Goal: Task Accomplishment & Management: Manage account settings

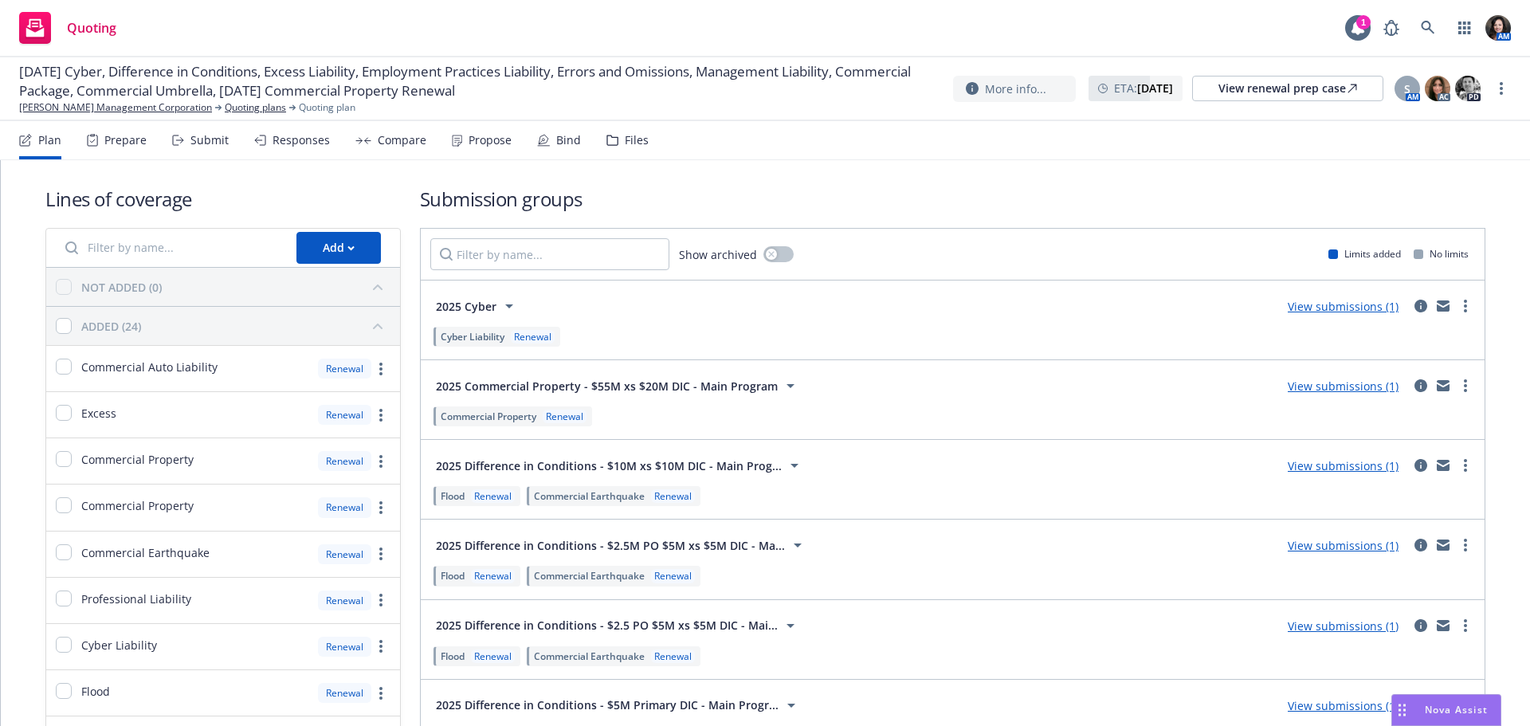
click at [190, 137] on div "Submit" at bounding box center [209, 140] width 38 height 13
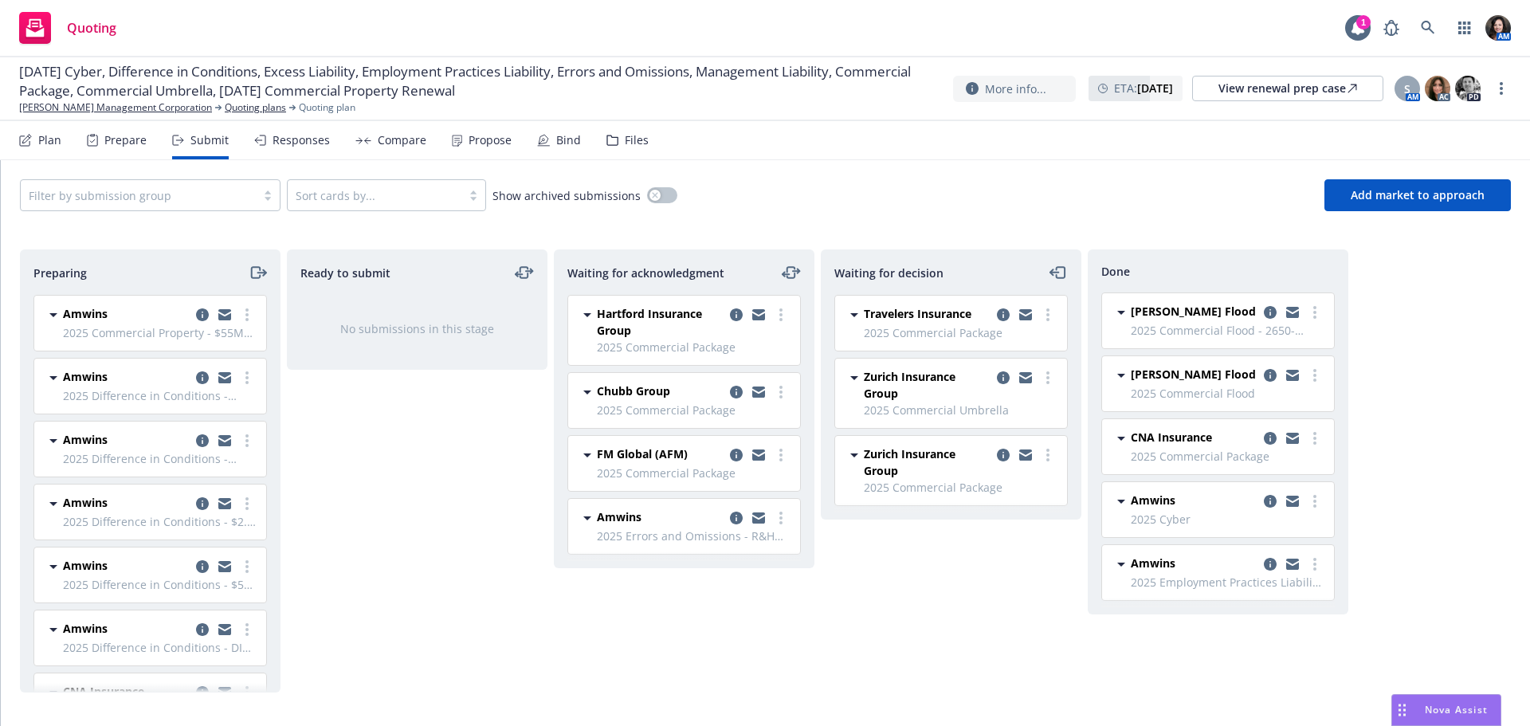
click at [630, 134] on div "Files" at bounding box center [637, 140] width 24 height 13
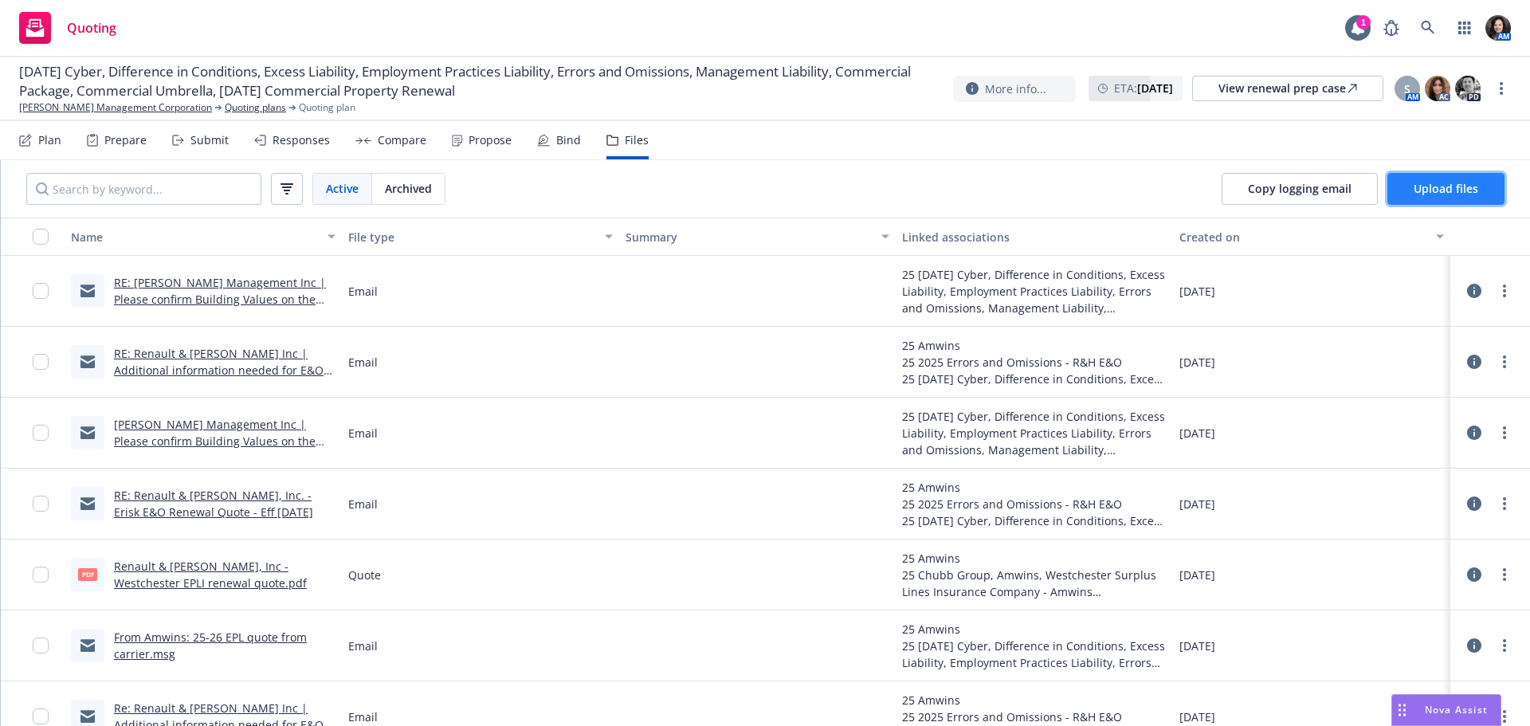
click at [1426, 191] on span "Upload files" at bounding box center [1446, 188] width 65 height 15
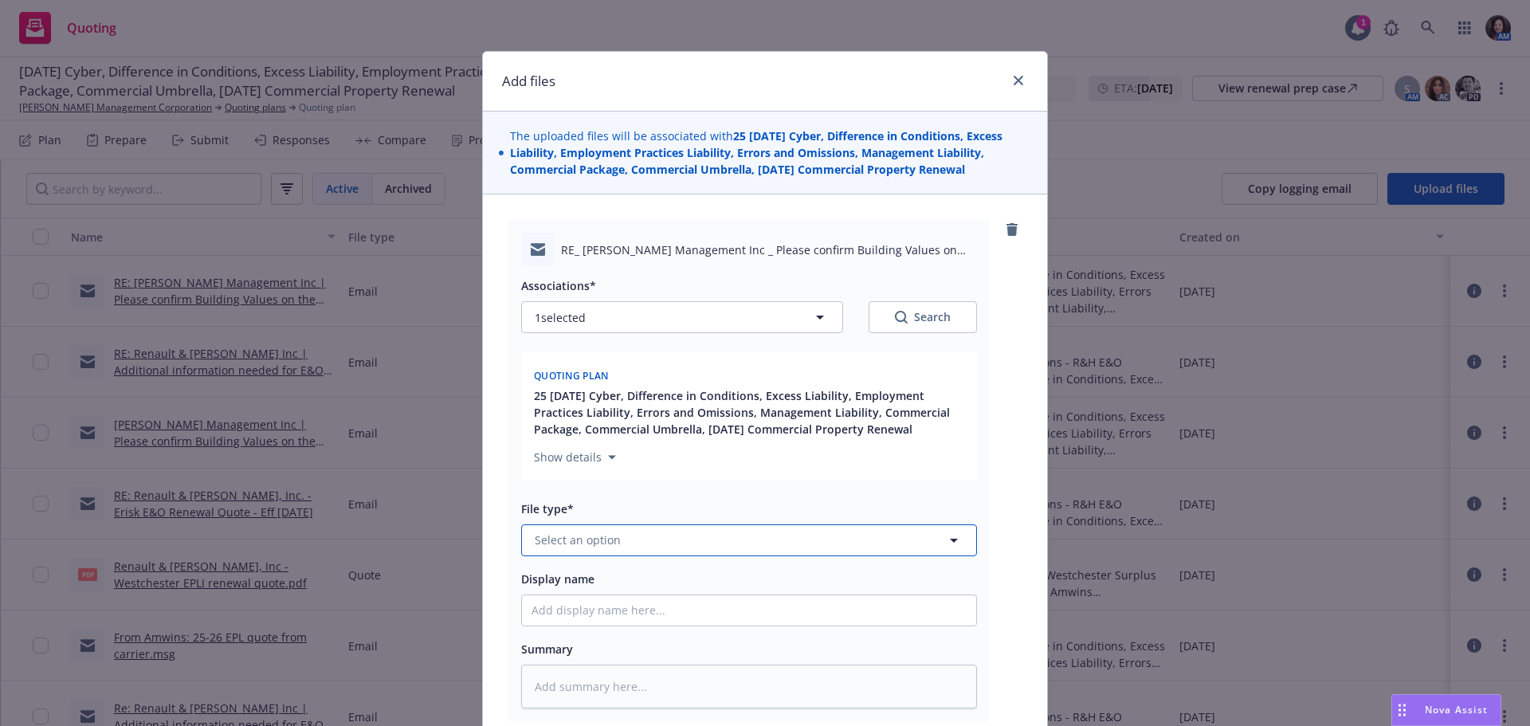
click at [588, 537] on span "Select an option" at bounding box center [578, 540] width 86 height 17
type input "e"
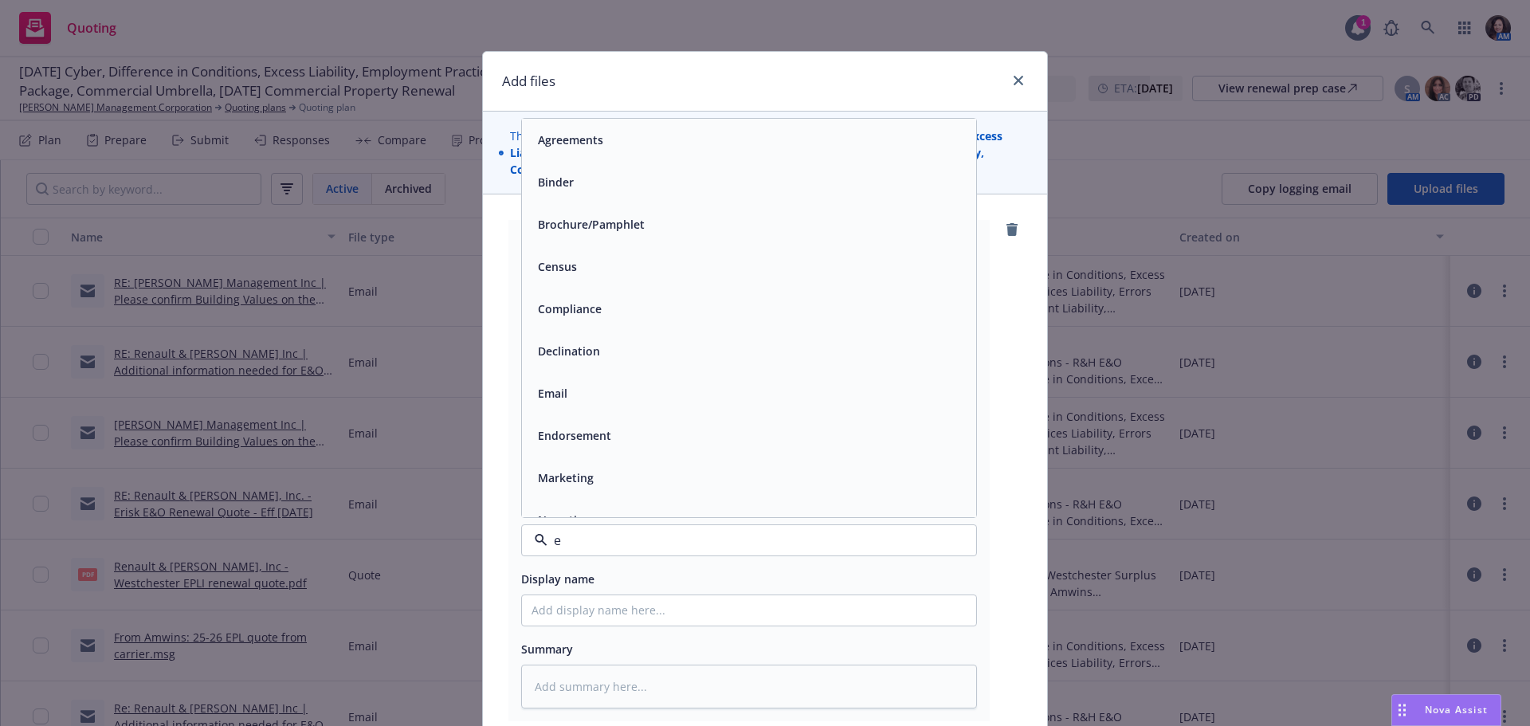
click at [594, 384] on div "Email" at bounding box center [749, 393] width 435 height 23
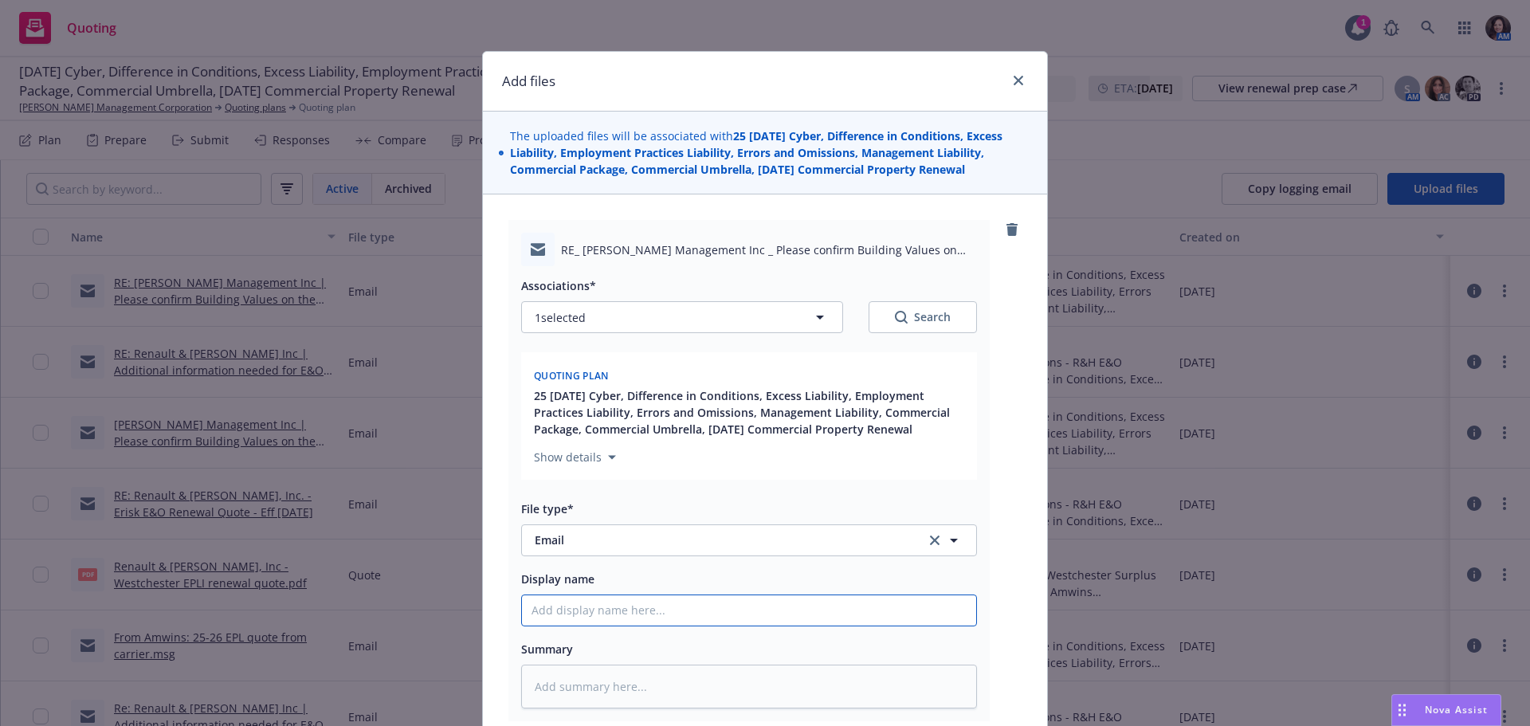
click at [590, 606] on input "Display name" at bounding box center [749, 610] width 454 height 30
type textarea "x"
type input "F"
type textarea "x"
type input "Fr"
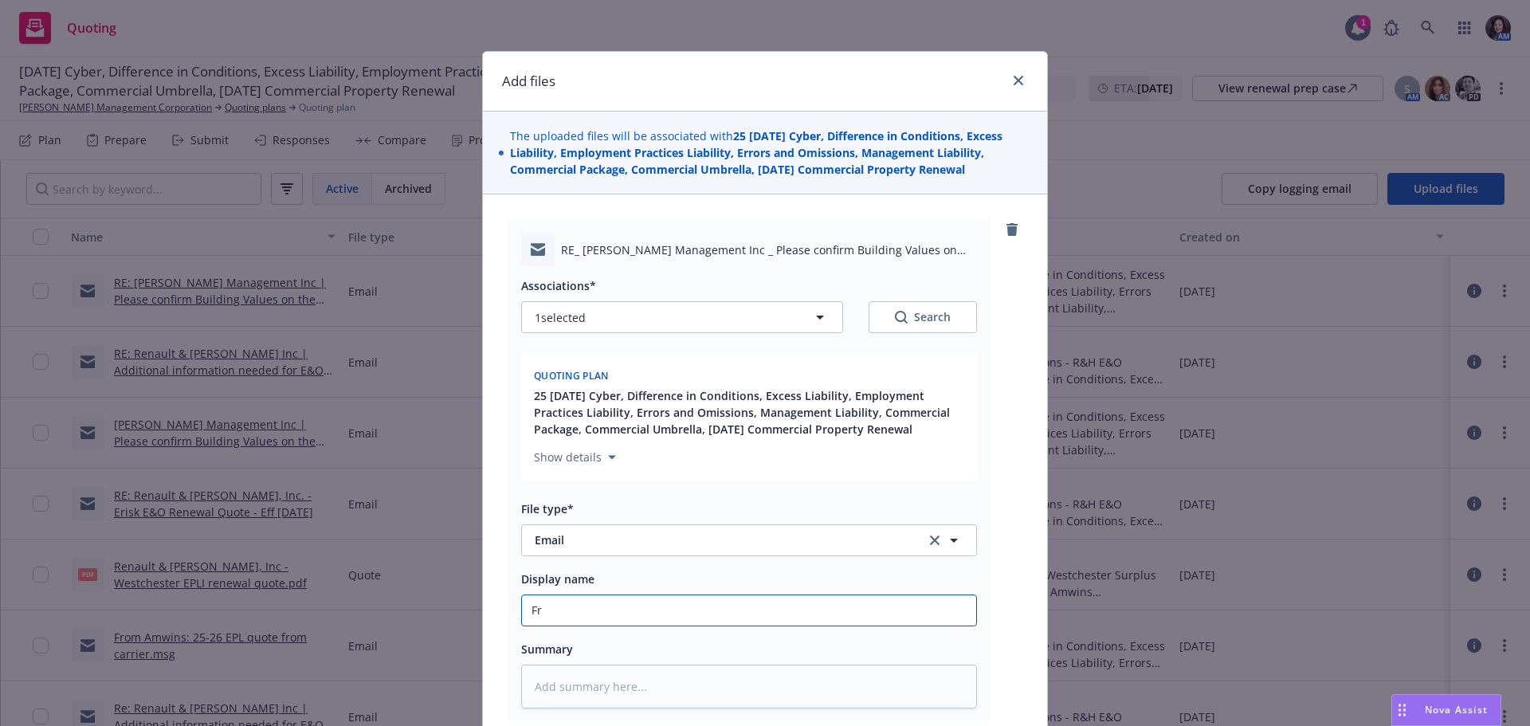
type textarea "x"
type input "Fro"
type textarea "x"
type input "From"
type textarea "x"
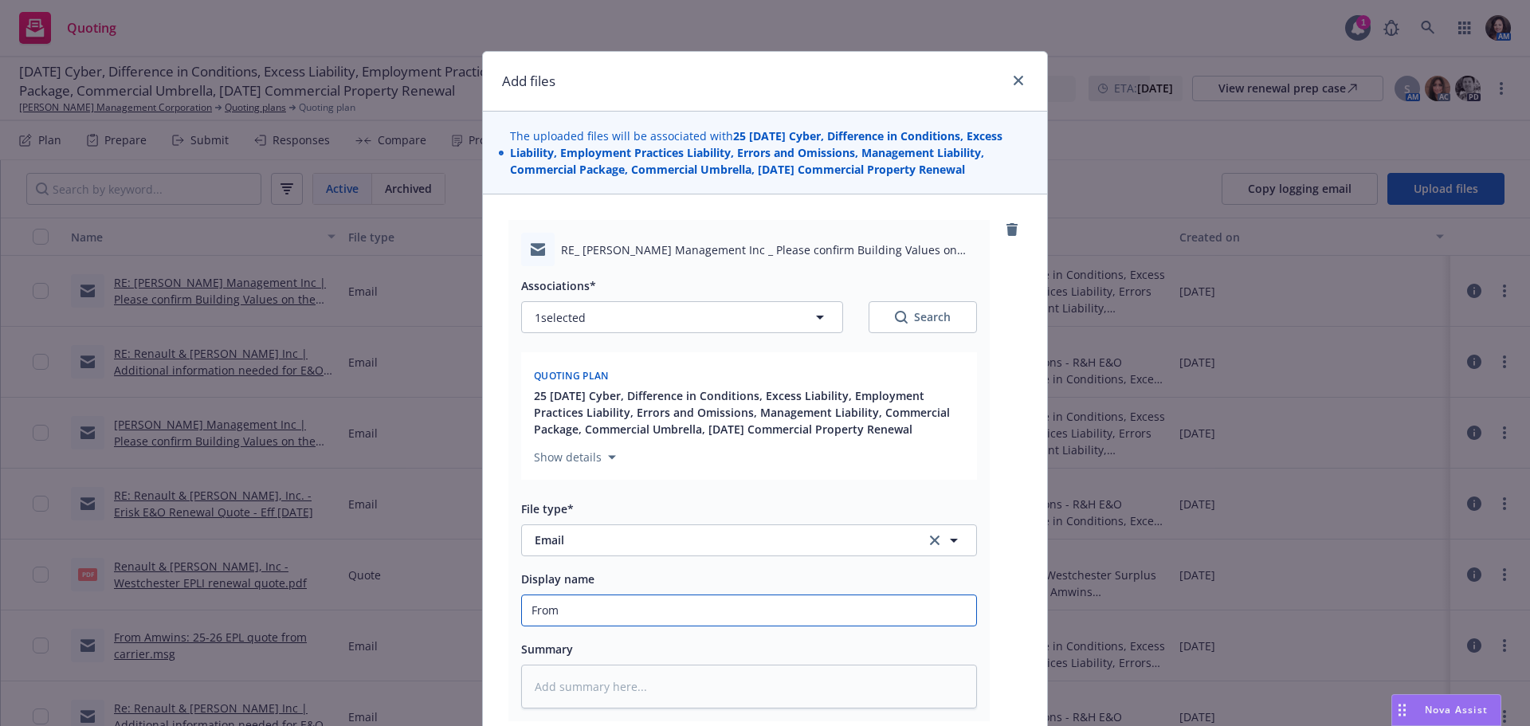
type input "From"
type textarea "x"
type input "From i"
type textarea "x"
type input "From in"
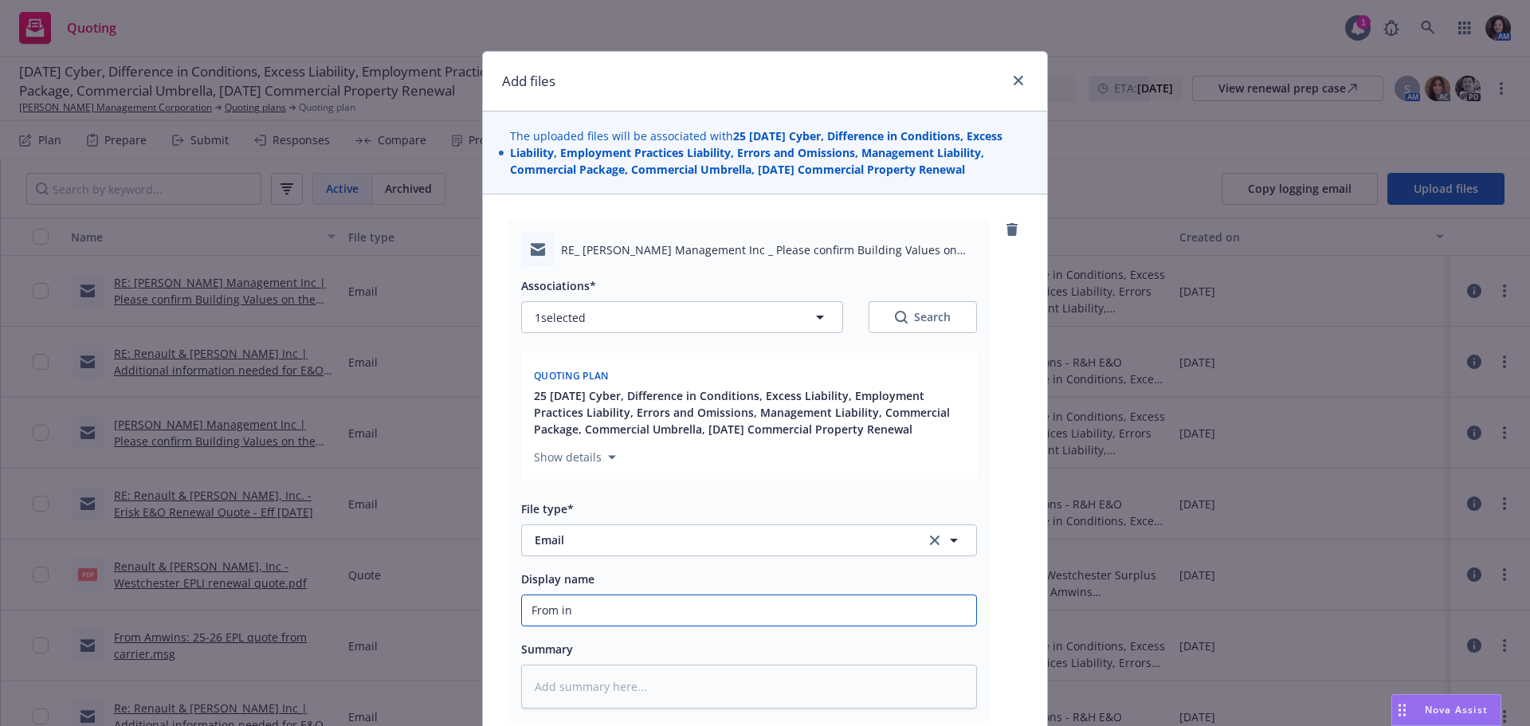
type textarea "x"
type input "From ind"
type textarea "x"
type input "From in"
type textarea "x"
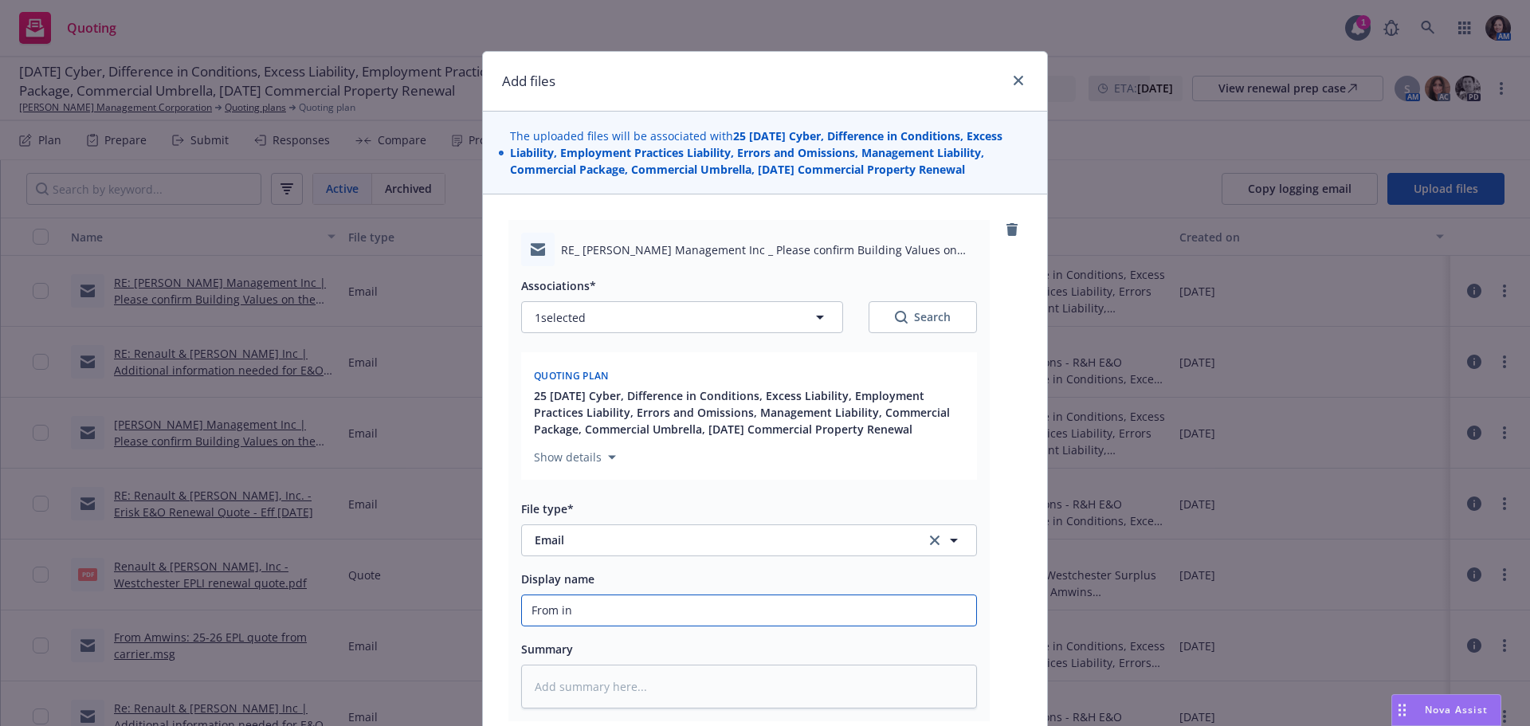
type input "From ins"
type textarea "x"
type input "From insd"
type textarea "x"
type input "From insdL"
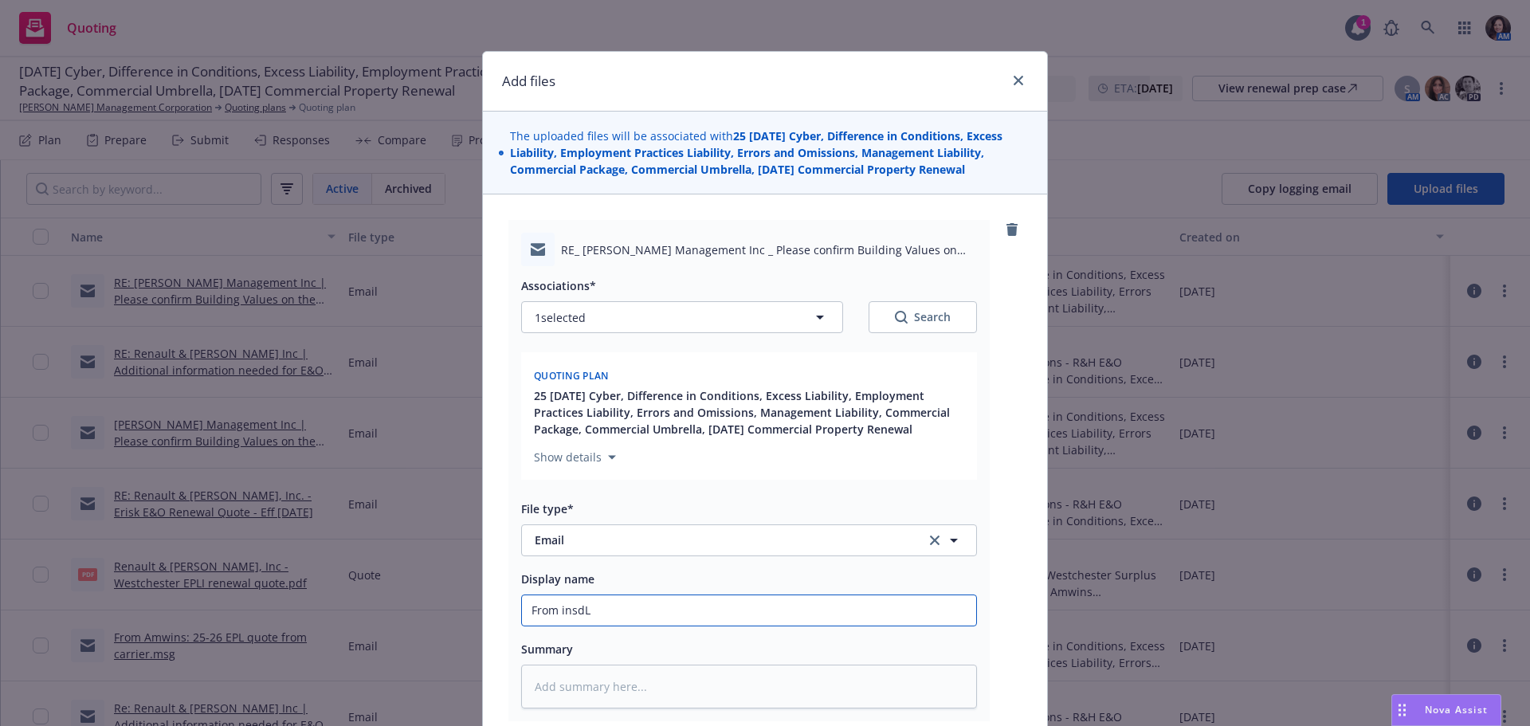
type textarea "x"
type input "From insdL"
type textarea "x"
type input "From insdL"
type textarea "x"
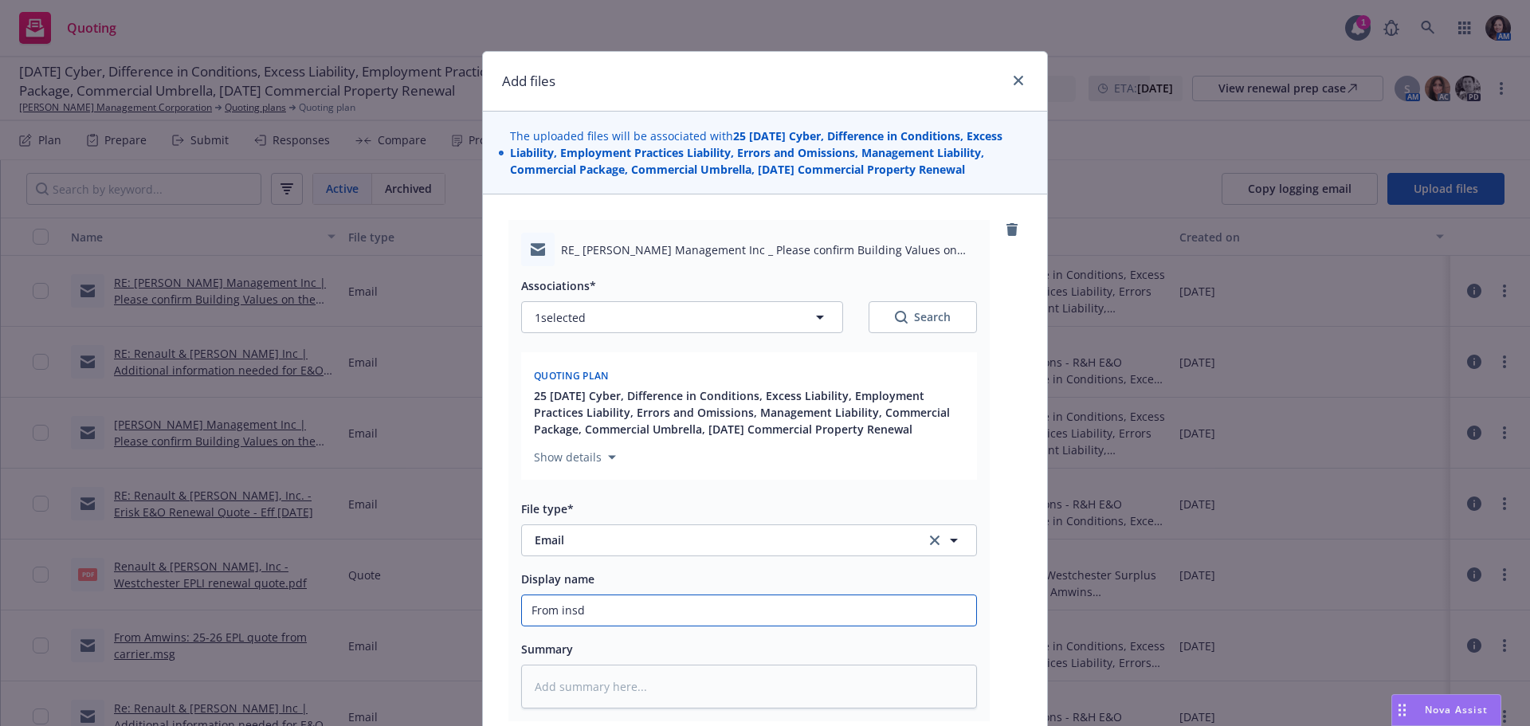
type input "From insd"
type textarea "x"
type input "From insd"
type textarea "x"
type input "From insd:"
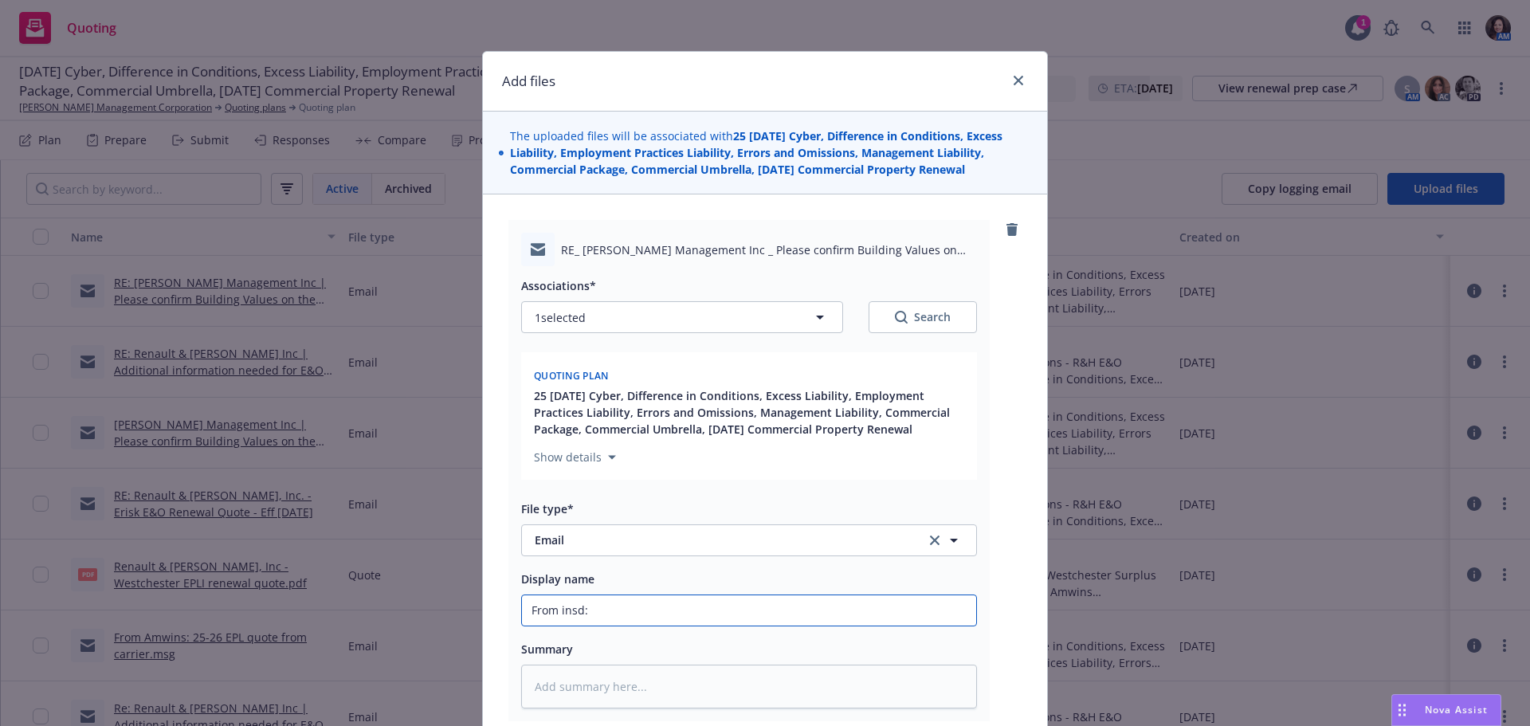
type textarea "x"
type input "From insd:"
type textarea "x"
type input "From insd: U"
type textarea "x"
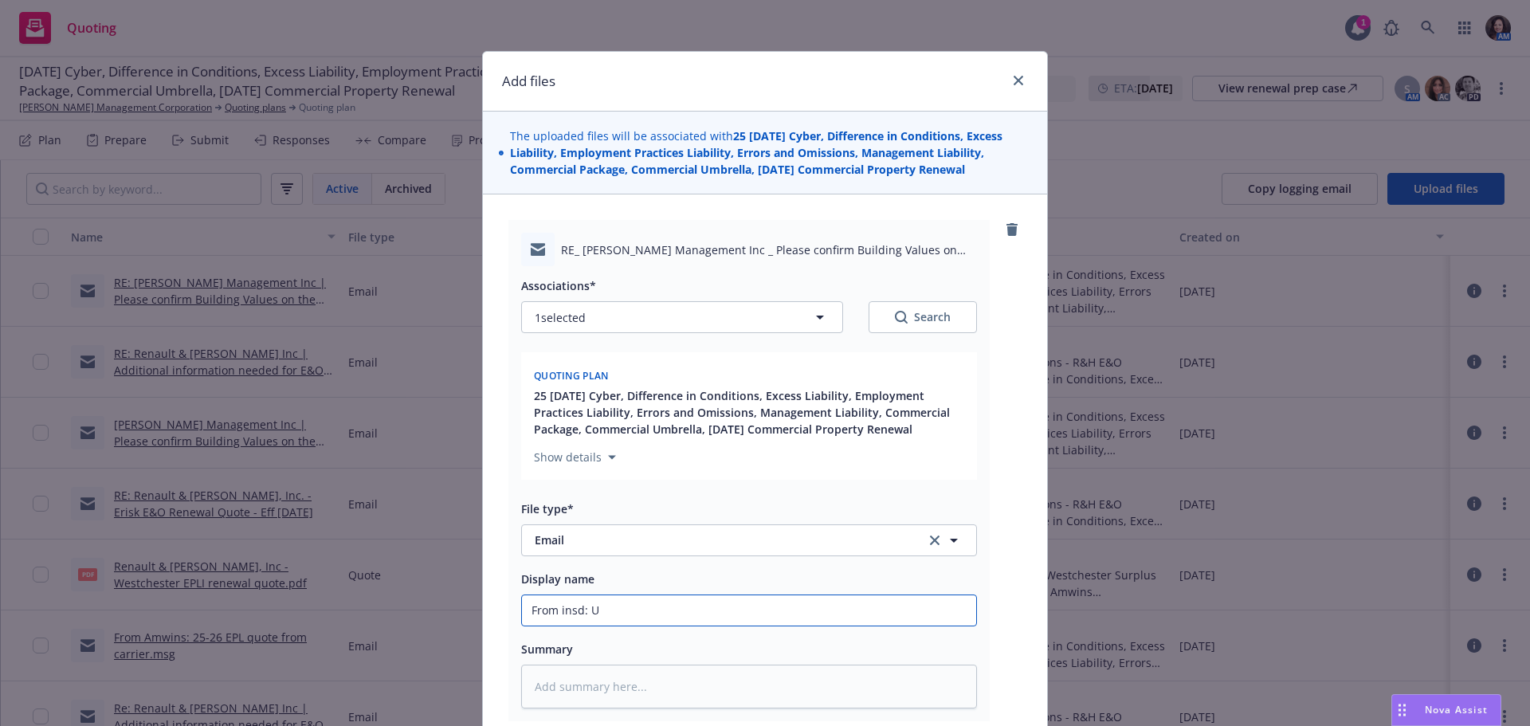
type input "From insd: Up"
type textarea "x"
type input "From insd: Upd"
type textarea "x"
type input "From insd: Upda"
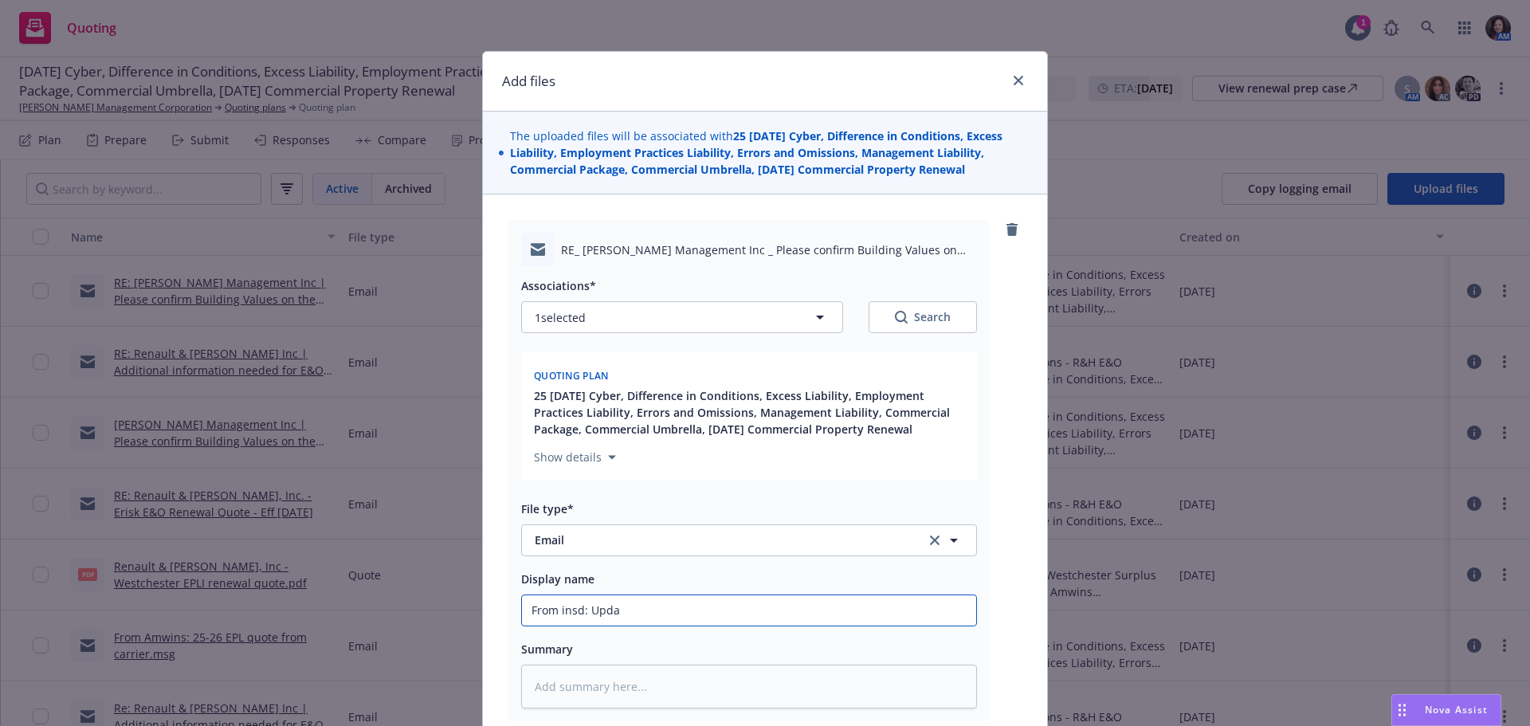
type textarea "x"
type input "From insd: Updat"
type textarea "x"
type input "From insd: Update"
type textarea "x"
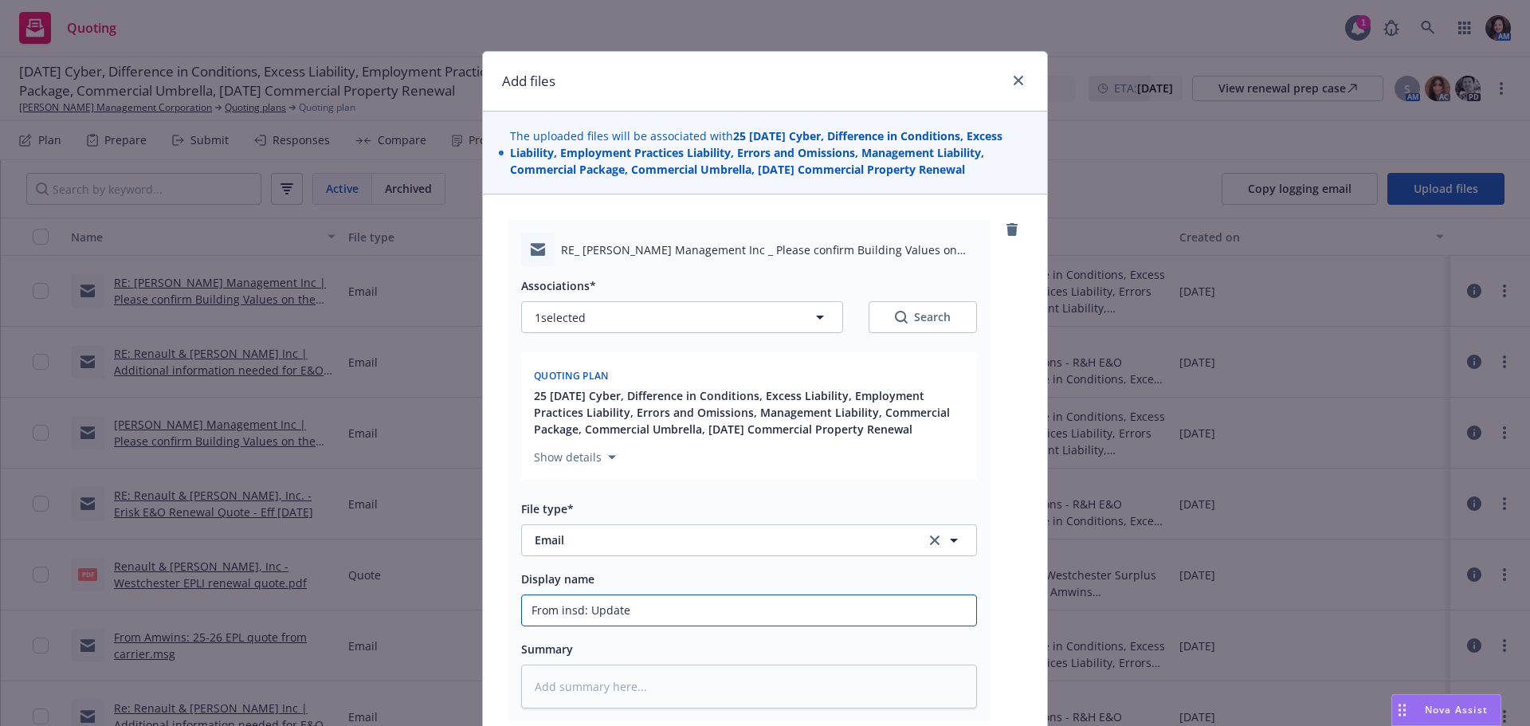
type input "From insd: Updated"
type textarea "x"
type input "From insd: Updated"
type textarea "x"
type input "From insd: Updated S"
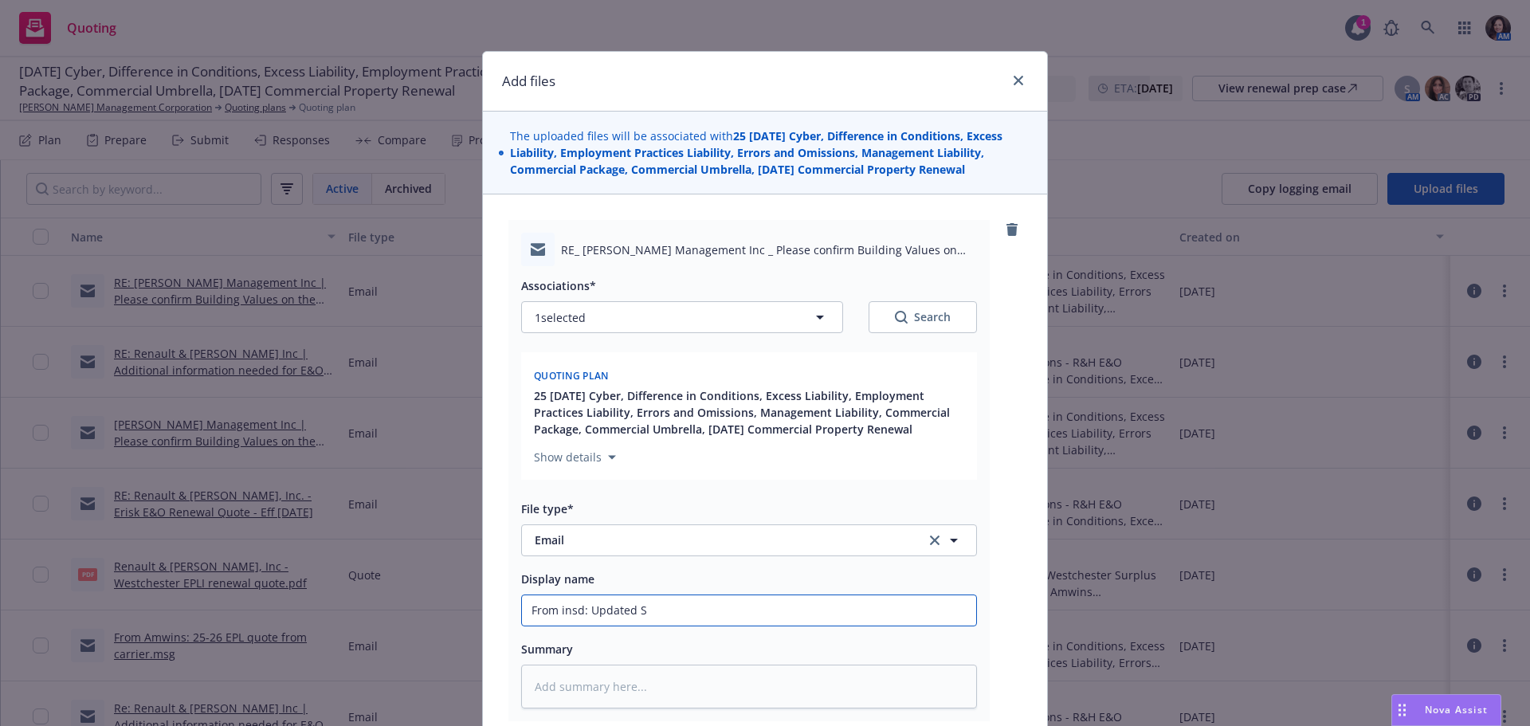
type textarea "x"
type input "From insd: Updated SO"
type textarea "x"
type input "From insd: Updated SOV"
type textarea "x"
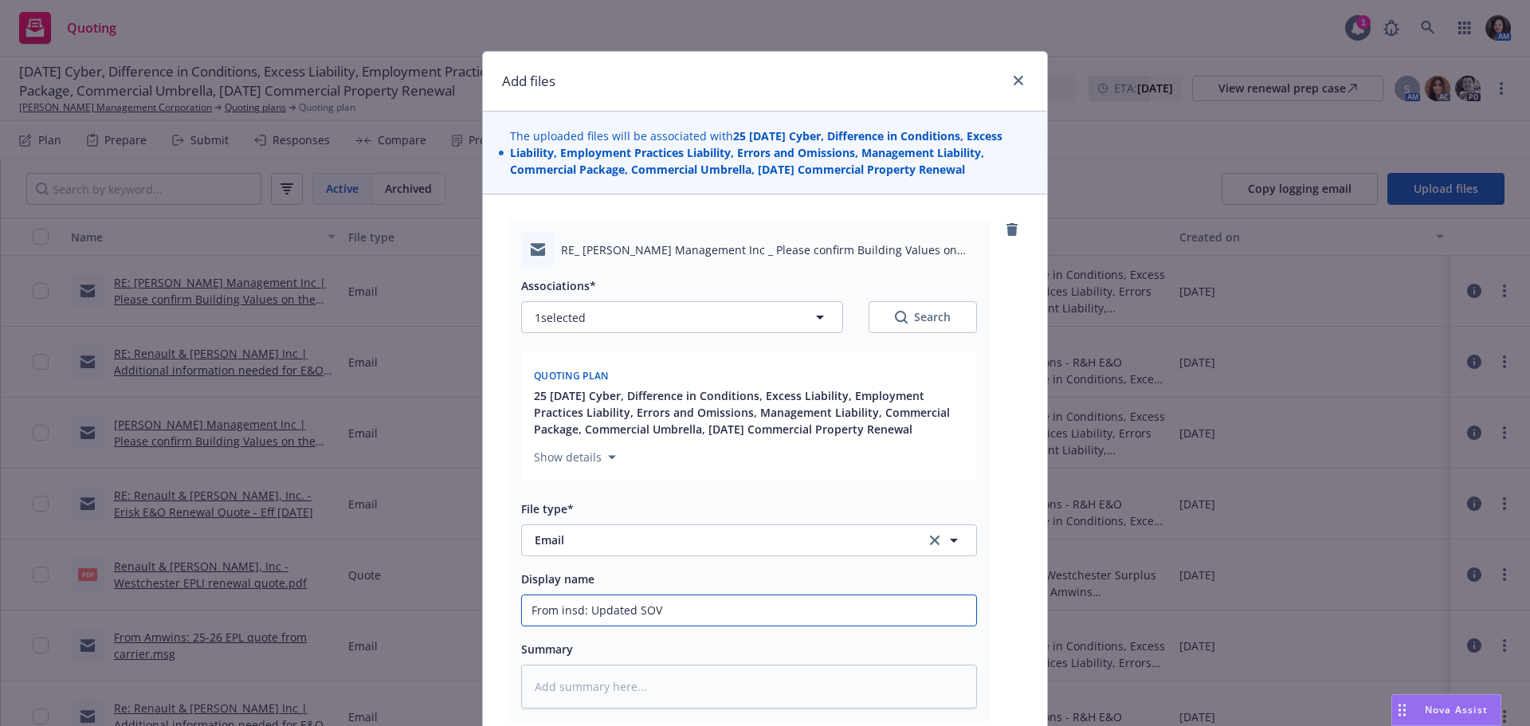
type input "From insd: Updated SOV'"
type textarea "x"
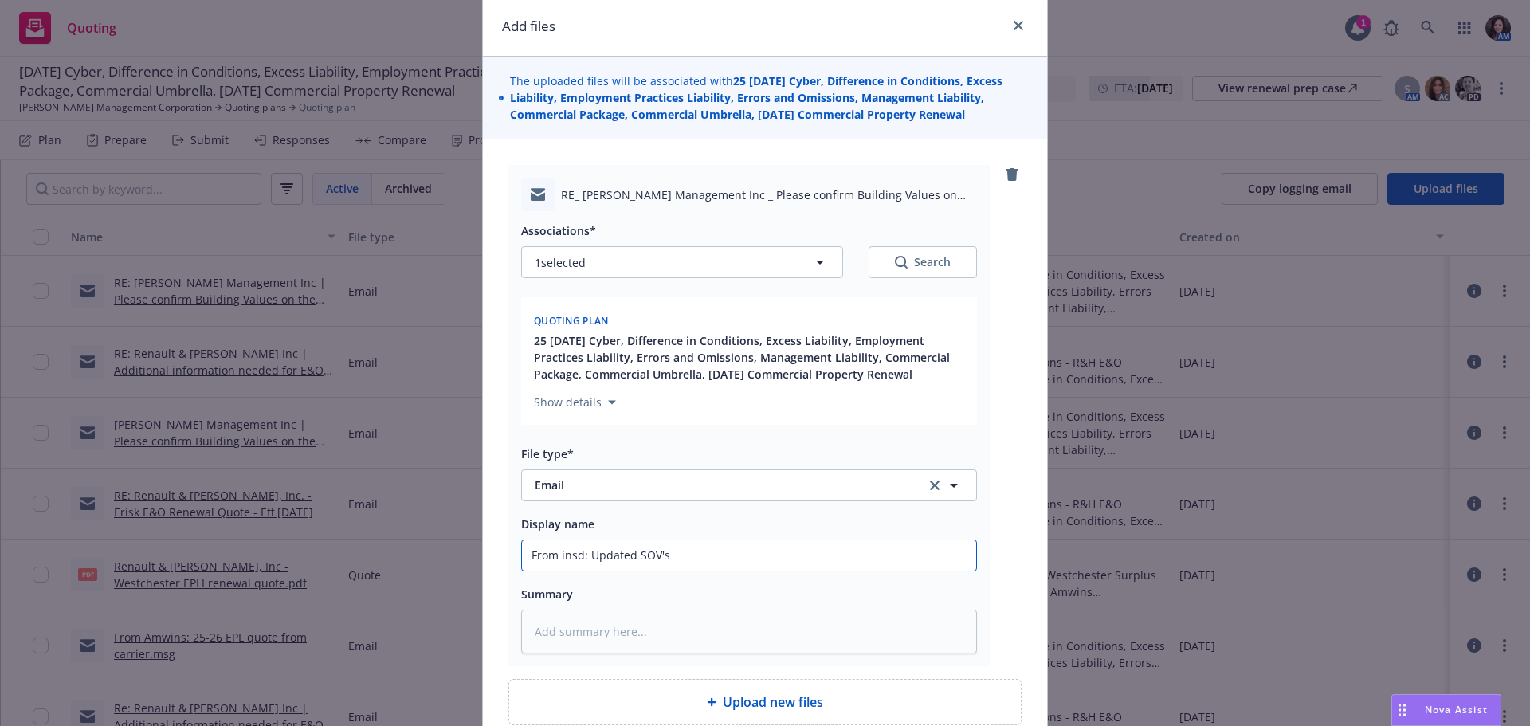
scroll to position [202, 0]
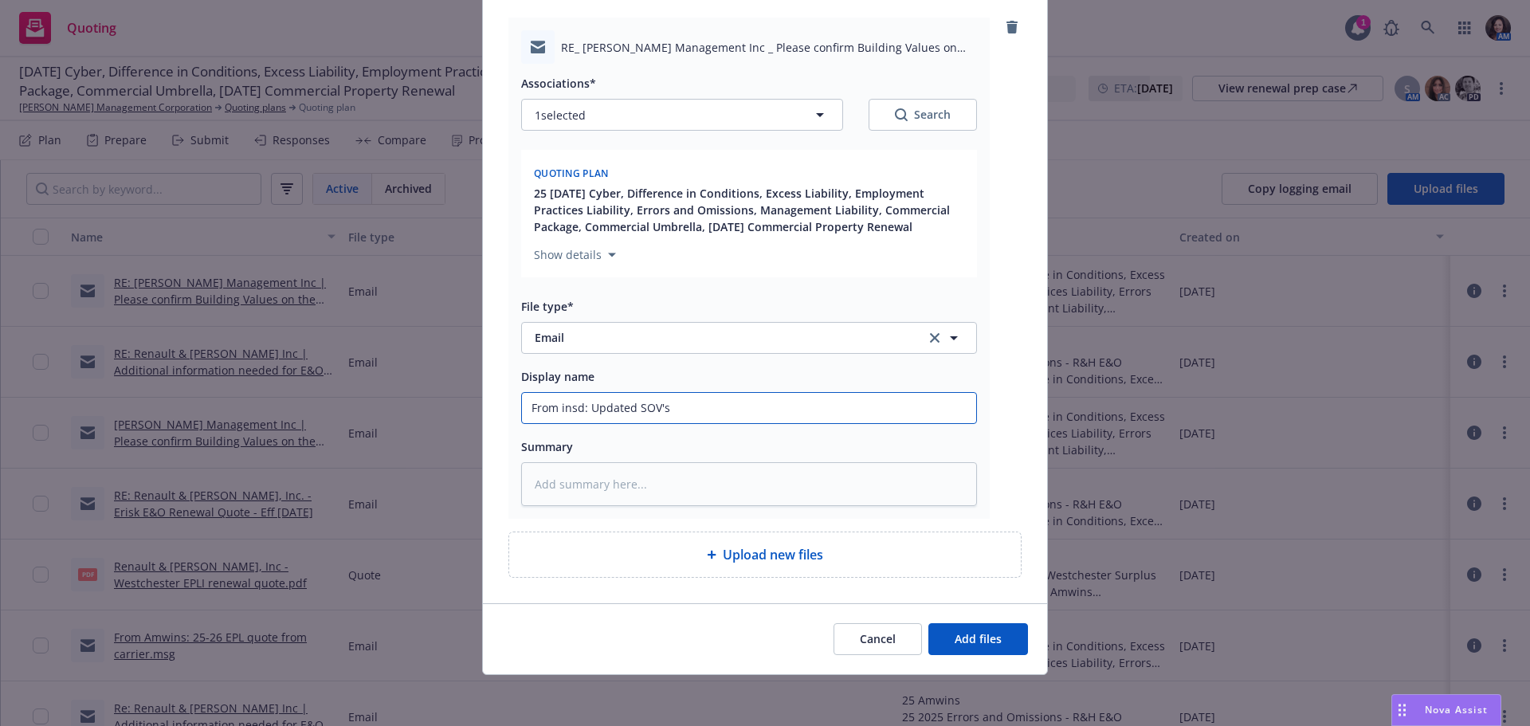
type input "From insd: Updated SOV's"
type textarea "x"
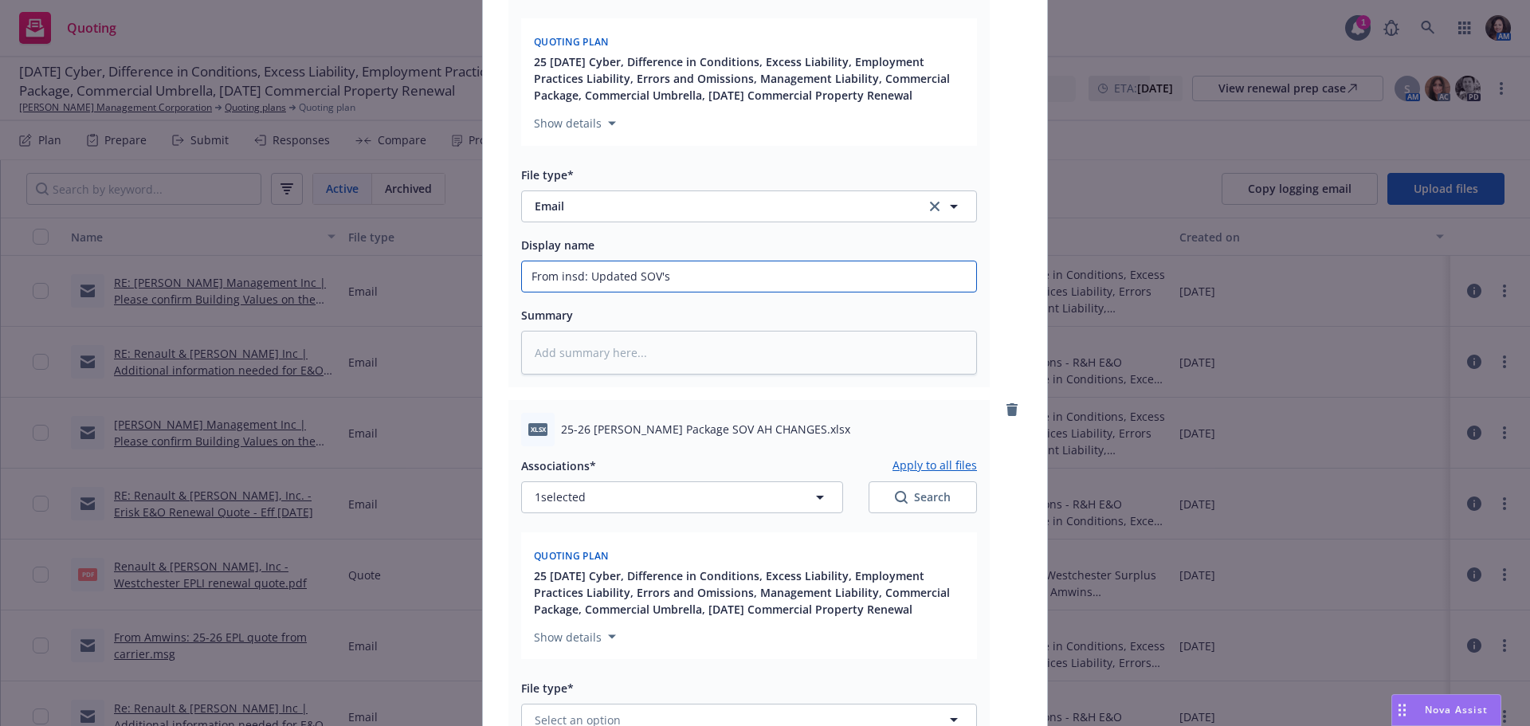
scroll to position [362, 0]
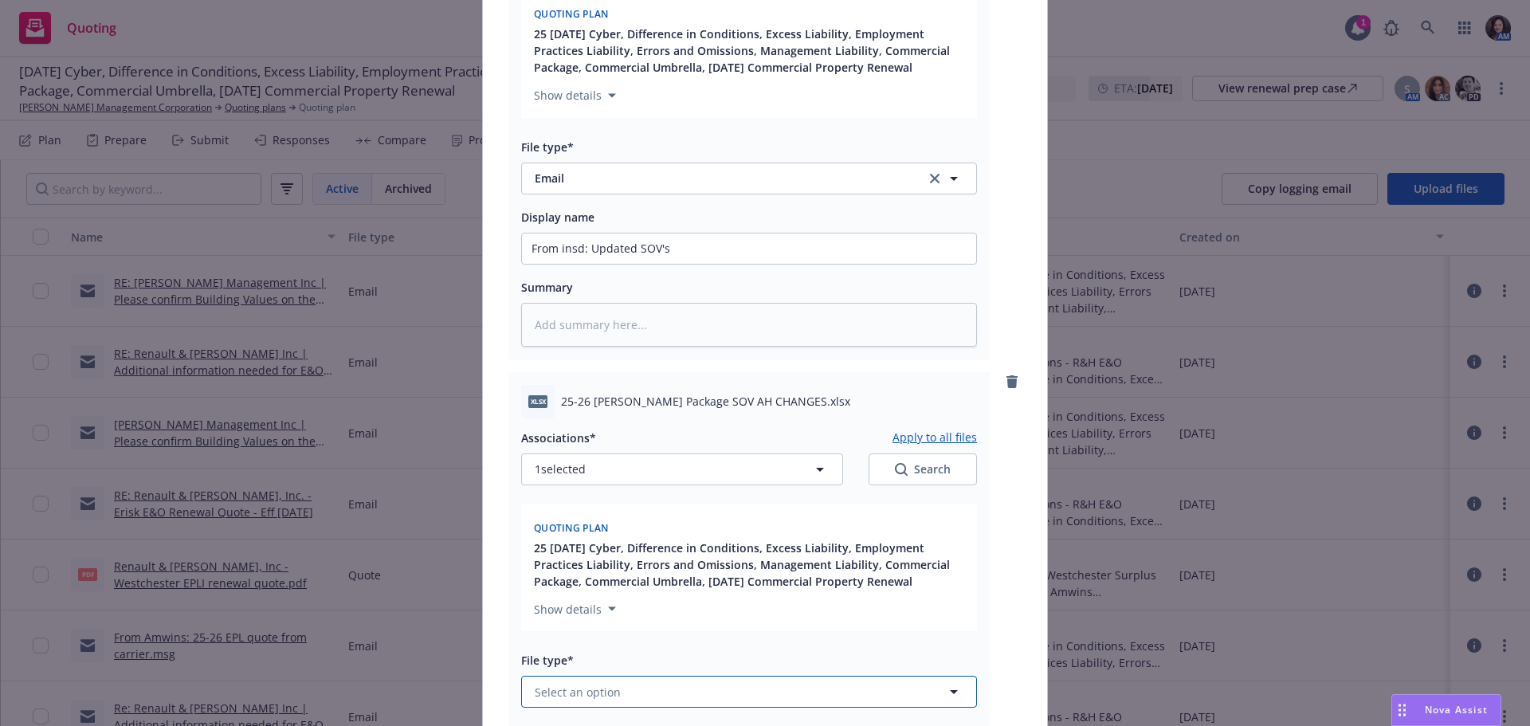
click at [595, 693] on span "Select an option" at bounding box center [578, 692] width 86 height 17
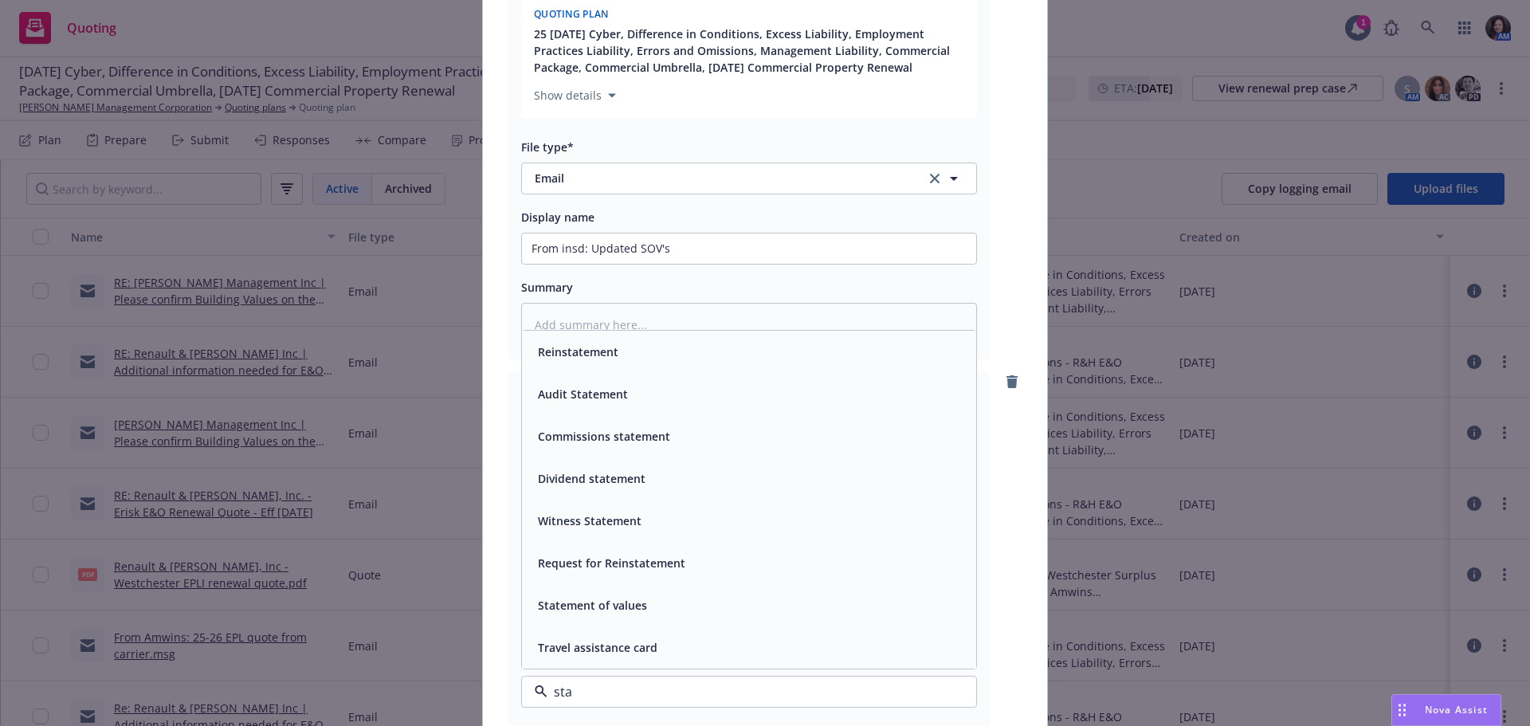
type input "stat"
click at [626, 657] on div "Statement of values" at bounding box center [591, 647] width 119 height 23
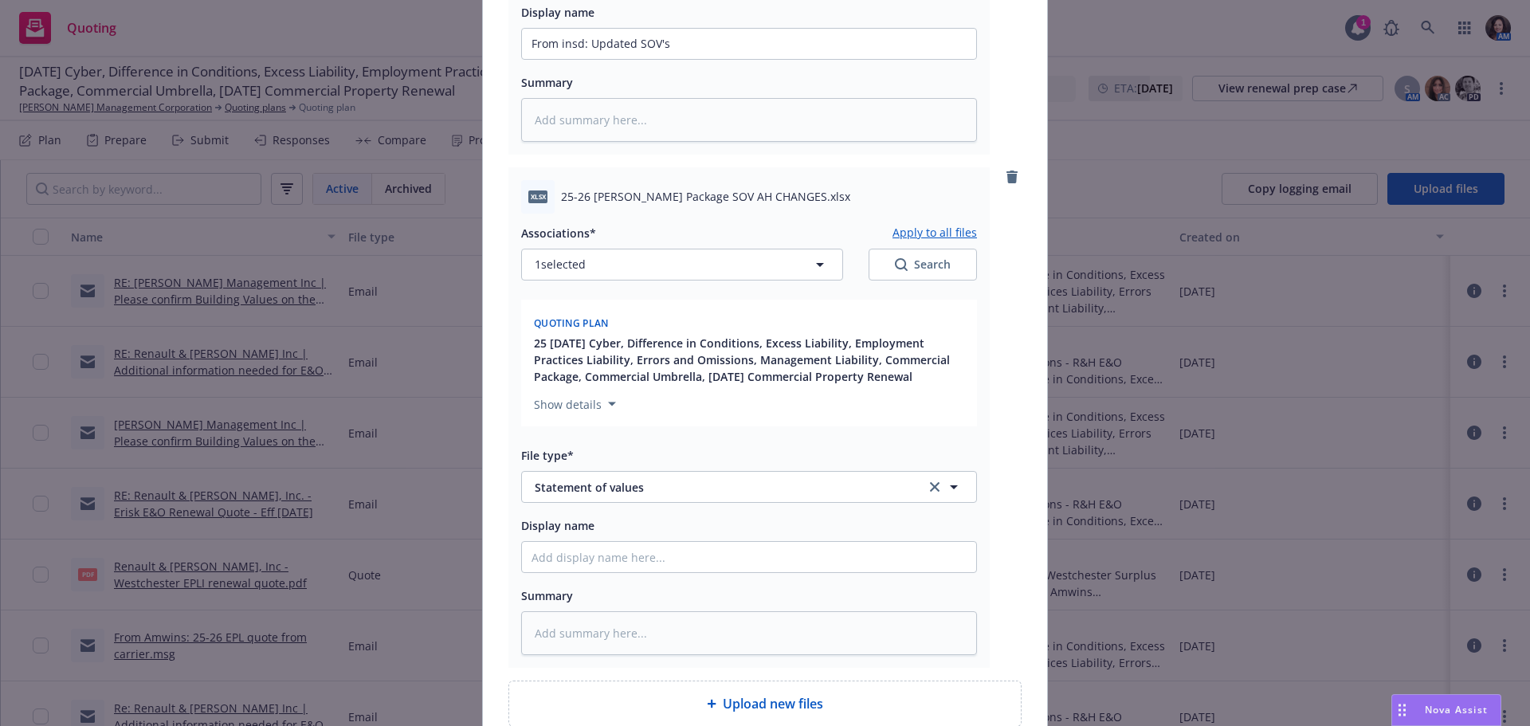
scroll to position [601, 0]
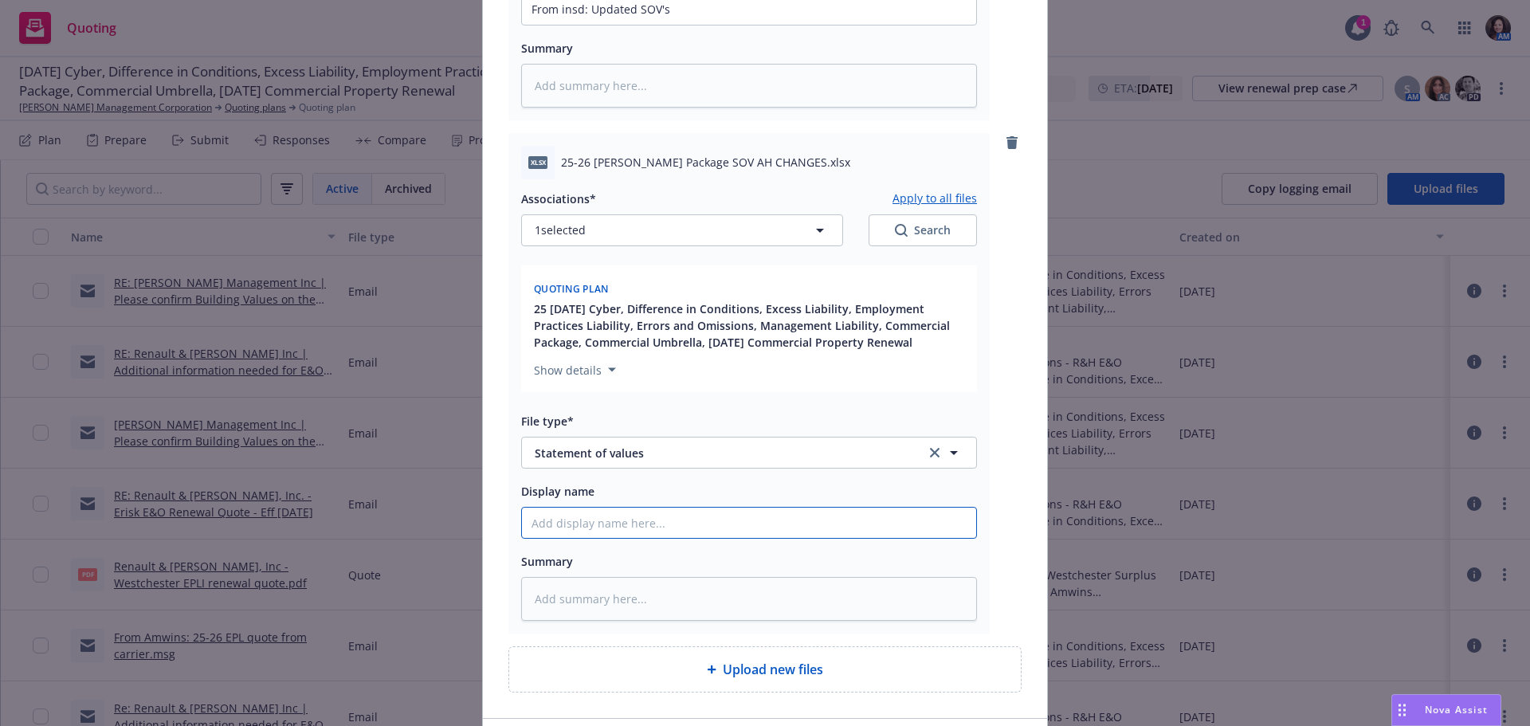
click at [606, 522] on input "Display name" at bounding box center [749, 523] width 454 height 30
type textarea "x"
type input "2"
type textarea "x"
type input "25"
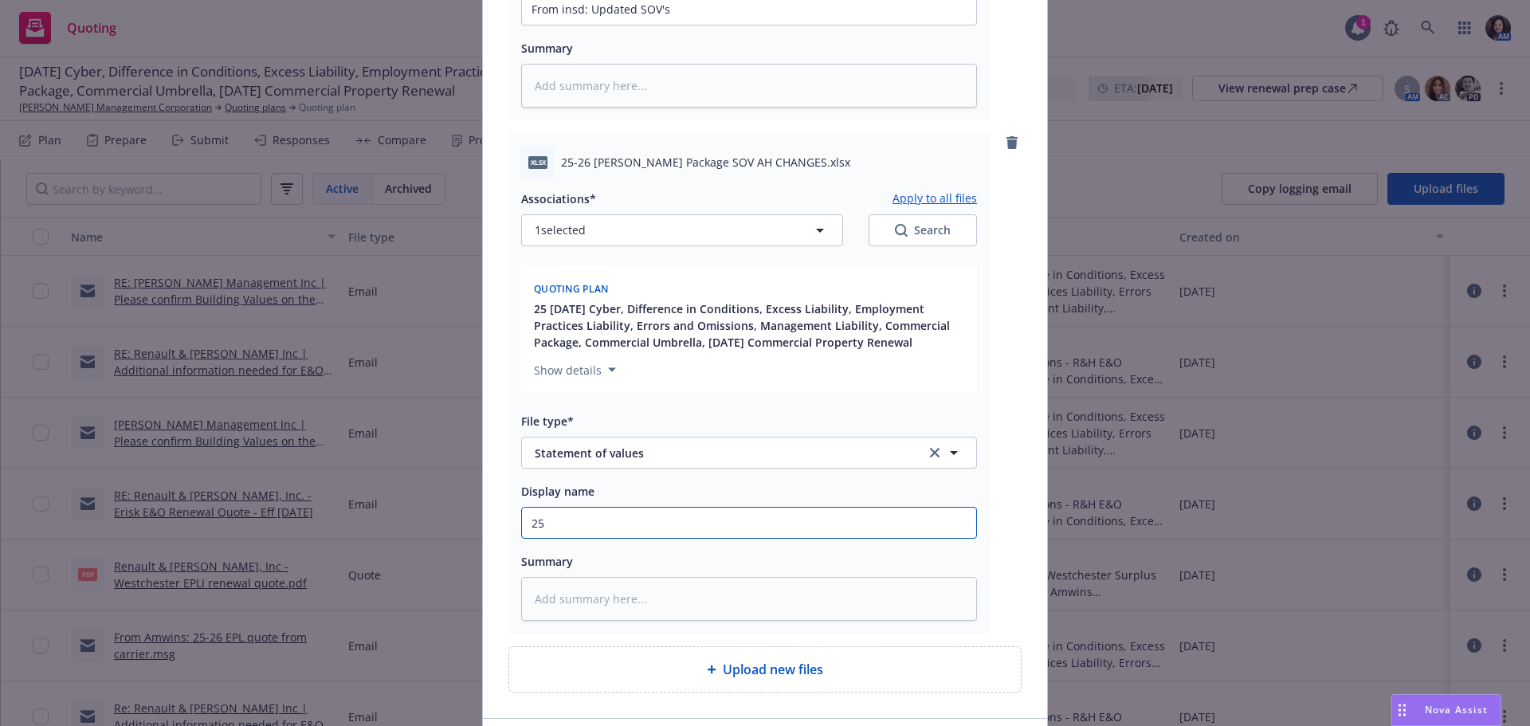
type textarea "x"
type input "25-"
type textarea "x"
type input "25-2"
type textarea "x"
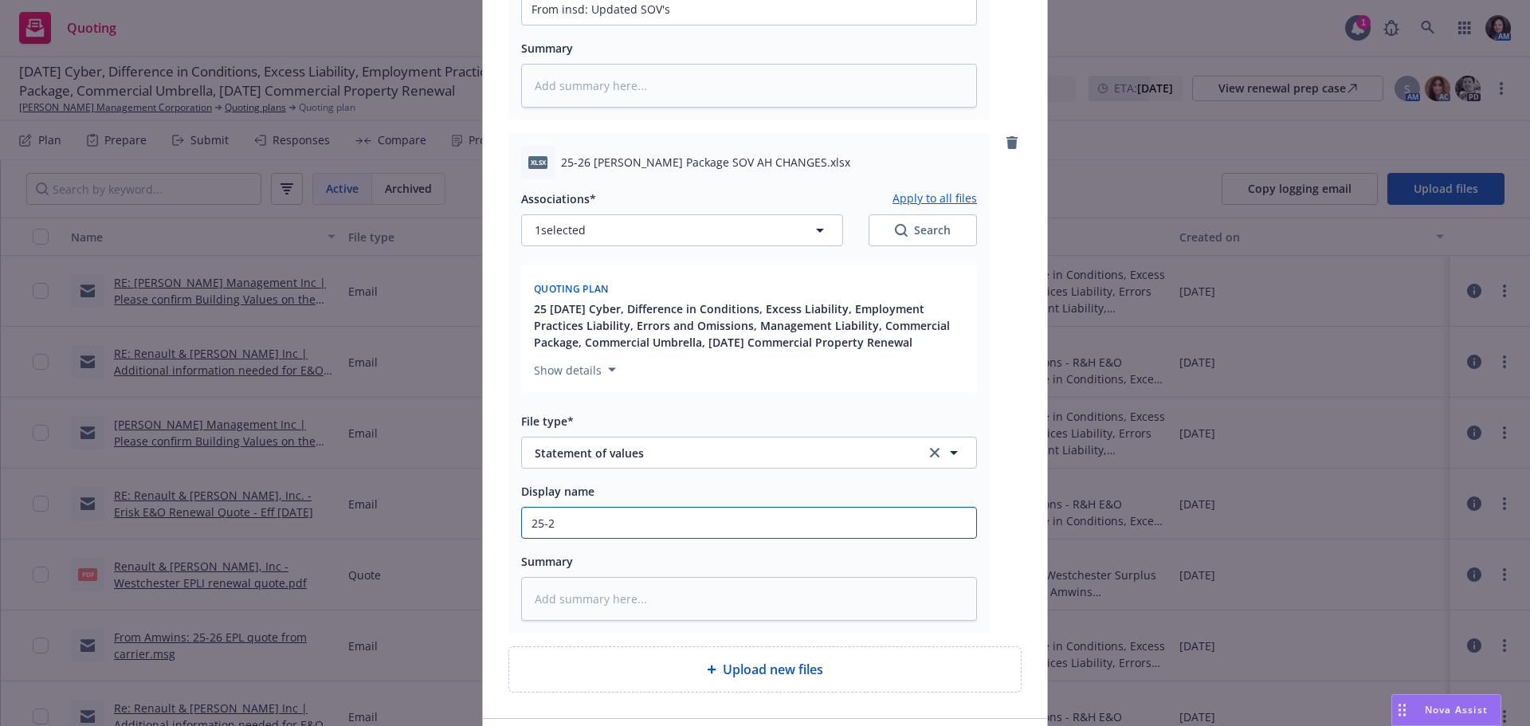
type input "25-26"
type textarea "x"
type input "25-26"
type textarea "x"
type input "25-26 {"
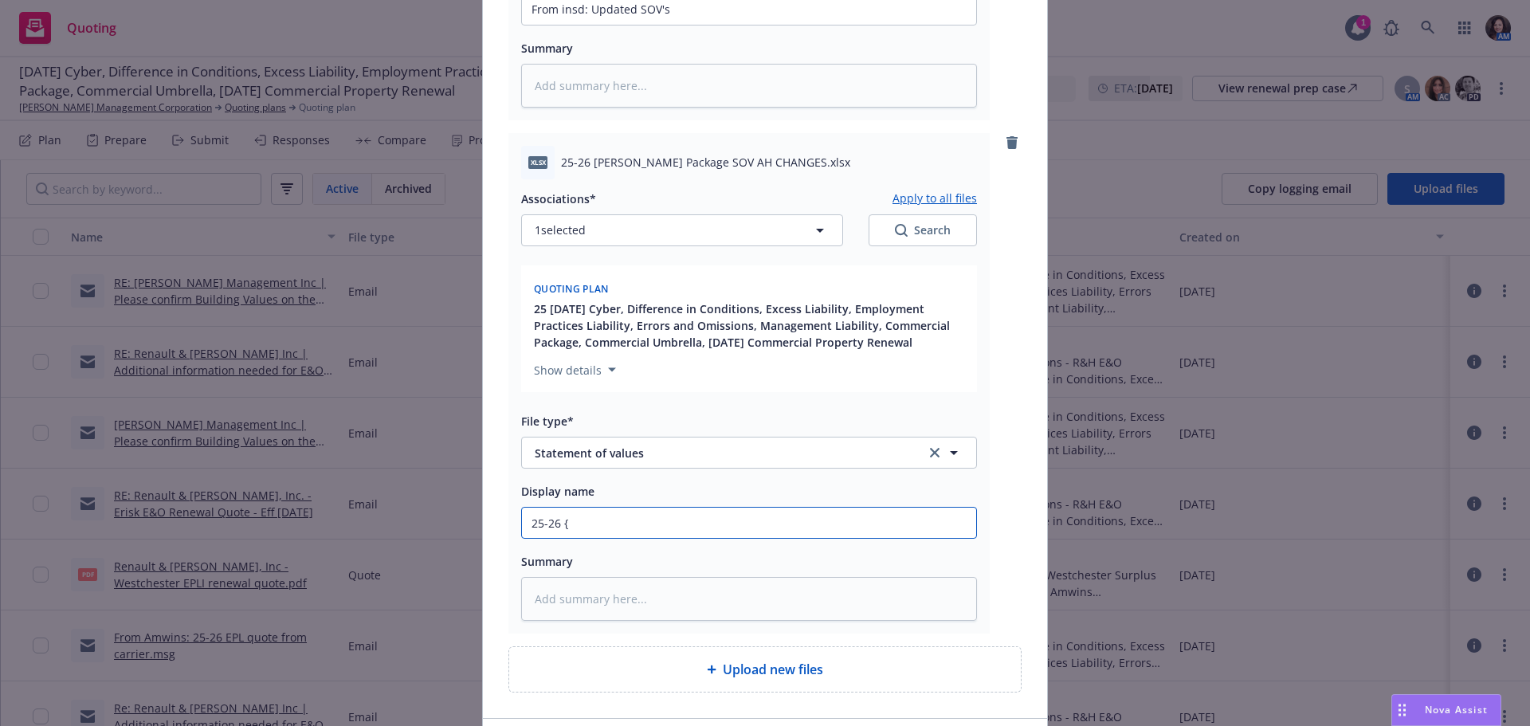
type textarea "x"
type input "25-26 {a"
type textarea "x"
type input "25-26 {"
type textarea "x"
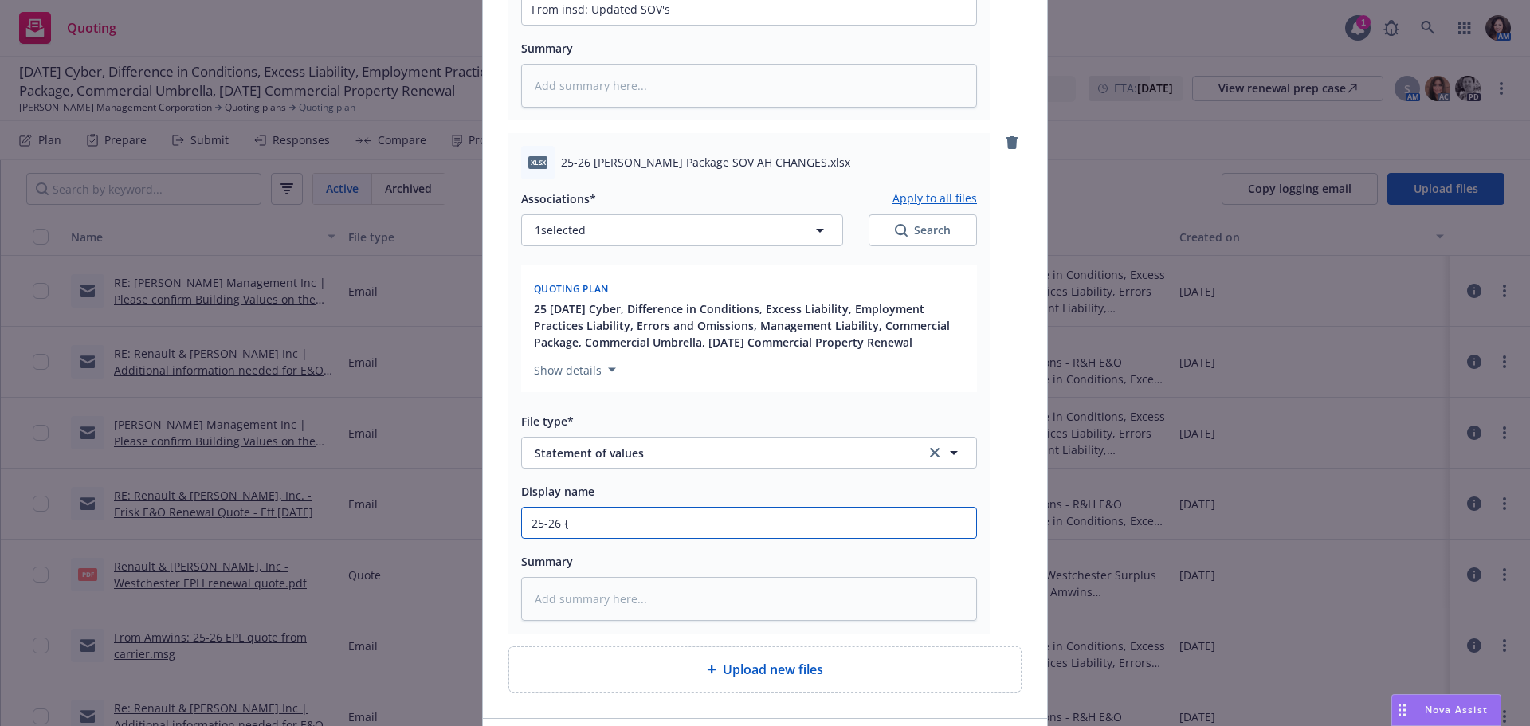
type input "25-26"
type textarea "x"
type input "25-26 P"
type textarea "x"
type input "25-26 Pa"
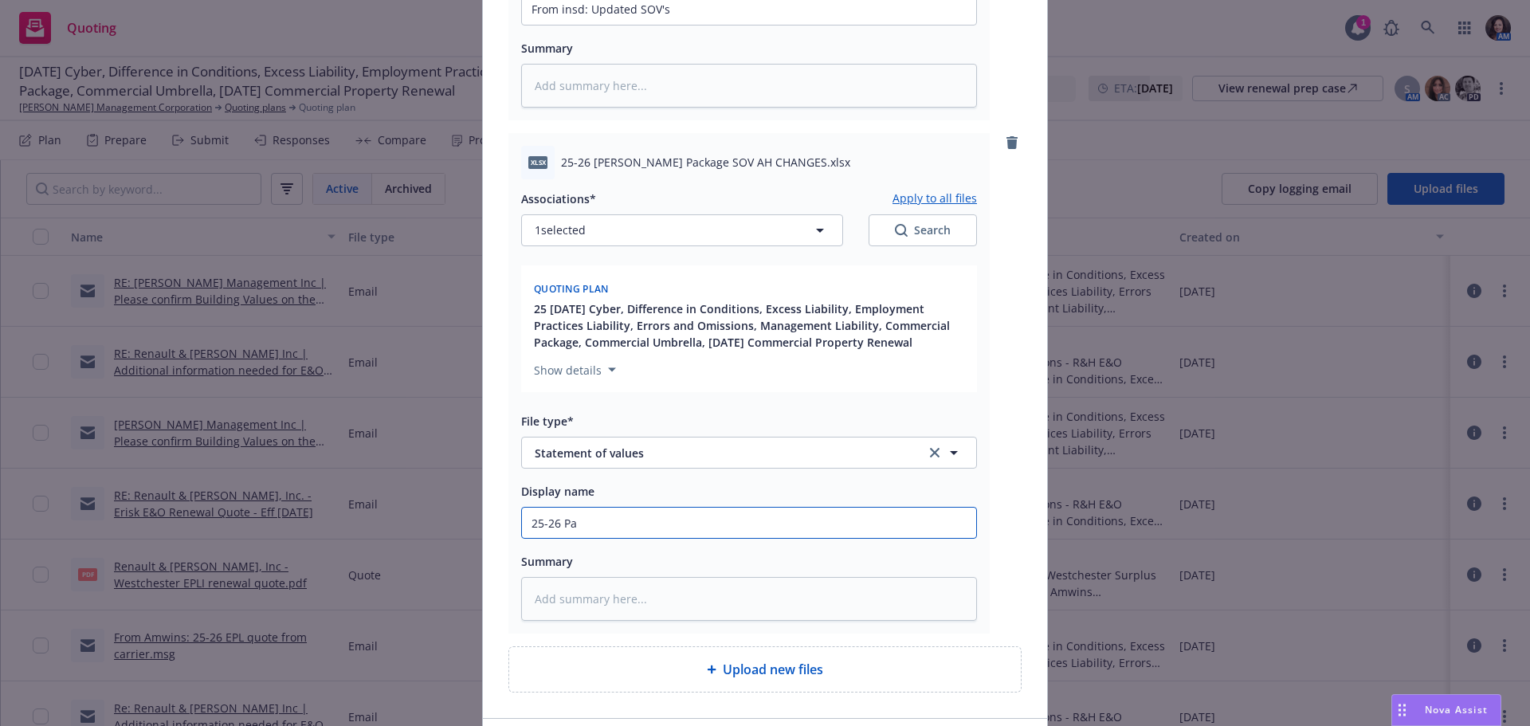
type textarea "x"
type input "25-26 Pac"
type textarea "x"
type input "25-26 Pack"
type textarea "x"
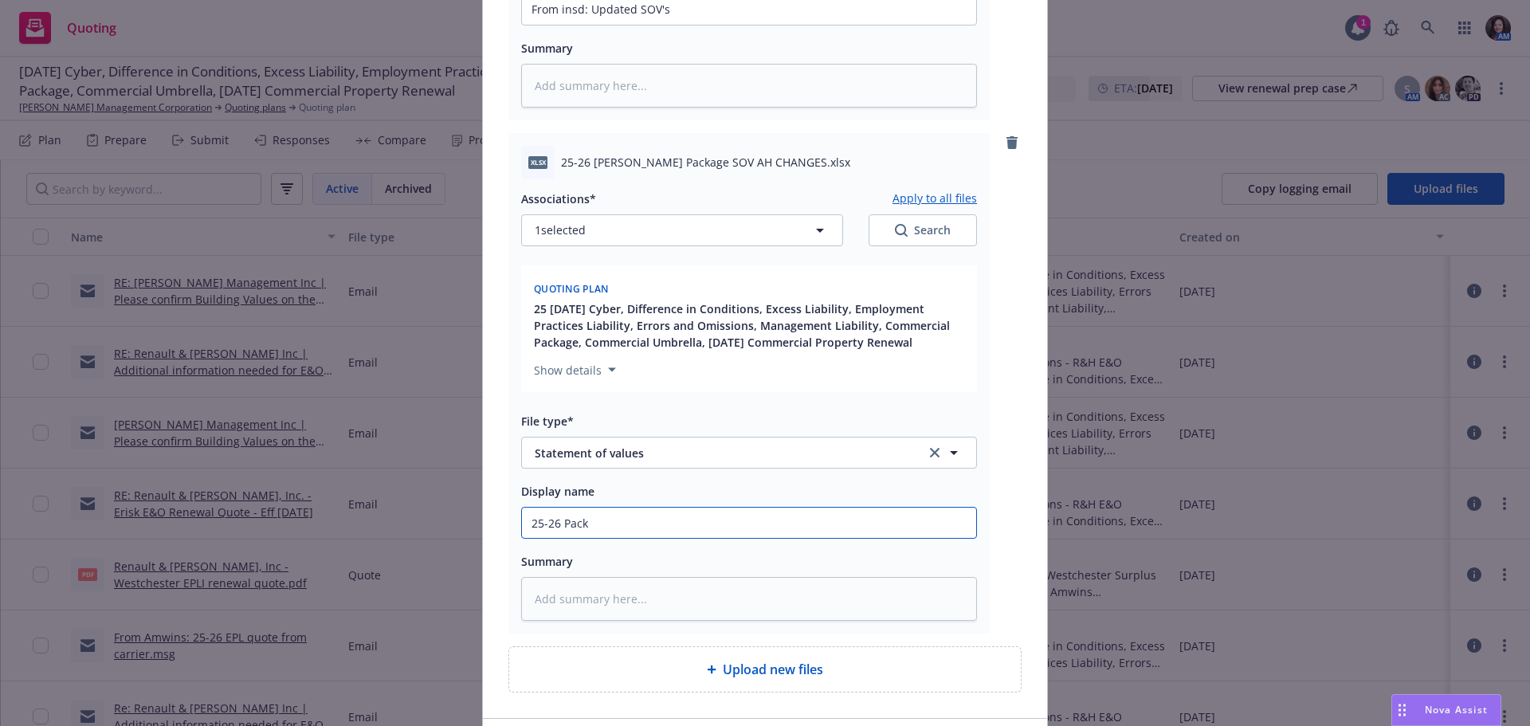
type input "25-26 Packa"
type textarea "x"
type input "25-26 Packag"
type textarea "x"
type input "25-26 Package"
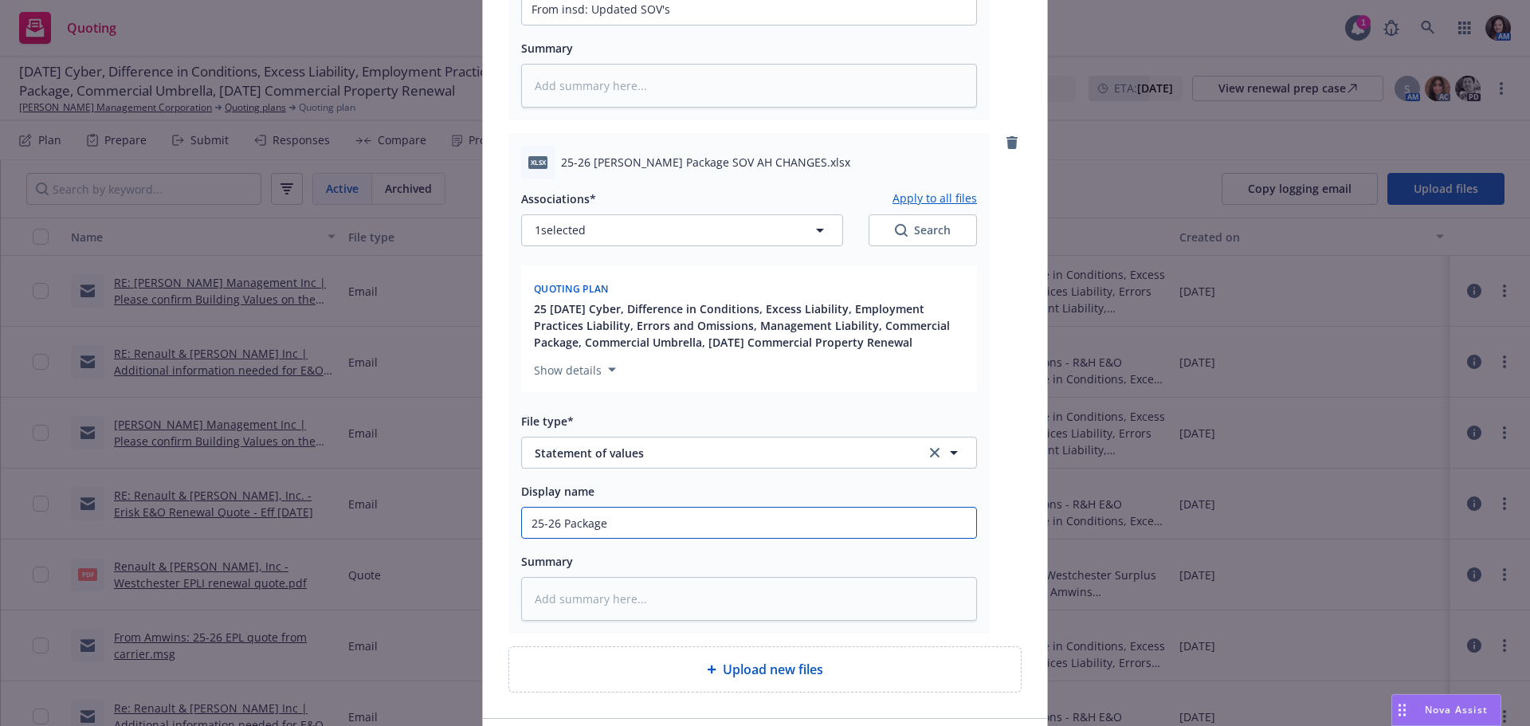
type textarea "x"
type input "25-26 Package"
type textarea "x"
type input "25-26 Package S"
type textarea "x"
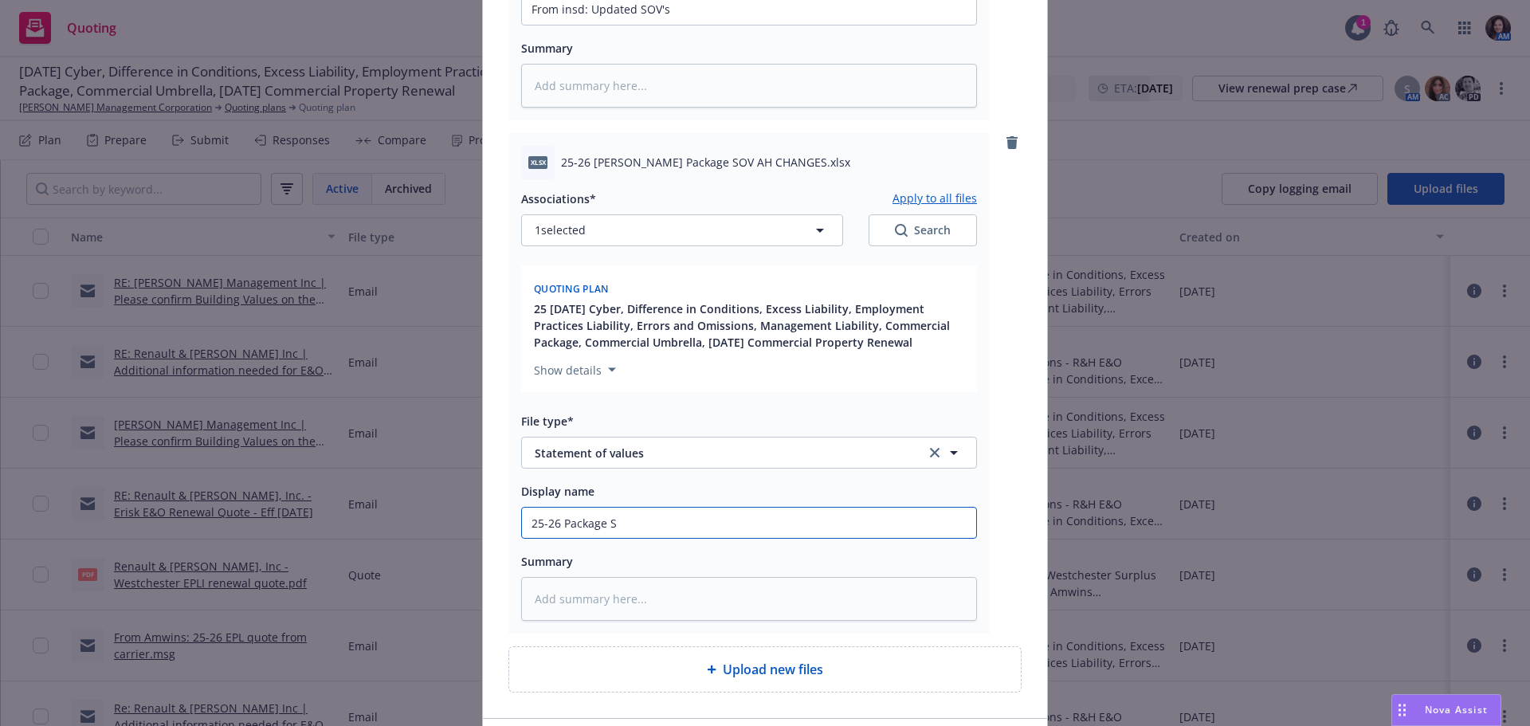
type input "25-26 Package SO"
type textarea "x"
type input "25-26 Package SOV"
type textarea "x"
type input "25-26 Package SOV"
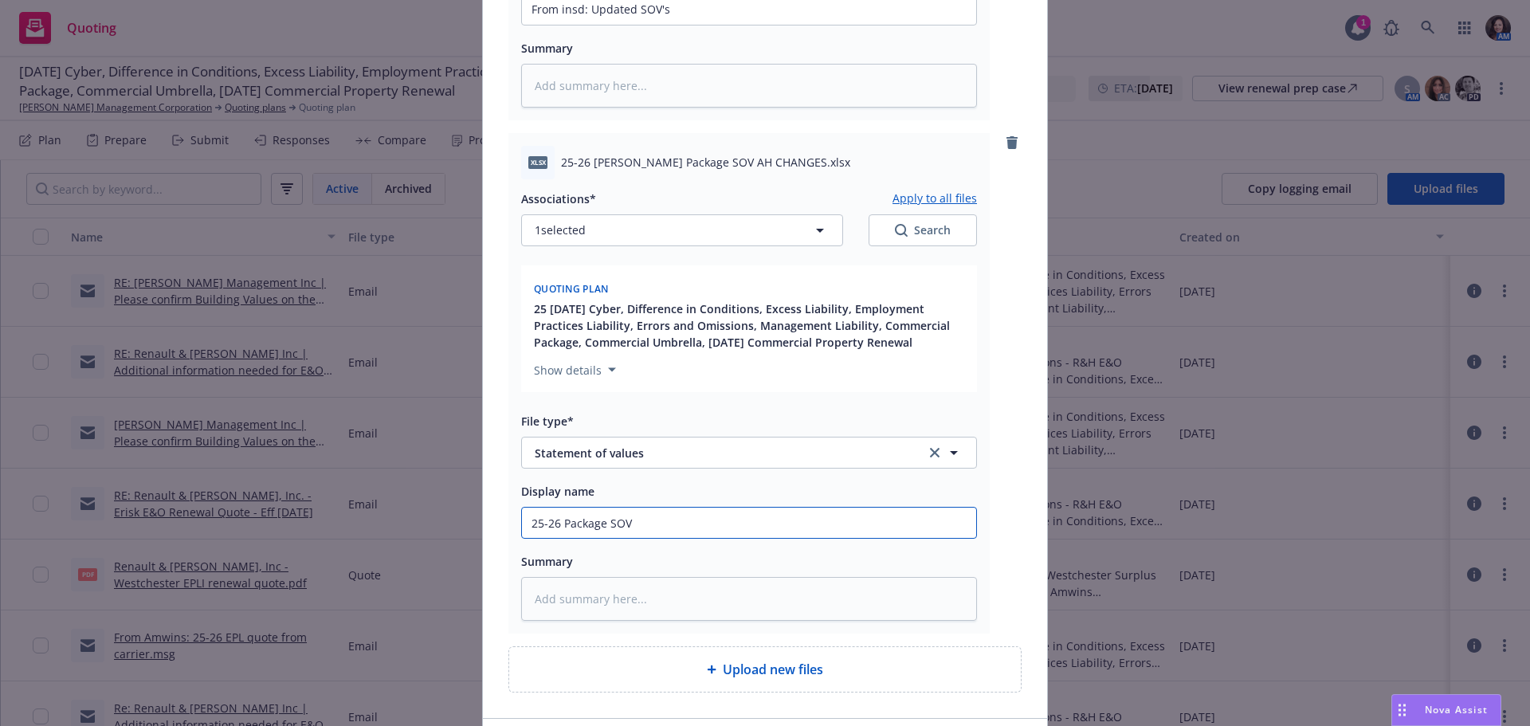
type textarea "x"
type input "25-26 Package SOV r"
type textarea "x"
type input "25-26 Package SOV re"
type textarea "x"
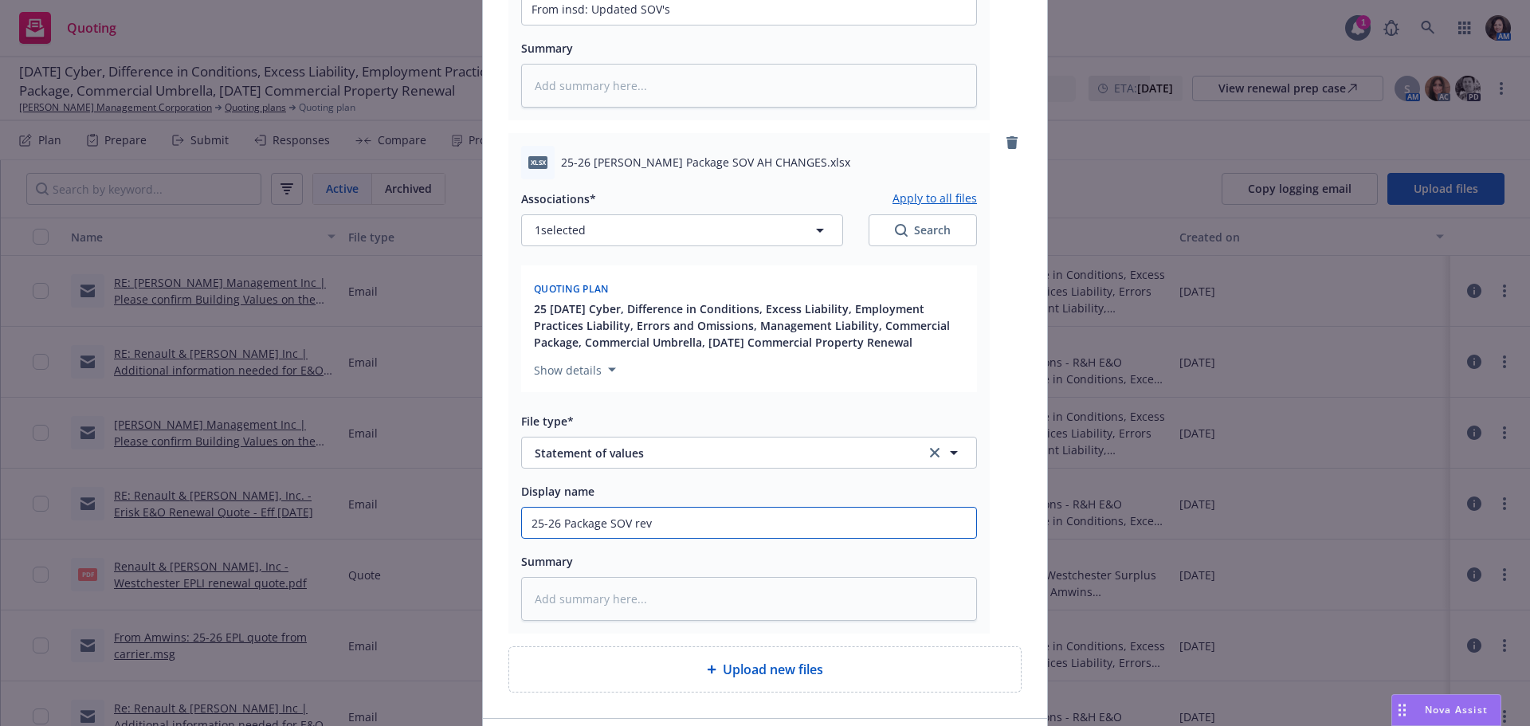
type input "25-26 Package SOV revi"
type textarea "x"
type input "25-26 Package SOV revie"
type textarea "x"
type input "25-26 Package SOV review"
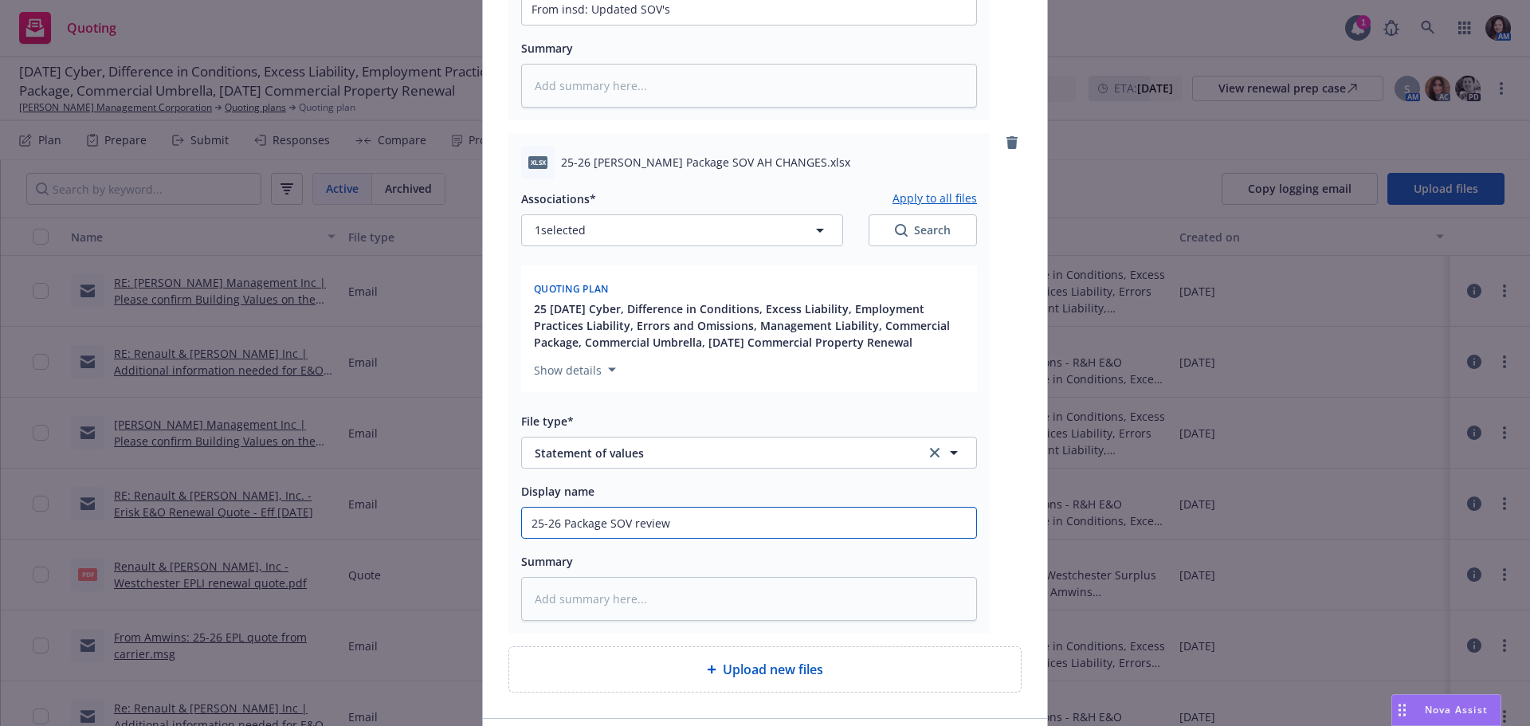
type textarea "x"
type input "25-26 Package SOV reviewe"
type textarea "x"
type input "25-26 Package SOV reviewed"
type textarea "x"
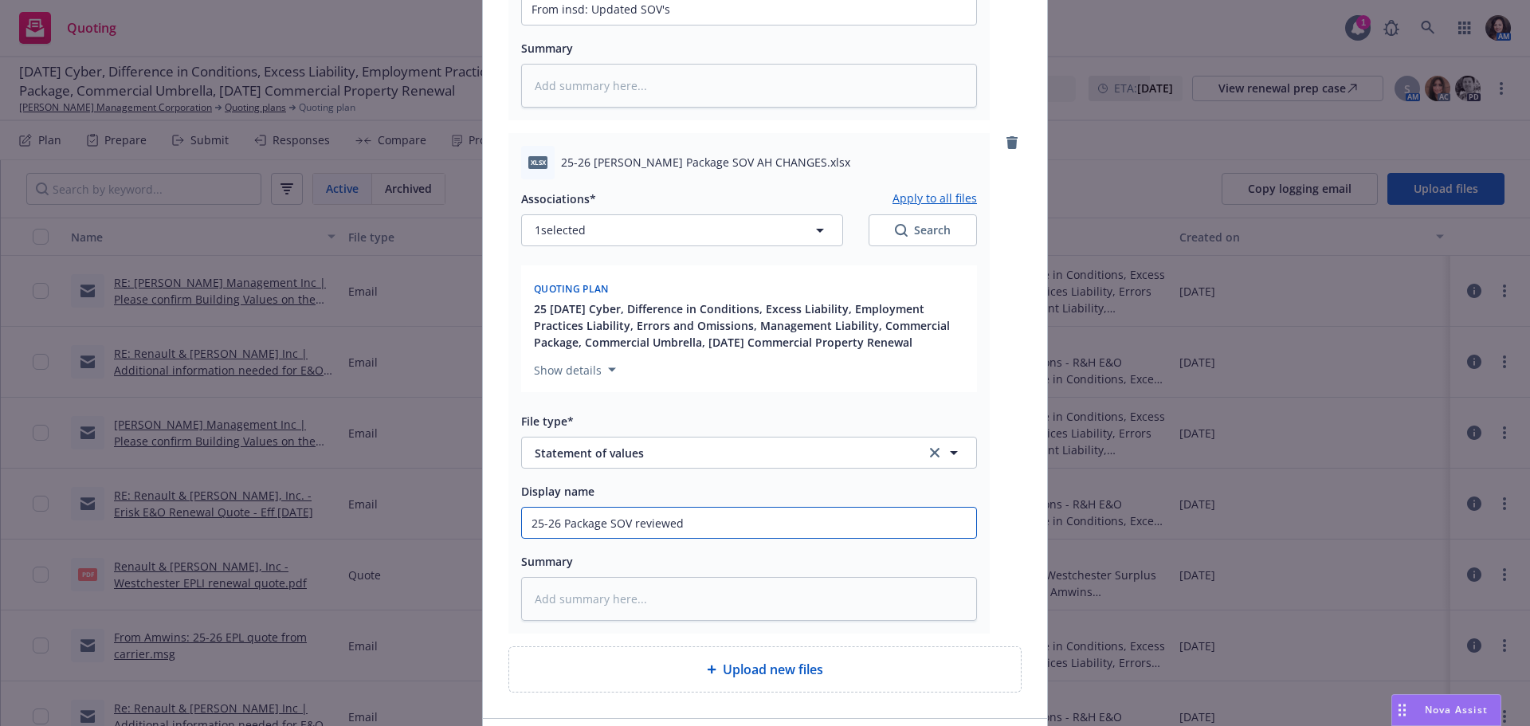
type input "25-26 Package SOV reviewed"
type textarea "x"
type input "25-26 Package SOV reviewed by"
type textarea "x"
type input "25-26 Package SOV reviewed by"
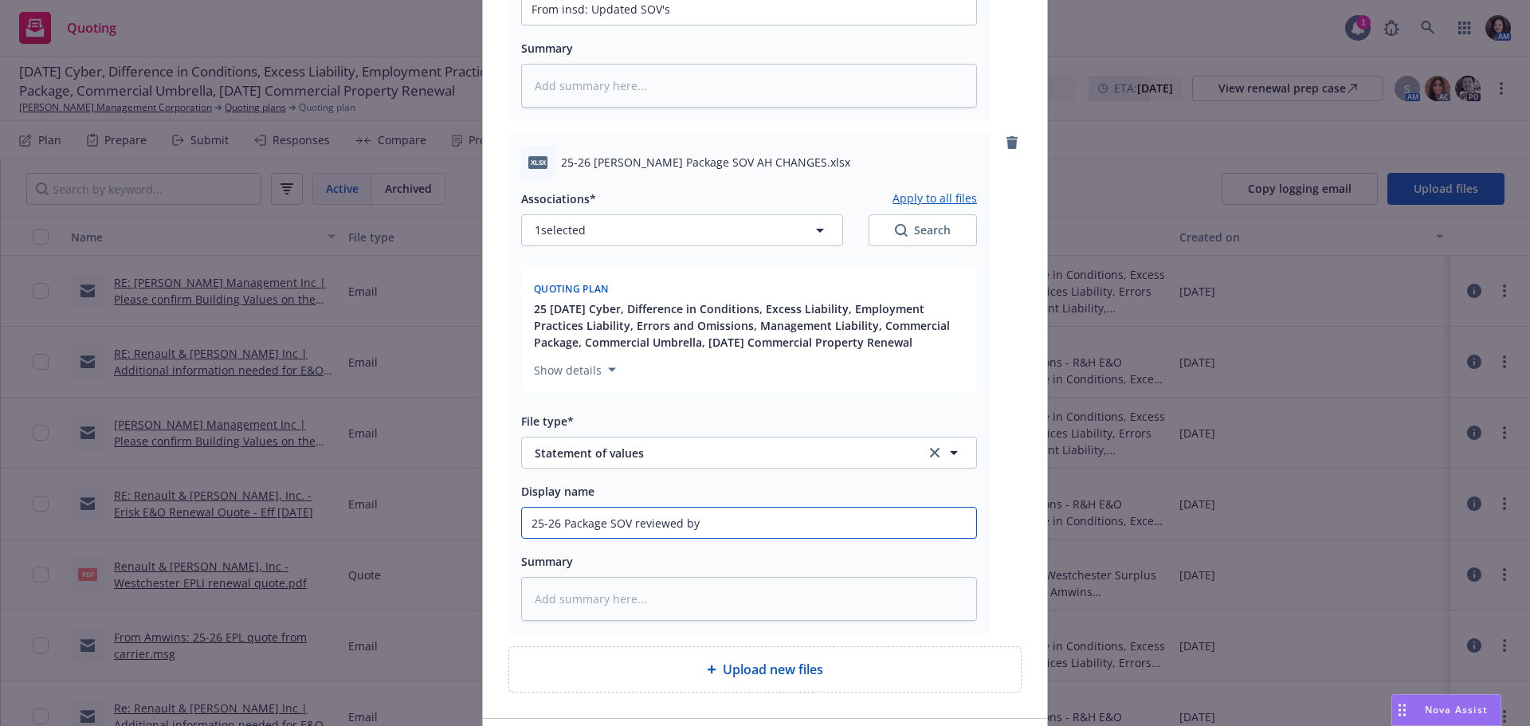
type textarea "x"
type input "25-26 Package SOV reviewed by c"
type textarea "x"
type input "25-26 Package SOV reviewed by cl"
type textarea "x"
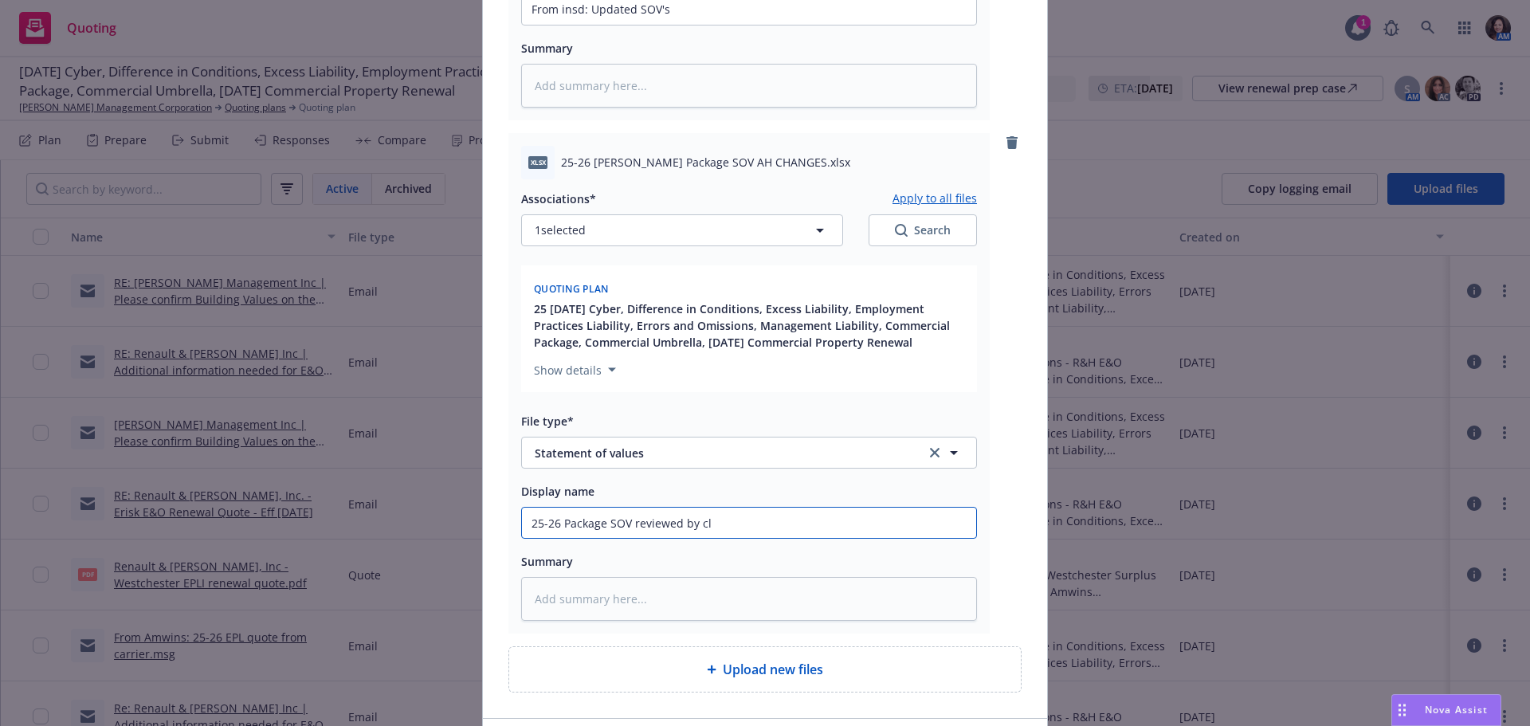
type input "25-26 Package SOV reviewed by cli"
type textarea "x"
type input "25-26 Package SOV reviewed by clie"
type textarea "x"
type input "25-26 Package SOV reviewed by clien"
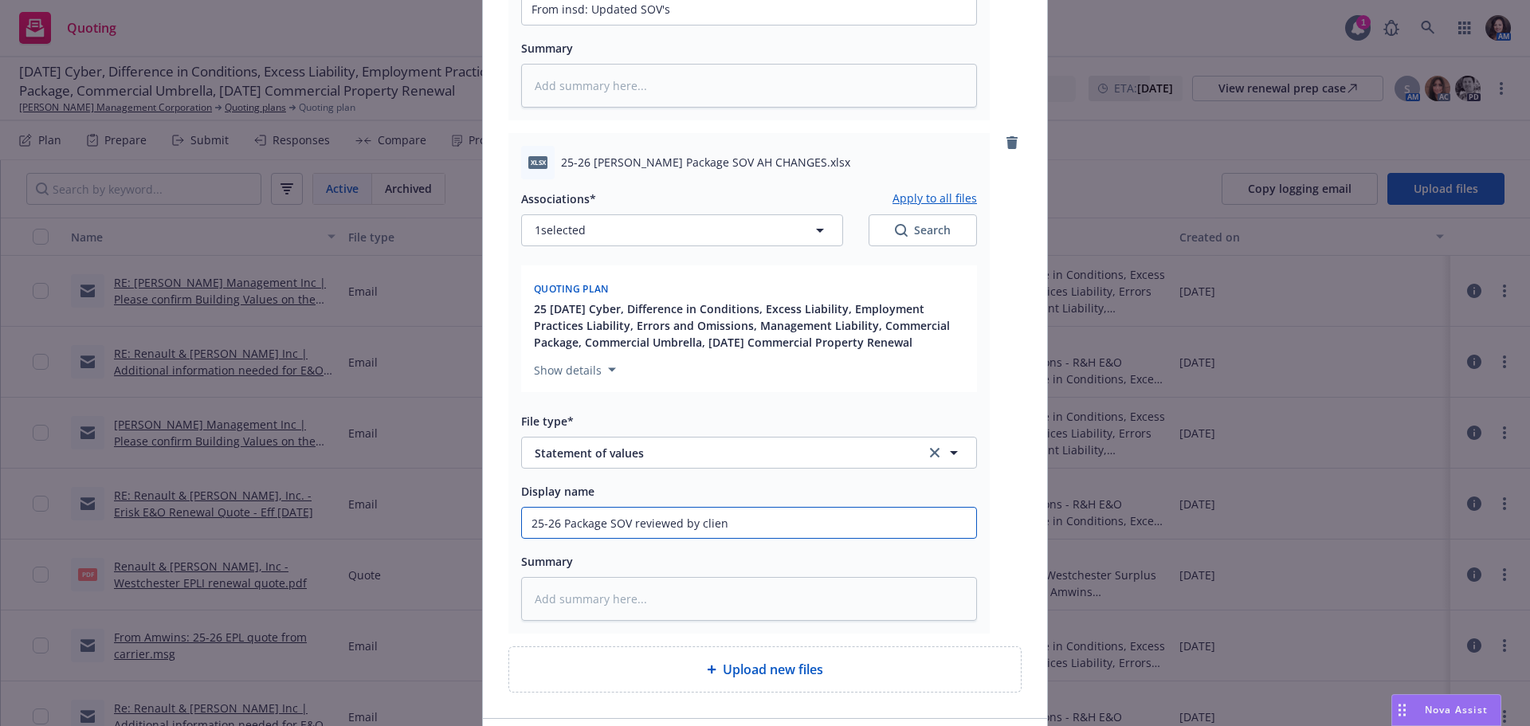
type textarea "x"
type input "25-26 Package SOV reviewed by client"
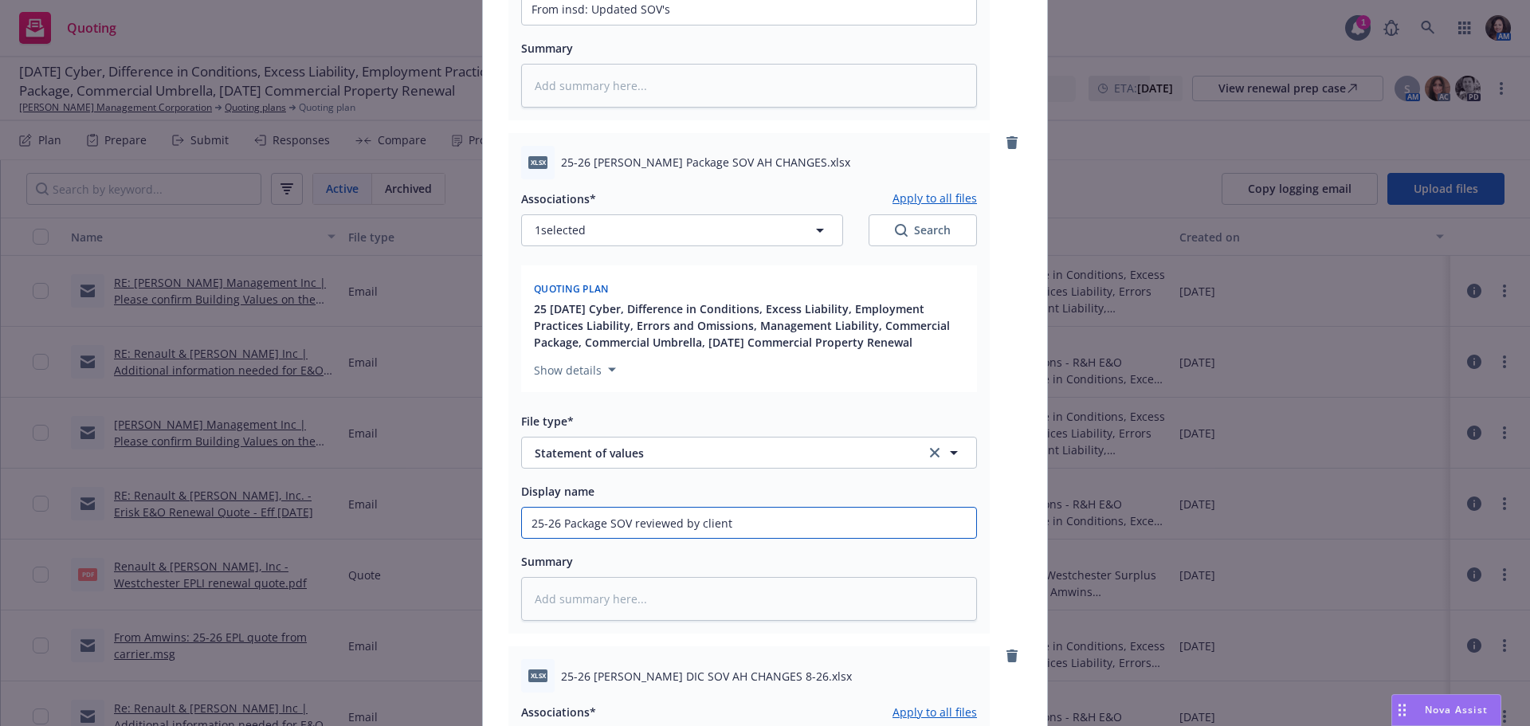
drag, startPoint x: 675, startPoint y: 521, endPoint x: 693, endPoint y: 521, distance: 18.3
click at [676, 521] on input "25-26 Package SOV reviewed by client" at bounding box center [749, 523] width 454 height 30
type textarea "x"
type input "25-26 Package SOV reviewed/ by client"
type textarea "x"
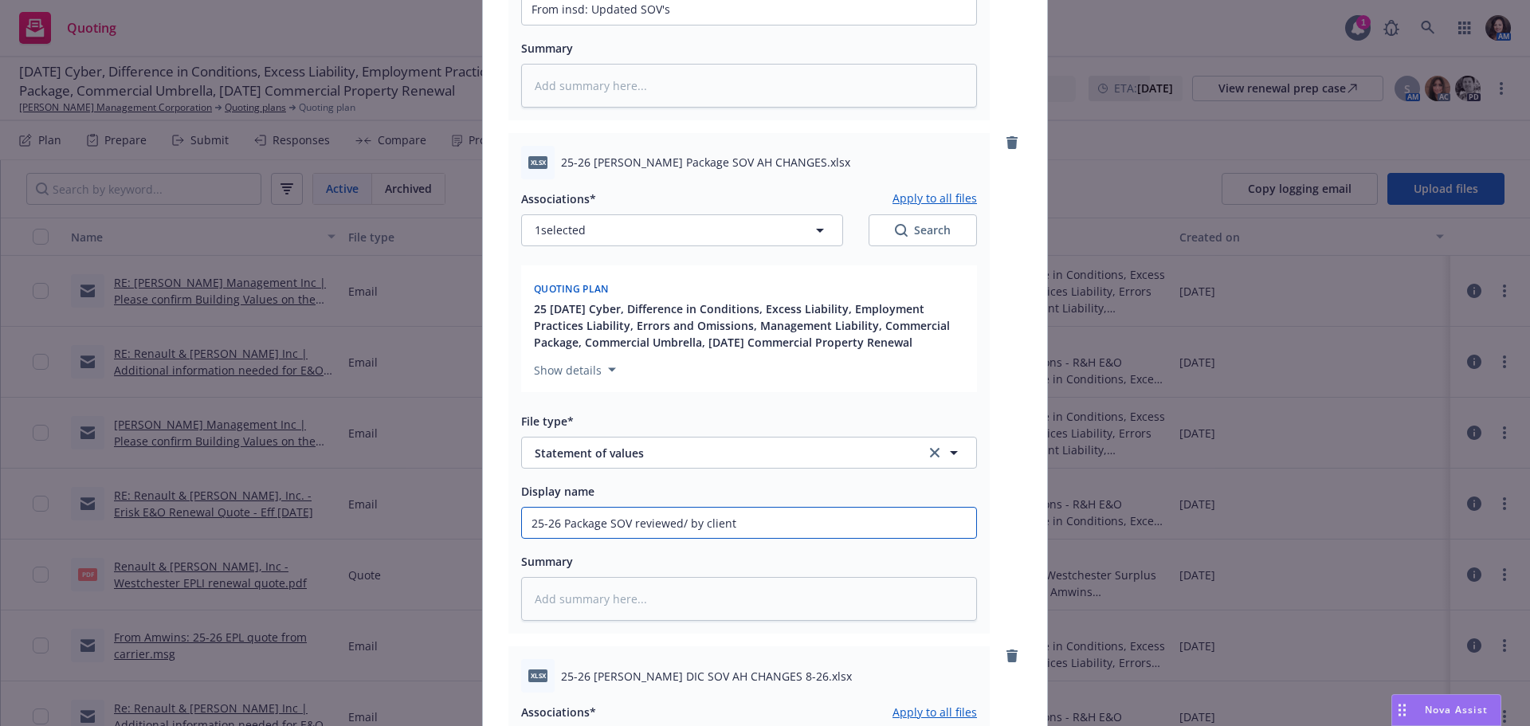
type input "25-26 Package SOV reviewed/i by client"
type textarea "x"
type input "25-26 Package SOV reviewed/ by client"
type textarea "x"
type input "25-26 Package SOV reviewed/u by client"
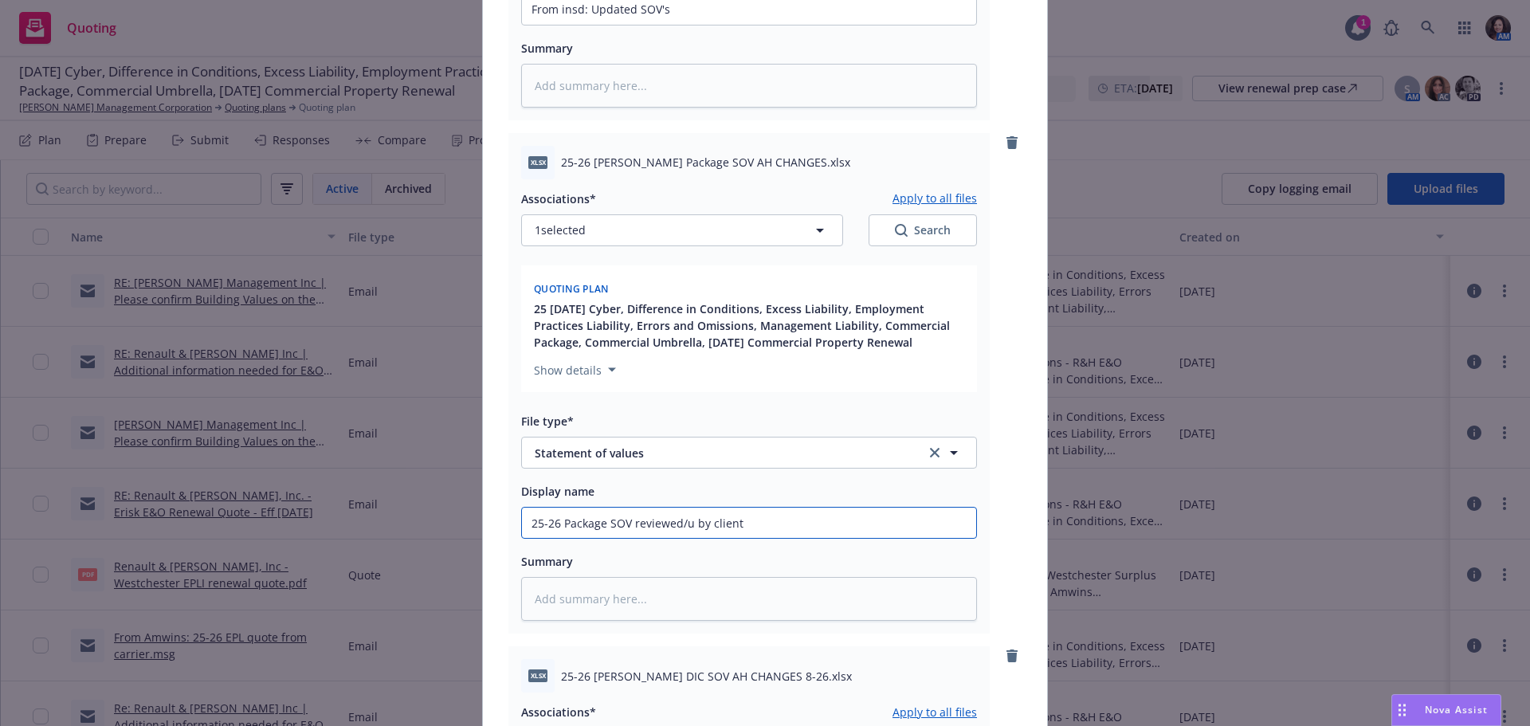
type textarea "x"
type input "25-26 Package SOV reviewed/uip by client"
type textarea "x"
type input "25-26 Package SOV reviewed/uipd by client"
type textarea "x"
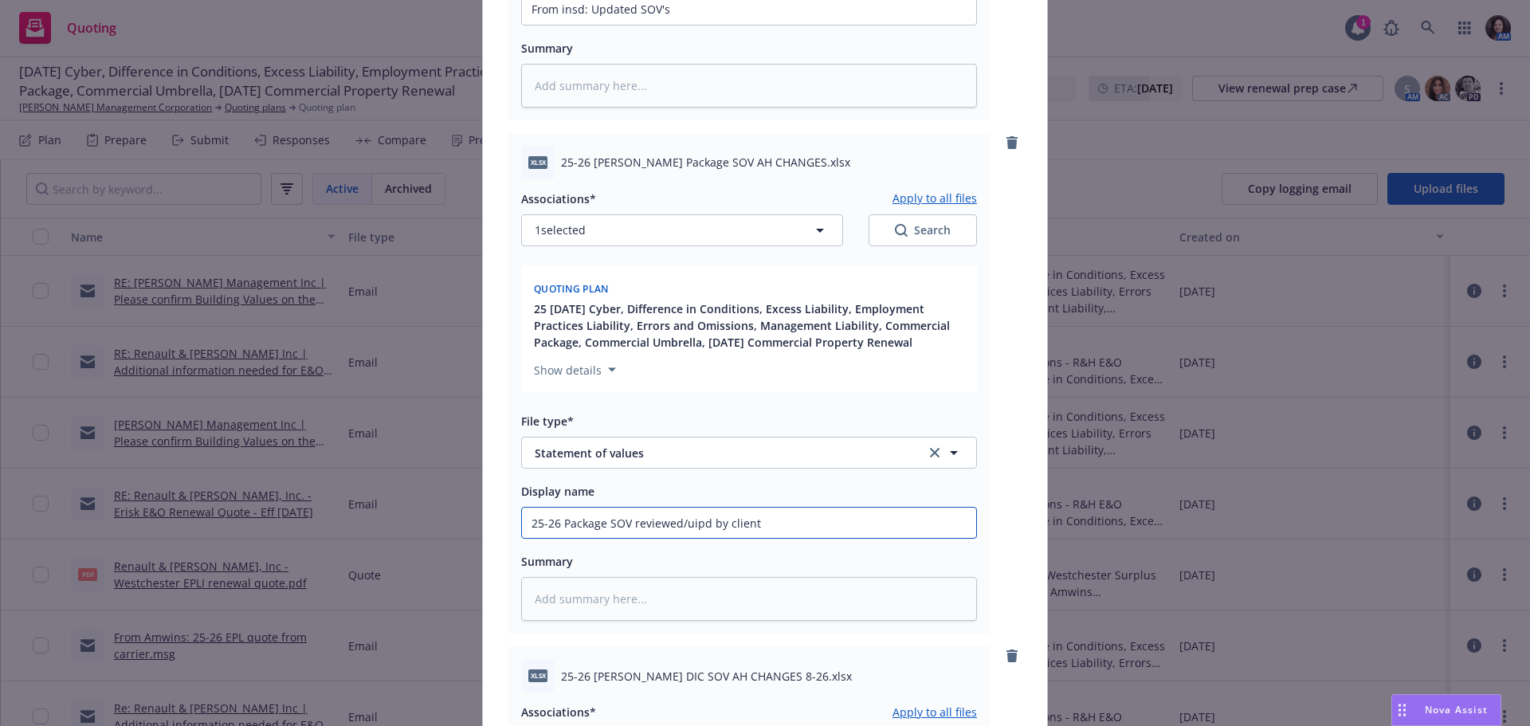
type input "25-26 Package SOV reviewed/uip by client"
type textarea "x"
type input "25-26 Package SOV reviewed/ui by client"
type textarea "x"
type input "25-26 Package SOV reviewed/u by client"
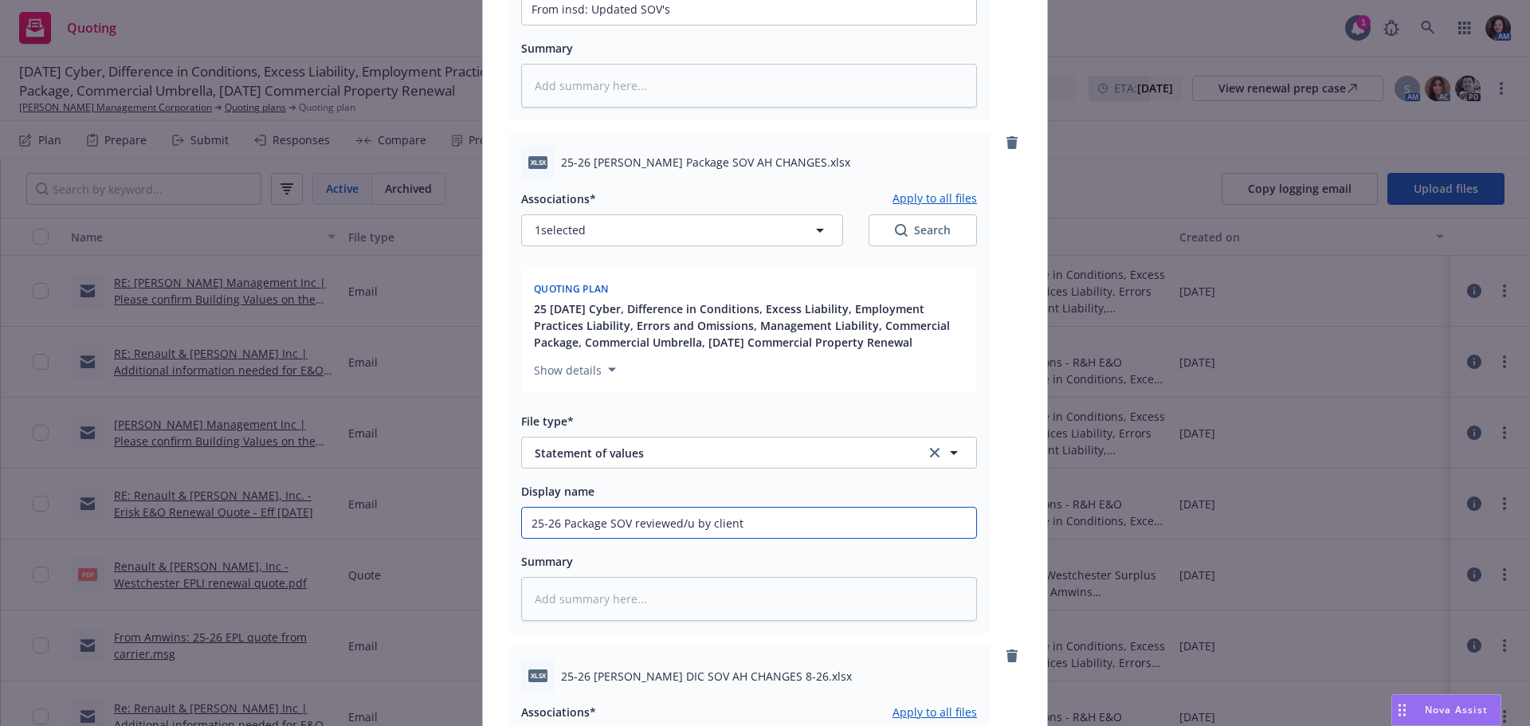
type textarea "x"
type input "25-26 Package SOV reviewed/up by client"
type textarea "x"
type input "25-26 Package SOV reviewed/upd by client"
type textarea "x"
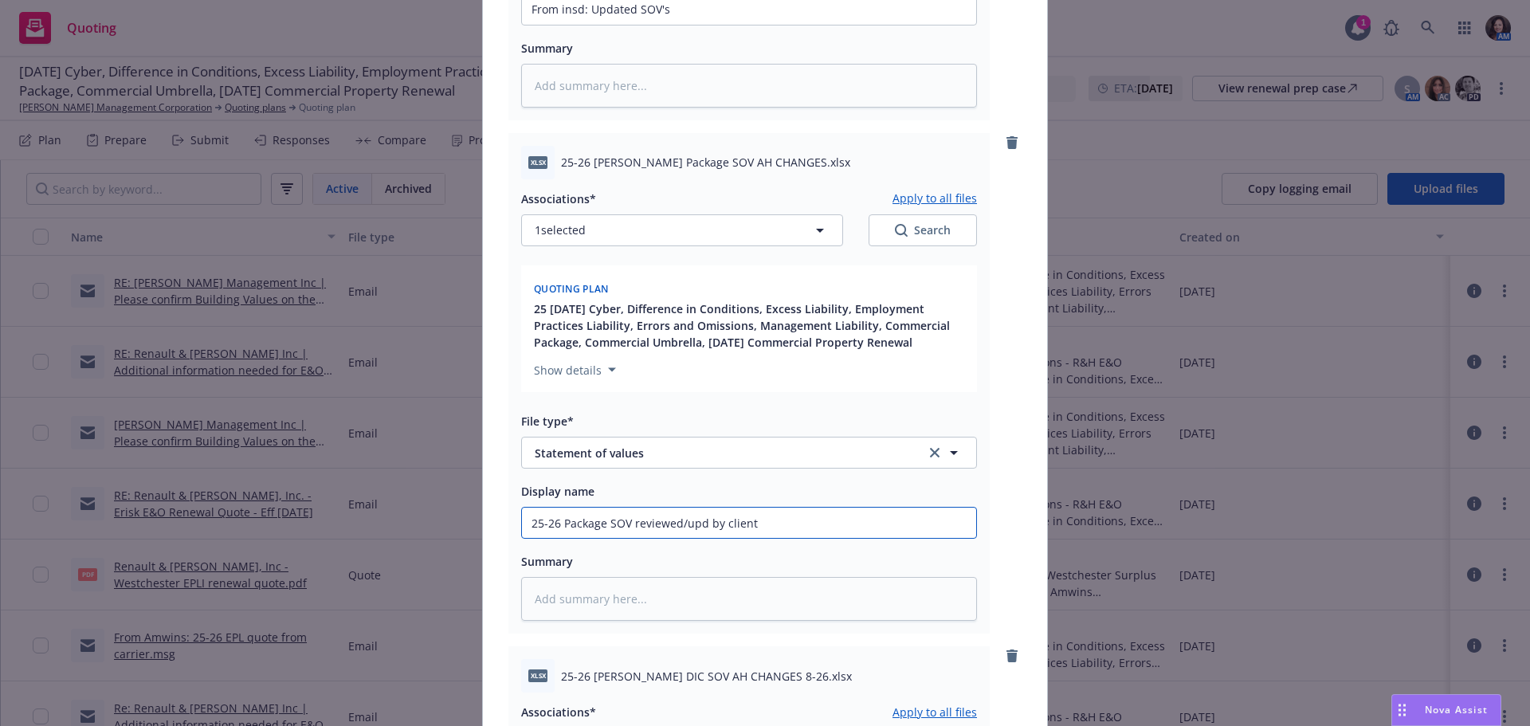
type input "25-26 Package SOV reviewed/upda by client"
type textarea "x"
type input "25-26 Package SOV reviewed/updat by client"
type textarea "x"
type input "25-26 Package SOV reviewed/update by client"
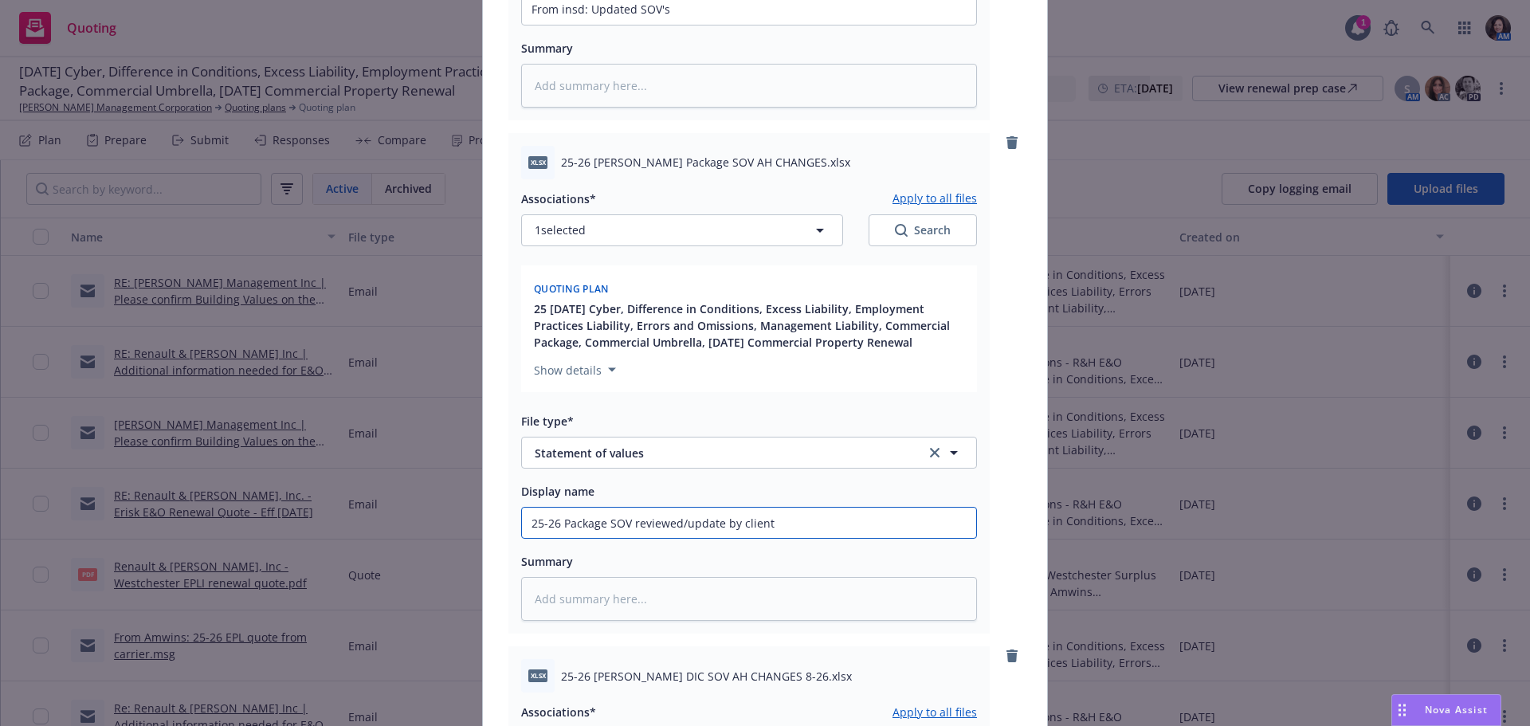
type textarea "x"
drag, startPoint x: 803, startPoint y: 528, endPoint x: 435, endPoint y: 524, distance: 367.4
click at [435, 524] on div "Add files The uploaded files will be associated with 25 10/01/25 Cyber, Differe…" at bounding box center [765, 363] width 1530 height 726
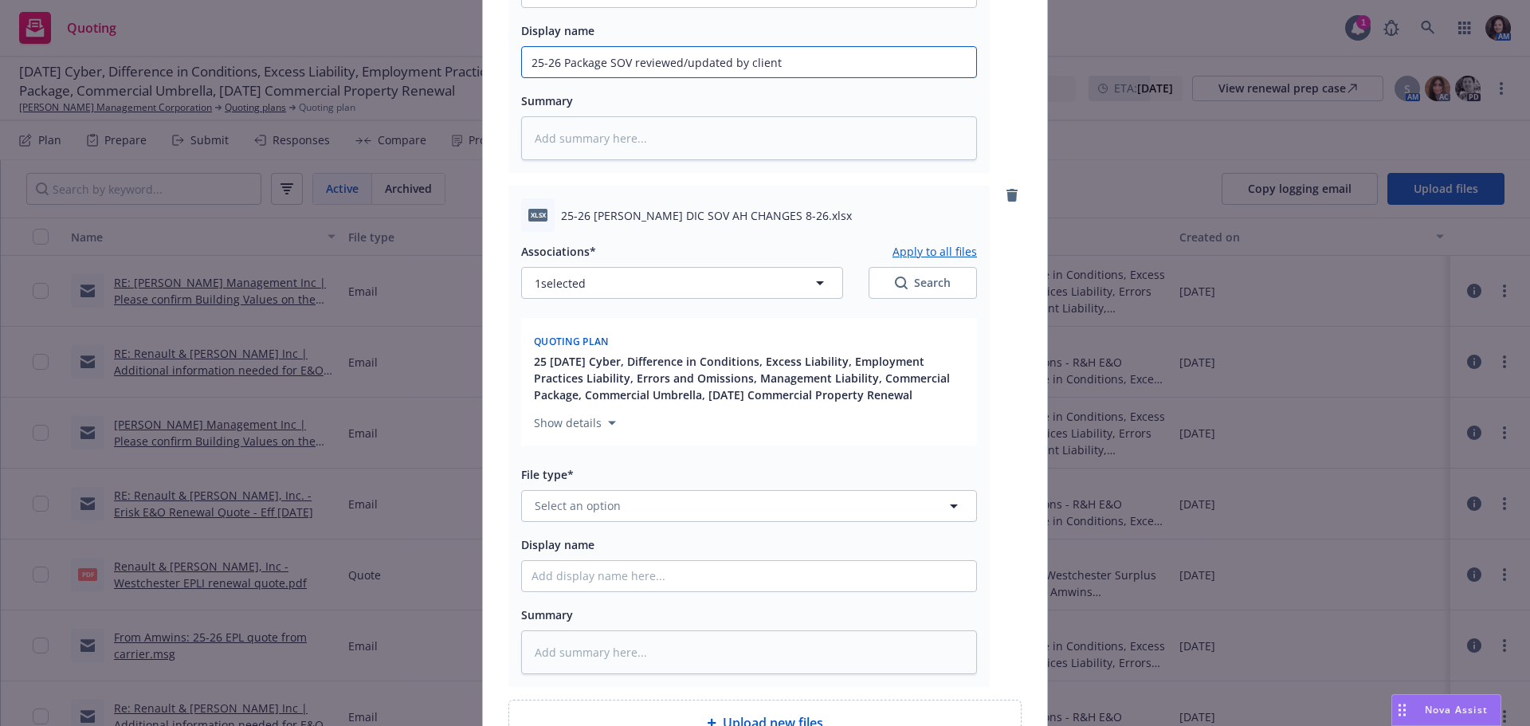
scroll to position [1079, 0]
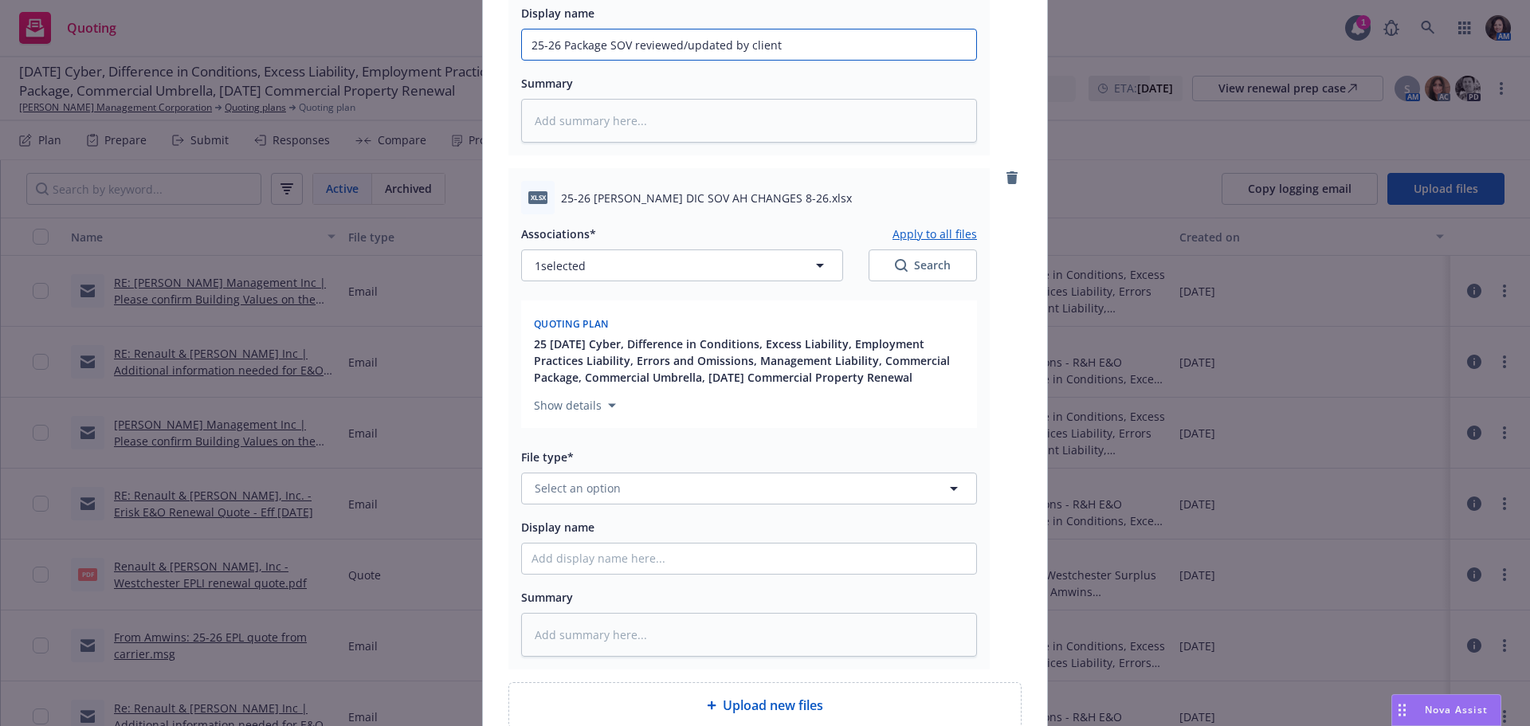
type input "25-26 Package SOV reviewed/updated by client"
click at [567, 558] on input "Display name" at bounding box center [749, 559] width 454 height 30
paste input "25-26 Package SOV reviewed/updated by client"
type textarea "x"
type input "25-26 Package SOV reviewed/updated by client"
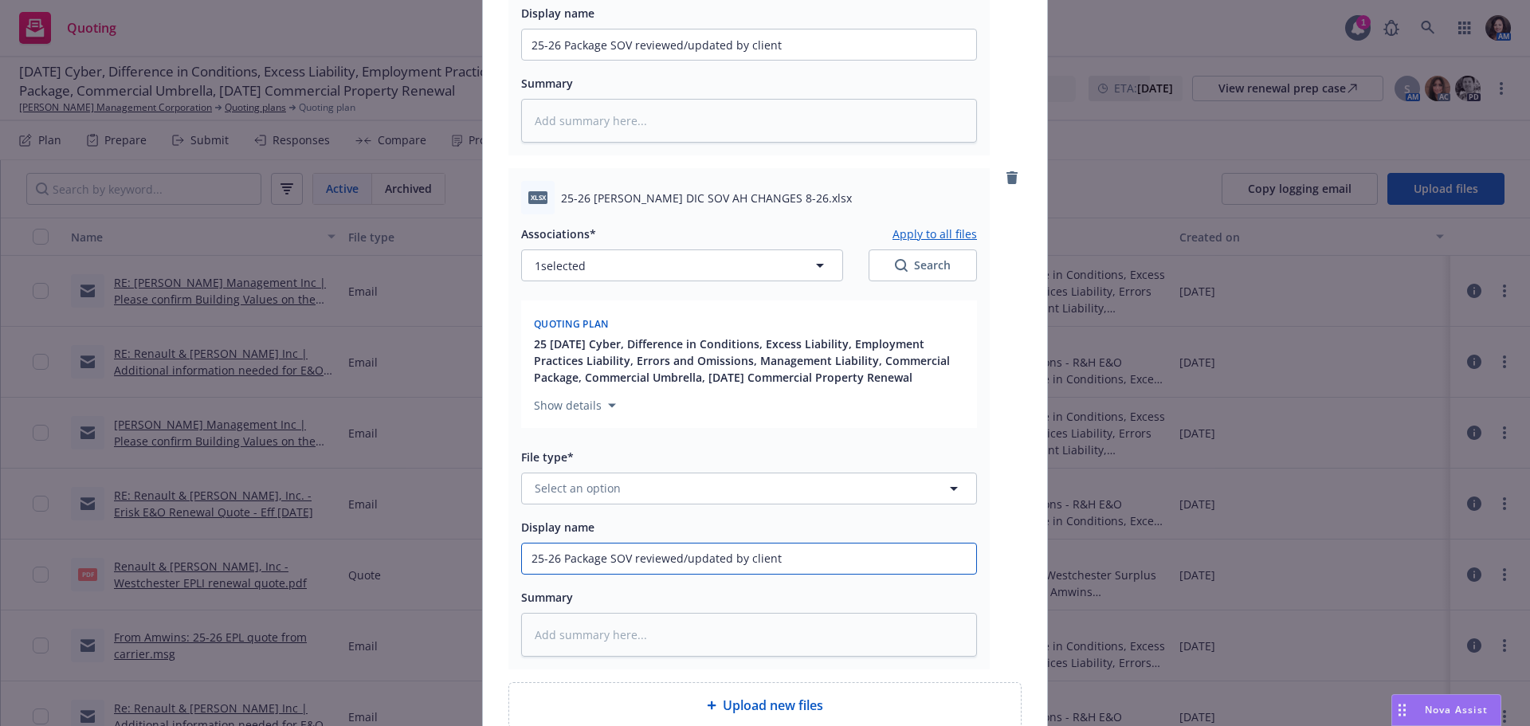
click at [602, 557] on input "25-26 Package SOV reviewed/updated by client" at bounding box center [749, 559] width 454 height 30
type textarea "x"
type input "25-26 Packag SOV reviewed/updated by client"
type textarea "x"
type input "25-26 Packa SOV reviewed/updated by client"
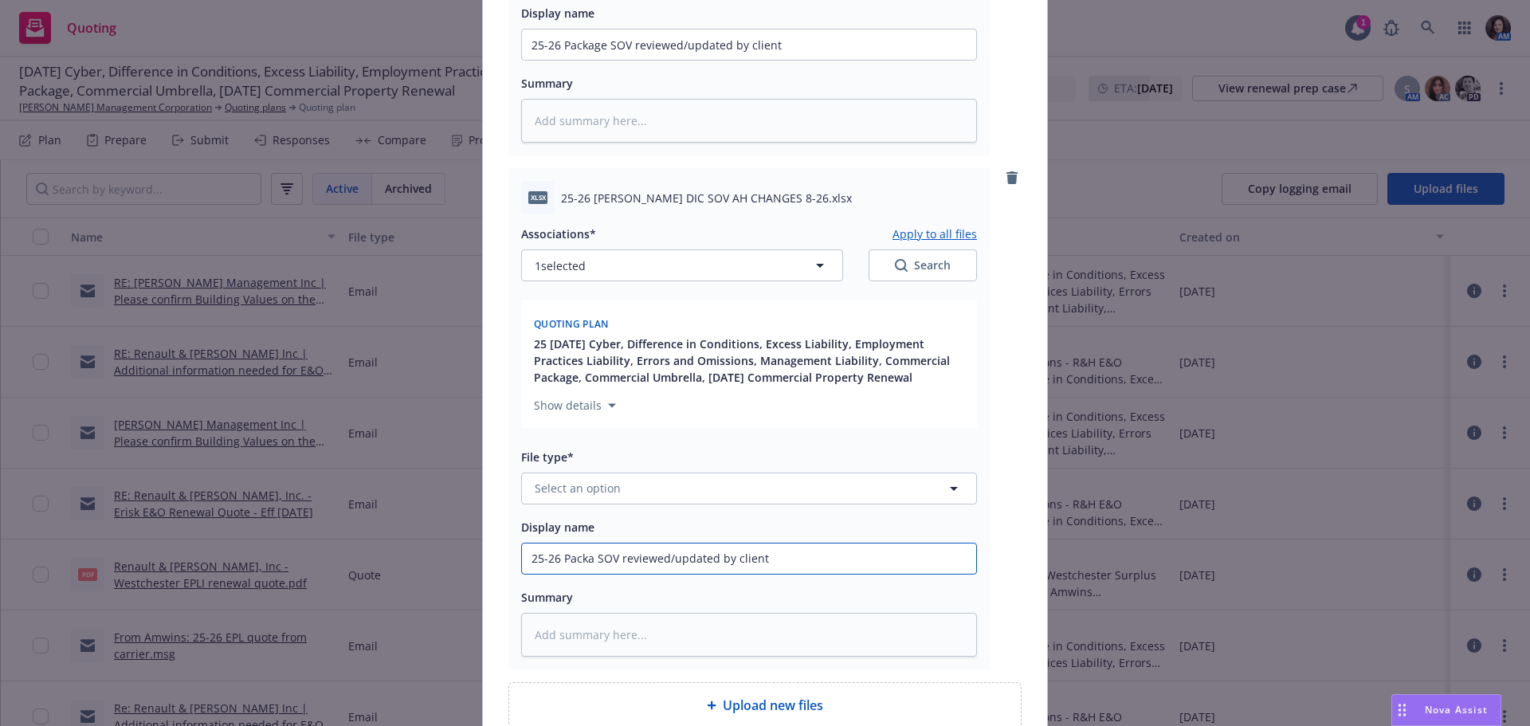
type textarea "x"
type input "25-26 Pack SOV reviewed/updated by client"
type textarea "x"
type input "25-26 Pac SOV reviewed/updated by client"
type textarea "x"
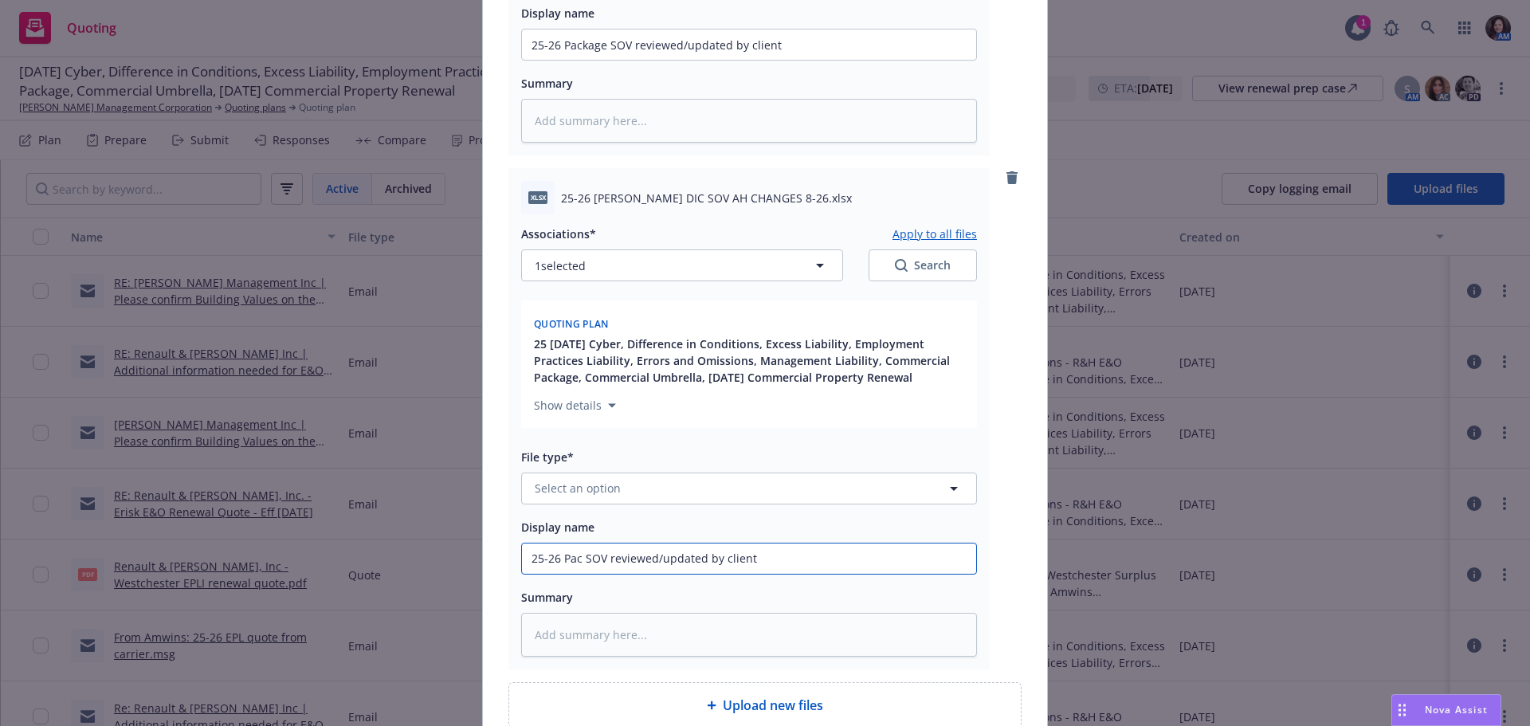
type input "25-26 Pa SOV reviewed/updated by client"
type textarea "x"
type input "25-26 P SOV reviewed/updated by client"
type textarea "x"
type input "25-26 SOV reviewed/updated by client"
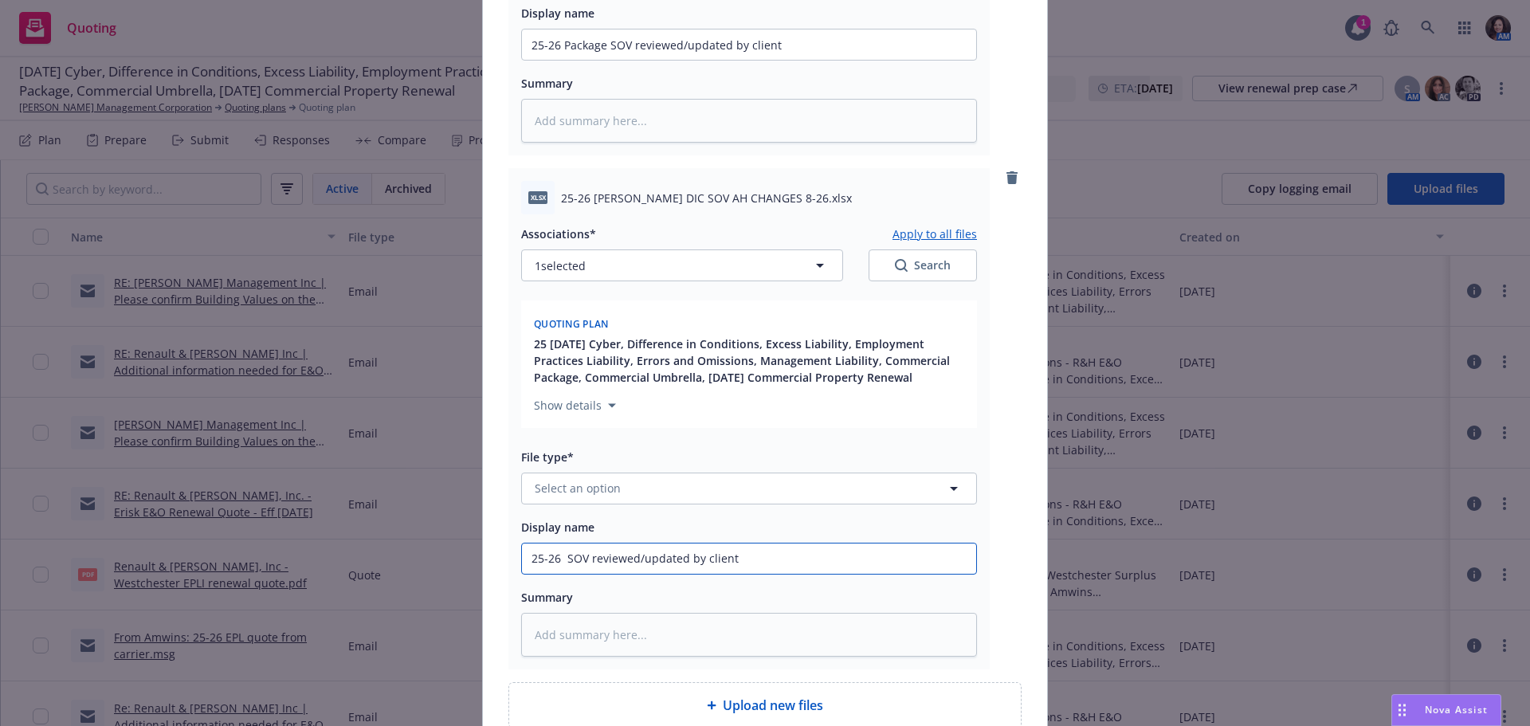
type textarea "x"
type input "25-26 D SOV reviewed/updated by client"
type textarea "x"
type input "25-26 DI SOV reviewed/updated by client"
type textarea "x"
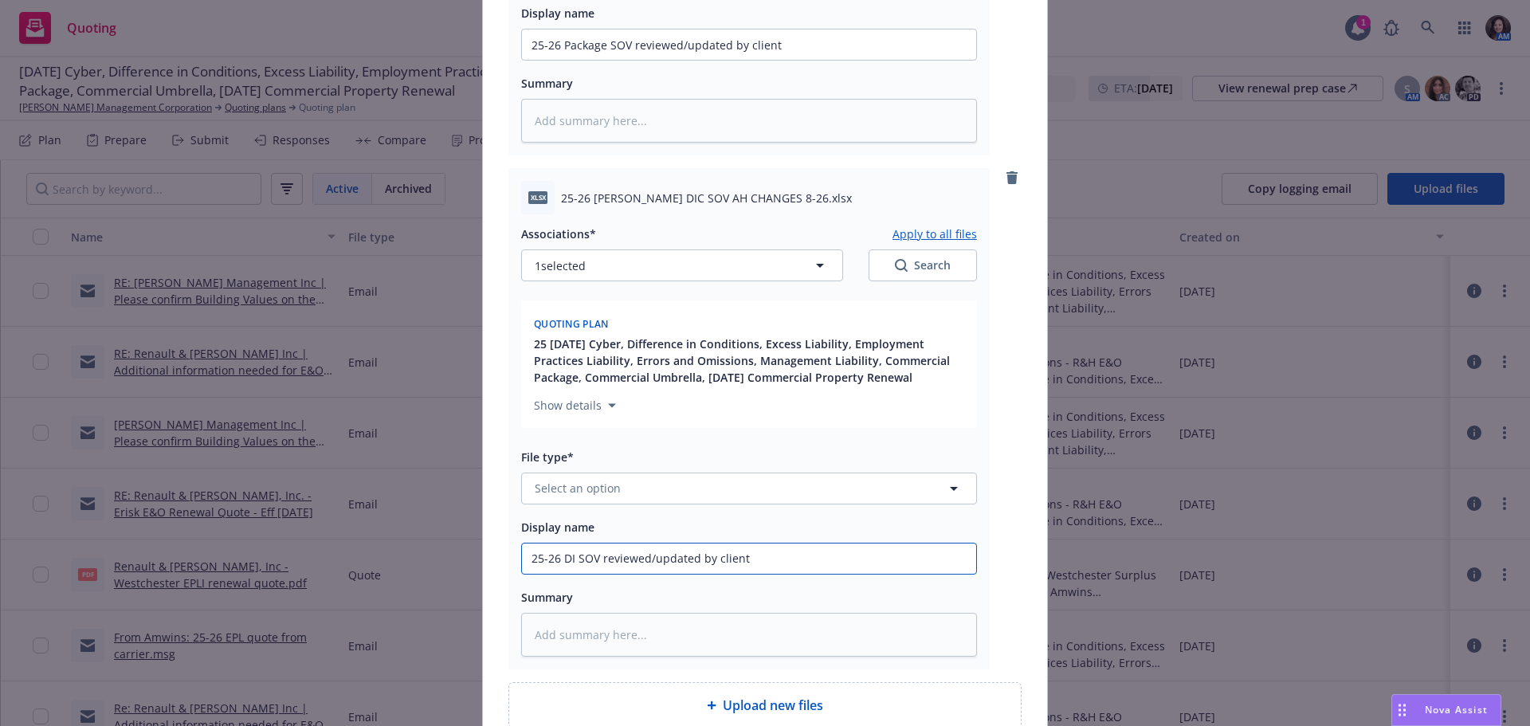
type input "25-26 DIV SOV reviewed/updated by client"
type textarea "x"
type input "25-26 DI SOV reviewed/updated by client"
type textarea "x"
type input "25-26 DIC SOV reviewed/updated by client"
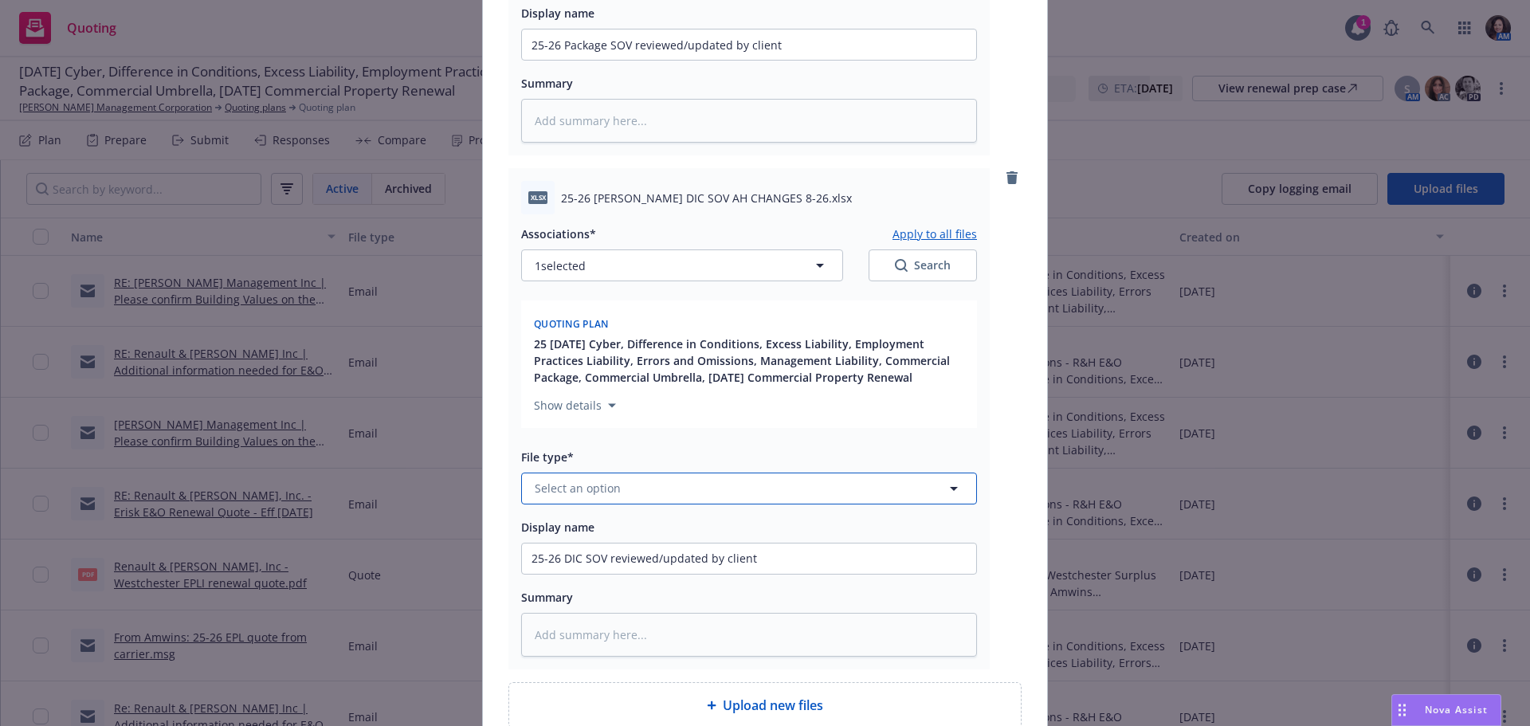
click at [689, 497] on button "Select an option" at bounding box center [749, 489] width 456 height 32
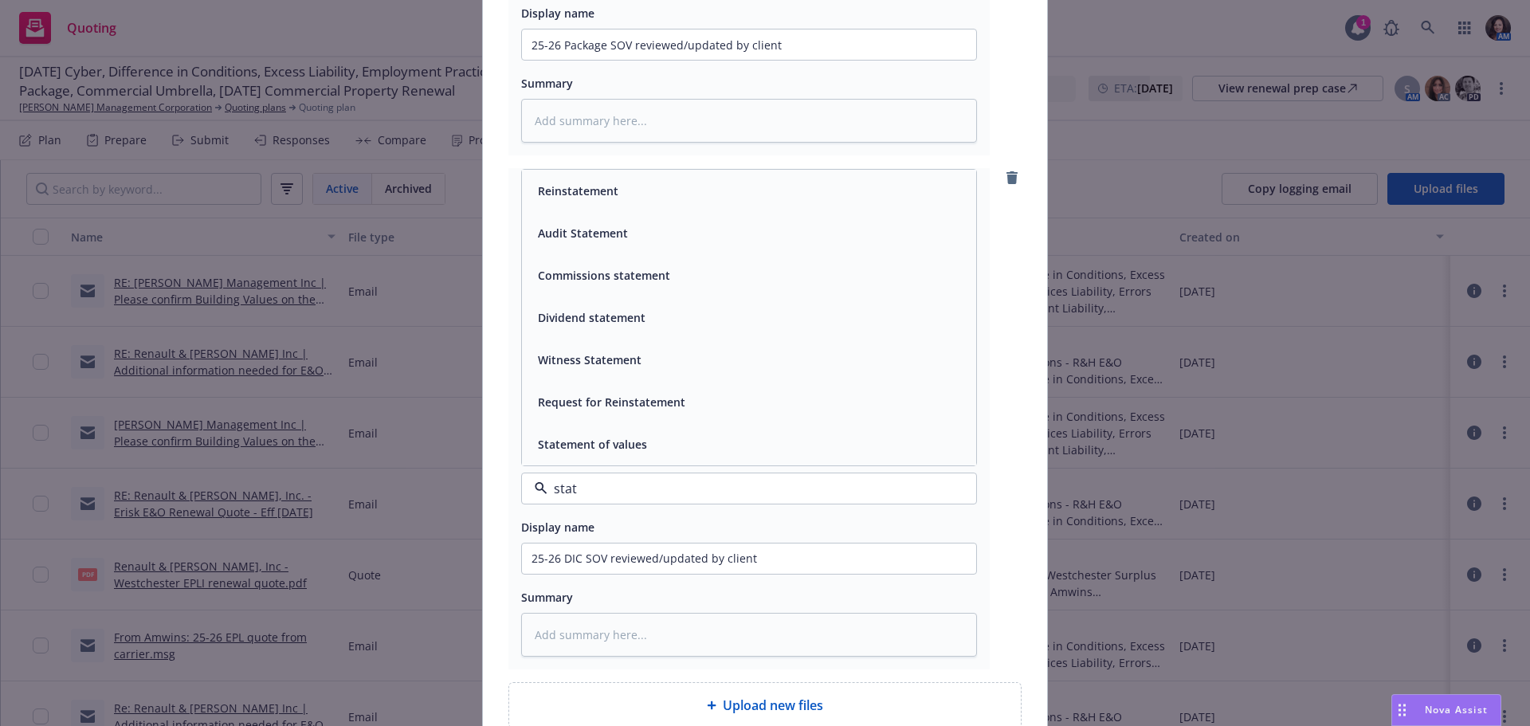
type input "state"
click at [675, 447] on div "Statement of values" at bounding box center [749, 444] width 435 height 23
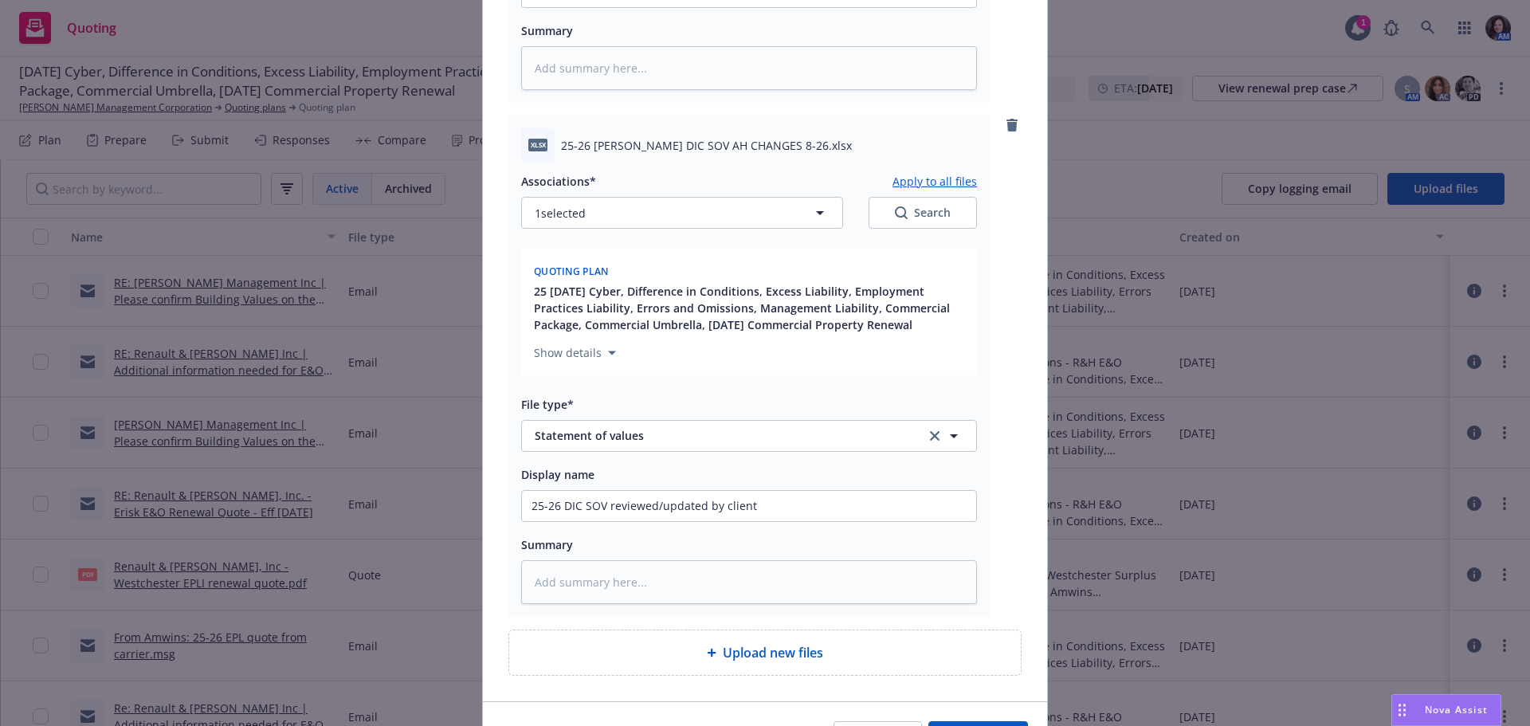
scroll to position [1230, 0]
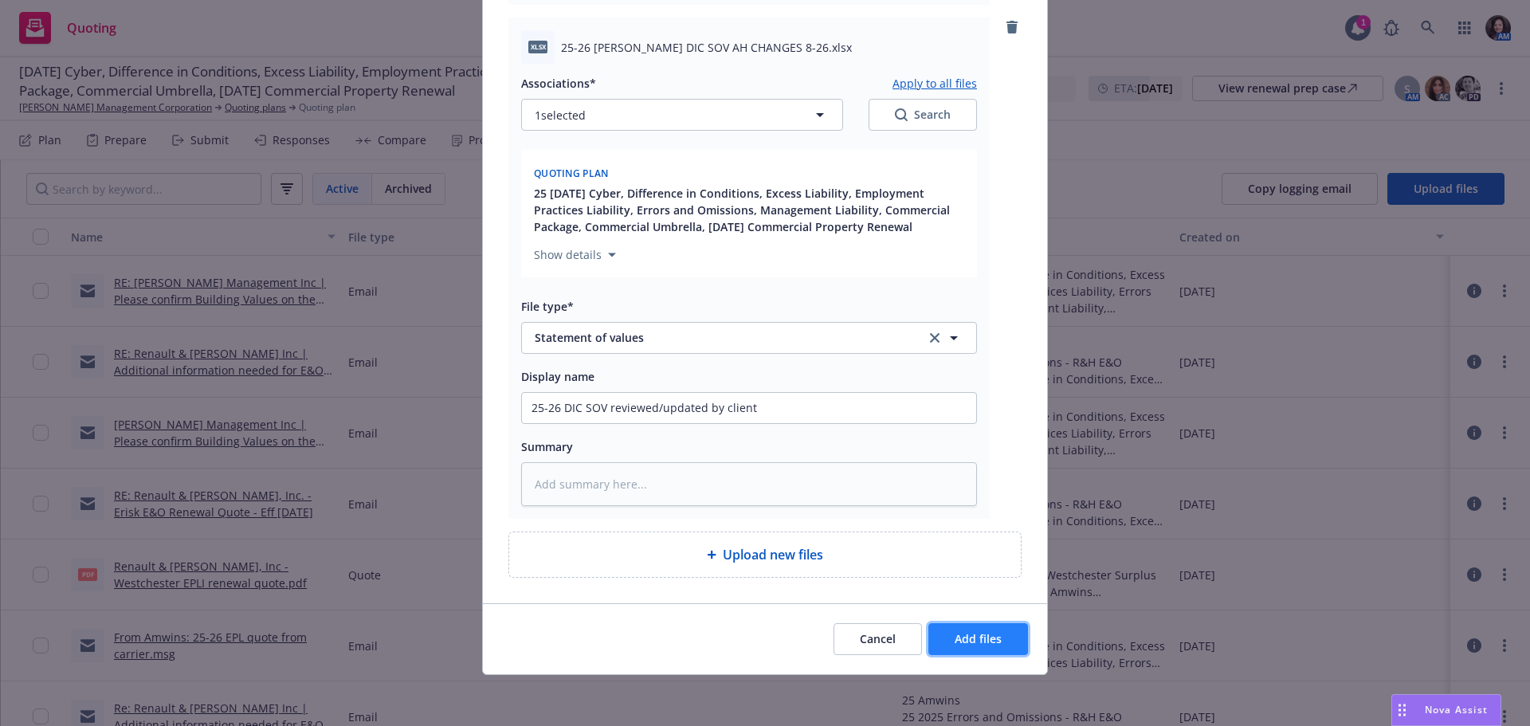
click at [974, 631] on span "Add files" at bounding box center [978, 638] width 47 height 15
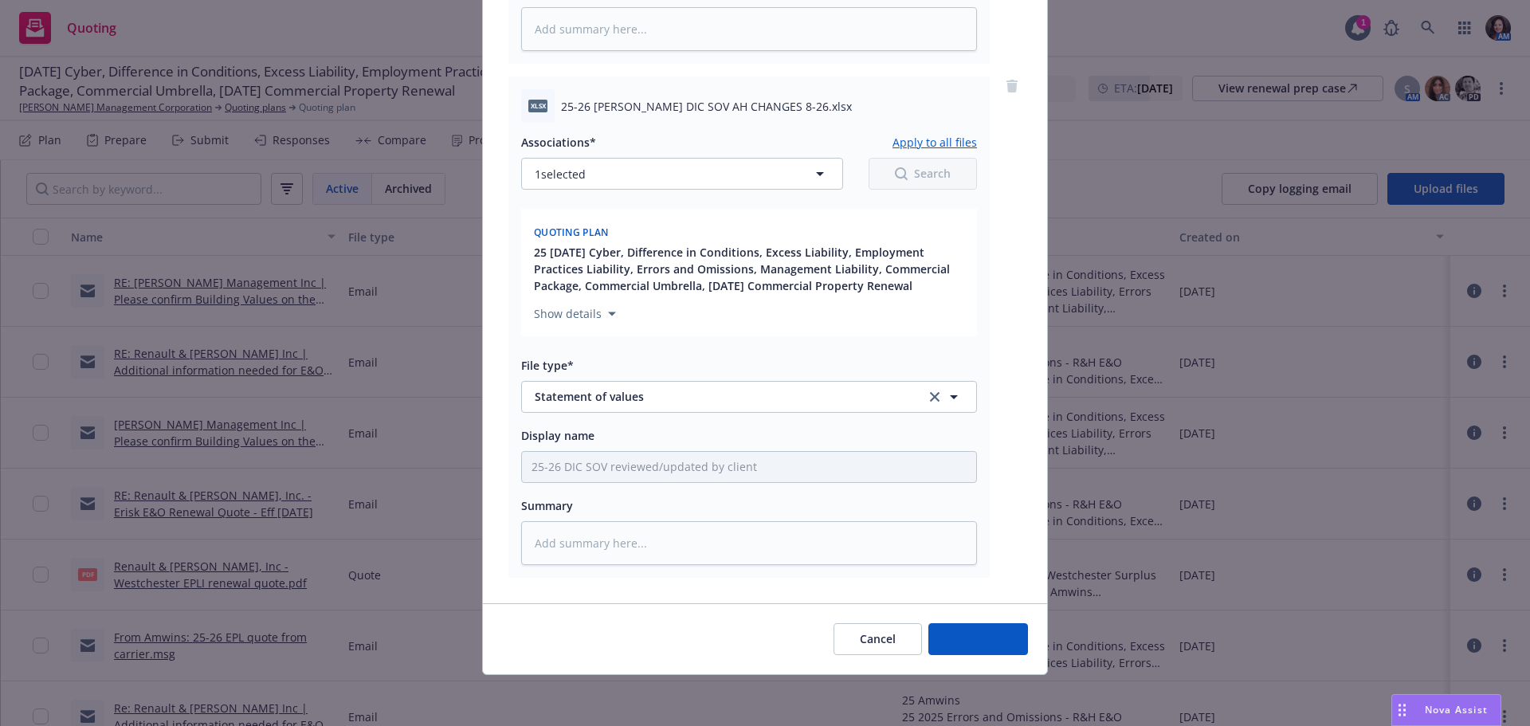
scroll to position [1171, 0]
type textarea "x"
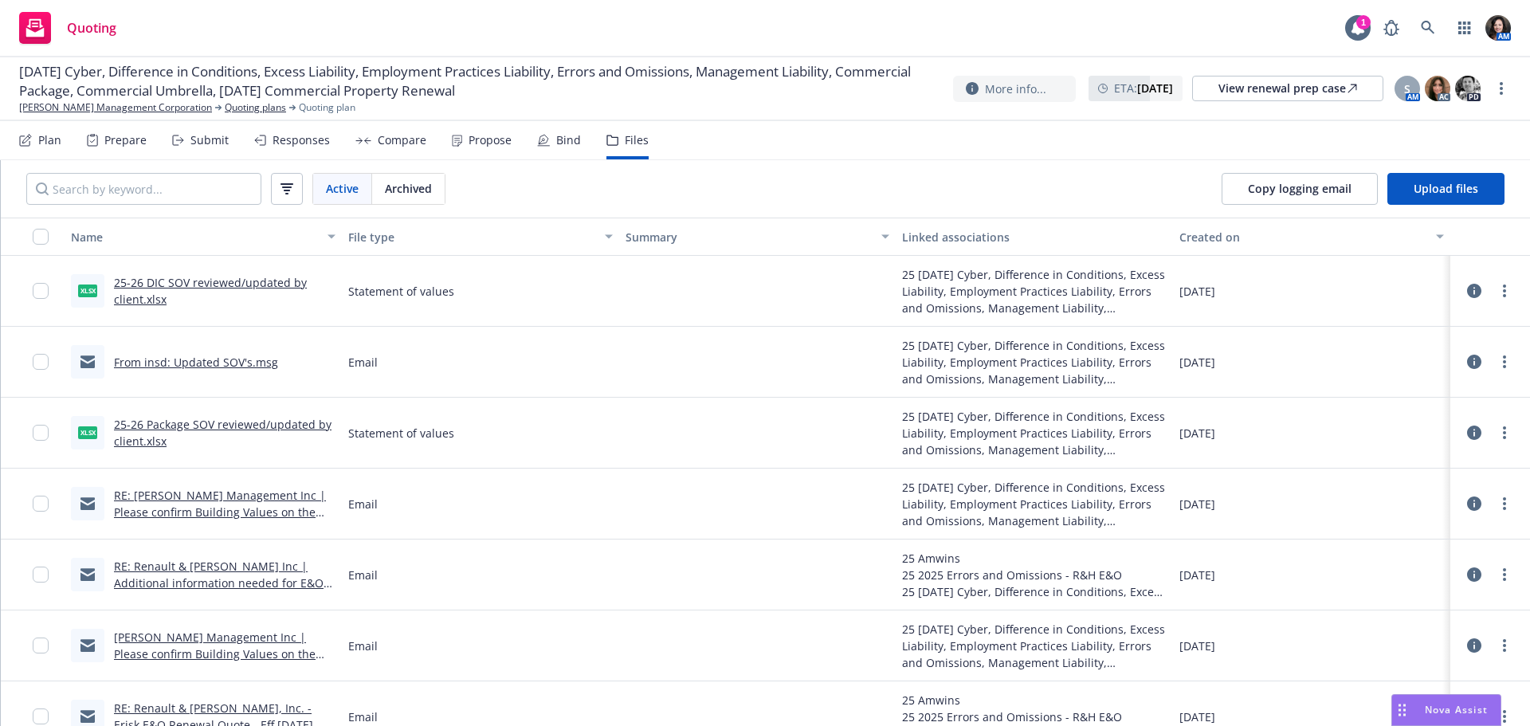
click at [210, 136] on div "Submit" at bounding box center [209, 140] width 38 height 13
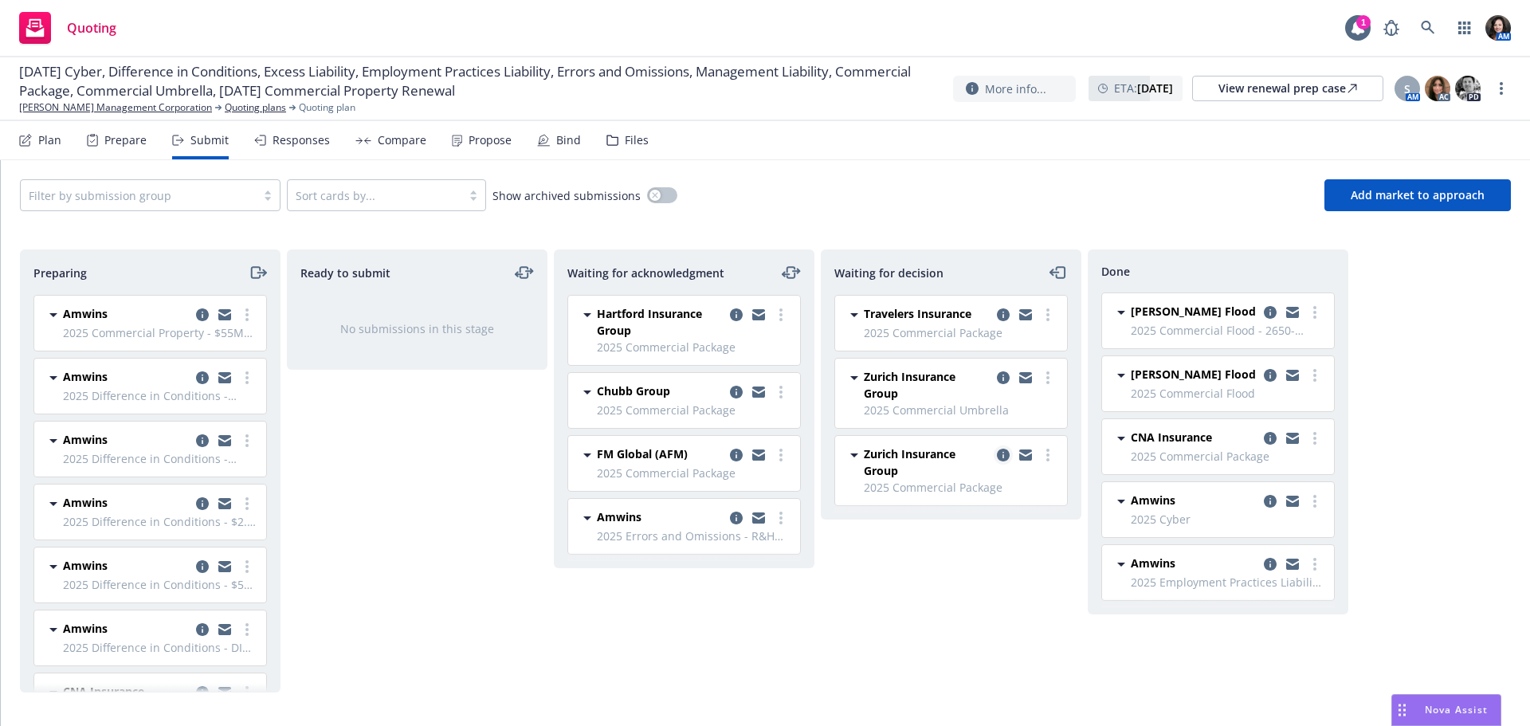
click at [1002, 457] on icon "copy logging email" at bounding box center [1003, 455] width 13 height 13
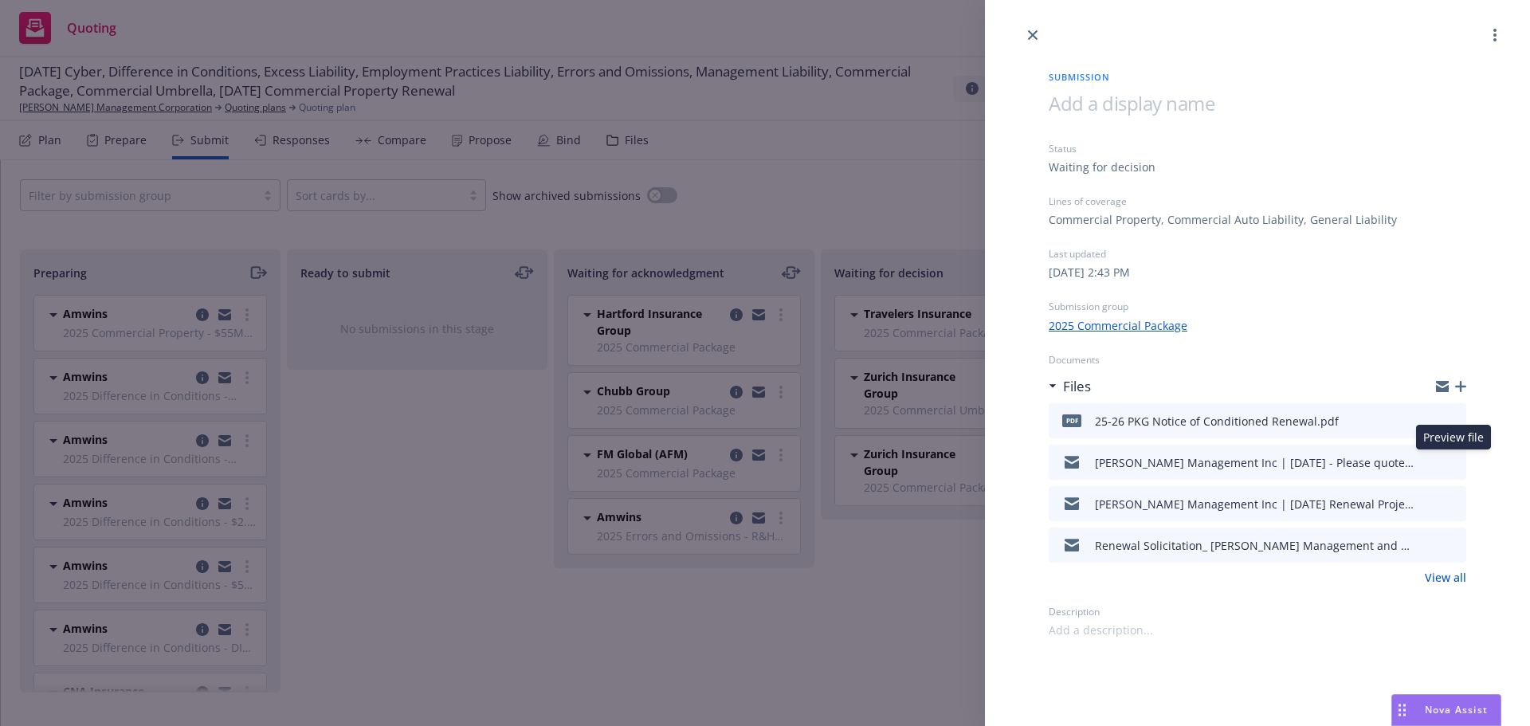
click at [1451, 455] on button at bounding box center [1453, 462] width 14 height 19
click at [1451, 465] on icon "preview file" at bounding box center [1451, 461] width 14 height 11
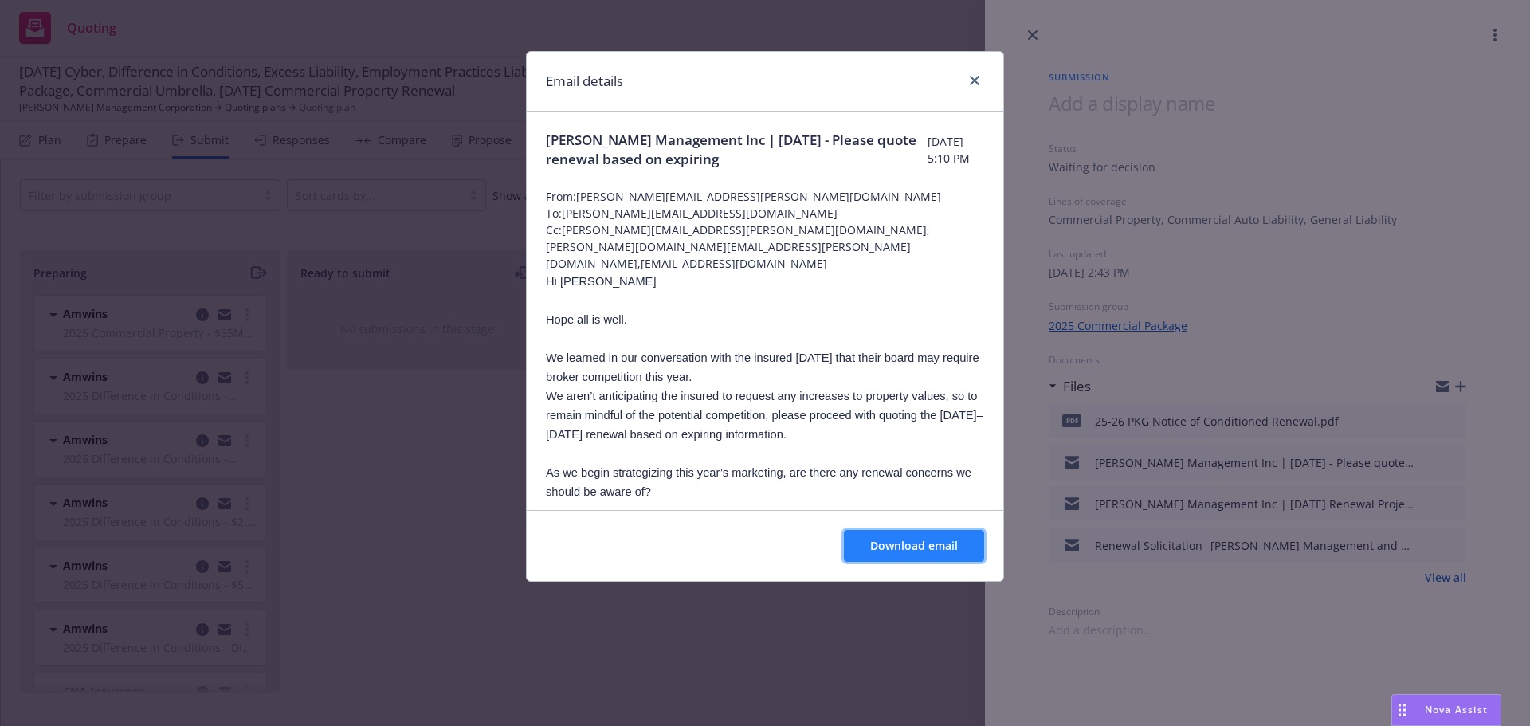
click at [931, 553] on span "Download email" at bounding box center [914, 545] width 88 height 15
click at [978, 85] on link "close" at bounding box center [974, 80] width 19 height 19
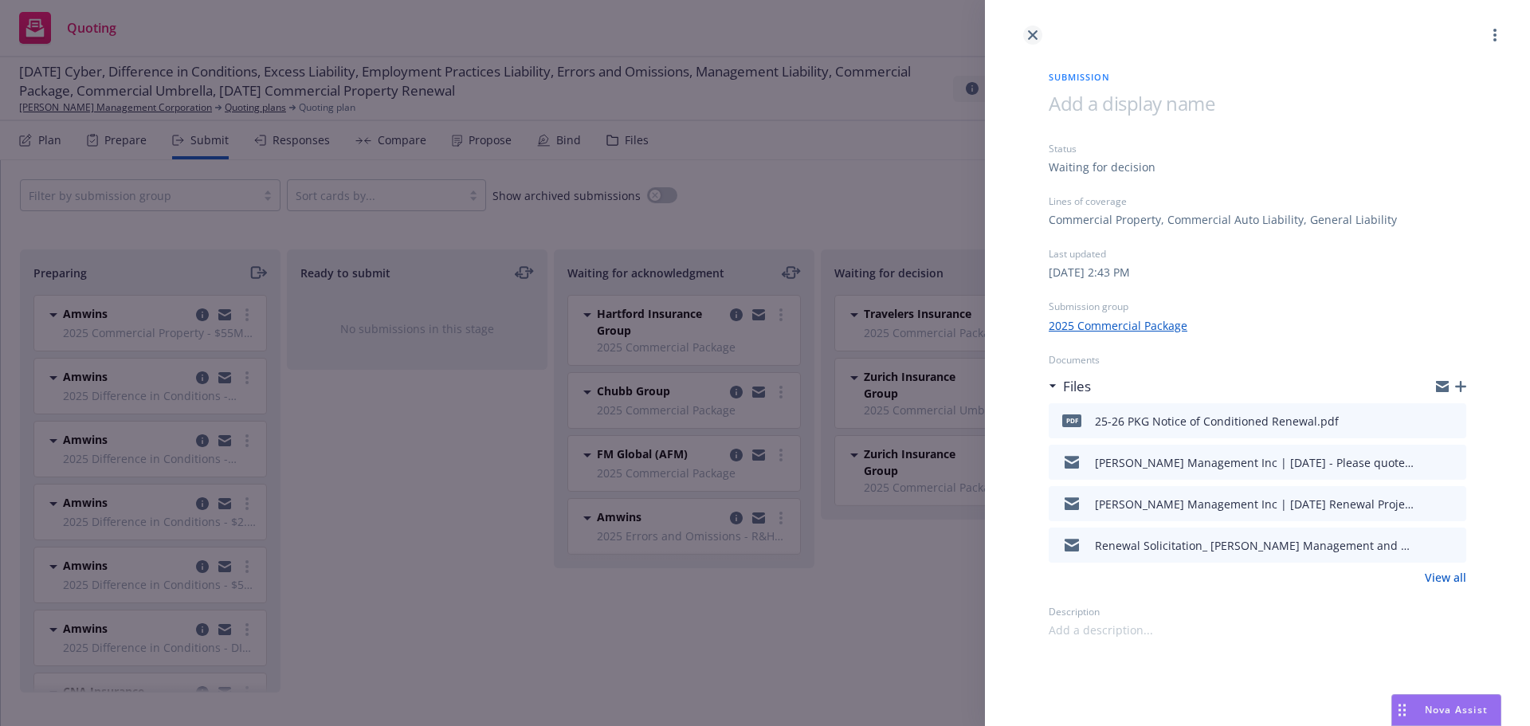
click at [1032, 34] on icon "close" at bounding box center [1033, 35] width 10 height 10
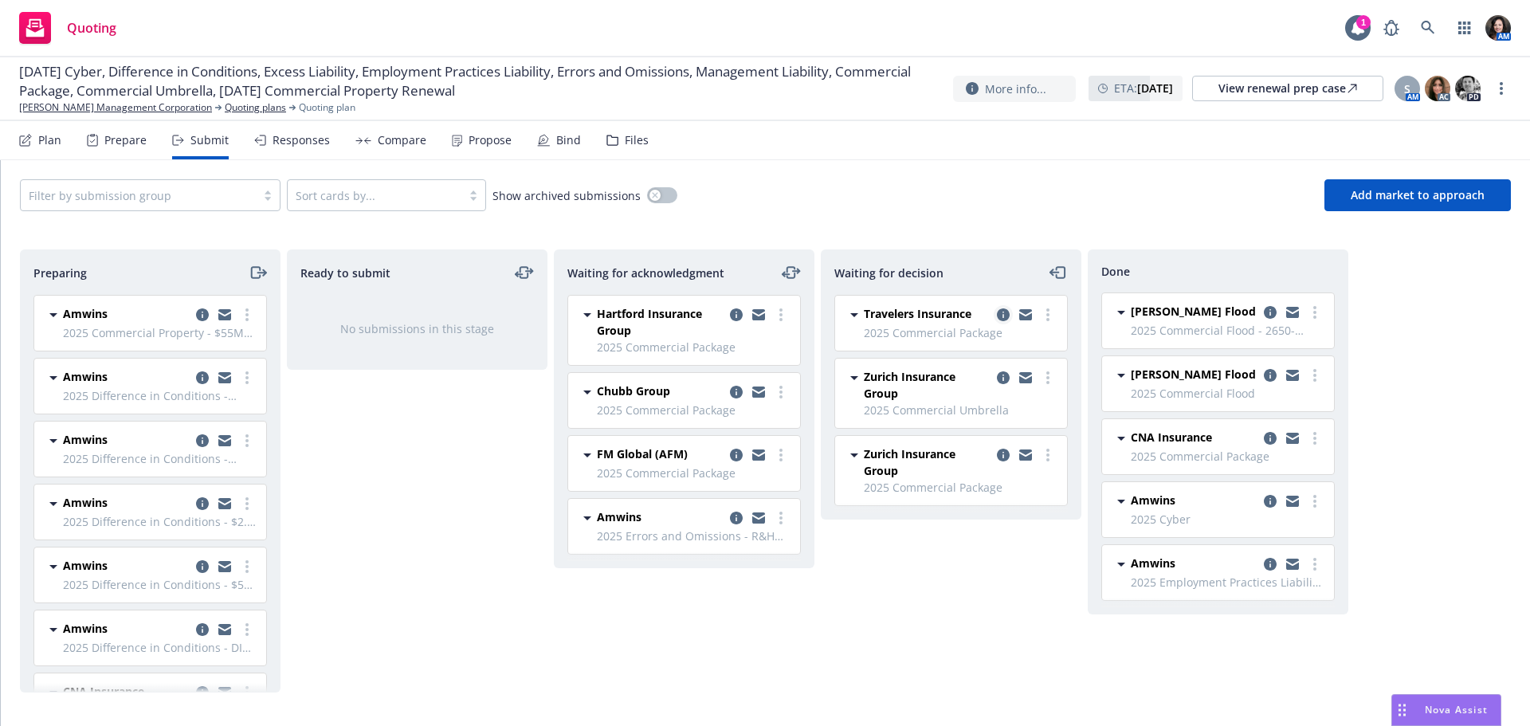
click at [1003, 315] on icon "copy logging email" at bounding box center [1003, 314] width 13 height 13
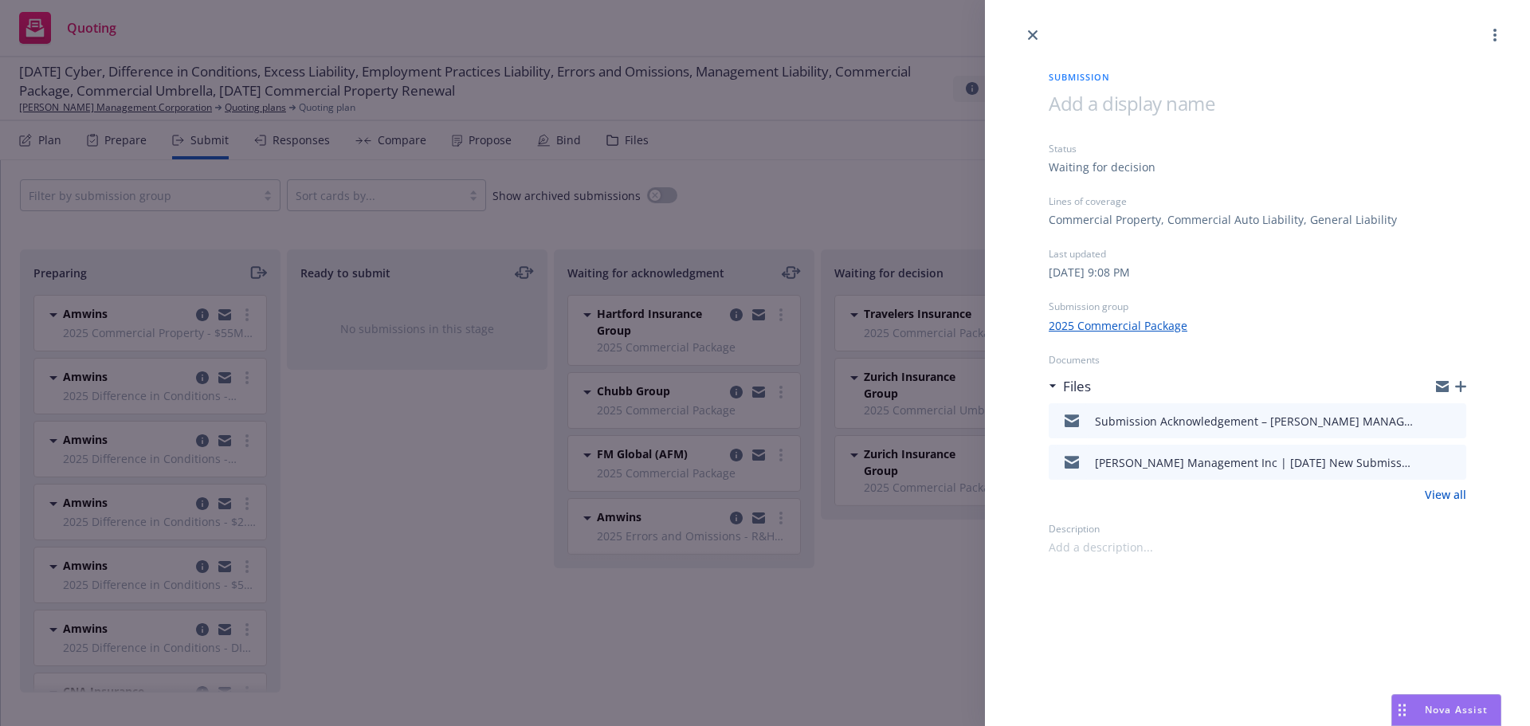
click at [1450, 459] on icon "preview file" at bounding box center [1451, 461] width 14 height 11
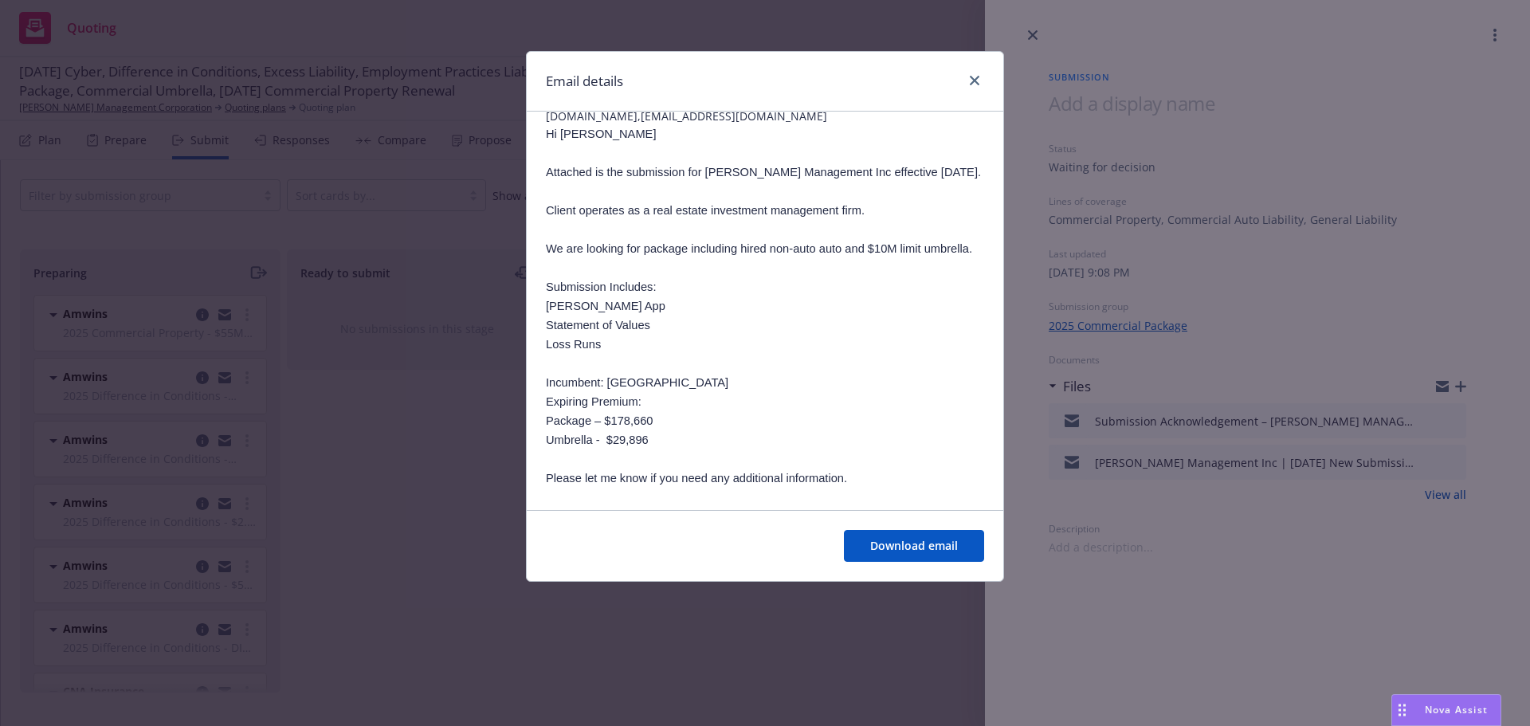
scroll to position [137, 0]
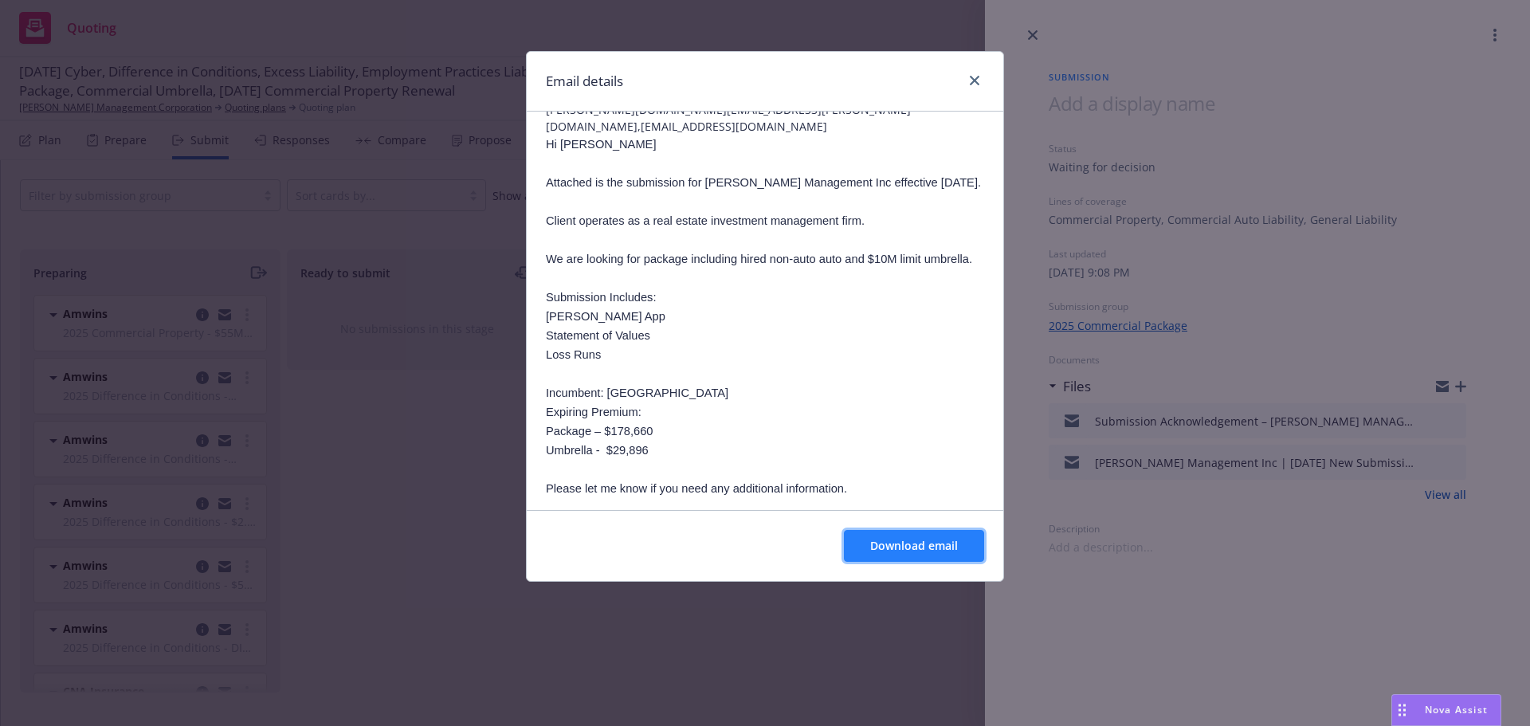
click at [911, 540] on span "Download email" at bounding box center [914, 545] width 88 height 15
click at [969, 76] on link "close" at bounding box center [974, 80] width 19 height 19
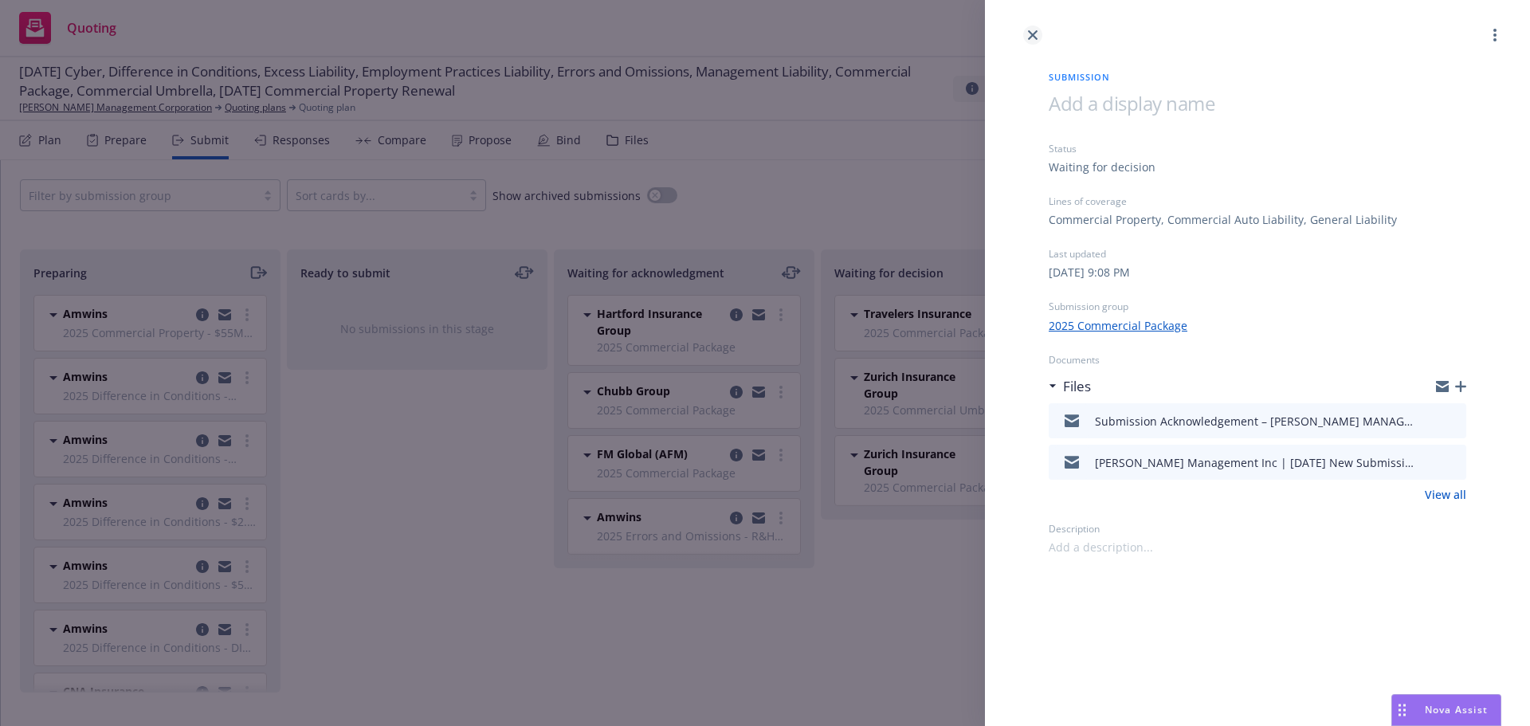
click at [1032, 35] on icon "close" at bounding box center [1033, 35] width 10 height 10
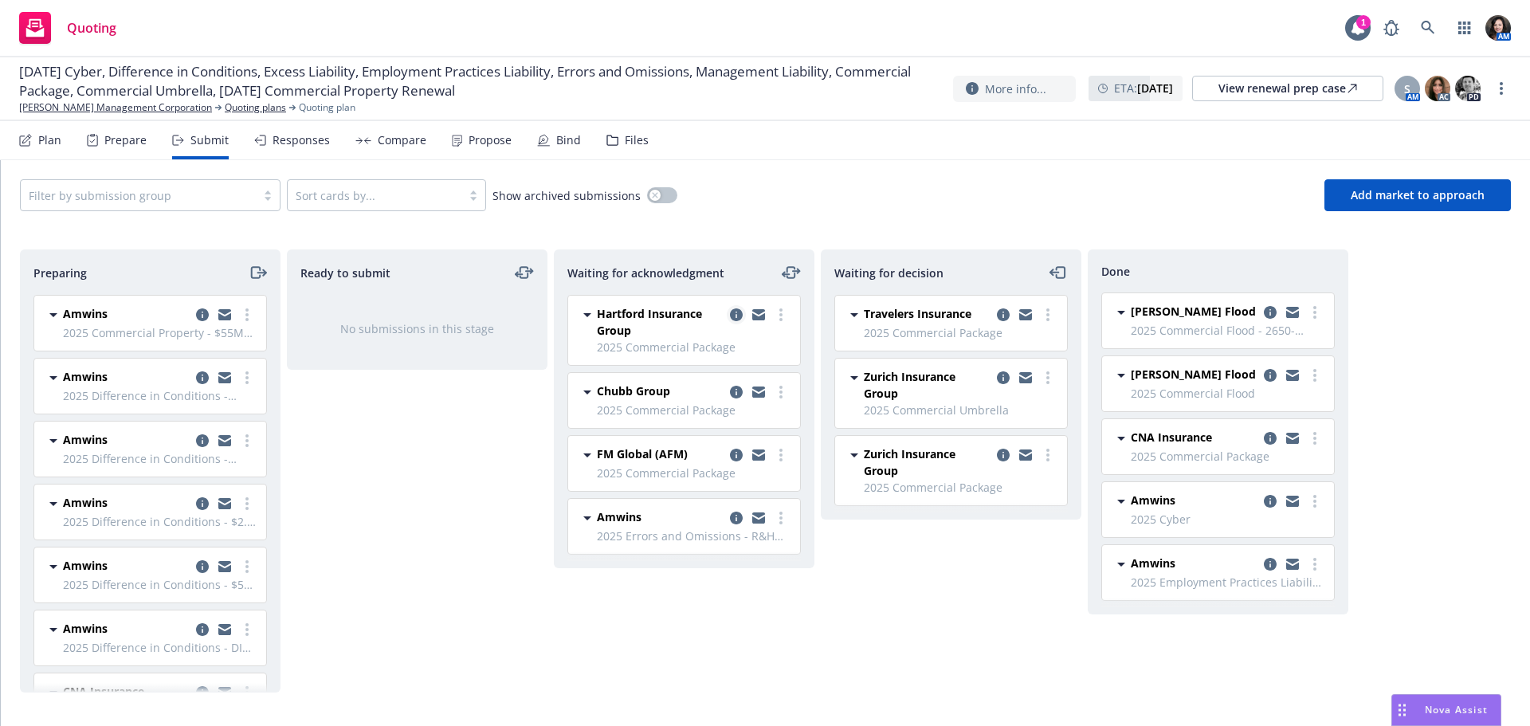
click at [736, 320] on icon "copy logging email" at bounding box center [736, 314] width 13 height 13
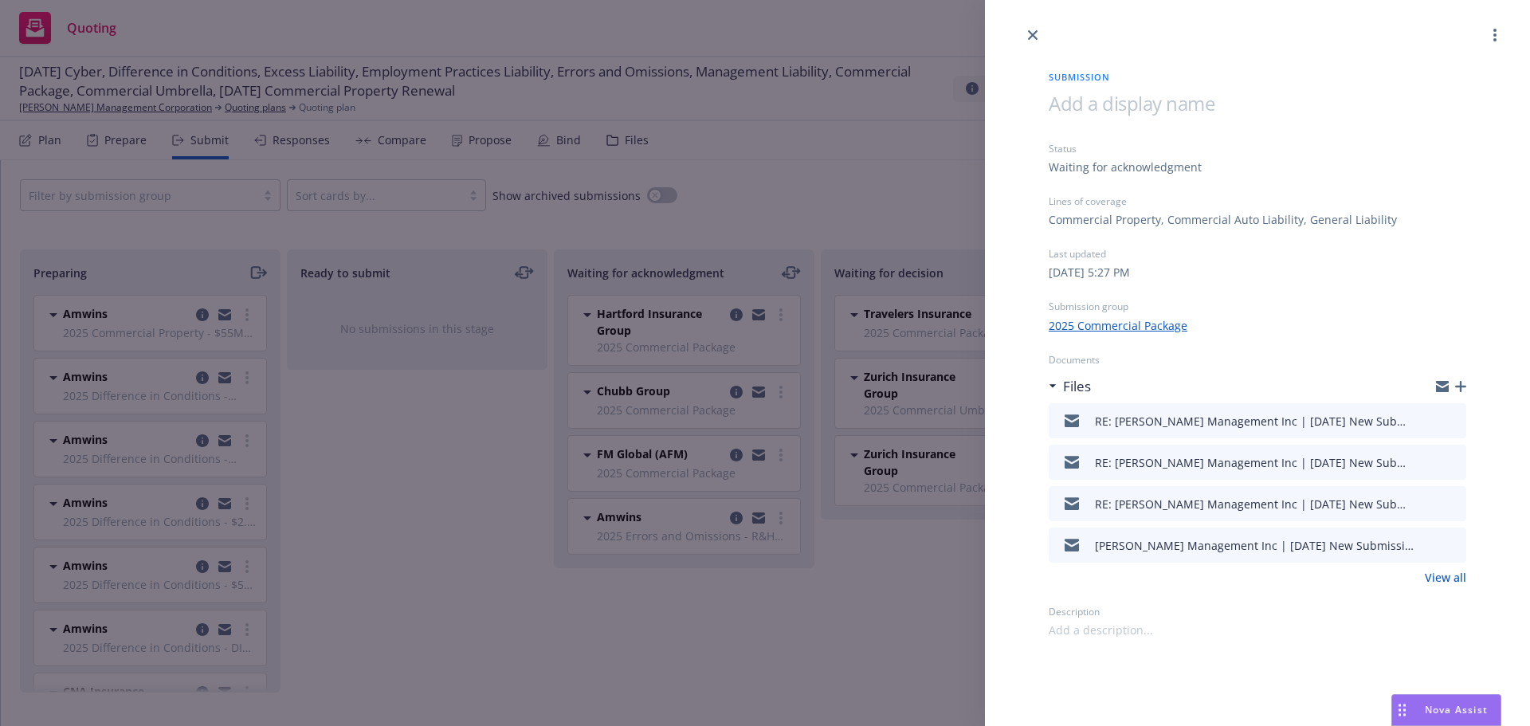
click at [1452, 421] on icon "preview file" at bounding box center [1451, 419] width 14 height 11
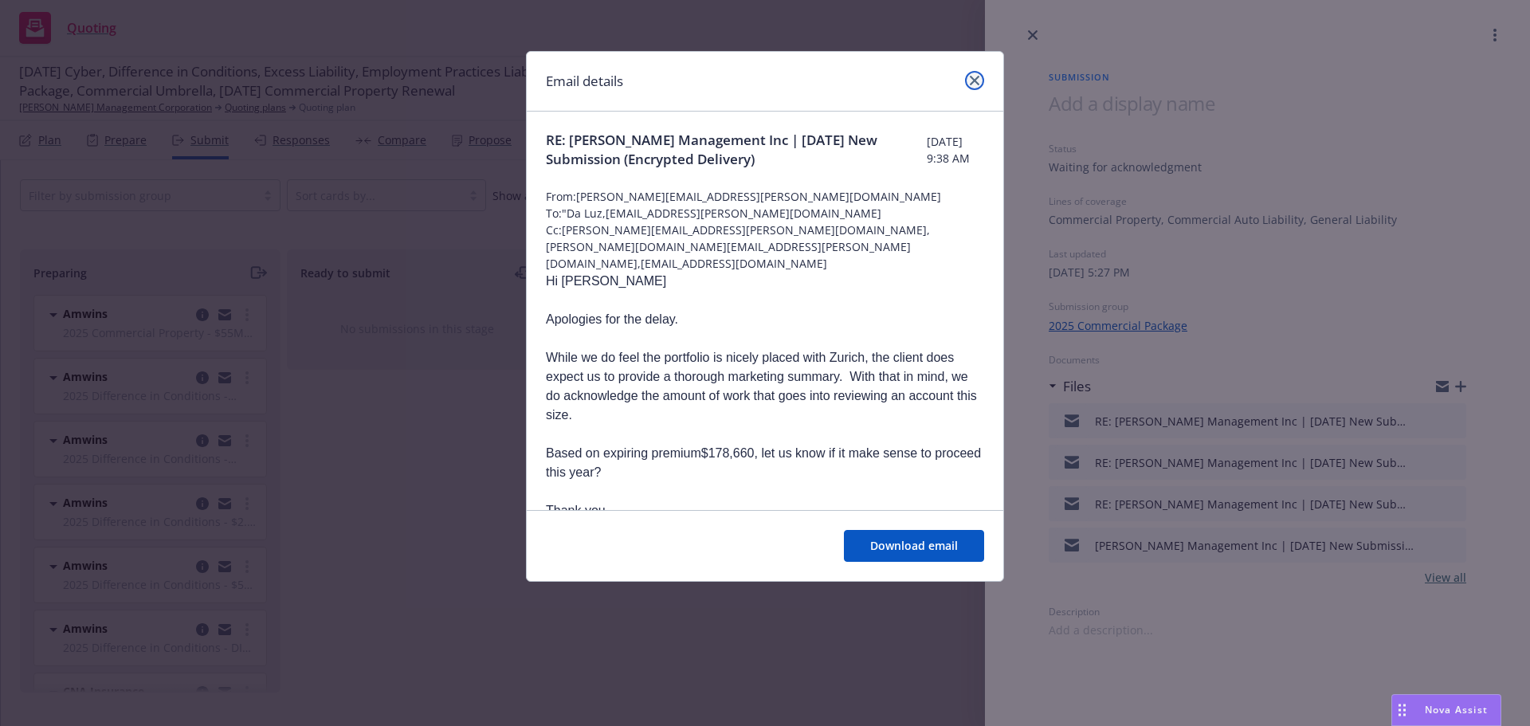
click at [973, 77] on icon "close" at bounding box center [975, 81] width 10 height 10
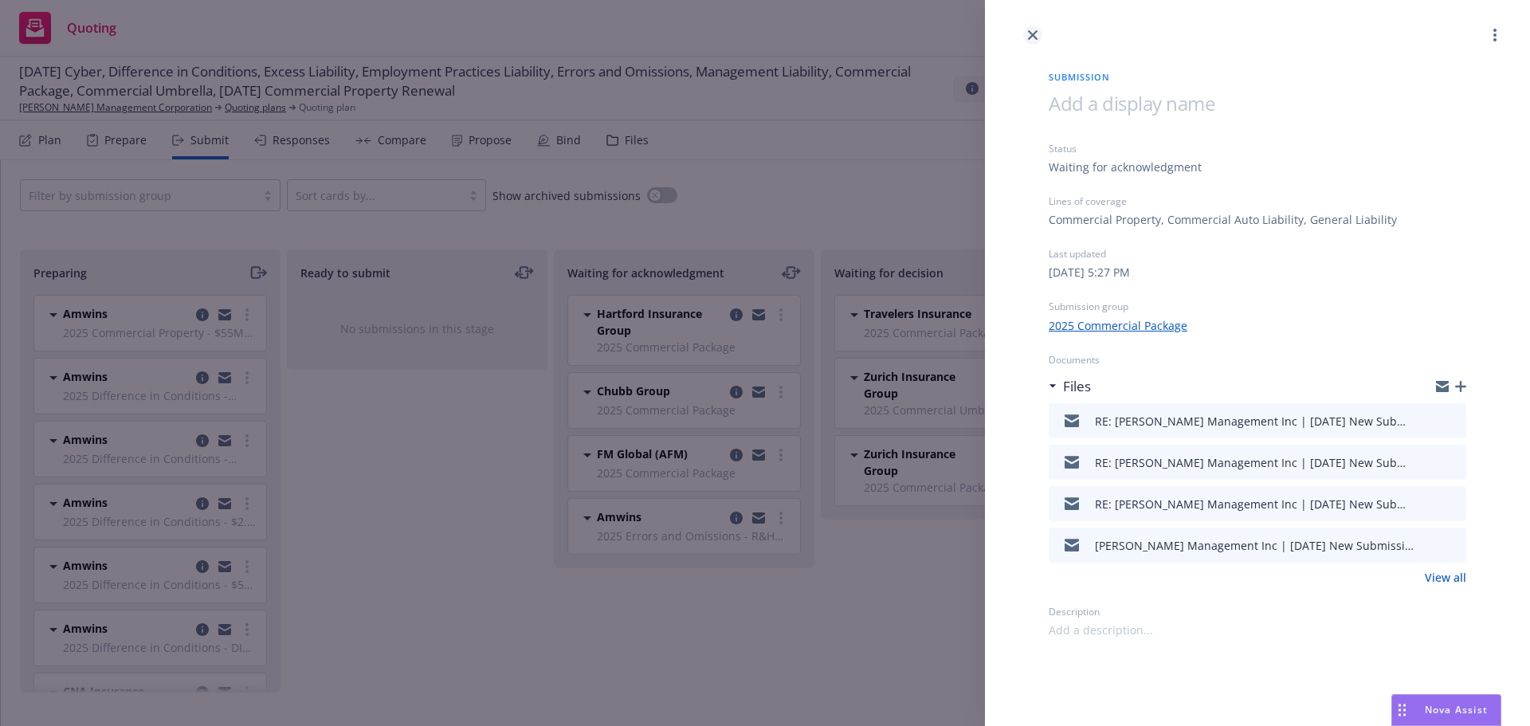
click at [1032, 32] on icon "close" at bounding box center [1033, 35] width 10 height 10
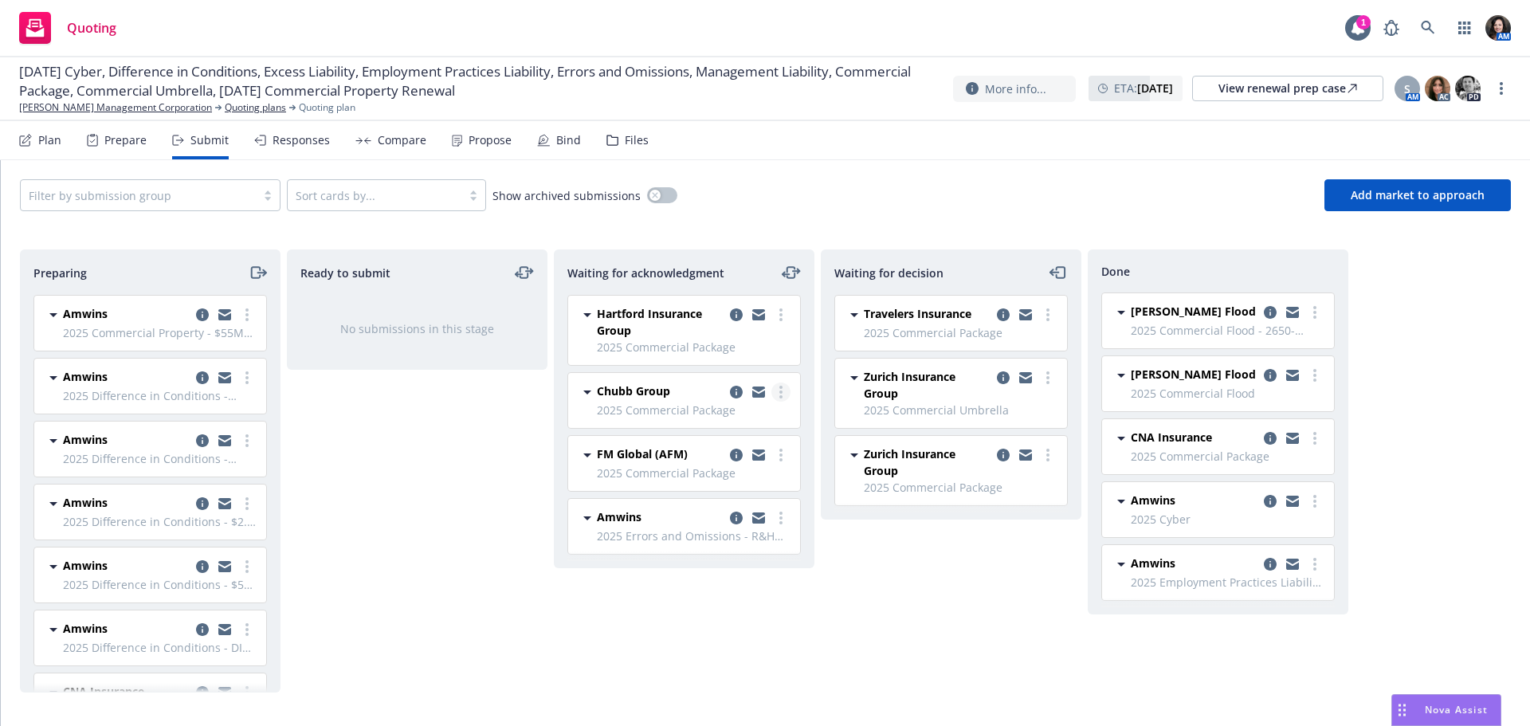
click at [784, 391] on link "more" at bounding box center [780, 392] width 19 height 19
click at [731, 517] on span "Add accepted decision" at bounding box center [709, 519] width 159 height 15
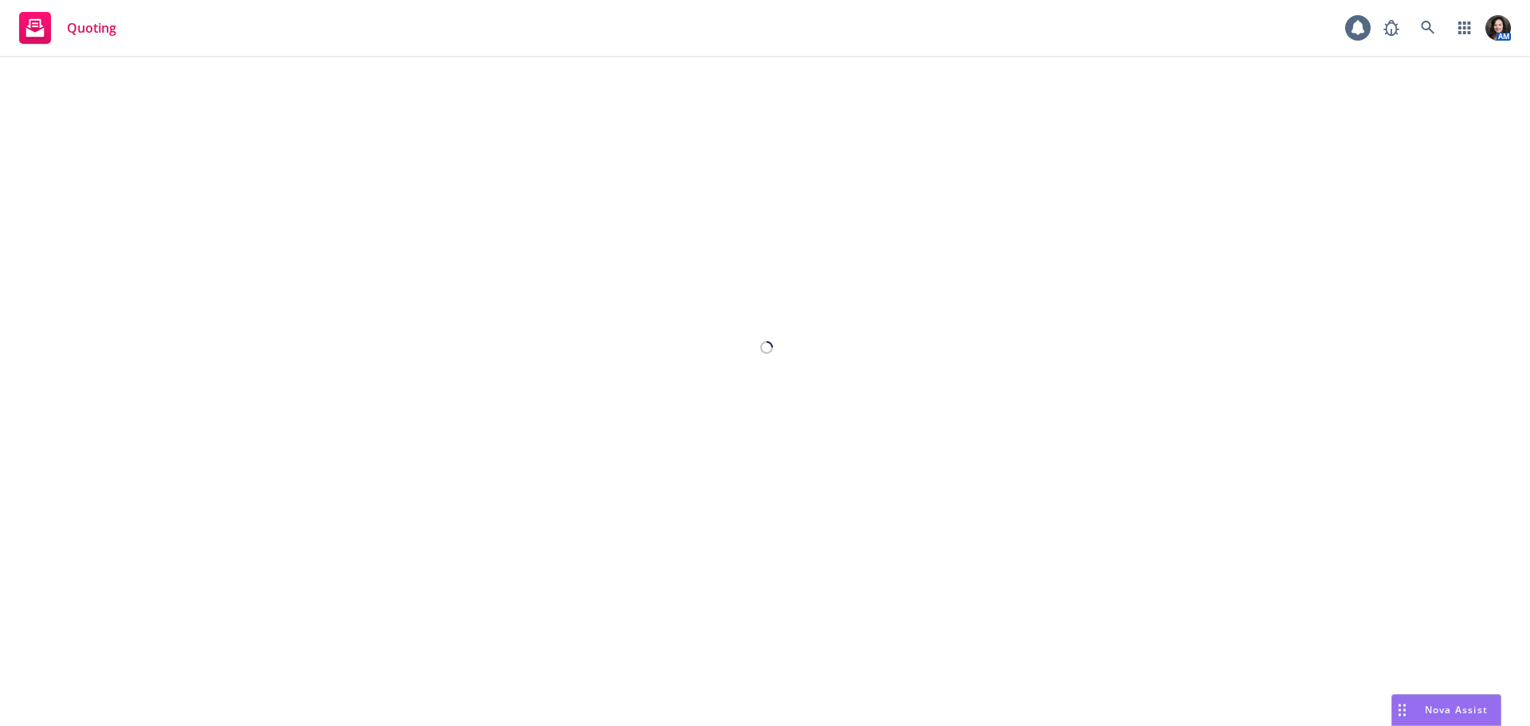
select select "12"
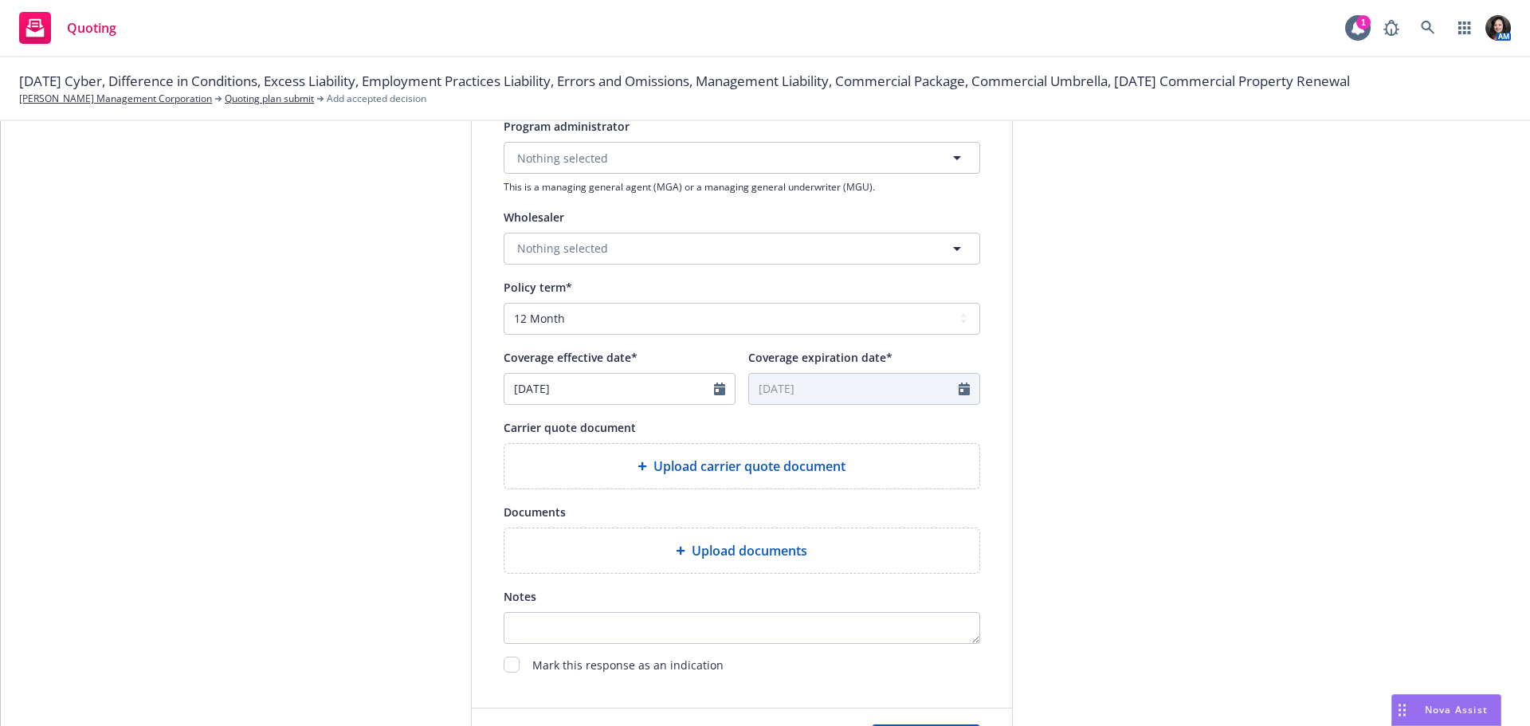
scroll to position [352, 0]
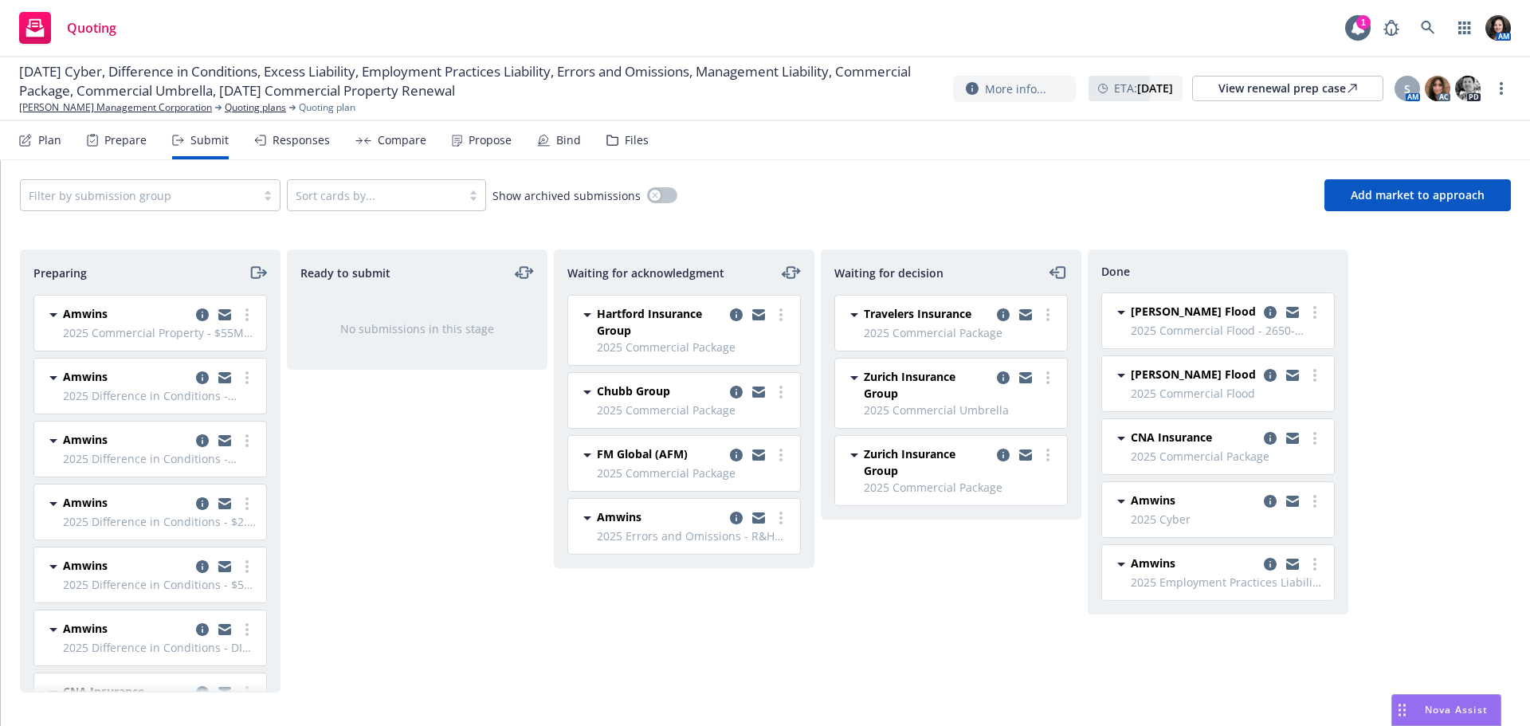
click at [724, 394] on div "Chubb Group" at bounding box center [694, 392] width 194 height 19
click at [731, 393] on icon "copy logging email" at bounding box center [736, 392] width 13 height 13
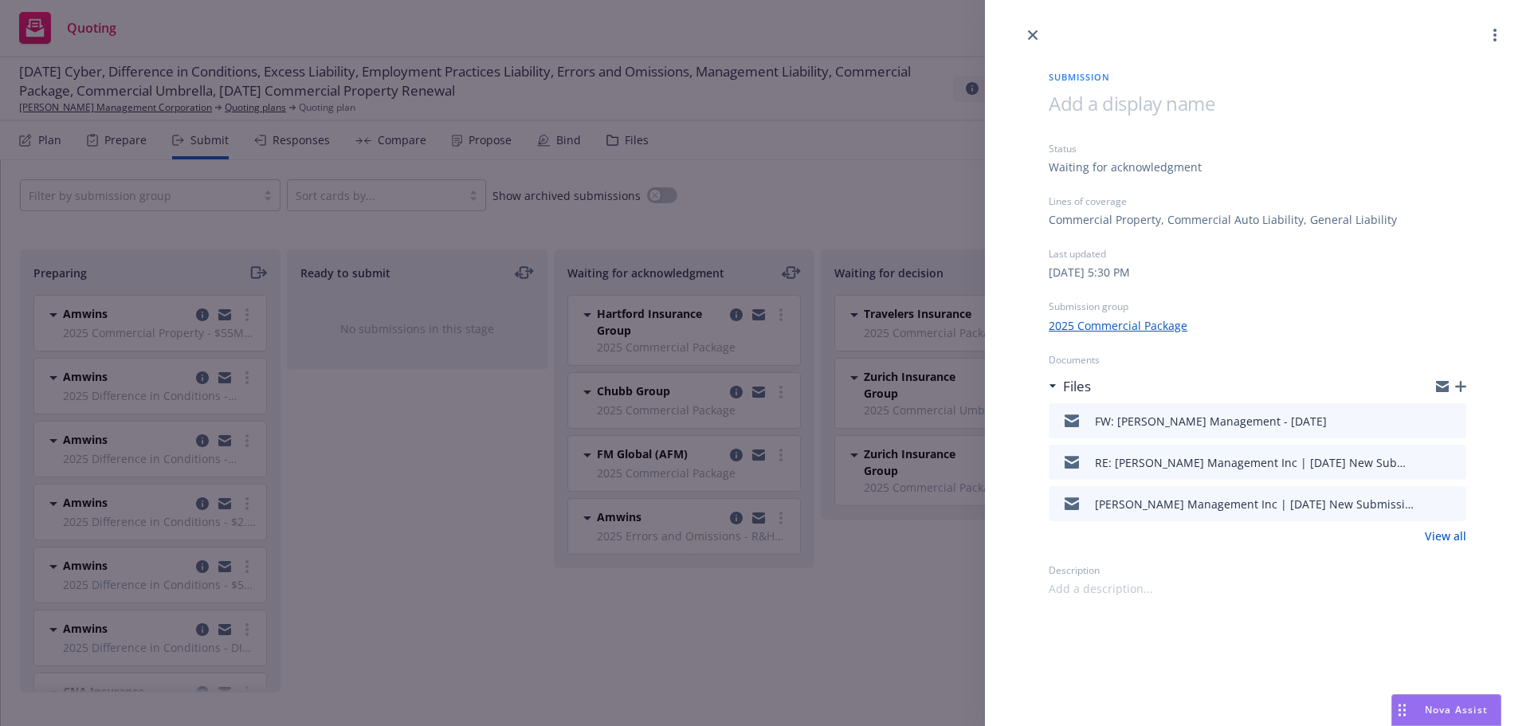
click at [1448, 419] on icon "preview file" at bounding box center [1451, 419] width 14 height 11
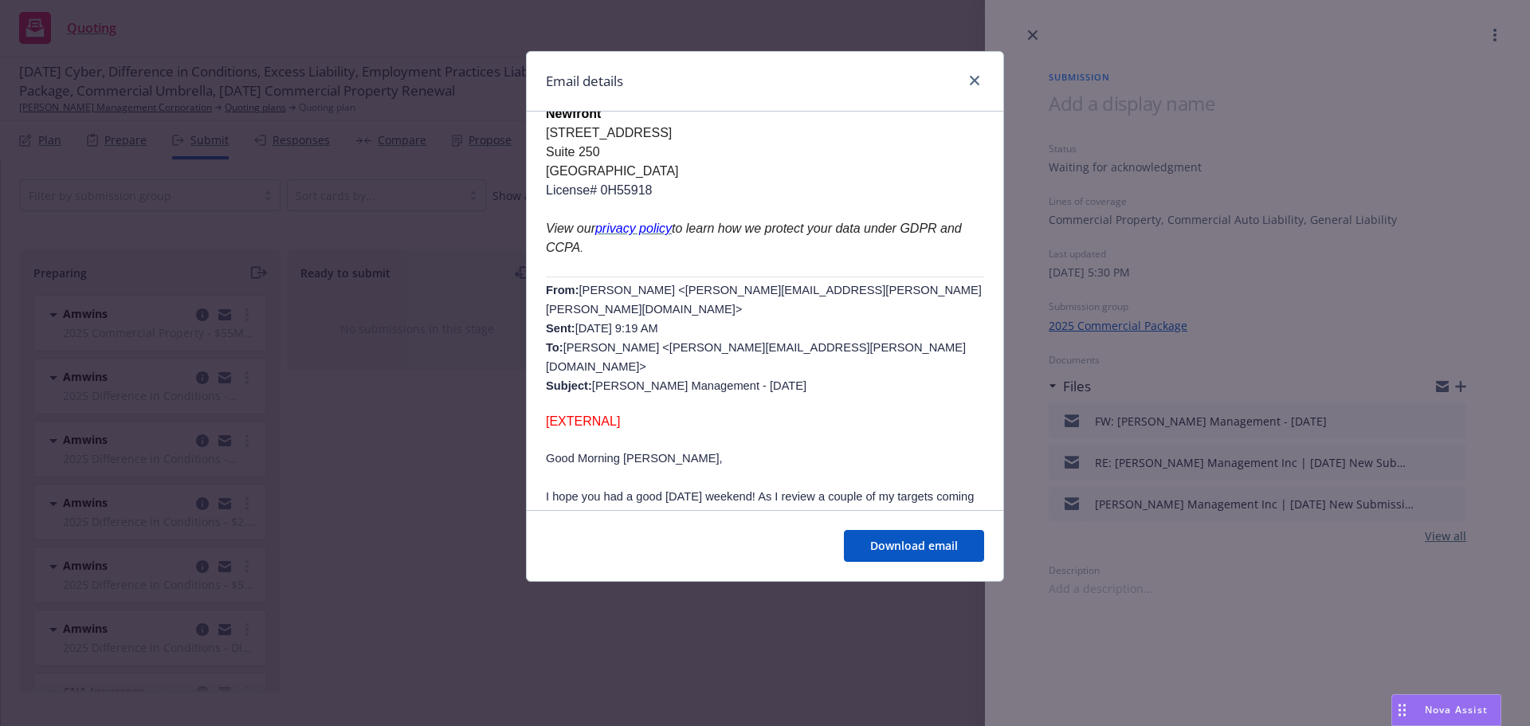
scroll to position [478, 0]
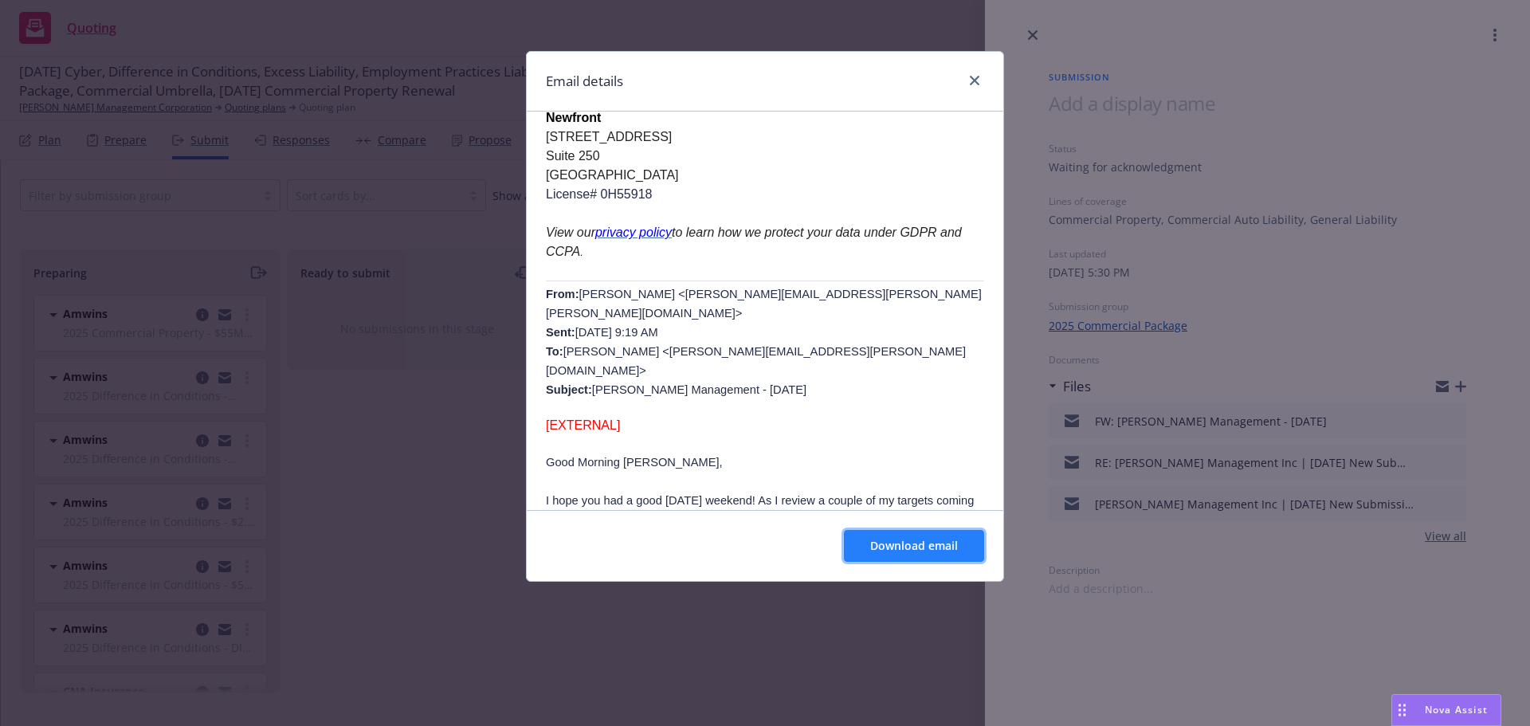
click at [914, 549] on span "Download email" at bounding box center [914, 545] width 88 height 15
click at [982, 78] on link "close" at bounding box center [974, 80] width 19 height 19
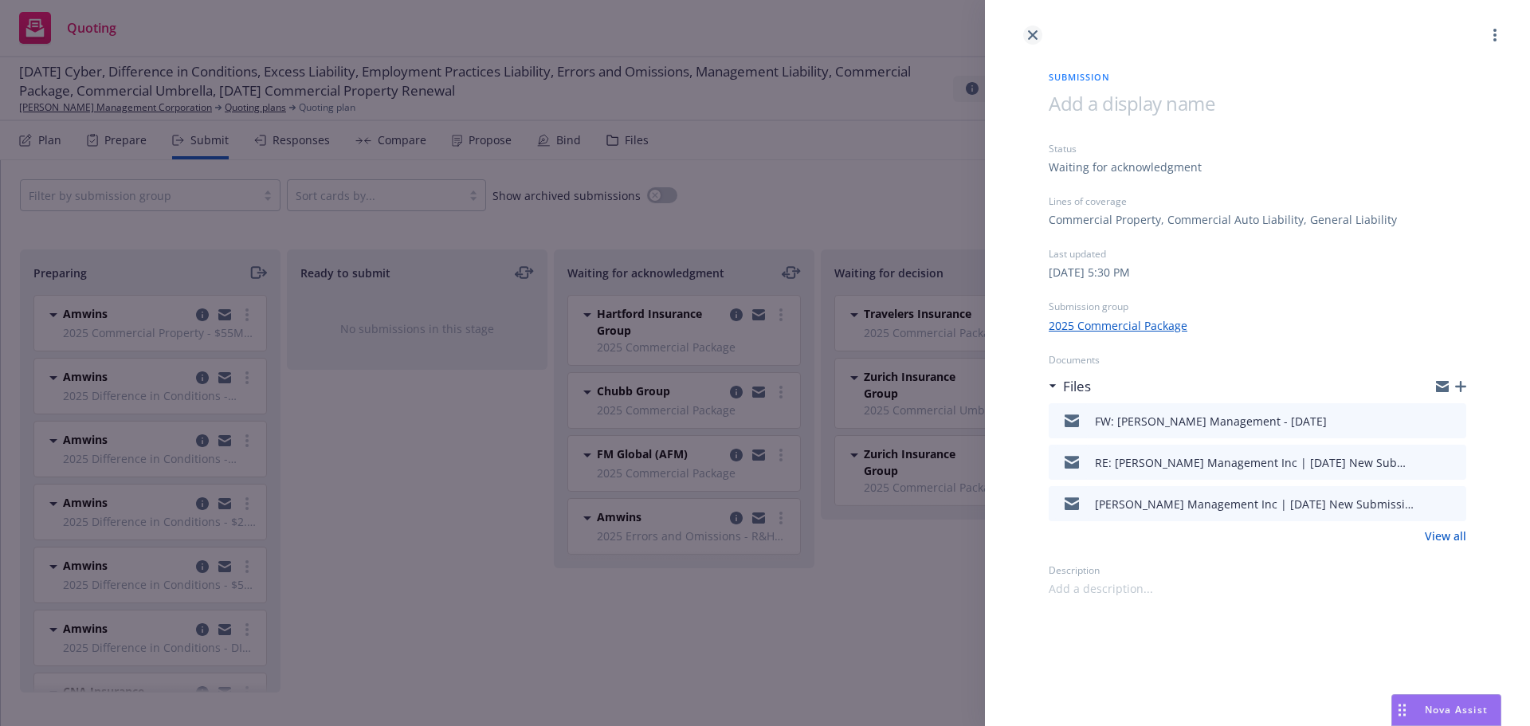
click at [1034, 35] on icon "close" at bounding box center [1033, 35] width 10 height 10
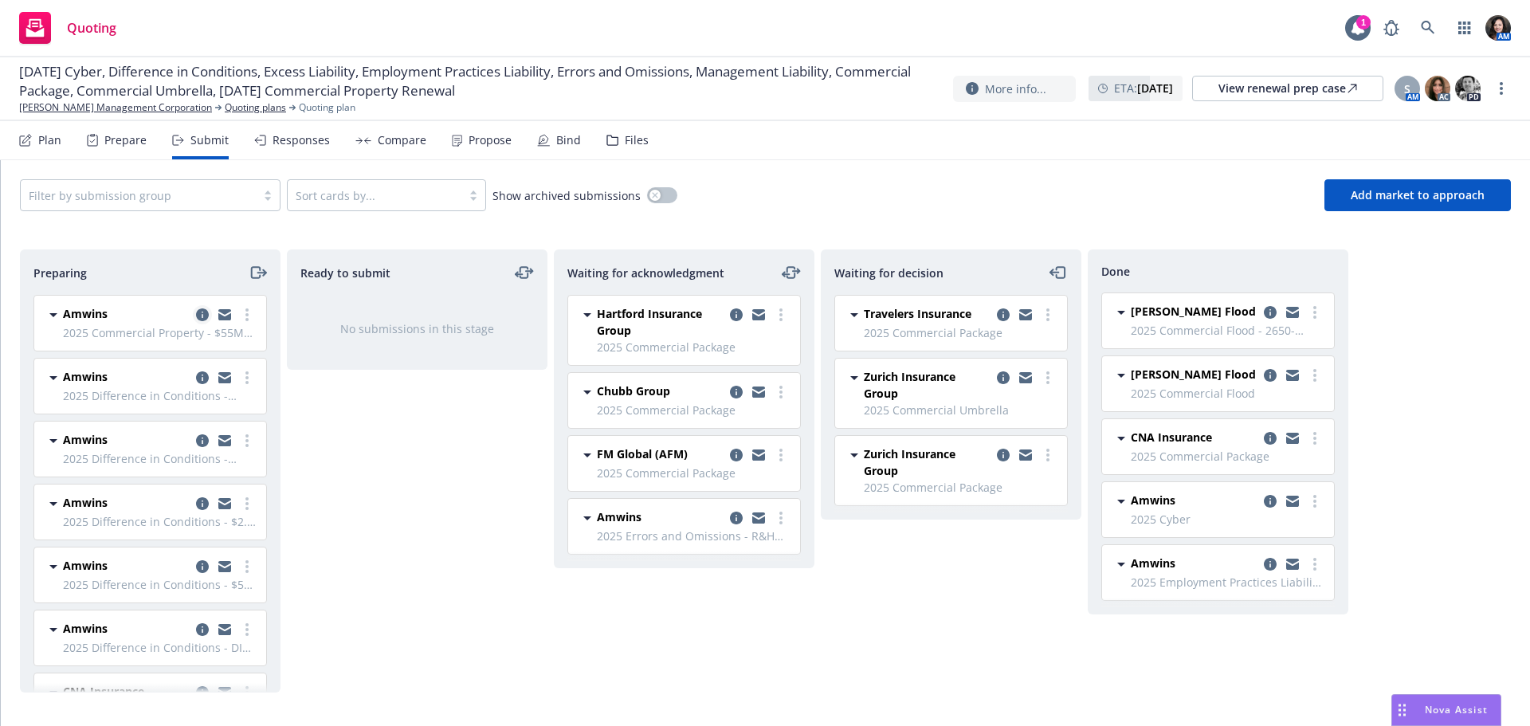
click at [196, 312] on icon "copy logging email" at bounding box center [202, 314] width 13 height 13
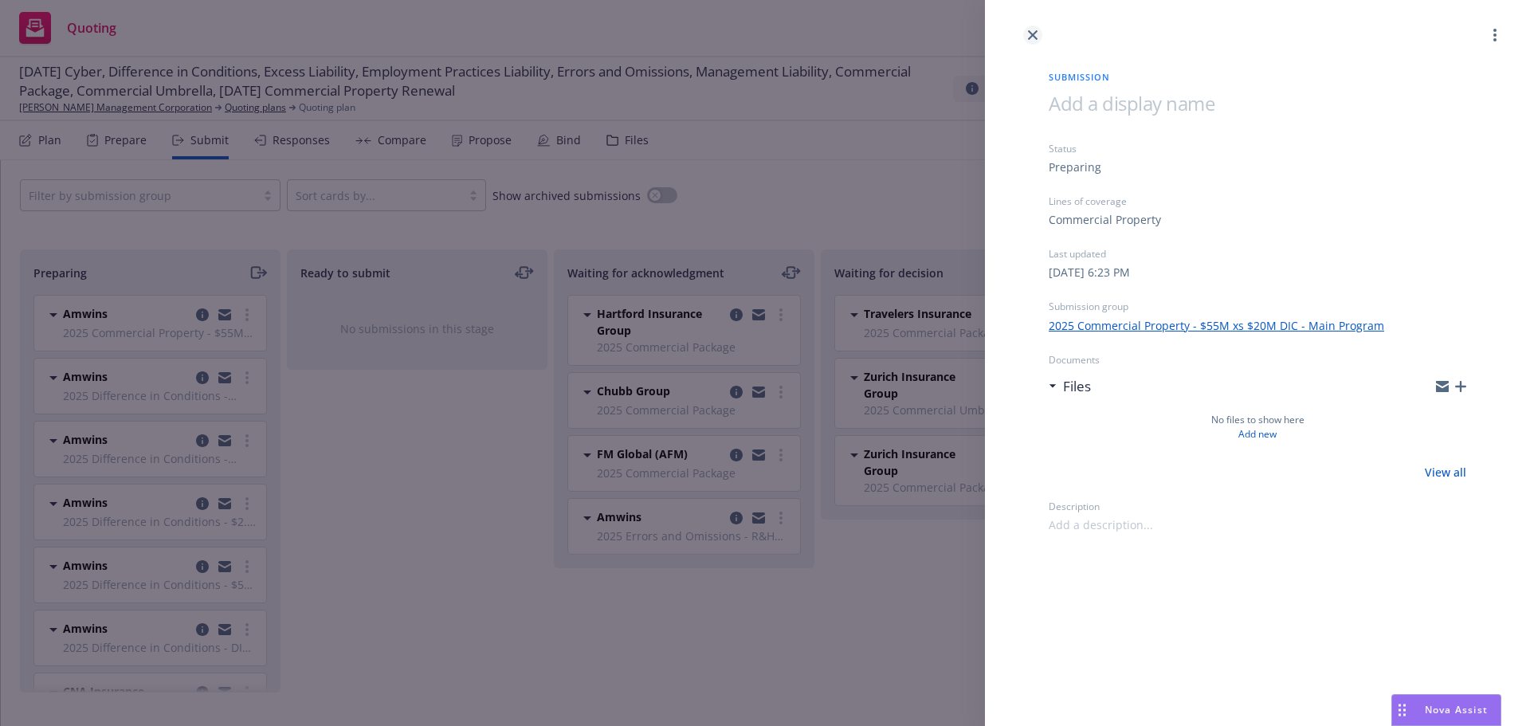
click at [1036, 34] on icon "close" at bounding box center [1033, 35] width 10 height 10
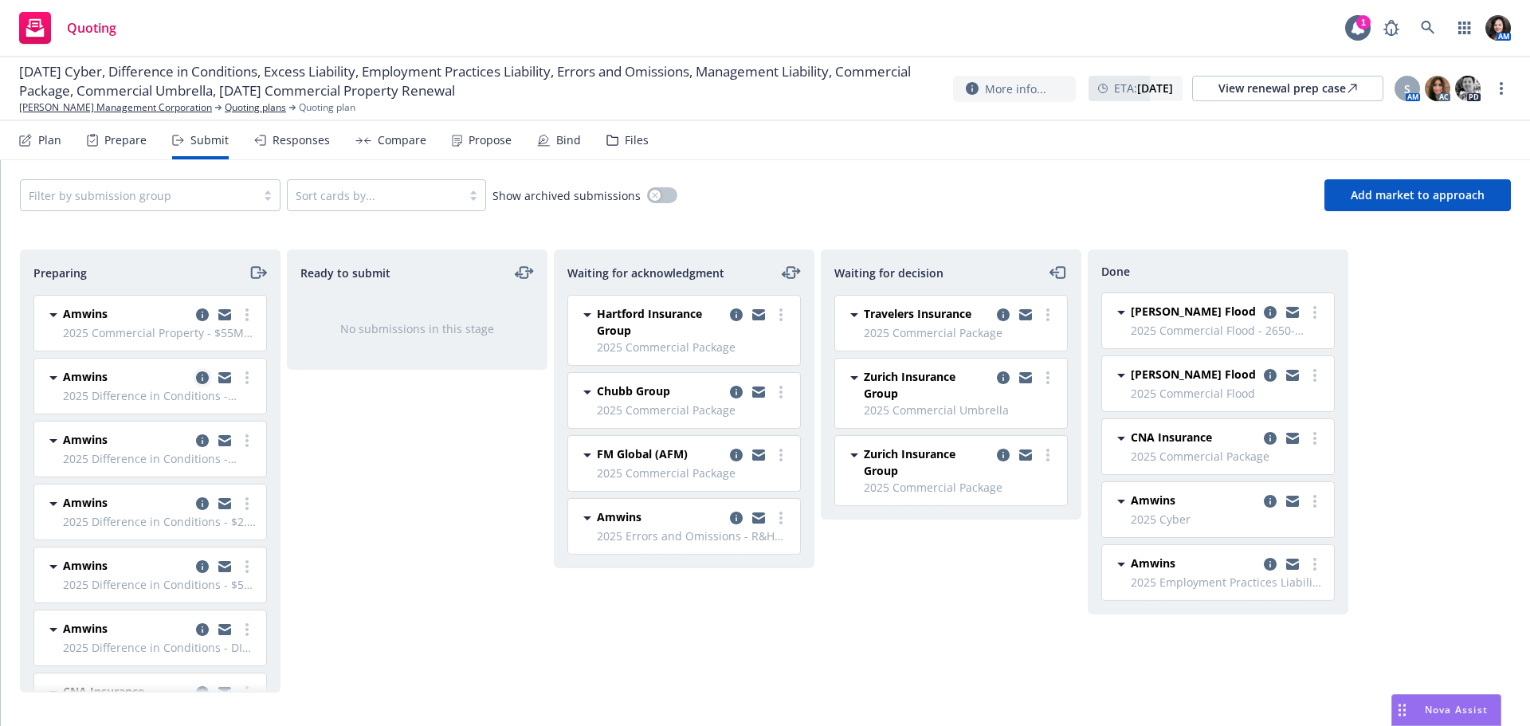
click at [196, 372] on icon "copy logging email" at bounding box center [202, 377] width 13 height 13
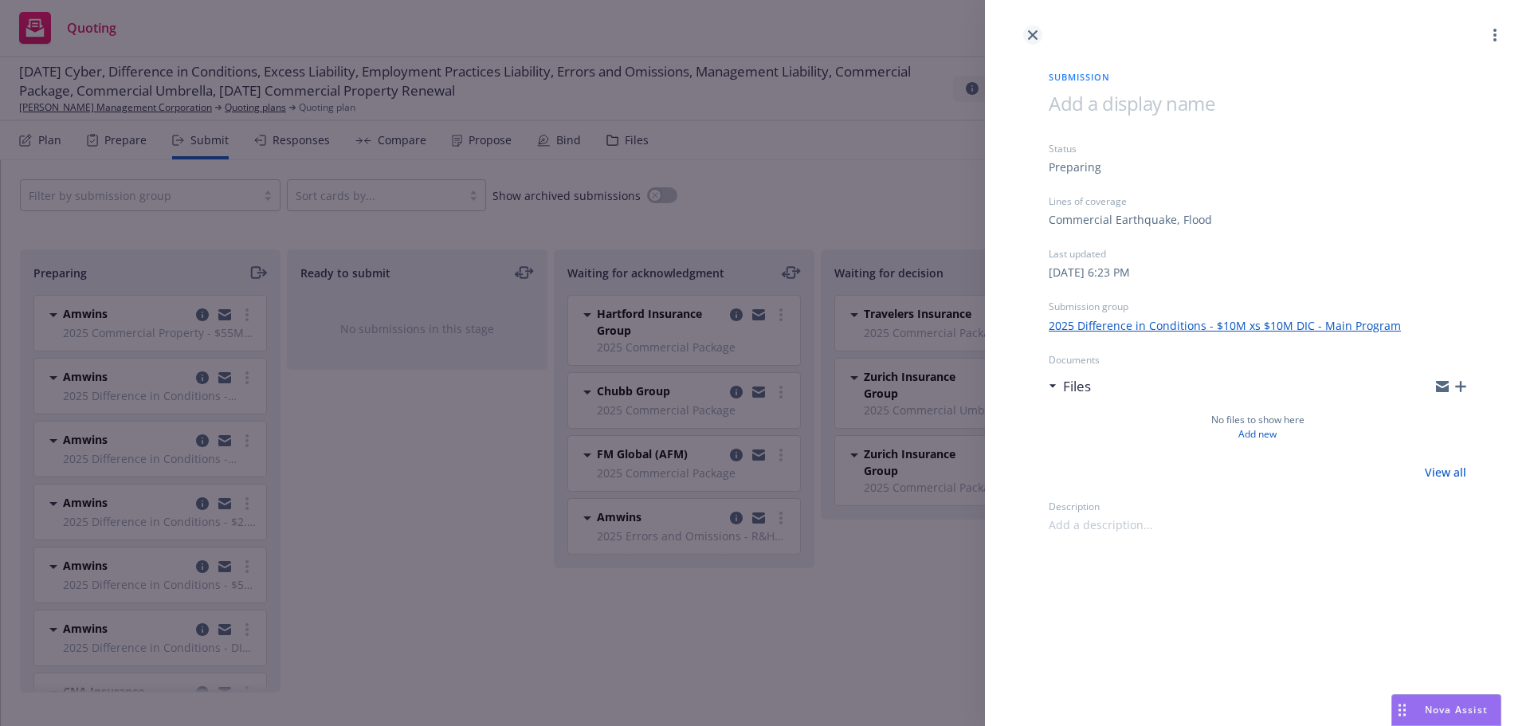
click at [1031, 32] on icon "close" at bounding box center [1033, 35] width 10 height 10
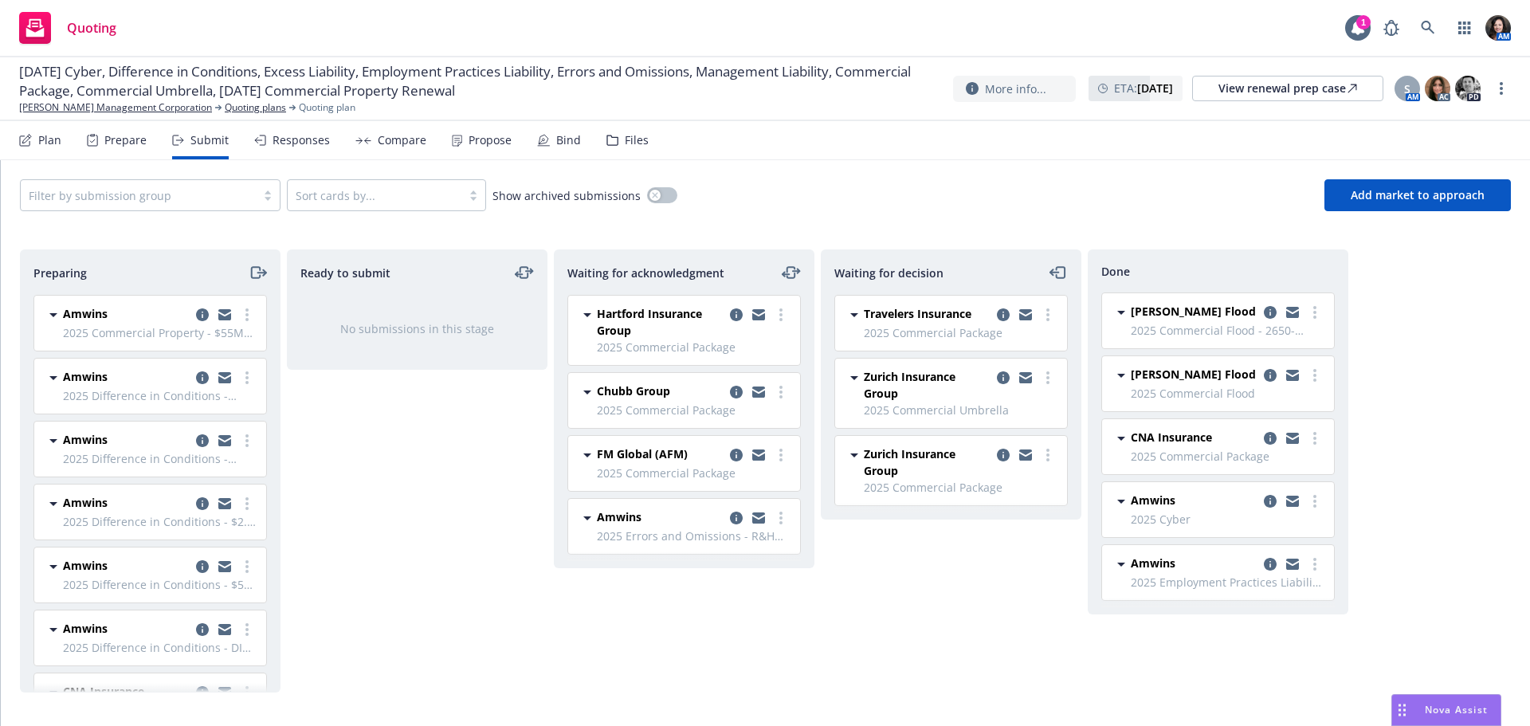
click at [198, 434] on div at bounding box center [225, 440] width 64 height 19
click at [196, 441] on icon "copy logging email" at bounding box center [202, 440] width 13 height 13
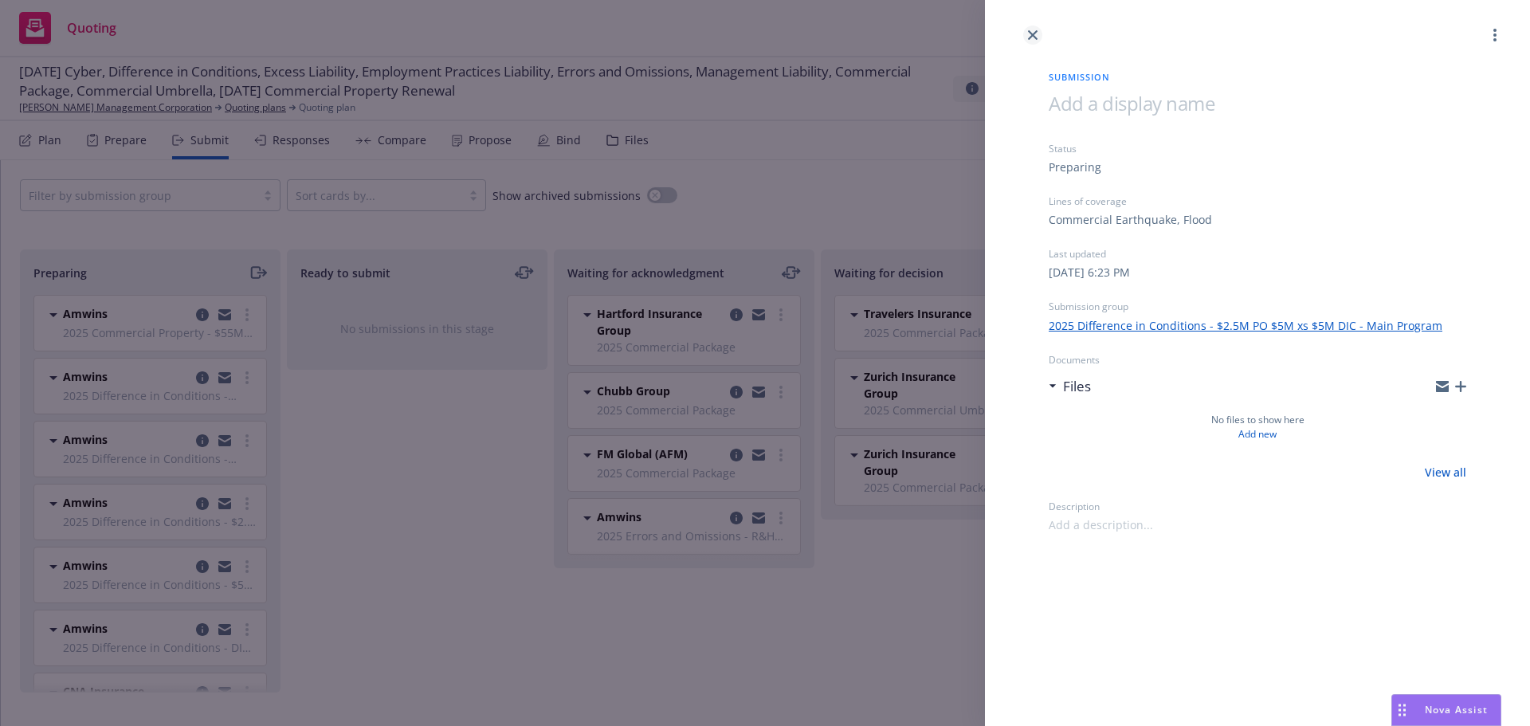
click at [1038, 35] on link "close" at bounding box center [1032, 35] width 19 height 19
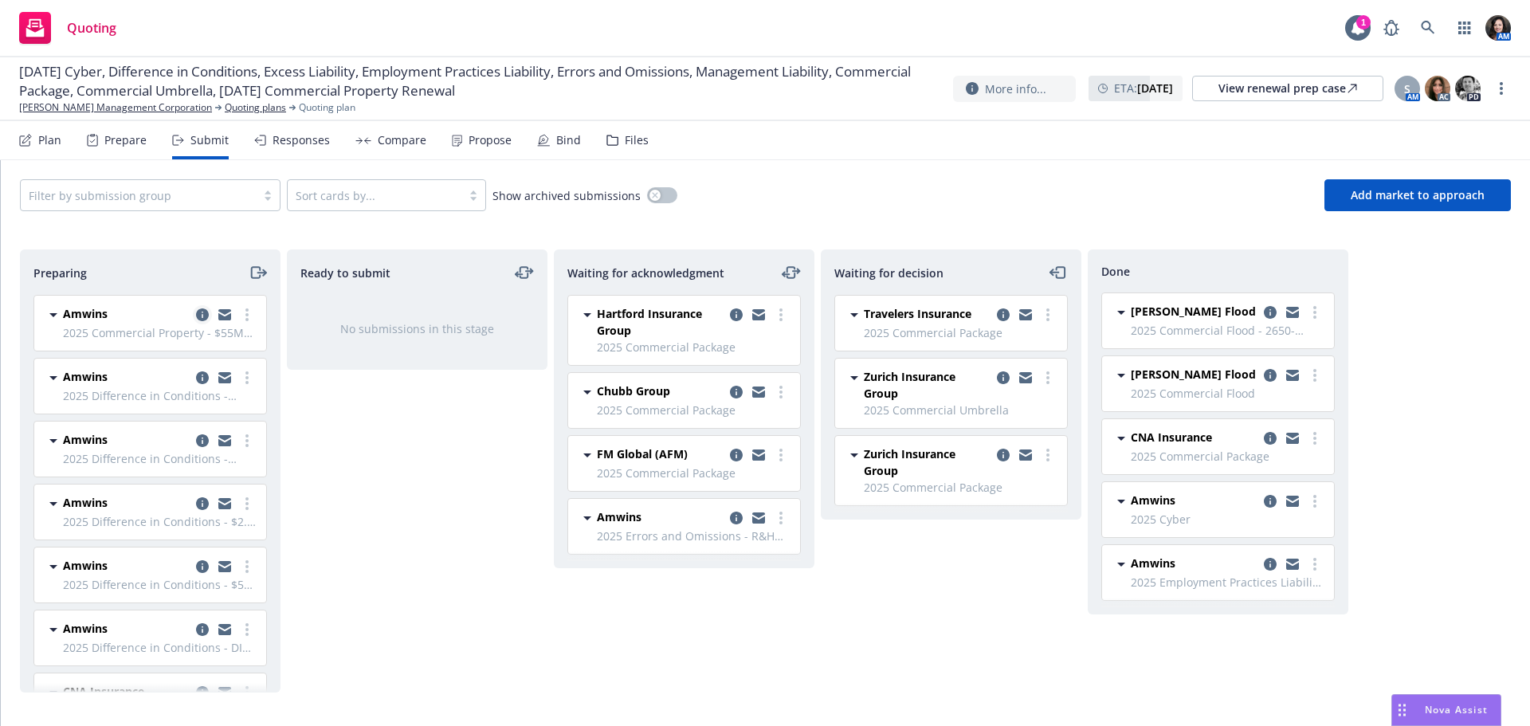
click at [196, 316] on icon "copy logging email" at bounding box center [202, 314] width 13 height 13
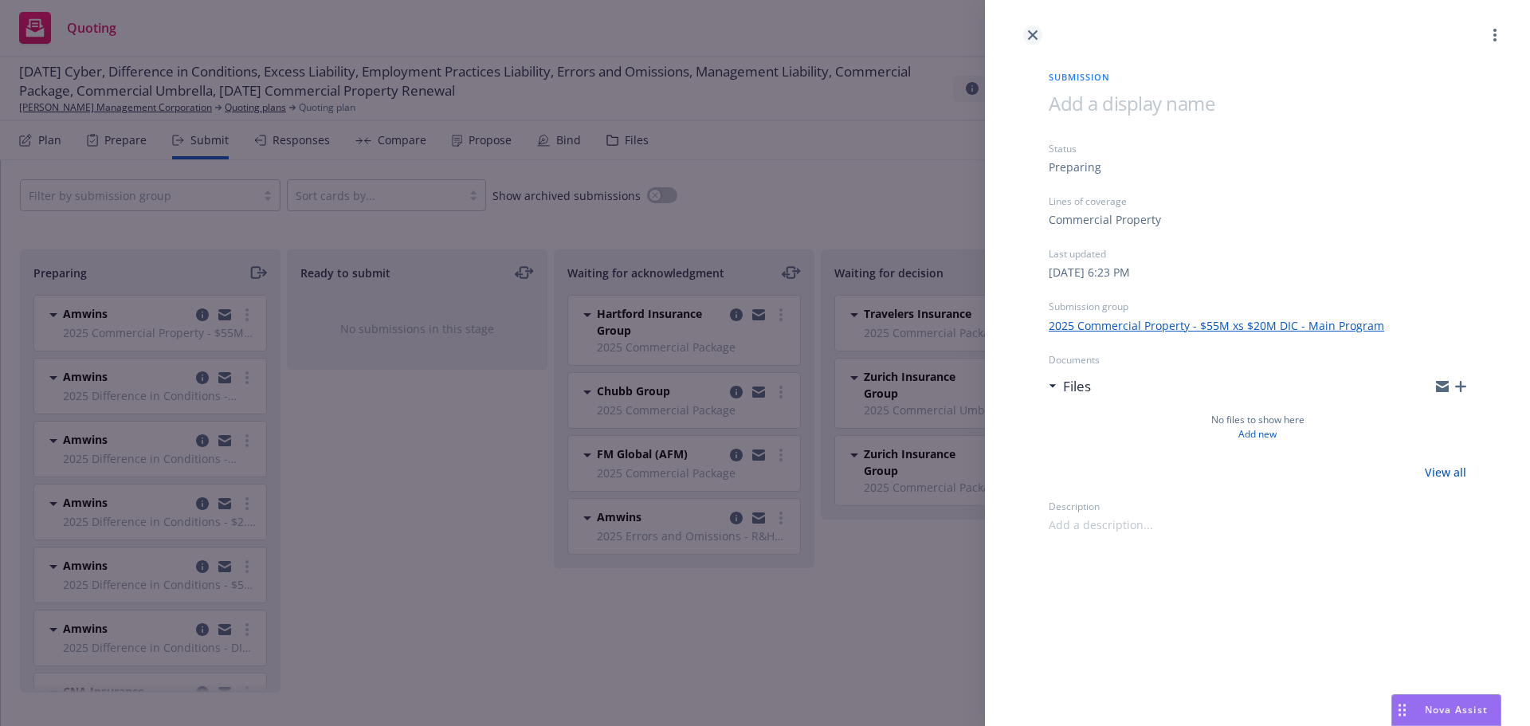
click at [1038, 36] on link "close" at bounding box center [1032, 35] width 19 height 19
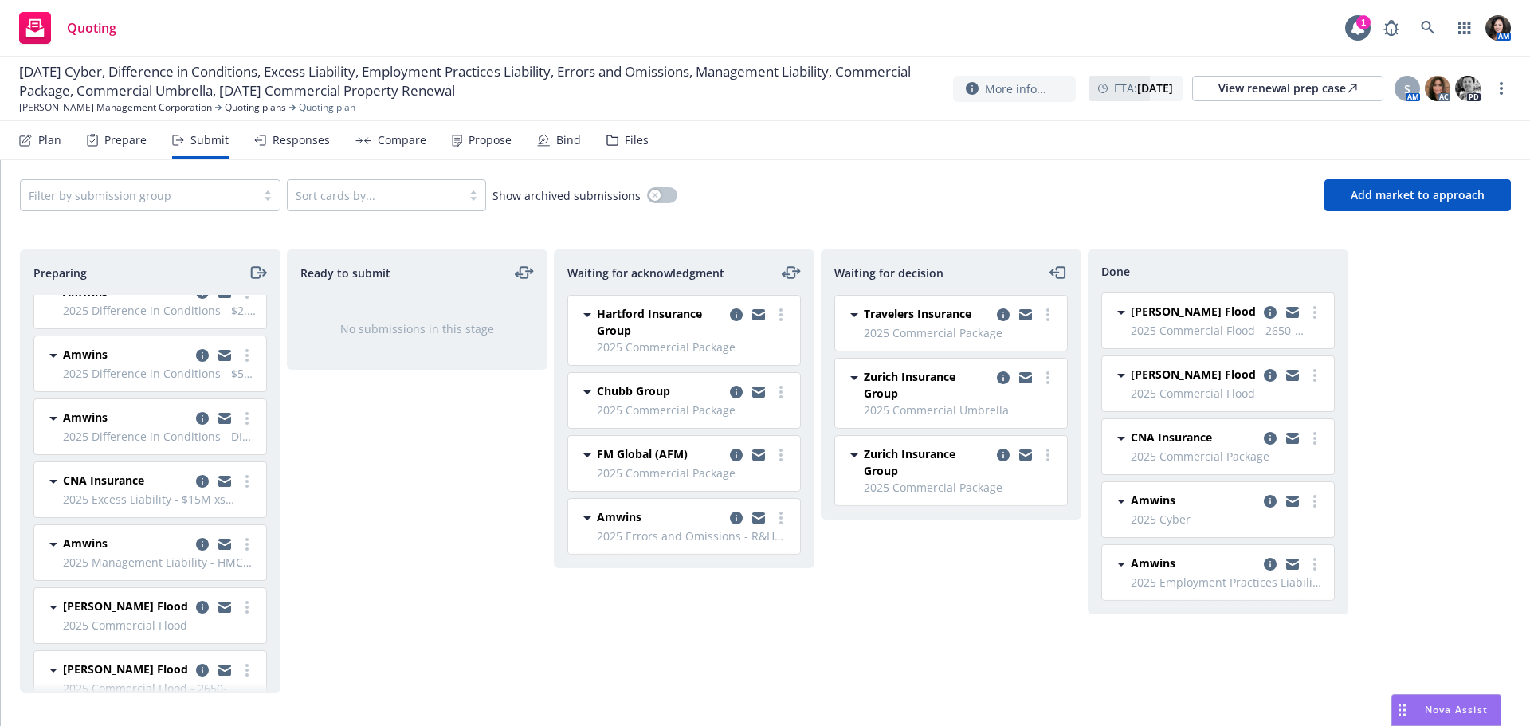
scroll to position [239, 0]
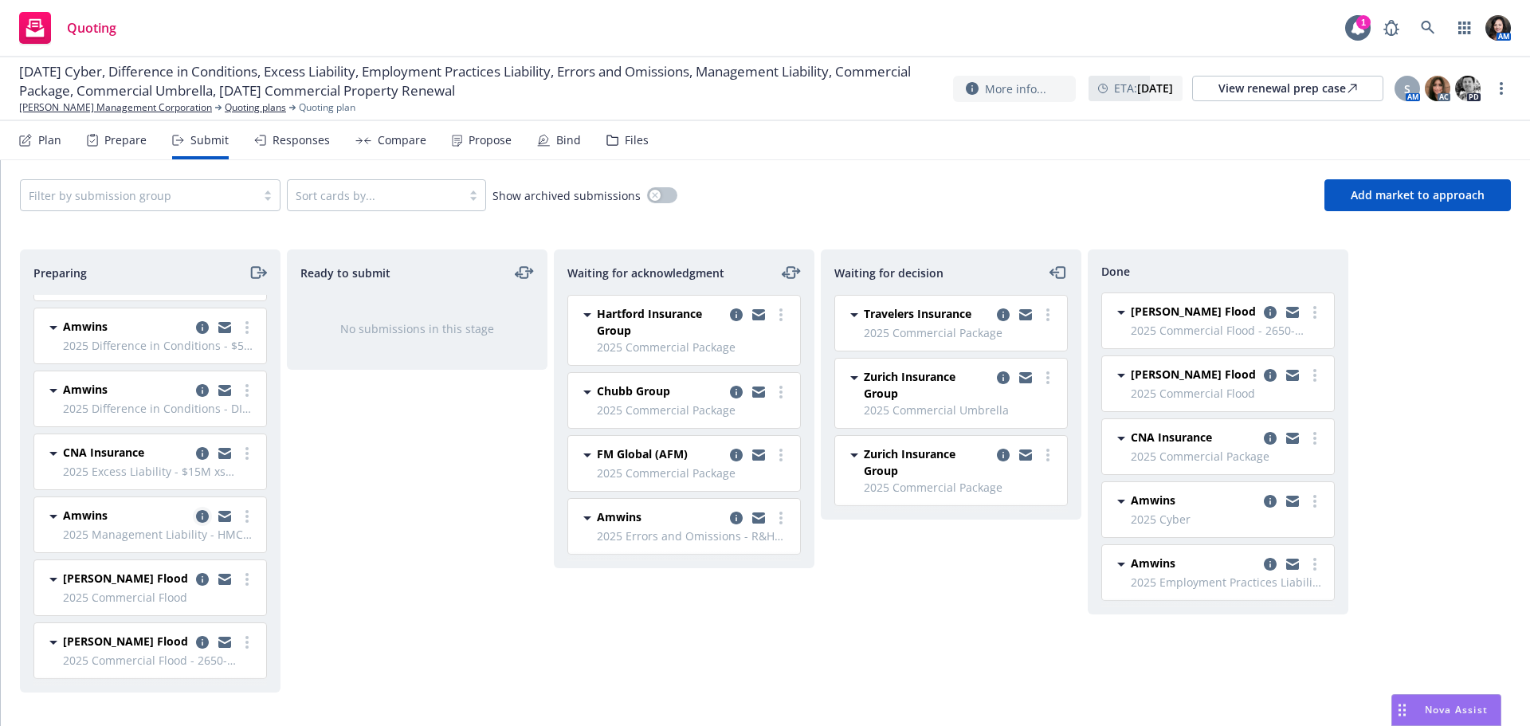
click at [196, 517] on icon "copy logging email" at bounding box center [202, 516] width 13 height 13
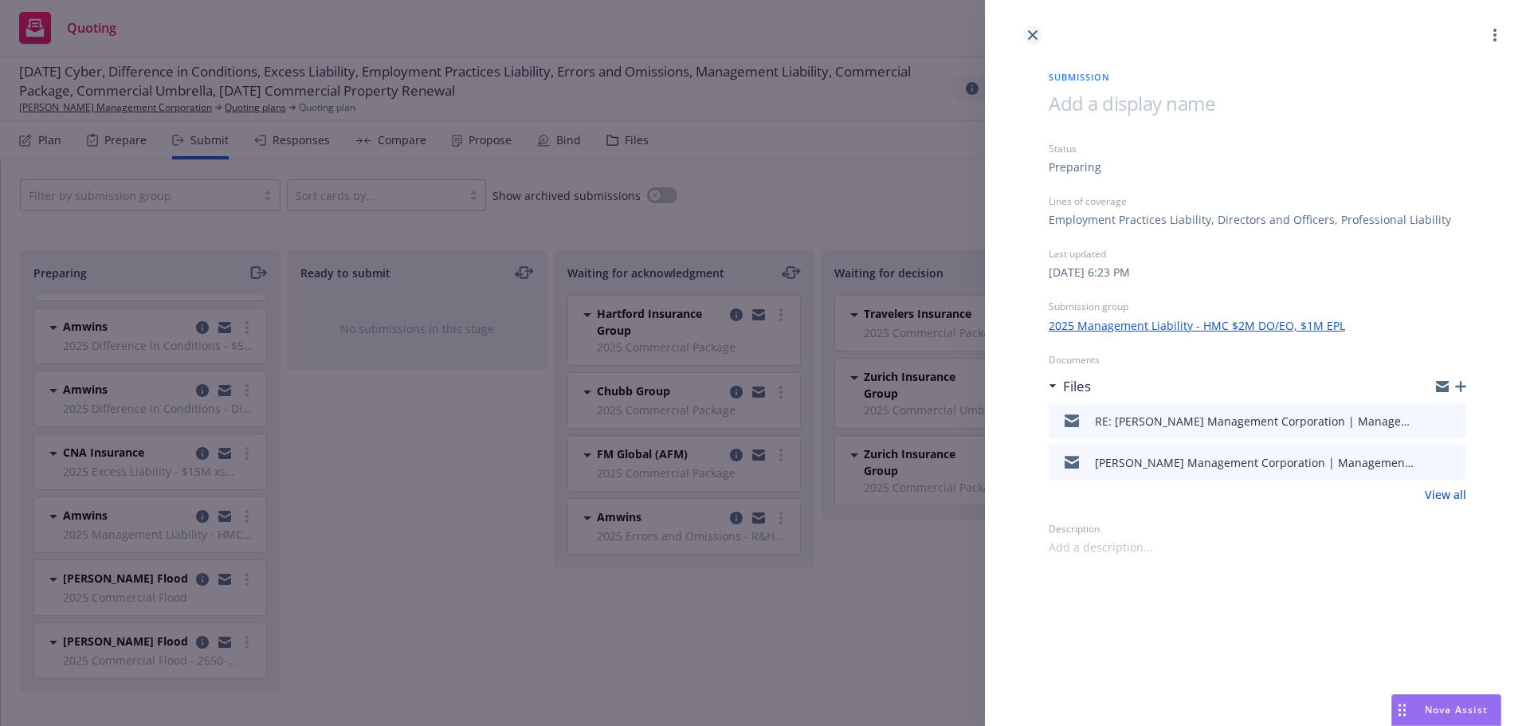
click at [1027, 33] on link "close" at bounding box center [1032, 35] width 19 height 19
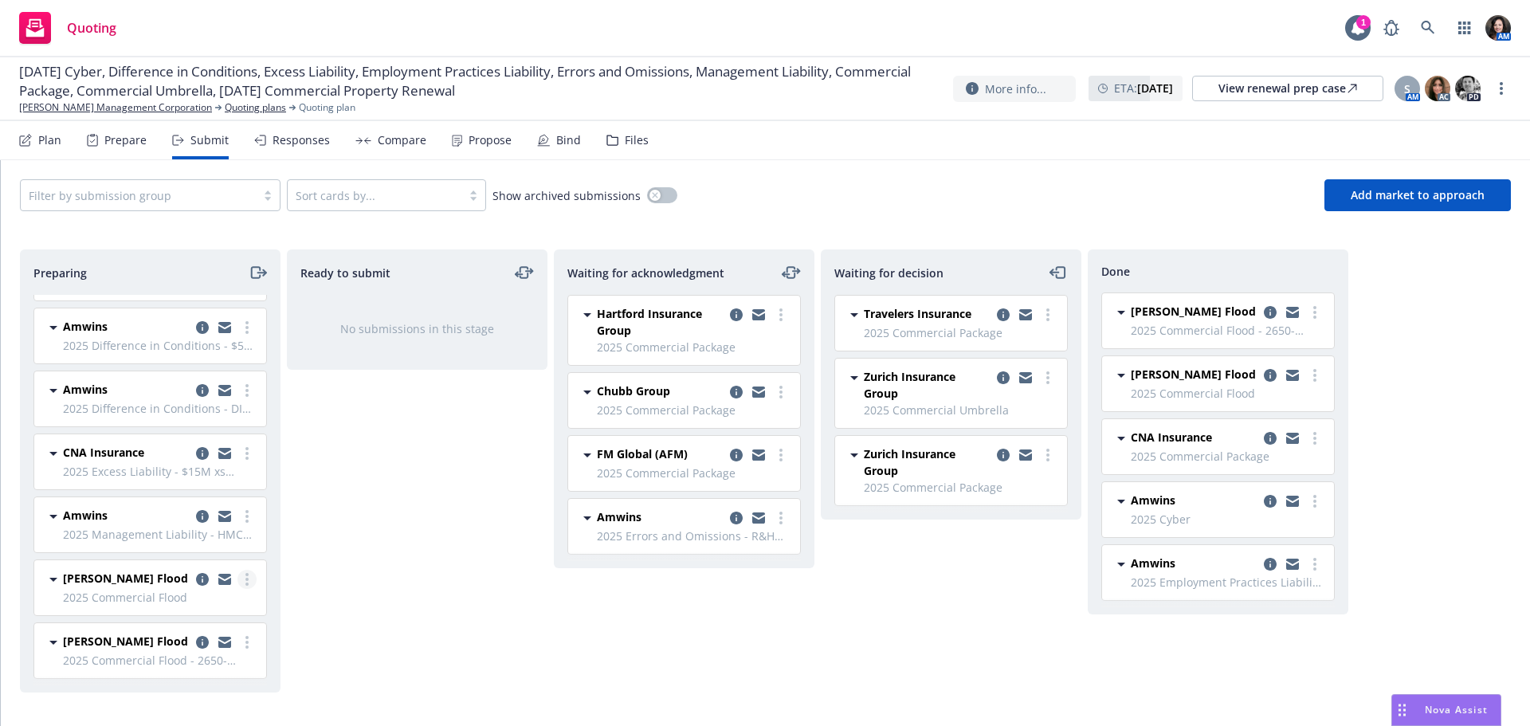
click at [238, 575] on link "more" at bounding box center [247, 579] width 19 height 19
click at [396, 607] on div "Ready to submit No submissions in this stage" at bounding box center [417, 470] width 261 height 443
click at [196, 578] on icon "copy logging email" at bounding box center [202, 579] width 13 height 13
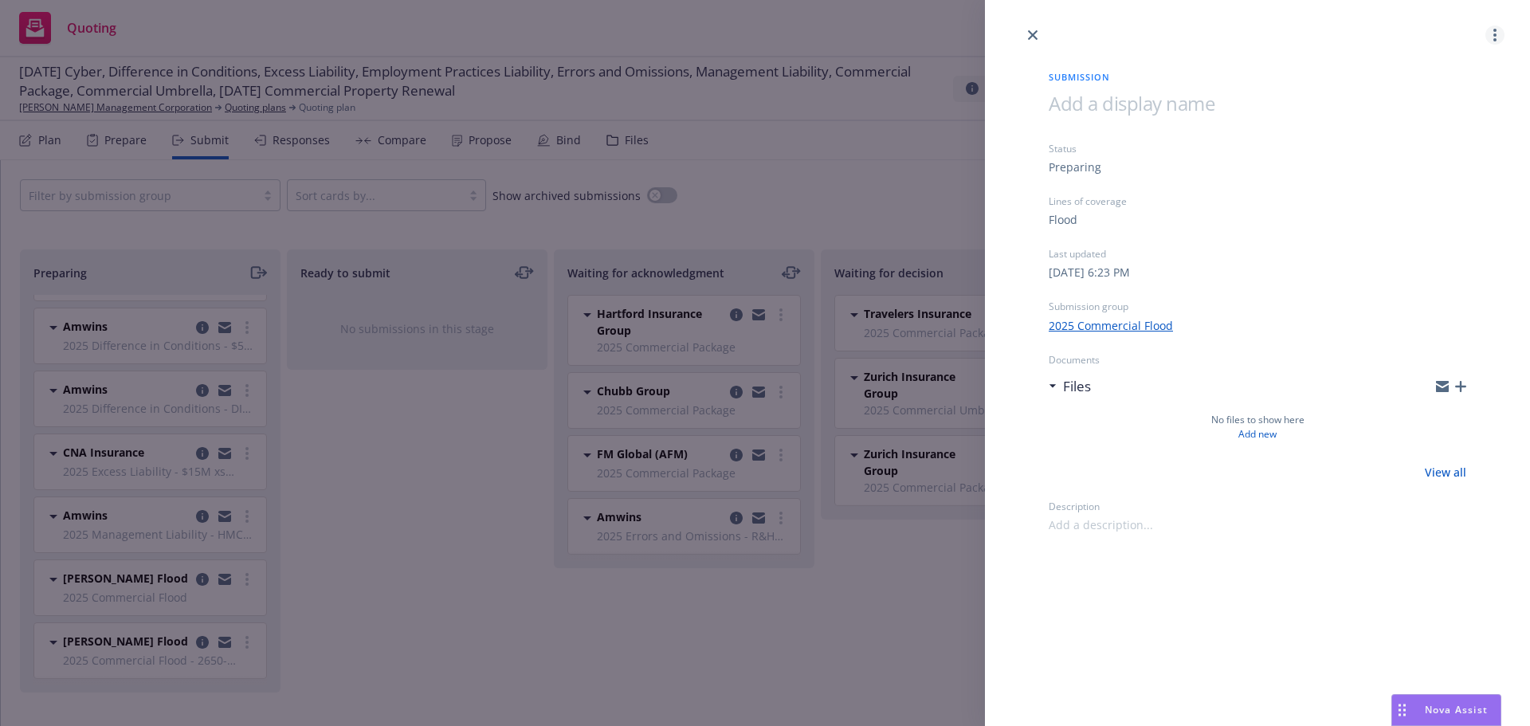
click at [1495, 33] on icon "more" at bounding box center [1495, 35] width 3 height 13
click at [1438, 110] on span "Archive submission" at bounding box center [1432, 105] width 143 height 15
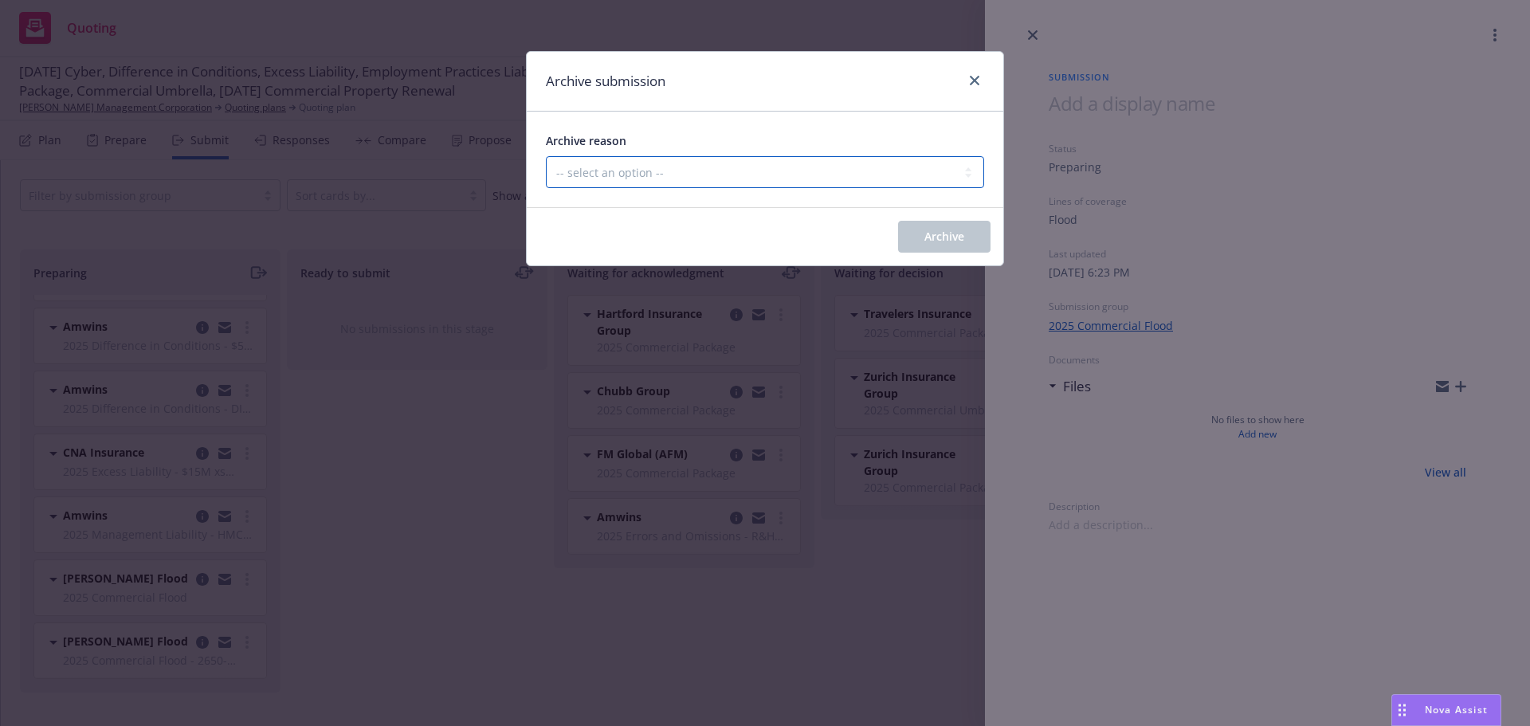
click at [691, 175] on select "-- select an option -- Carrier unresponsive Client decided not to proceed with …" at bounding box center [765, 172] width 438 height 32
click at [546, 156] on select "-- select an option -- Carrier unresponsive Client decided not to proceed with …" at bounding box center [765, 172] width 438 height 32
click at [929, 242] on span "Archive" at bounding box center [945, 236] width 40 height 15
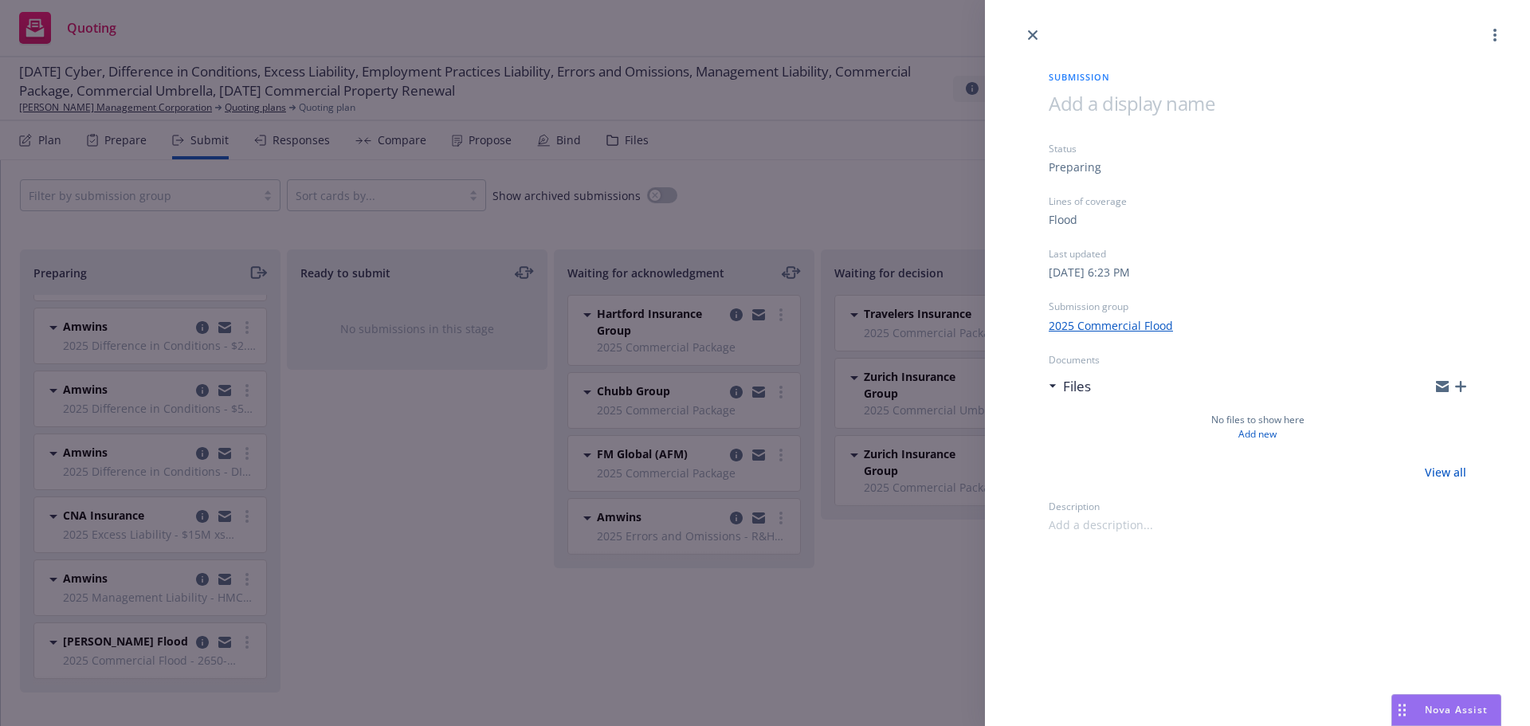
scroll to position [176, 0]
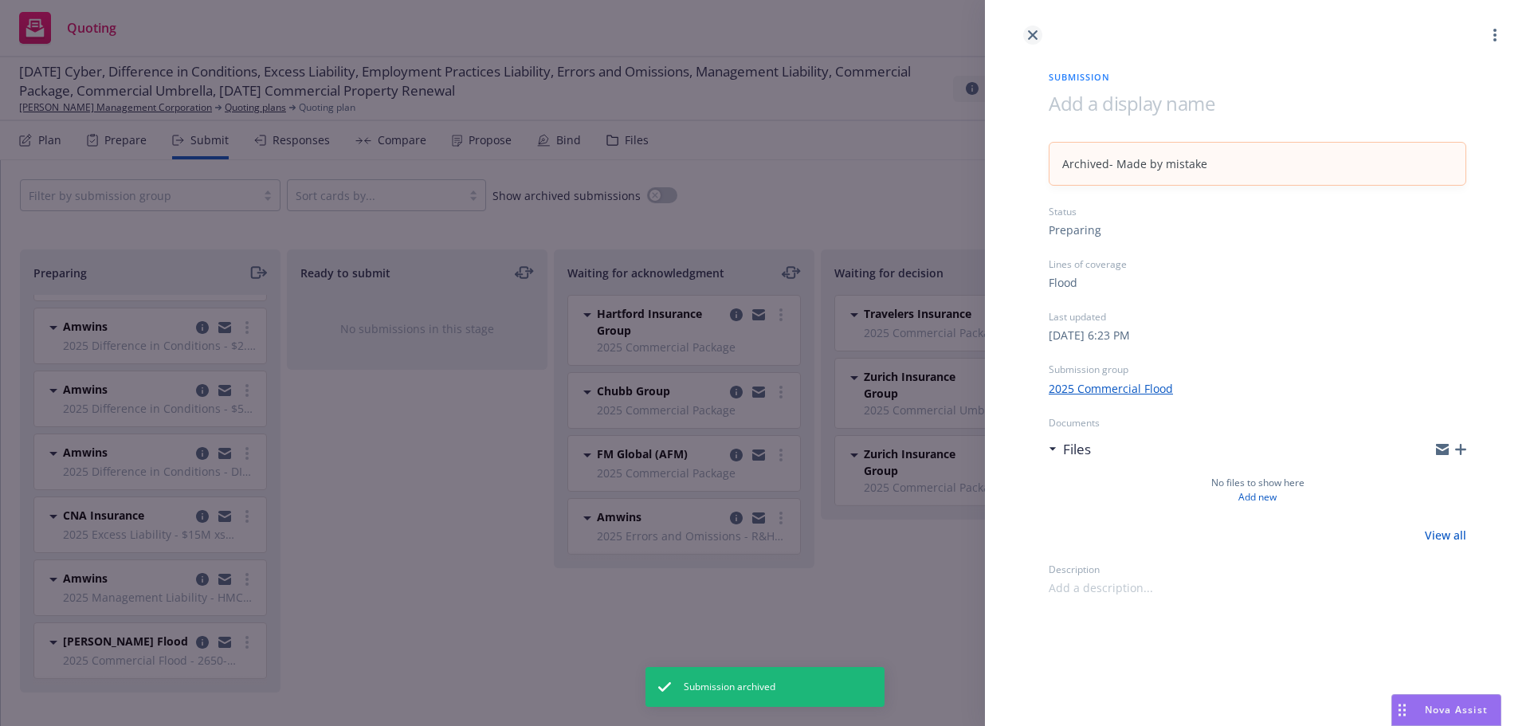
click at [1027, 37] on link "close" at bounding box center [1032, 35] width 19 height 19
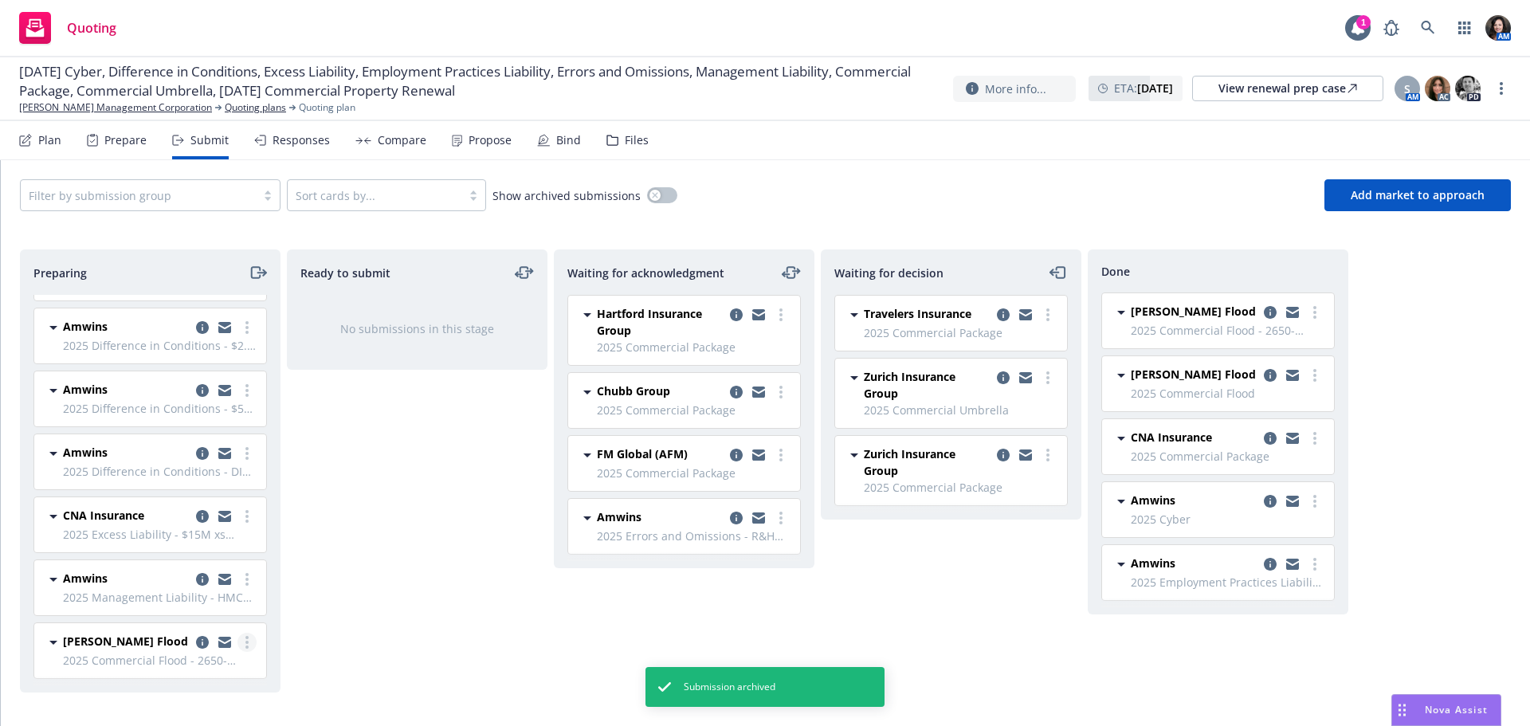
click at [241, 637] on link "more" at bounding box center [247, 642] width 19 height 19
click at [196, 643] on icon "copy logging email" at bounding box center [202, 642] width 13 height 13
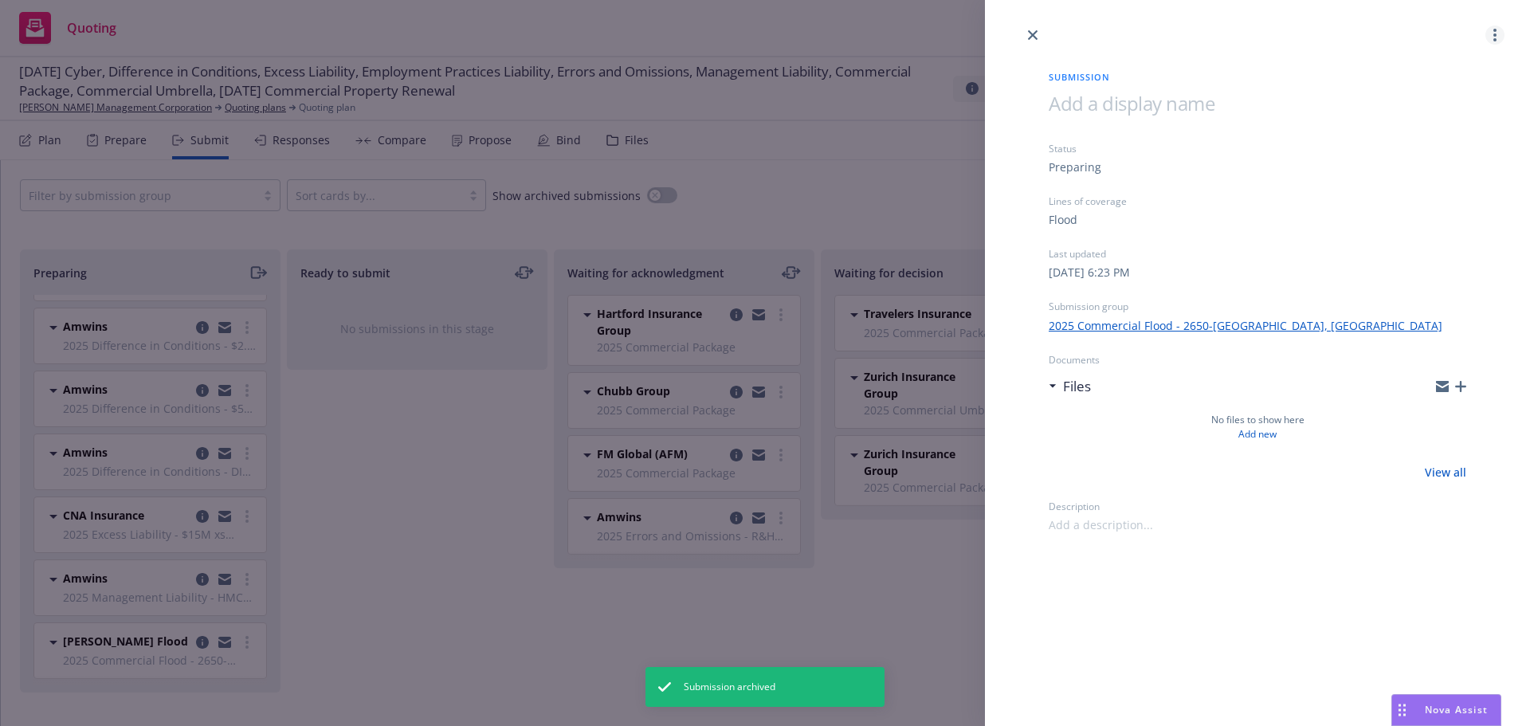
click at [1494, 36] on icon "more" at bounding box center [1495, 35] width 3 height 13
click at [1447, 104] on span "Archive submission" at bounding box center [1432, 105] width 143 height 15
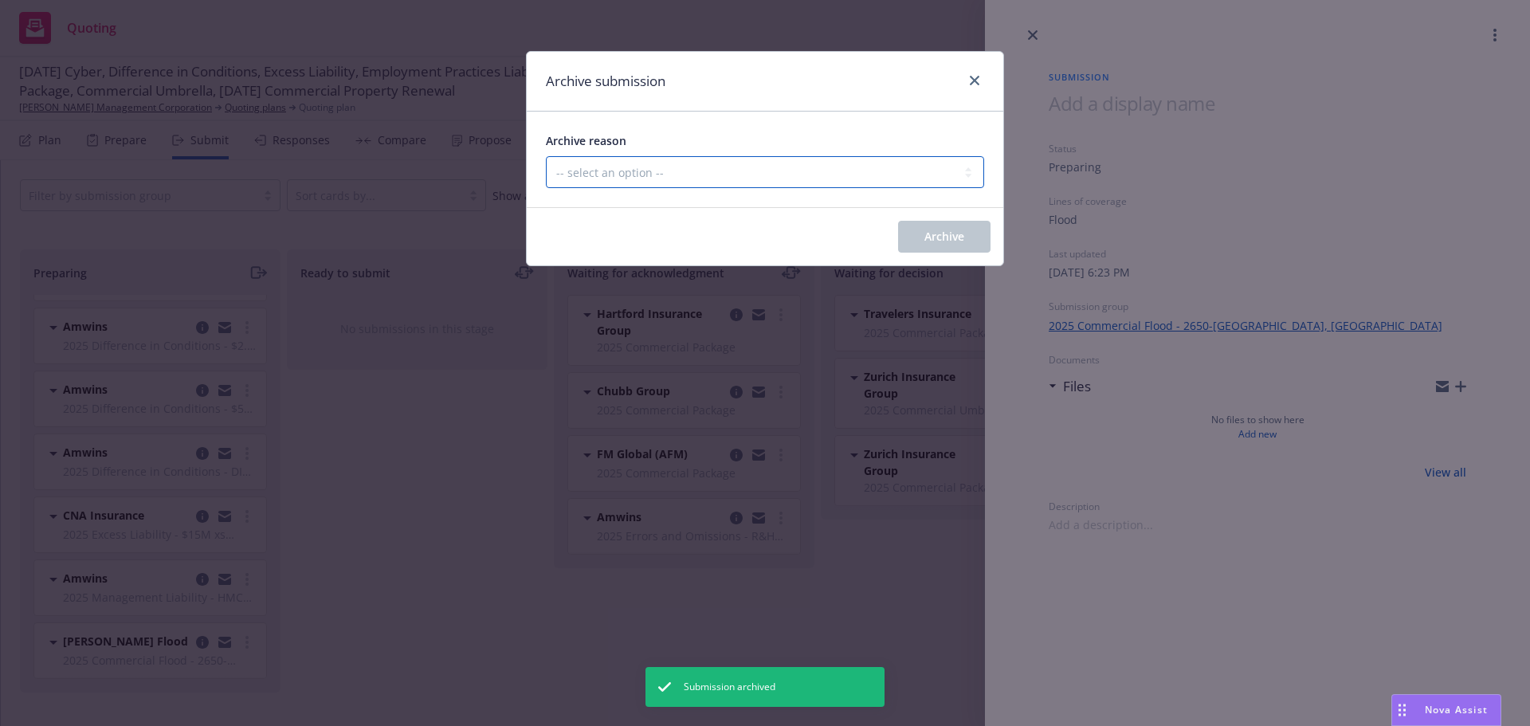
click at [745, 170] on select "-- select an option -- Carrier unresponsive Client decided not to proceed with …" at bounding box center [765, 172] width 438 height 32
click at [546, 156] on select "-- select an option -- Carrier unresponsive Client decided not to proceed with …" at bounding box center [765, 172] width 438 height 32
click at [944, 240] on span "Archive" at bounding box center [945, 236] width 40 height 15
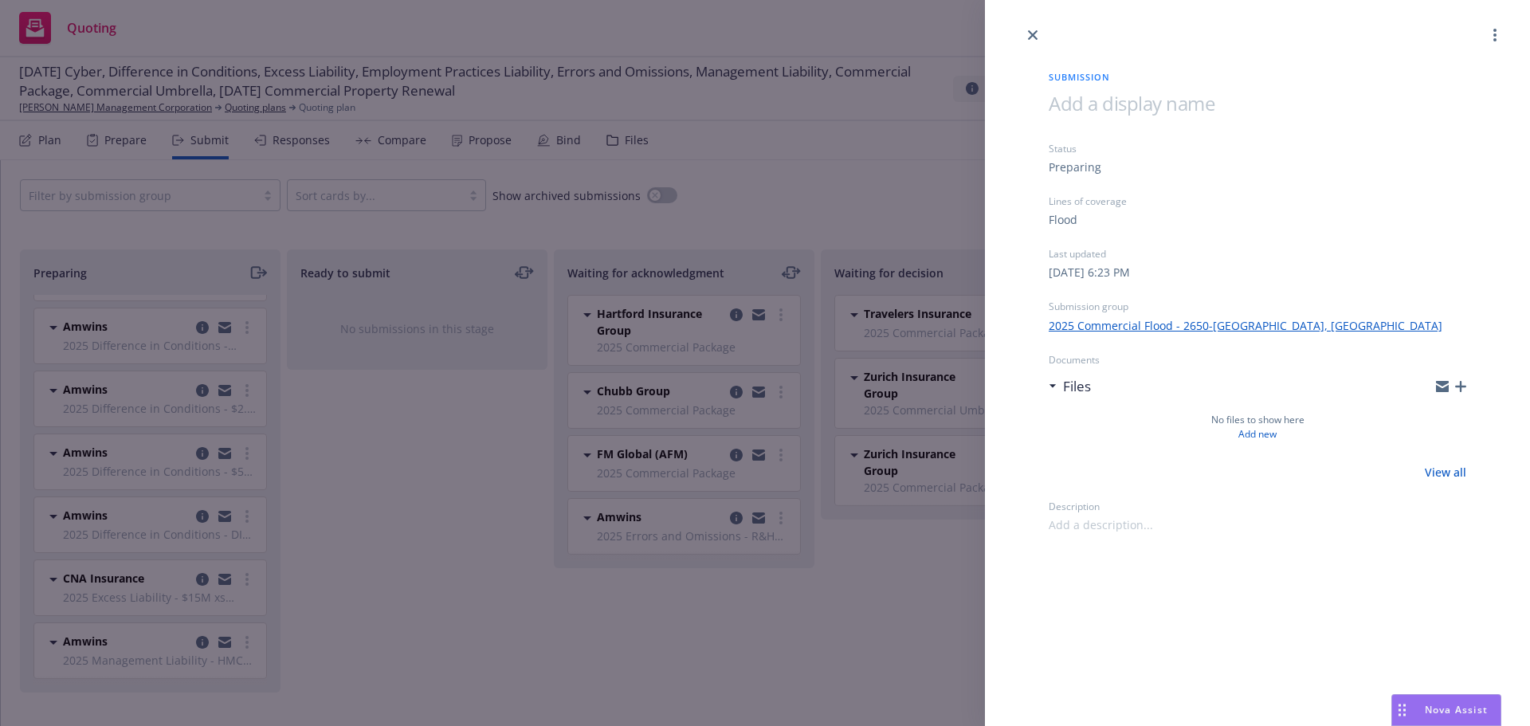
scroll to position [113, 0]
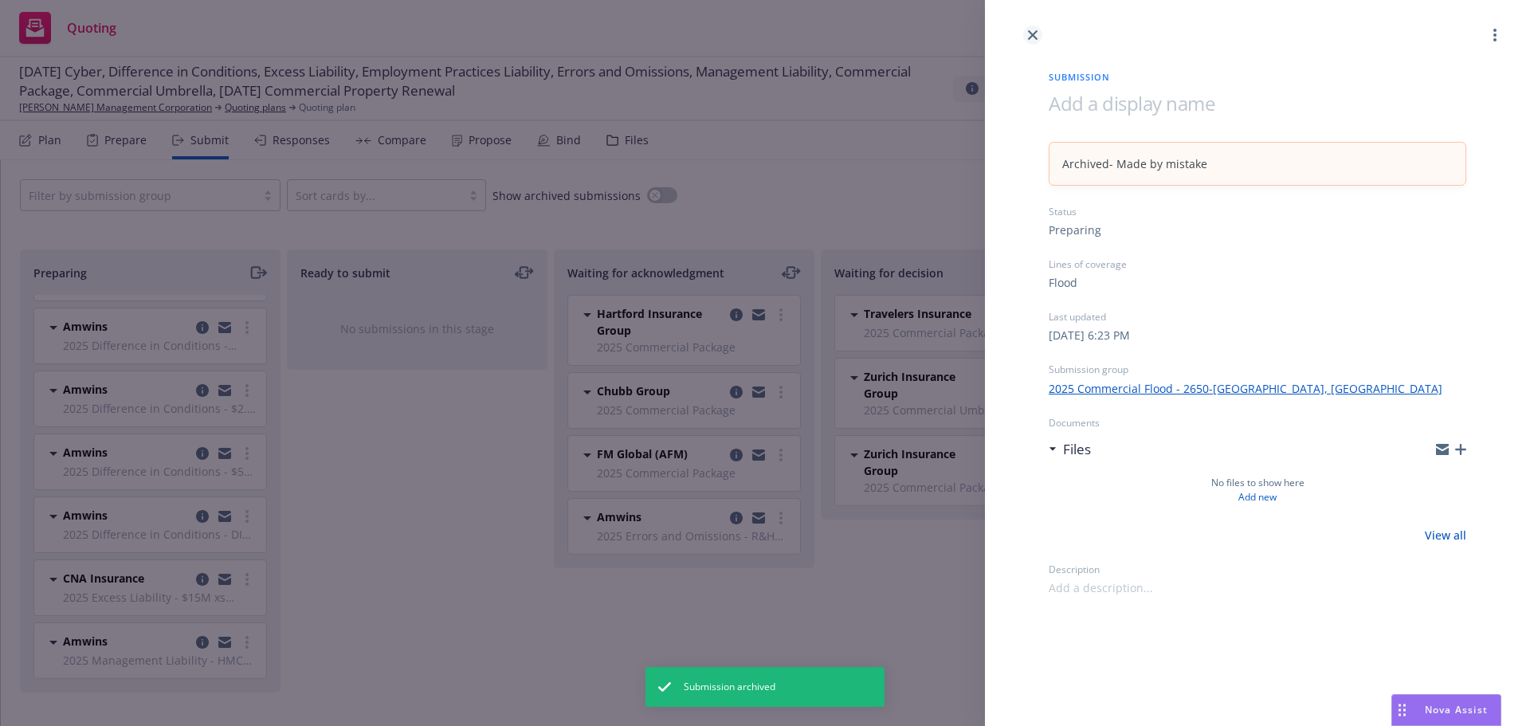
click at [1031, 35] on icon "close" at bounding box center [1033, 35] width 10 height 10
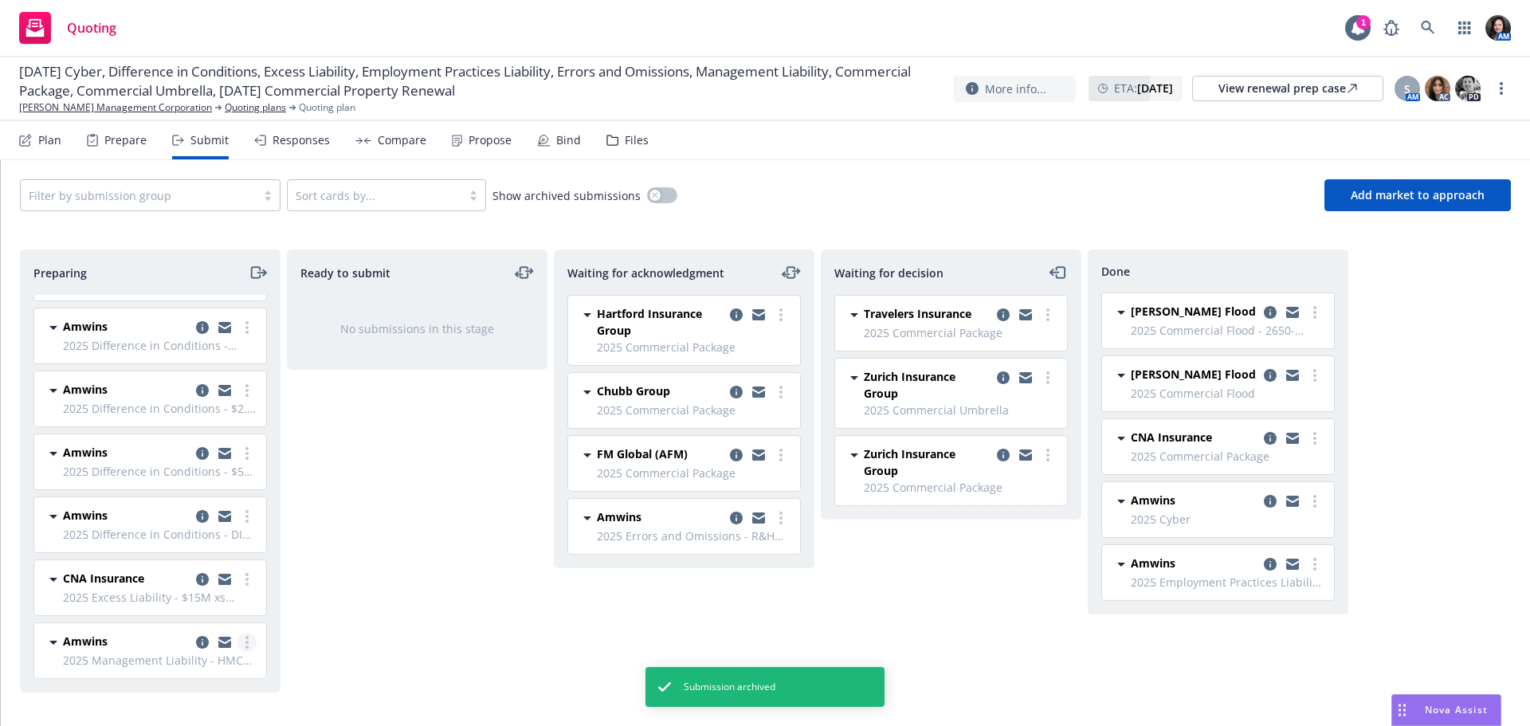
click at [241, 642] on link "more" at bounding box center [247, 642] width 19 height 19
click at [226, 420] on span "Complete preparation" at bounding box center [162, 417] width 156 height 15
drag, startPoint x: 511, startPoint y: 313, endPoint x: 505, endPoint y: 324, distance: 12.5
click at [511, 314] on link "more" at bounding box center [513, 314] width 19 height 19
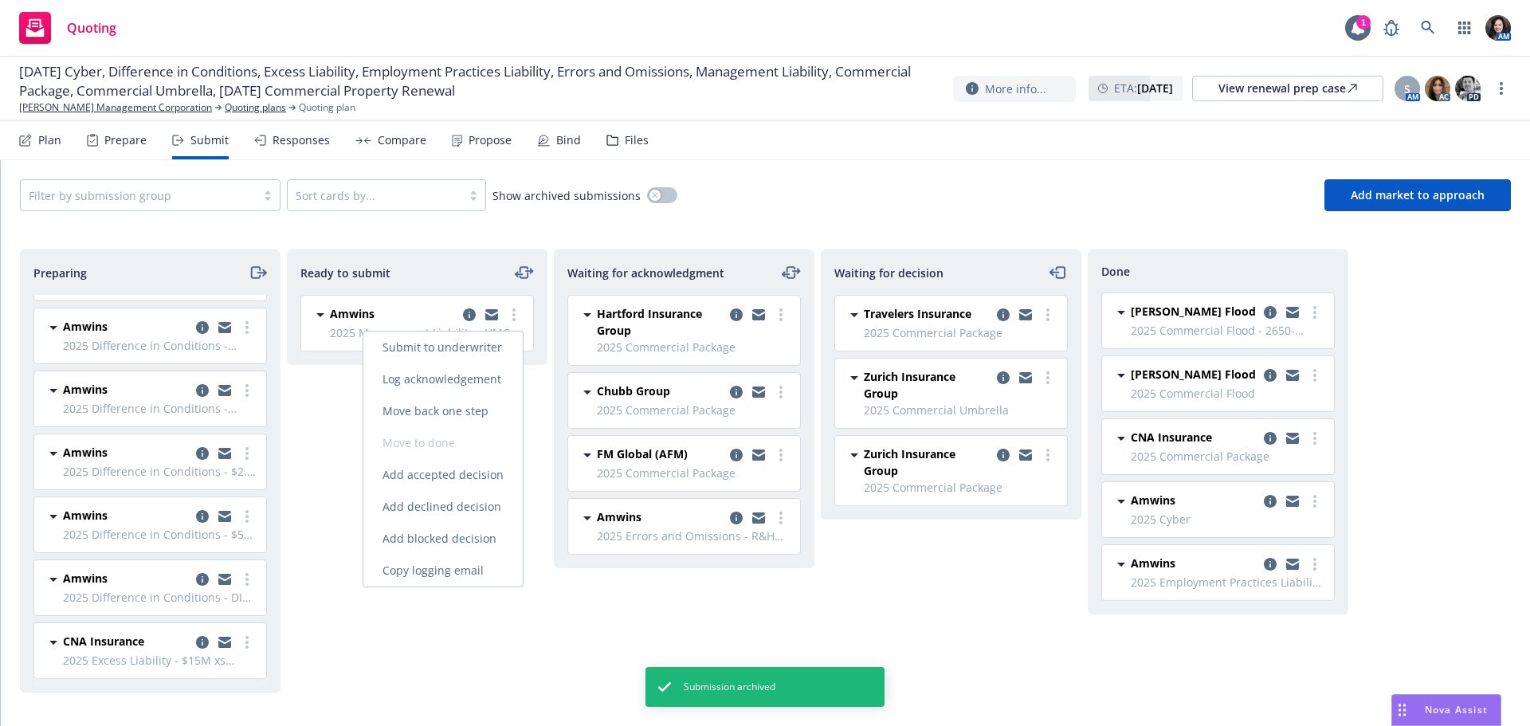
click at [496, 338] on link "Submit to underwriter" at bounding box center [442, 348] width 159 height 32
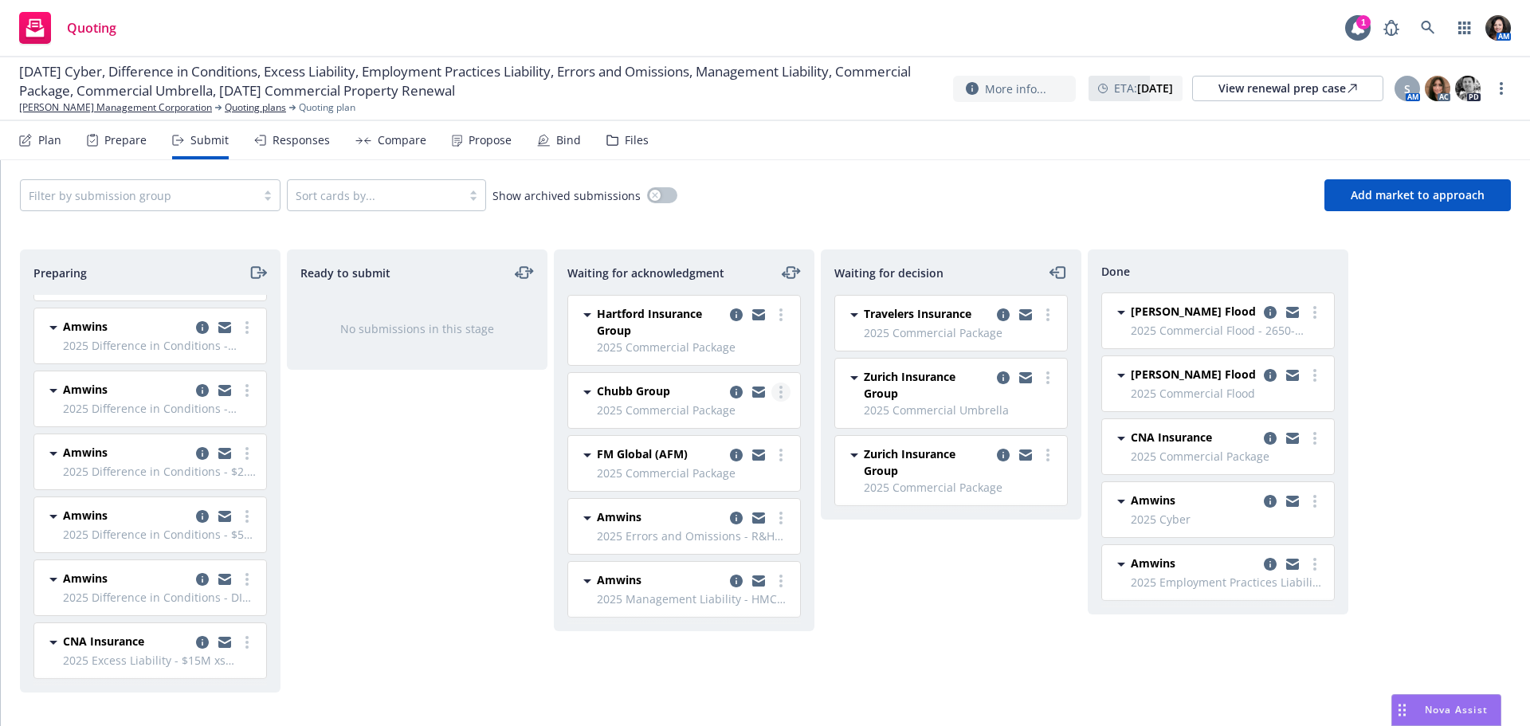
click at [783, 391] on link "more" at bounding box center [780, 392] width 19 height 19
click at [764, 412] on link "Log acknowledgement" at bounding box center [709, 425] width 159 height 32
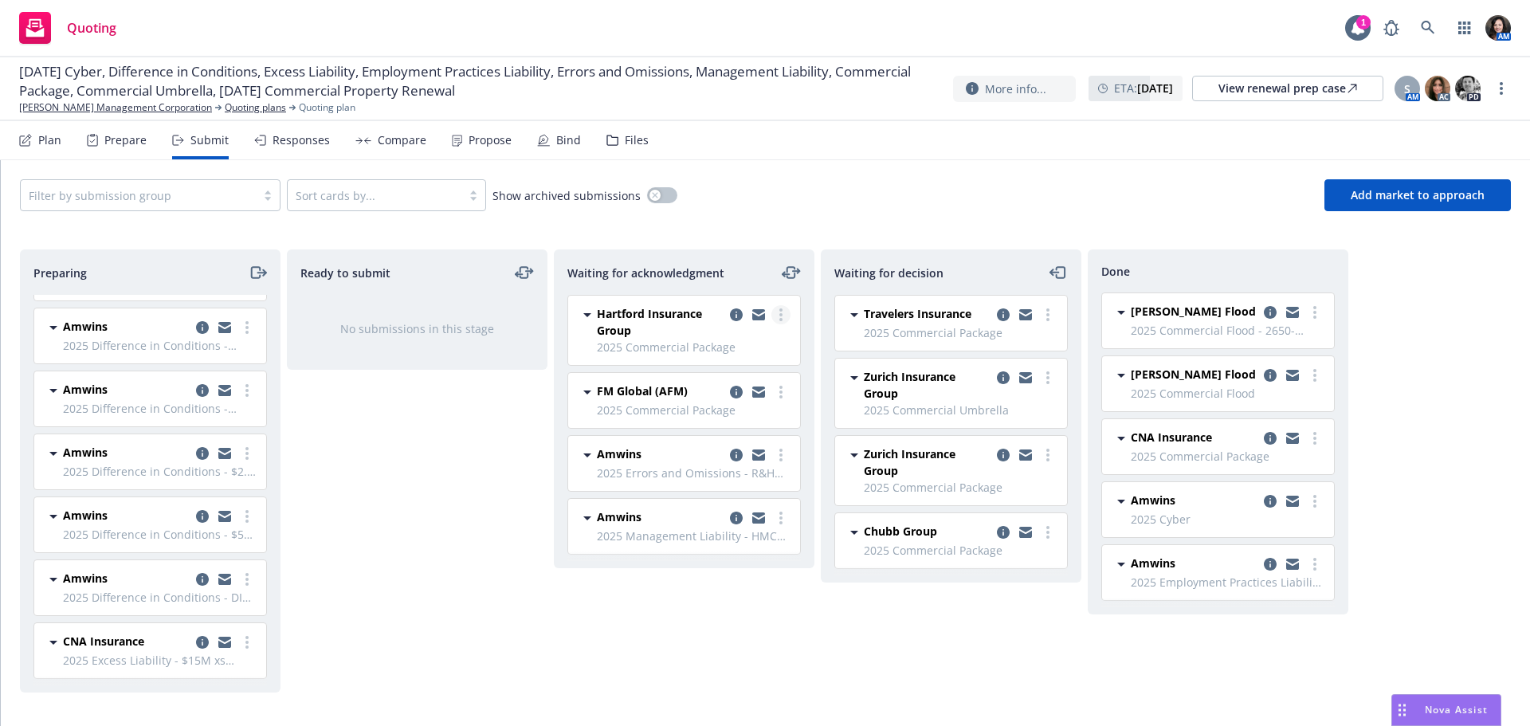
click at [783, 313] on link "more" at bounding box center [780, 314] width 19 height 19
click at [768, 342] on span "Log acknowledgement" at bounding box center [708, 347] width 157 height 15
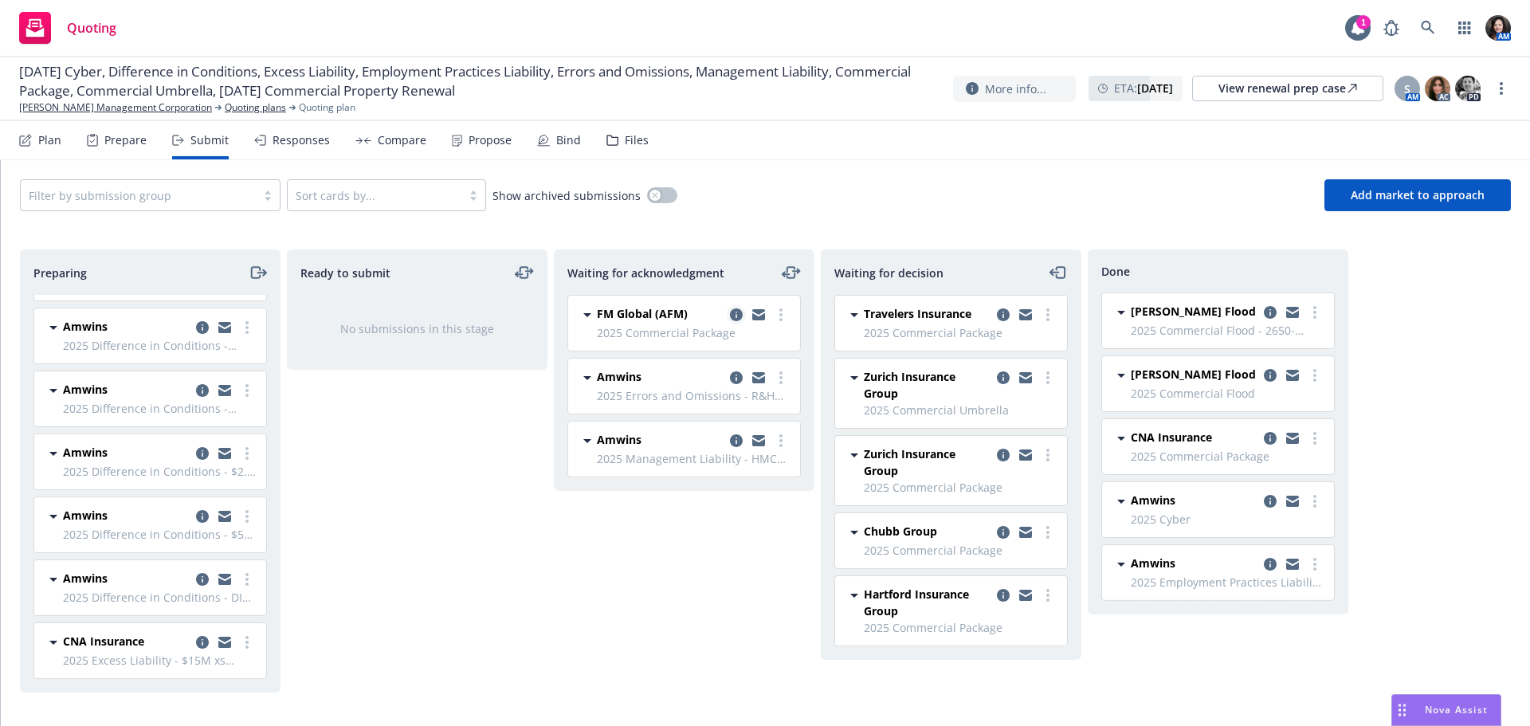
click at [740, 316] on icon "copy logging email" at bounding box center [736, 314] width 13 height 13
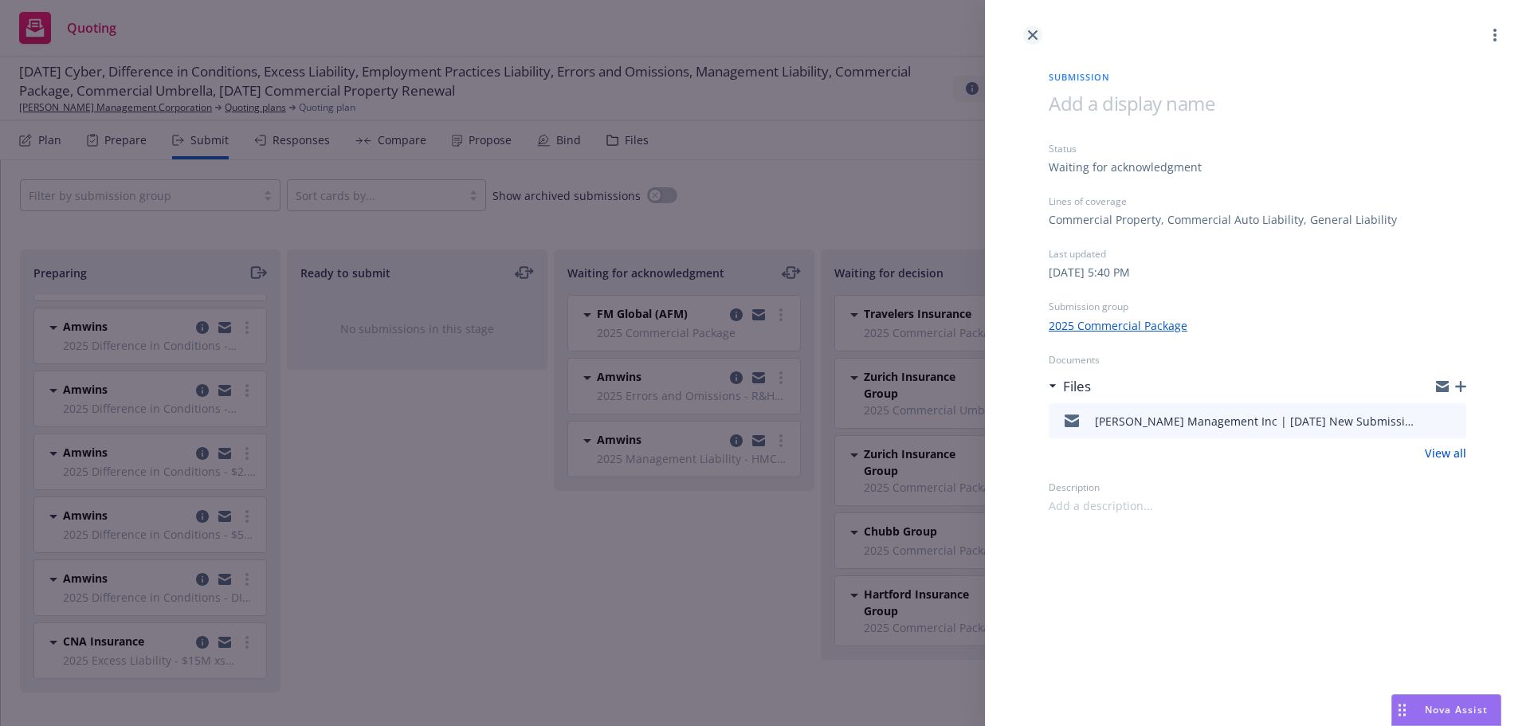
click at [1037, 36] on icon "close" at bounding box center [1033, 35] width 10 height 10
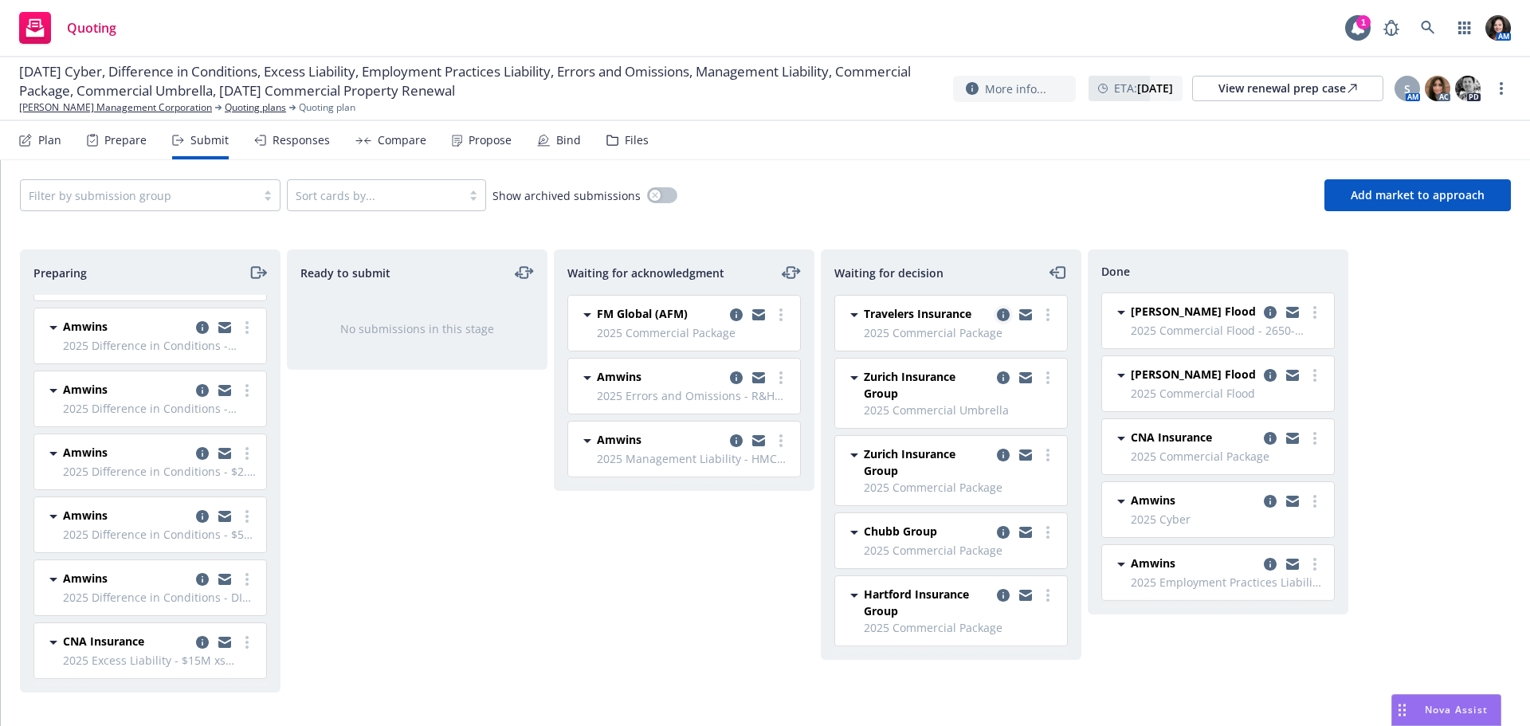
click at [1007, 316] on icon "copy logging email" at bounding box center [1003, 314] width 13 height 13
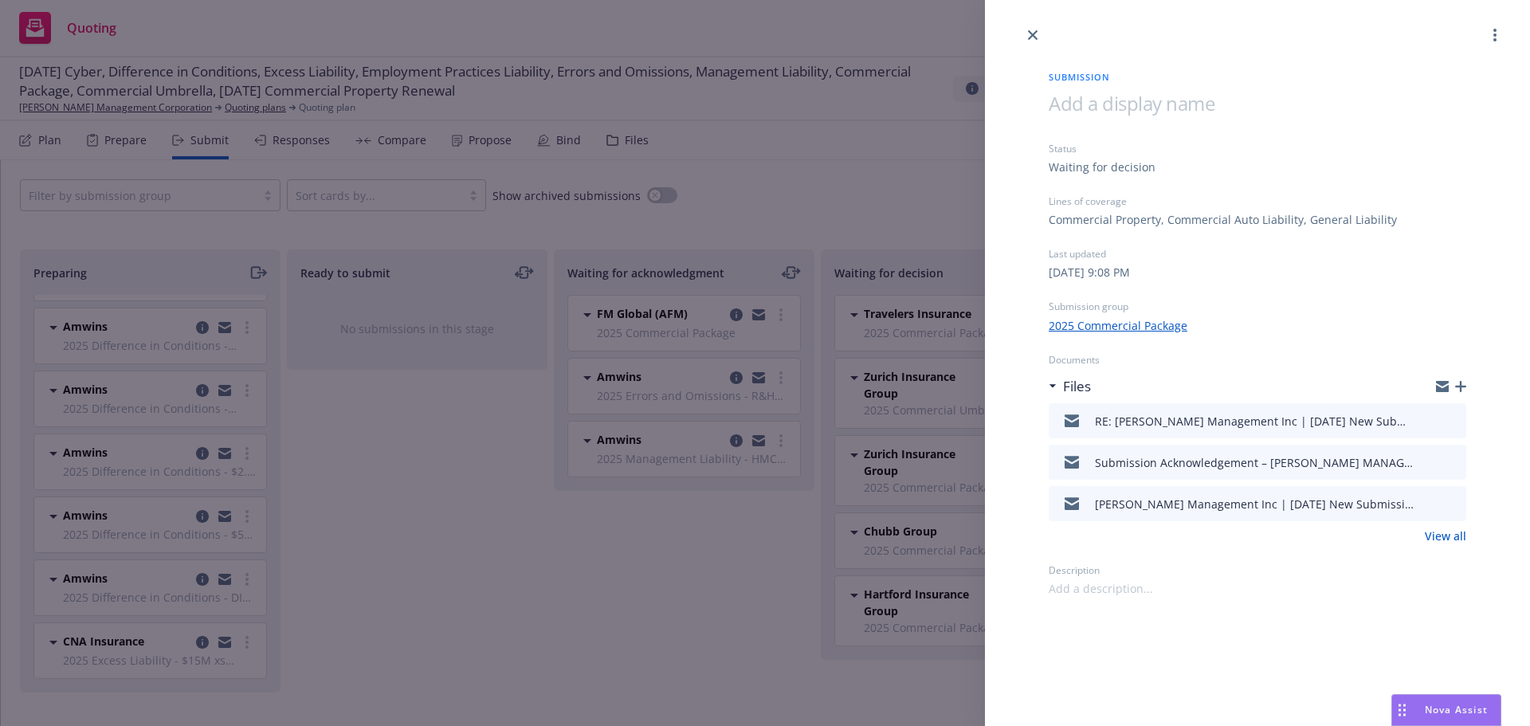
click at [1451, 418] on icon "preview file" at bounding box center [1451, 419] width 14 height 11
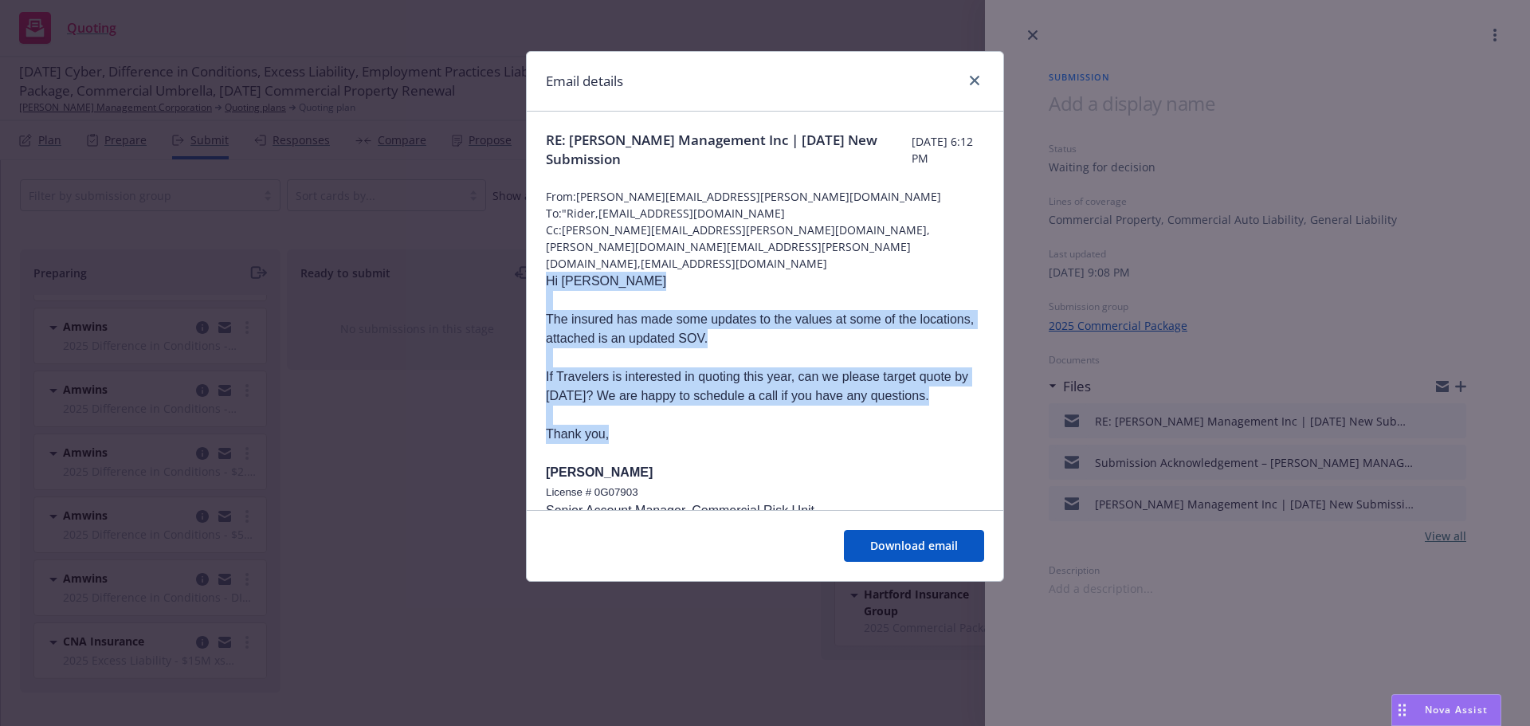
drag, startPoint x: 620, startPoint y: 414, endPoint x: 546, endPoint y: 267, distance: 164.3
copy div "Hi Adrina The insured has made some updates to the values at some of the locati…"
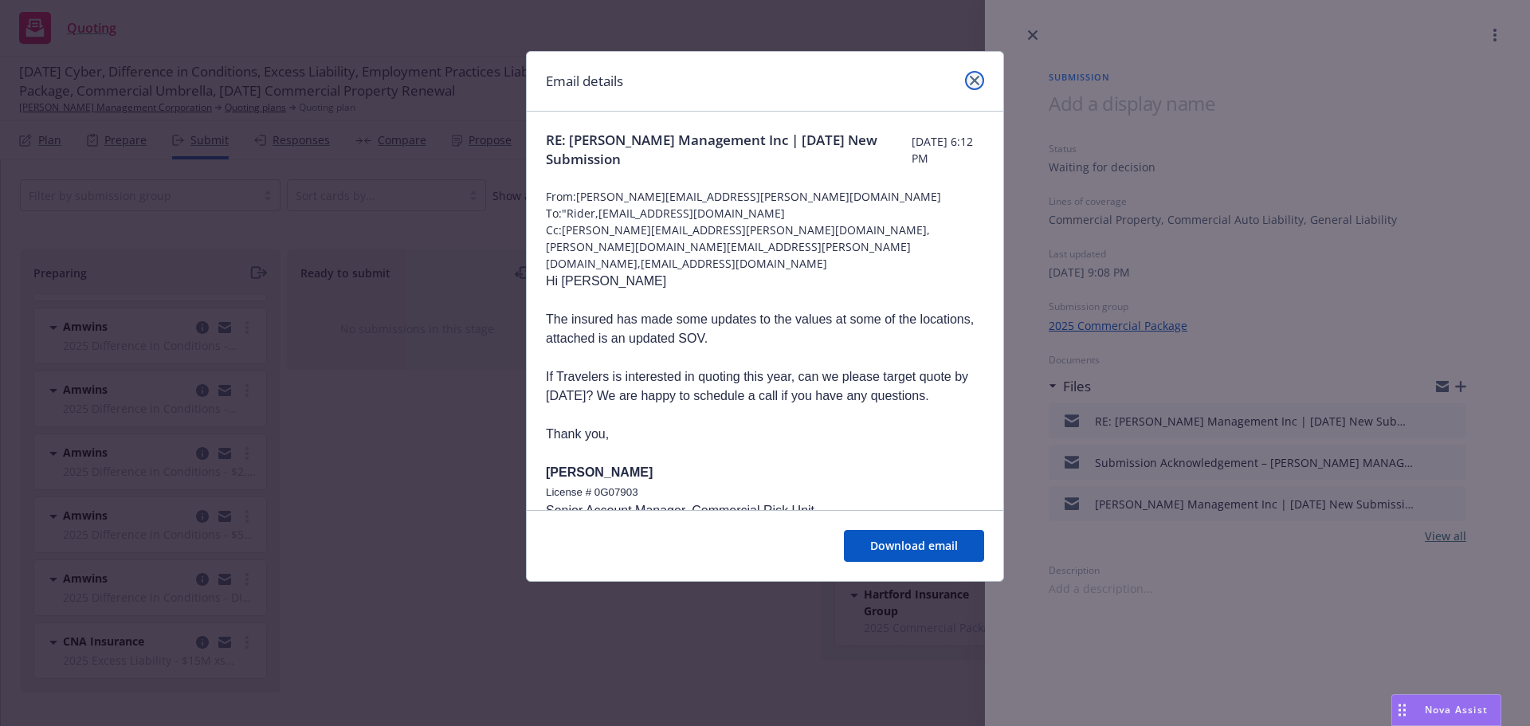
click at [970, 86] on link "close" at bounding box center [974, 80] width 19 height 19
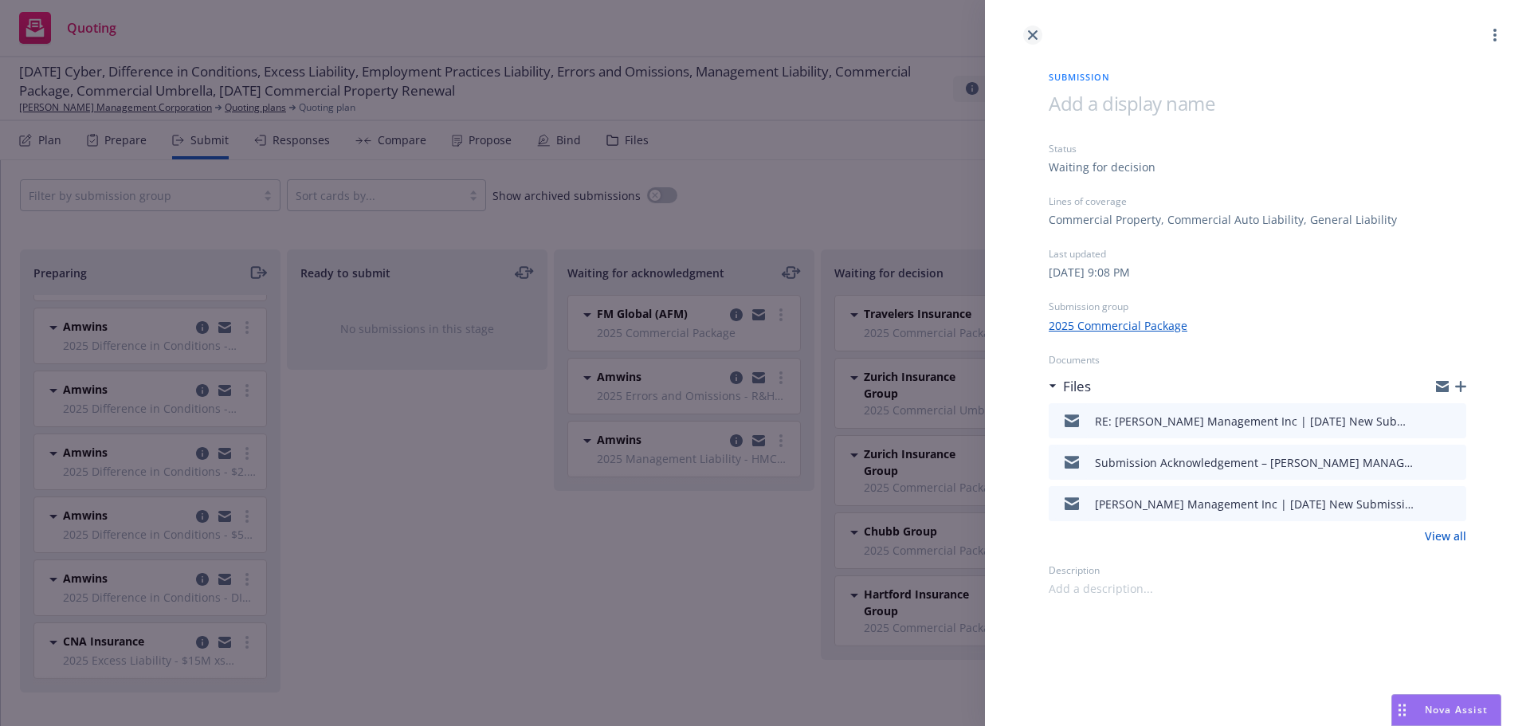
click at [1027, 39] on link "close" at bounding box center [1032, 35] width 19 height 19
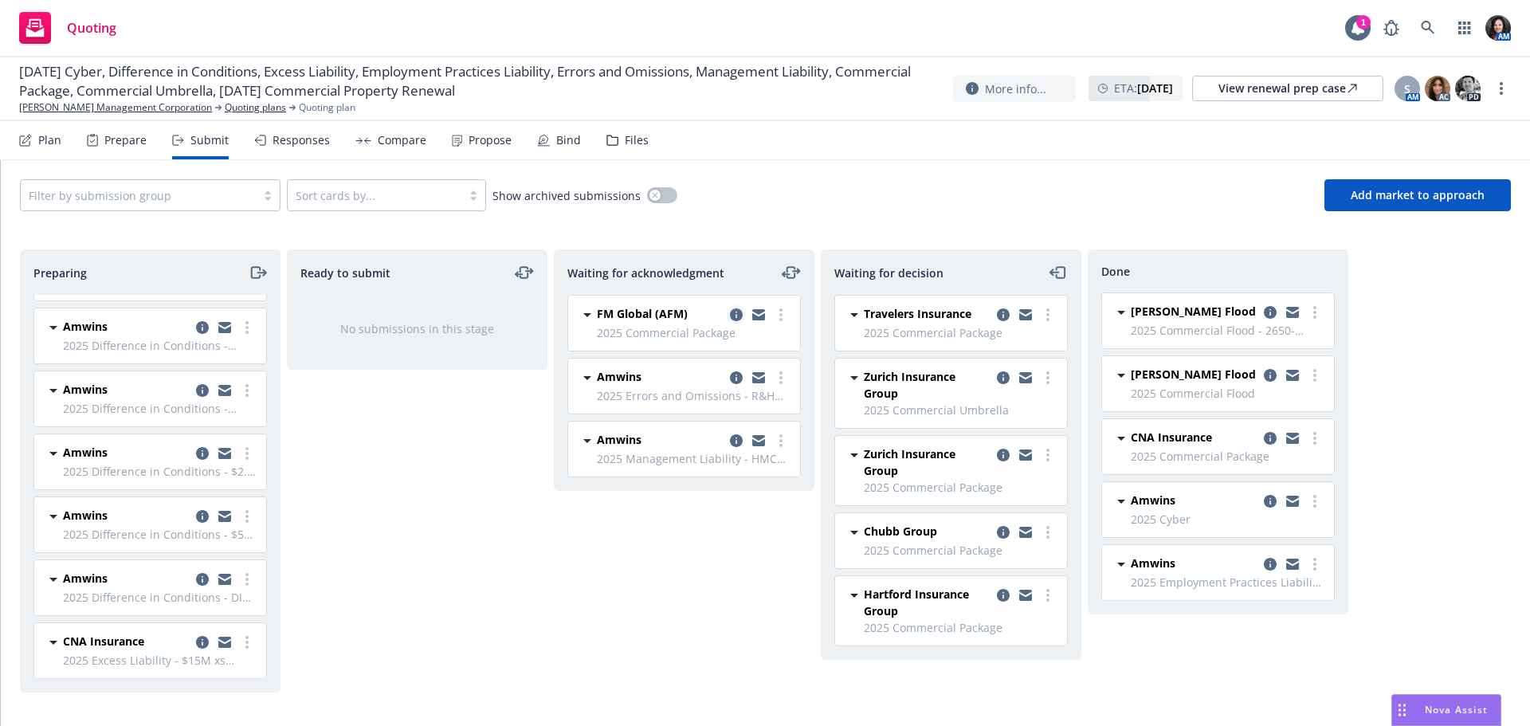
click at [728, 313] on link "copy logging email" at bounding box center [736, 314] width 19 height 19
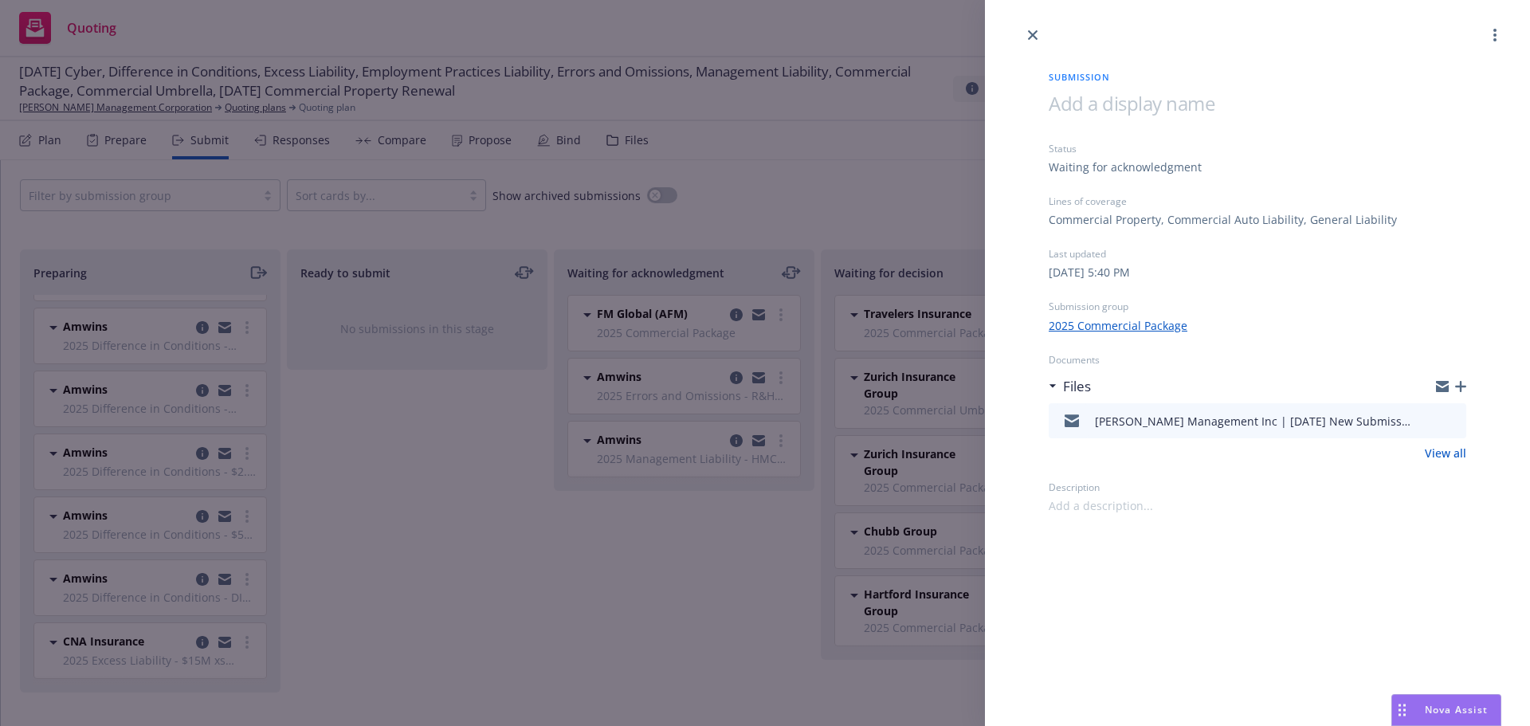
click at [1459, 420] on button "preview file" at bounding box center [1452, 420] width 18 height 14
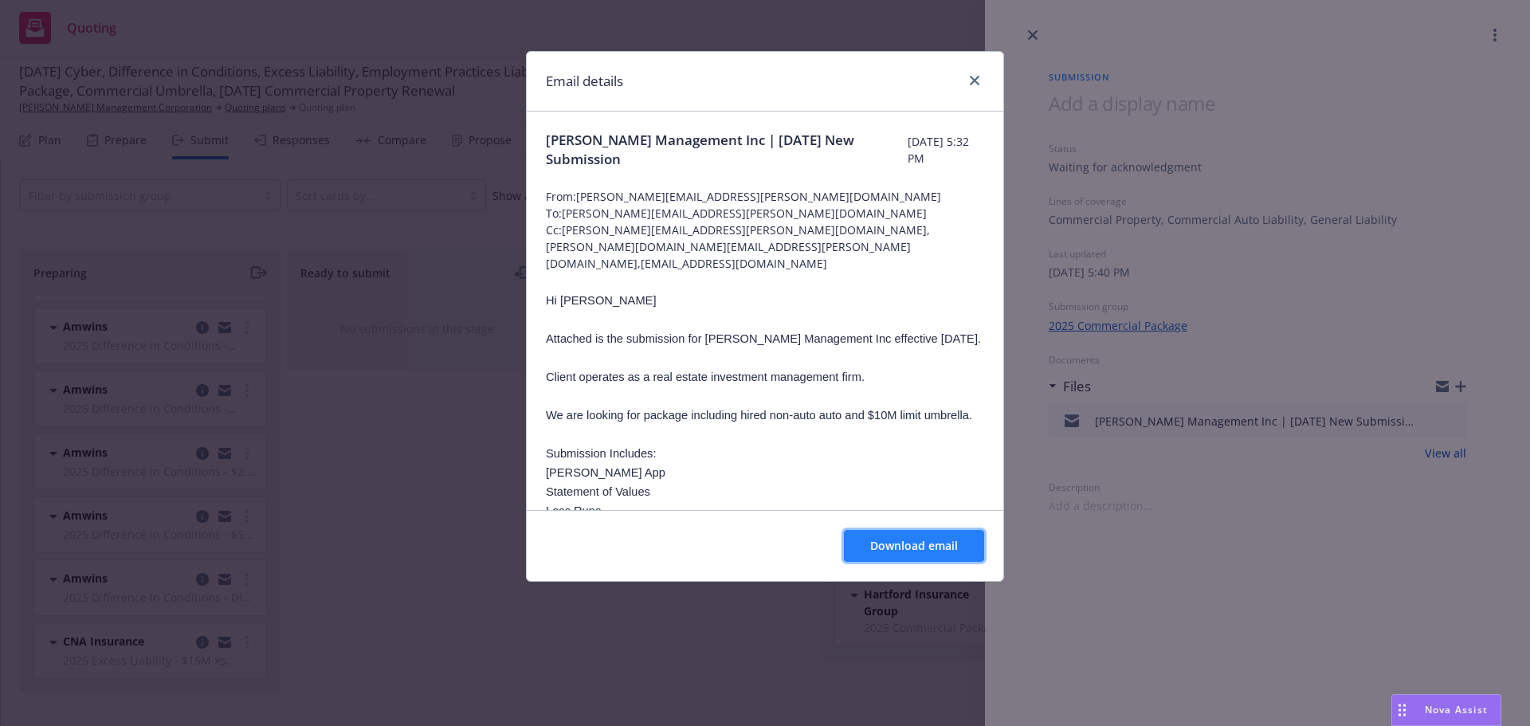
click at [937, 549] on span "Download email" at bounding box center [914, 545] width 88 height 15
click at [975, 78] on icon "close" at bounding box center [975, 81] width 10 height 10
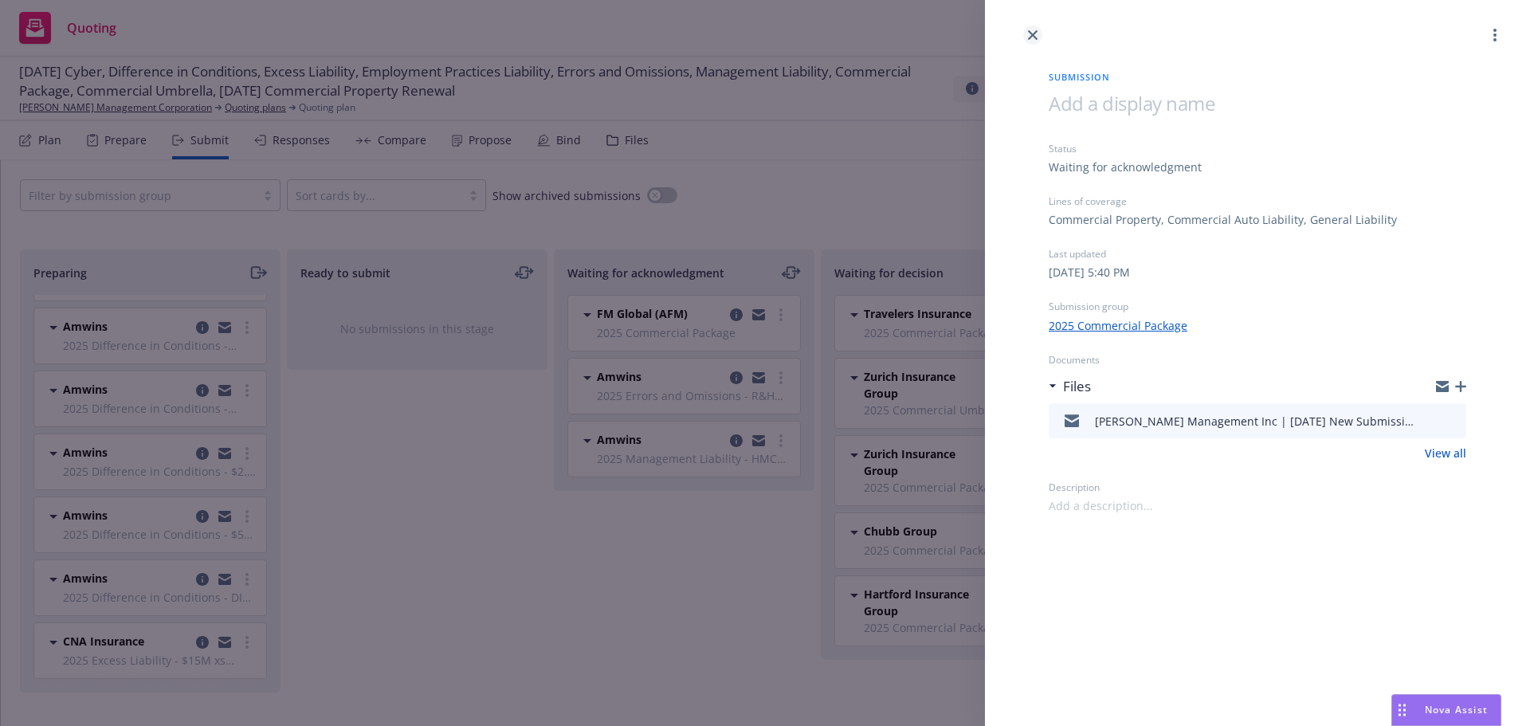
click at [1038, 39] on link "close" at bounding box center [1032, 35] width 19 height 19
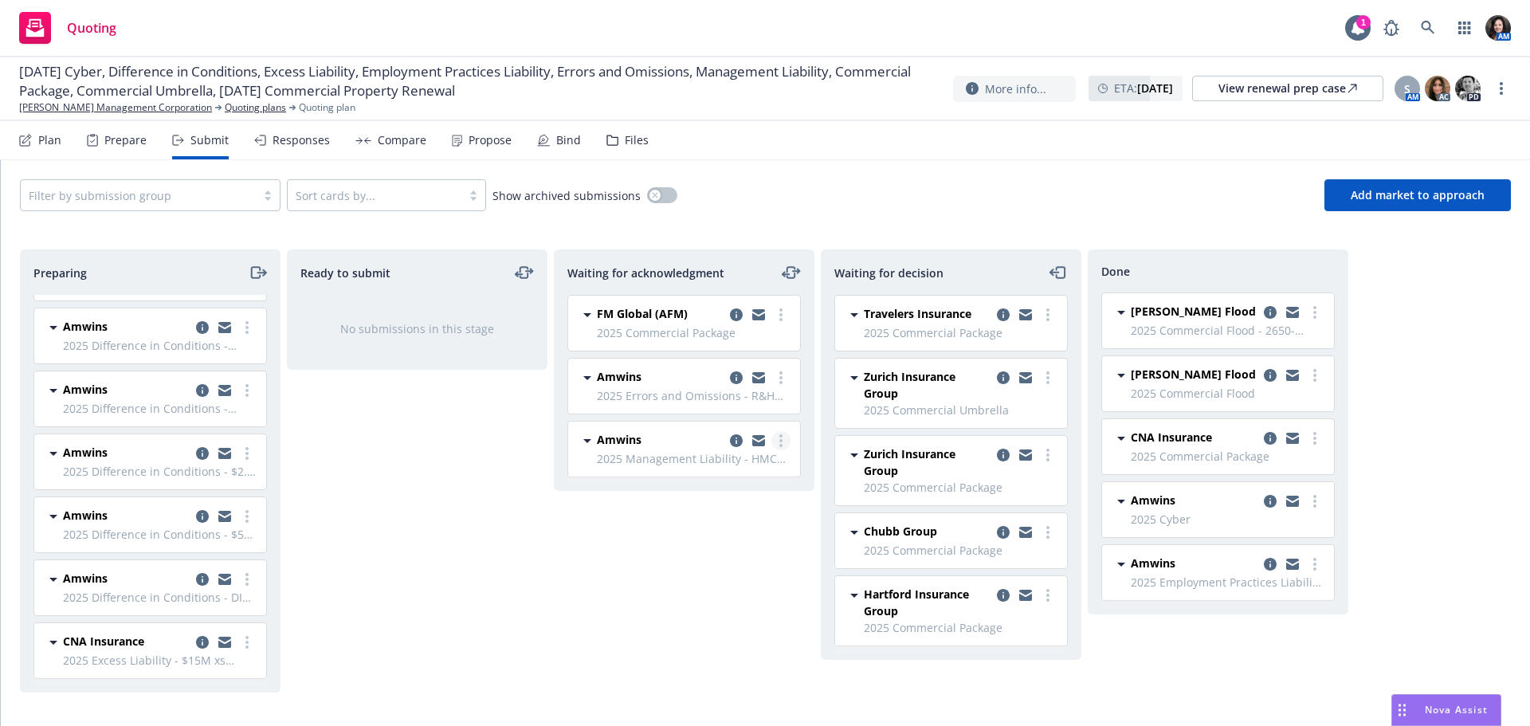
click at [783, 440] on link "more" at bounding box center [780, 440] width 19 height 19
click at [758, 469] on span "Log acknowledgement" at bounding box center [708, 472] width 157 height 15
click at [783, 379] on link "more" at bounding box center [780, 377] width 19 height 19
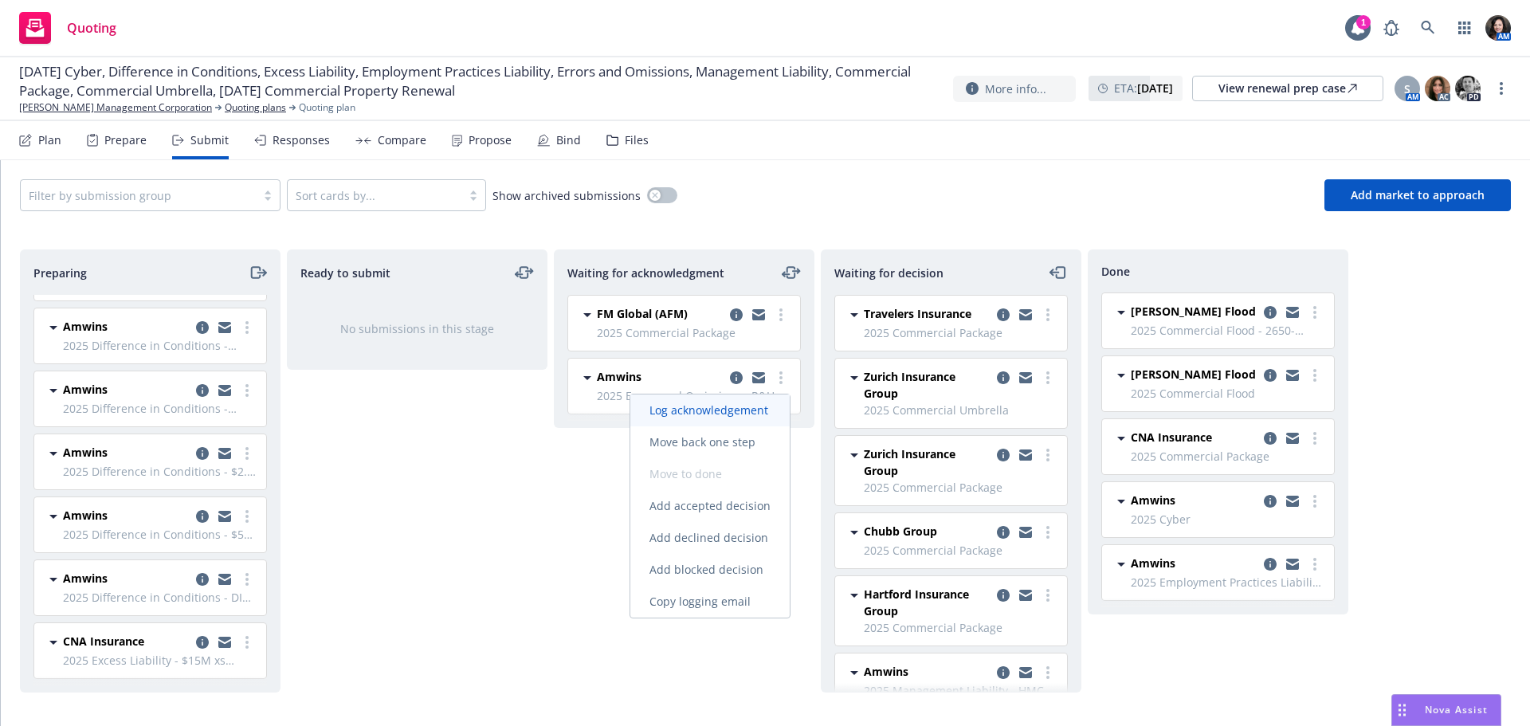
click at [774, 408] on span "Log acknowledgement" at bounding box center [708, 409] width 157 height 15
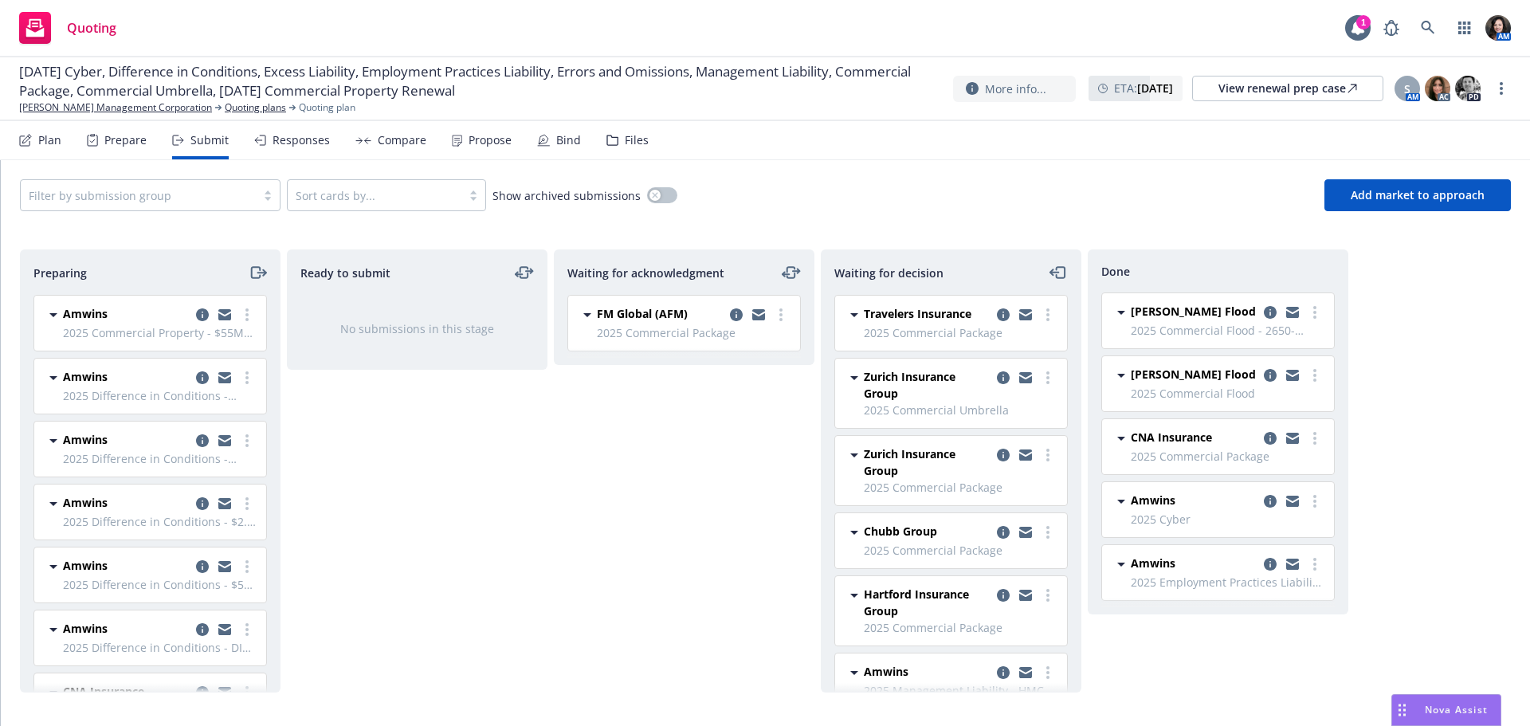
click at [635, 470] on div "Waiting for acknowledgment FM Global (AFM) 2025 Commercial Package Tuesday, Aug…" at bounding box center [684, 470] width 261 height 443
click at [86, 107] on link "[PERSON_NAME] Management Corporation" at bounding box center [115, 107] width 193 height 14
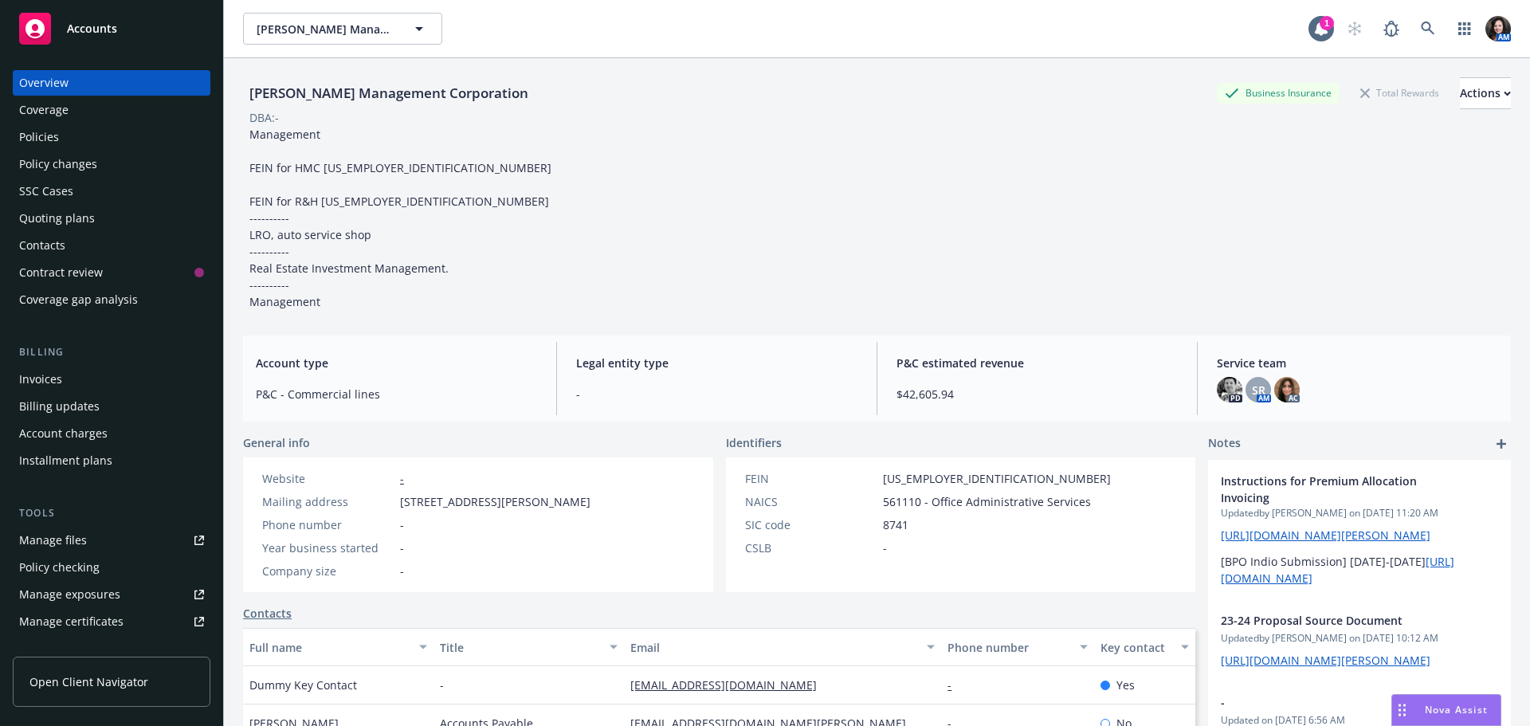
click at [94, 137] on div "Policies" at bounding box center [111, 137] width 185 height 26
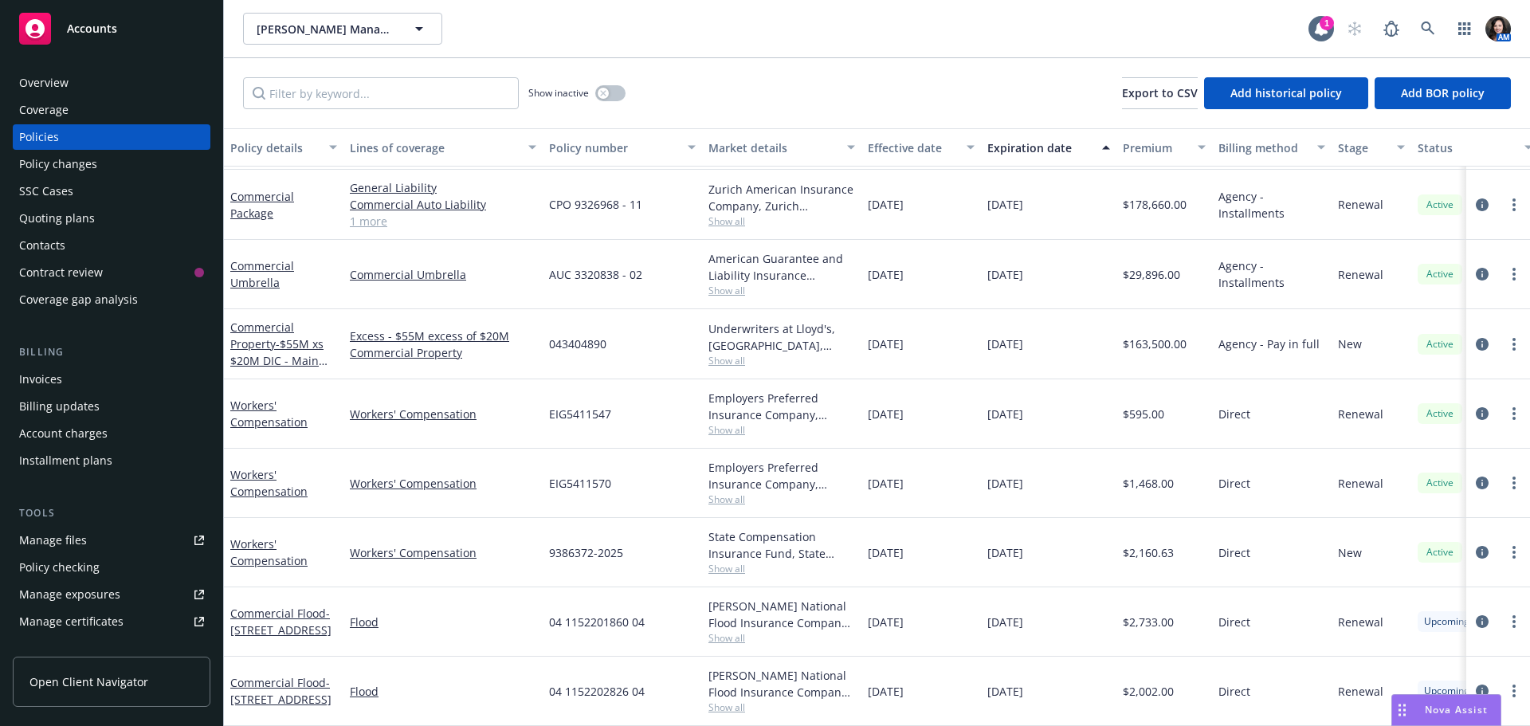
scroll to position [782, 0]
click at [1505, 473] on link "more" at bounding box center [1514, 482] width 19 height 19
click at [1430, 287] on link "End policy" at bounding box center [1429, 289] width 187 height 32
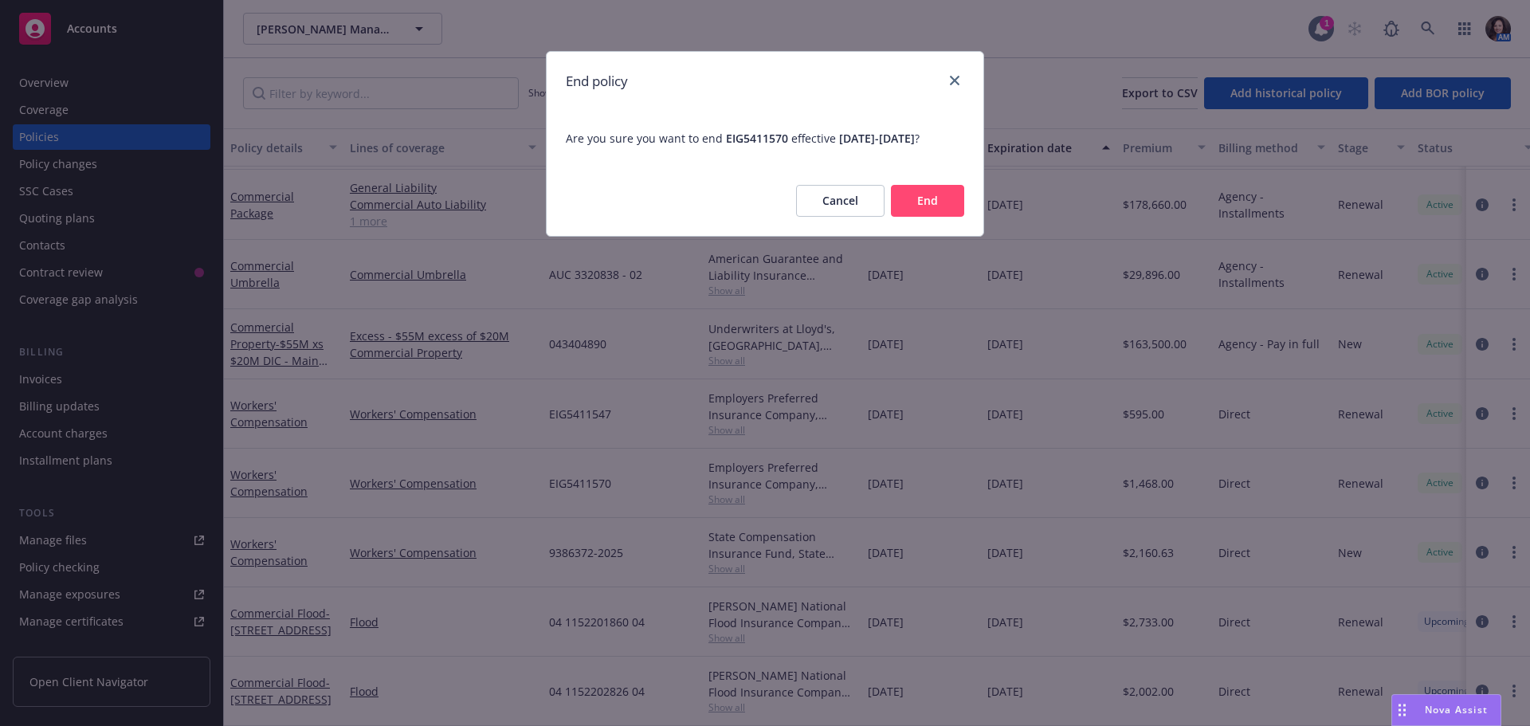
click at [946, 210] on button "End" at bounding box center [927, 201] width 73 height 32
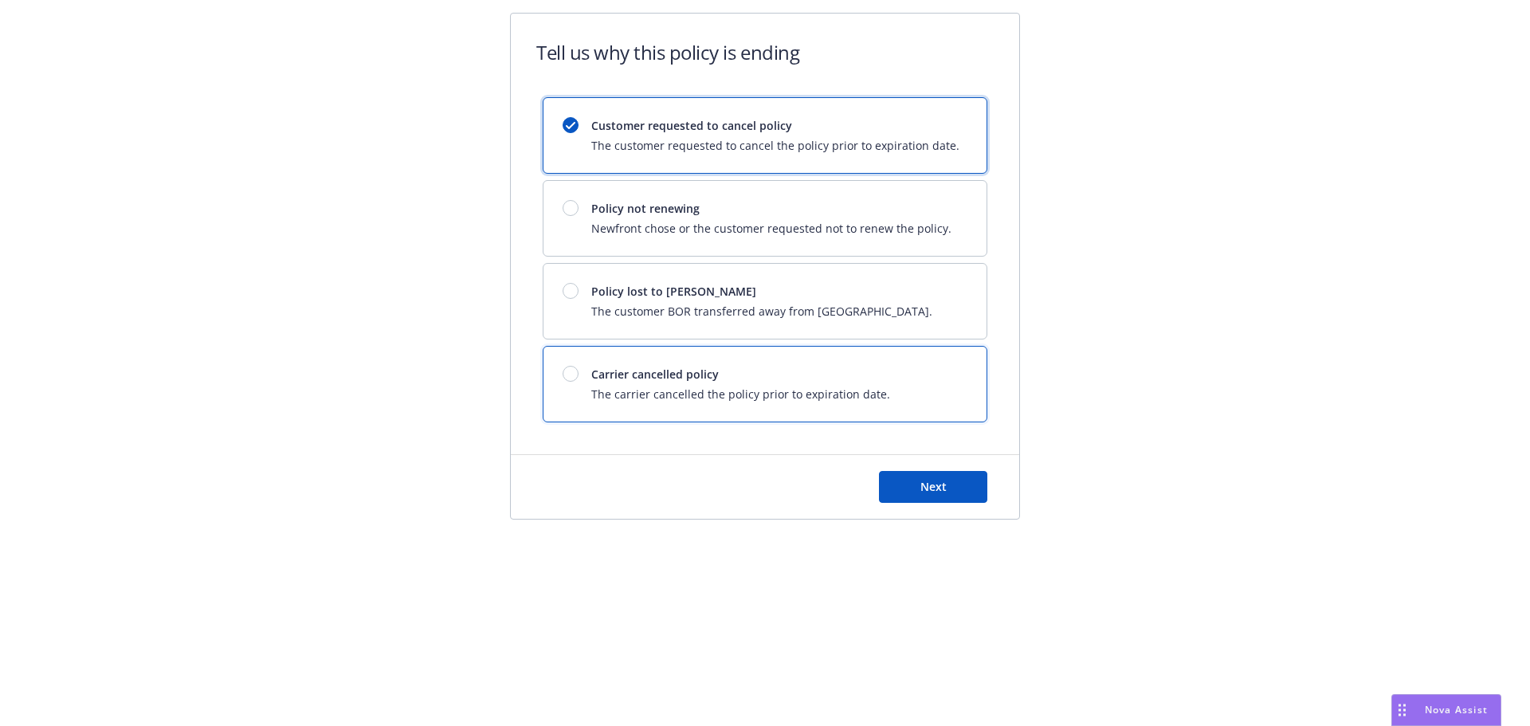
click at [726, 380] on span "Carrier cancelled policy" at bounding box center [740, 374] width 299 height 17
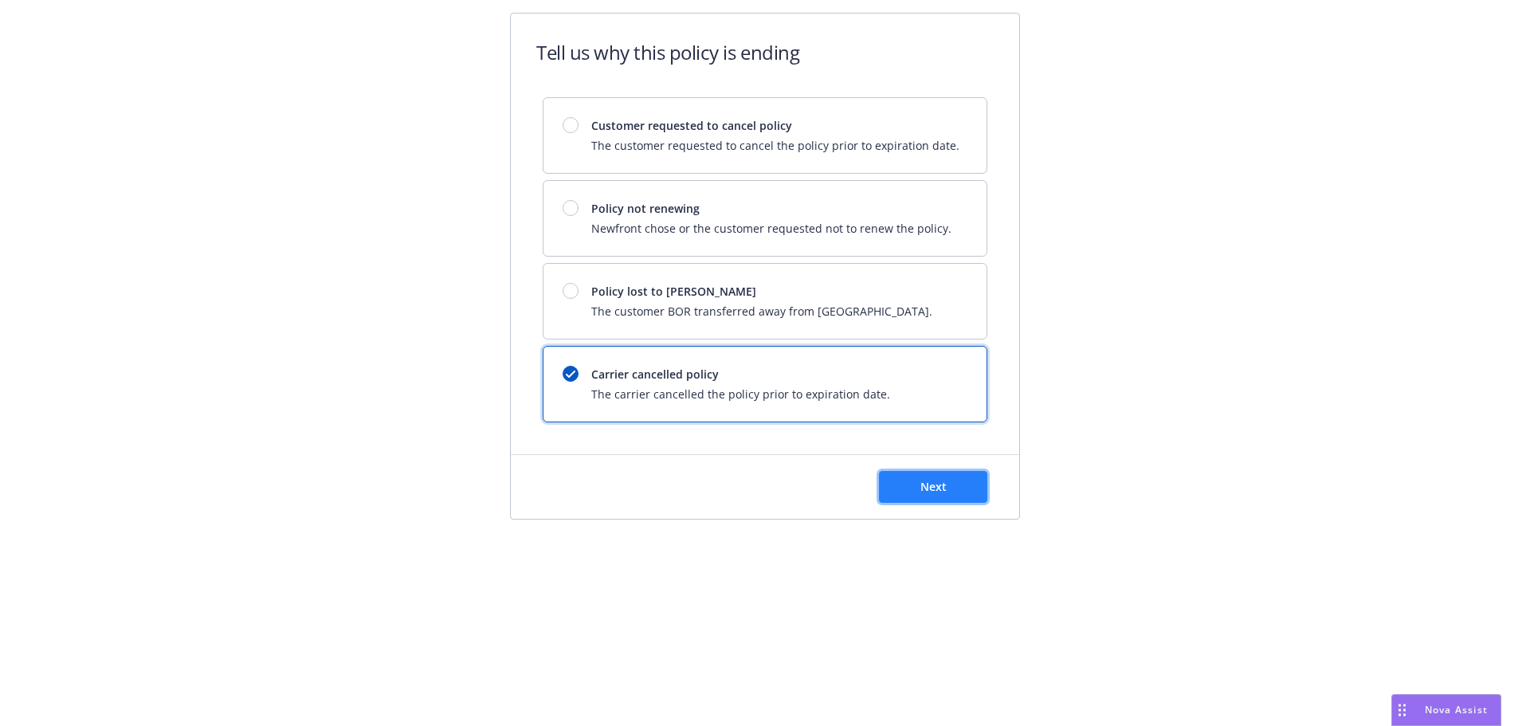
click at [917, 482] on button "Next" at bounding box center [933, 487] width 108 height 32
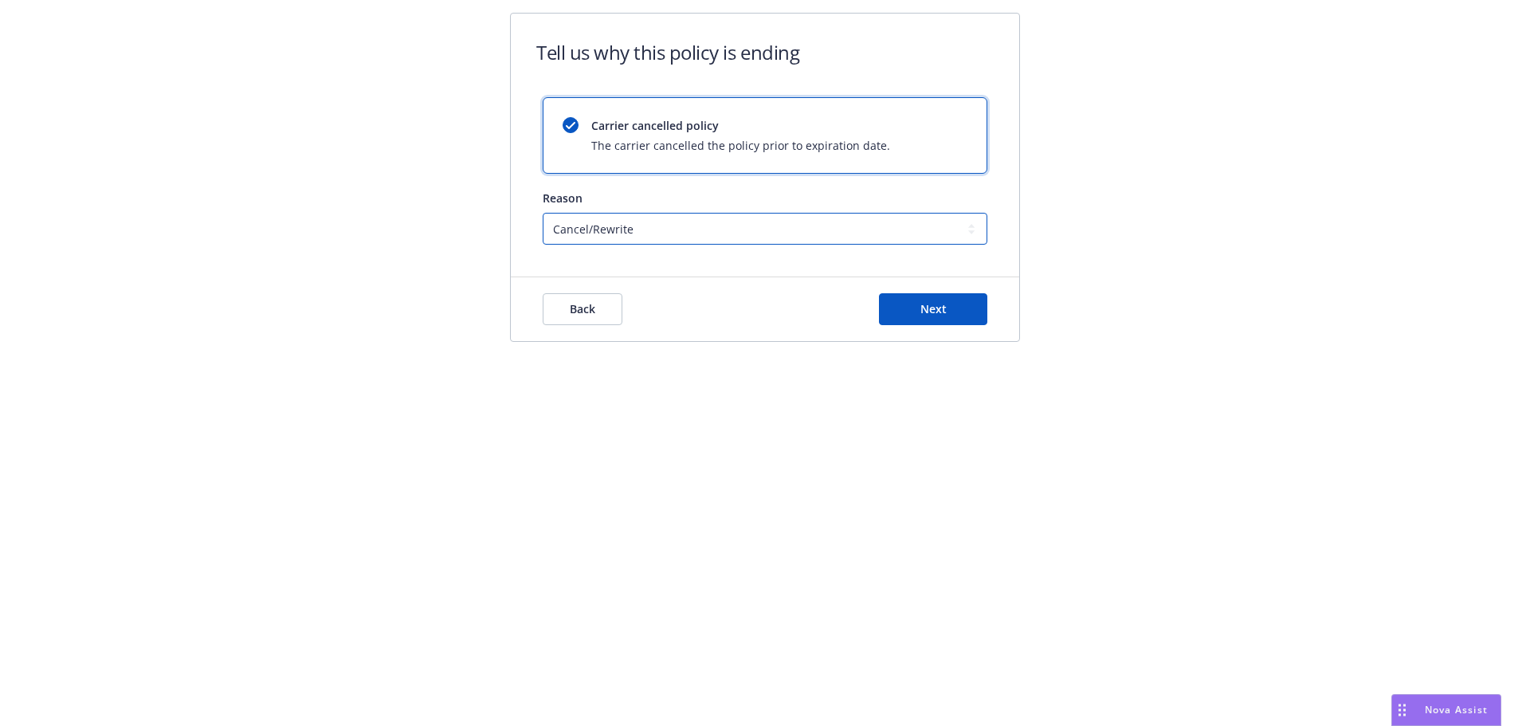
click at [762, 221] on select "Cancel/Rewrite Lost carrier appointment Compliance/Non-payment Lost on BOR" at bounding box center [765, 229] width 445 height 32
select select "Compliance/Non-payment"
click at [543, 213] on select "Cancel/Rewrite Lost carrier appointment Compliance/Non-payment Lost on BOR" at bounding box center [765, 229] width 445 height 32
click at [891, 309] on button "Next" at bounding box center [933, 309] width 108 height 32
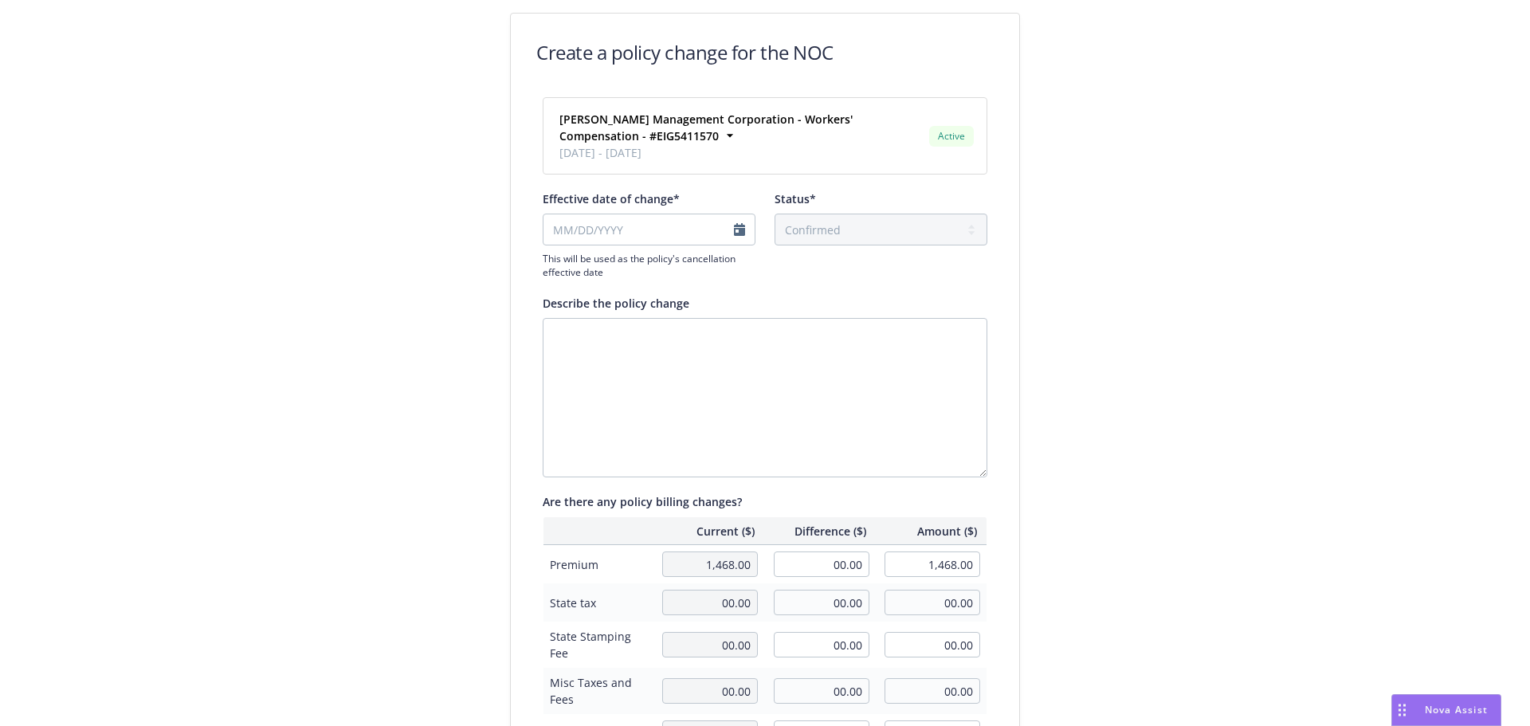
click at [704, 206] on div "Effective date of change*" at bounding box center [649, 198] width 213 height 17
select select "September"
select select "2025"
click at [689, 224] on input "Effective date of change*" at bounding box center [649, 230] width 213 height 32
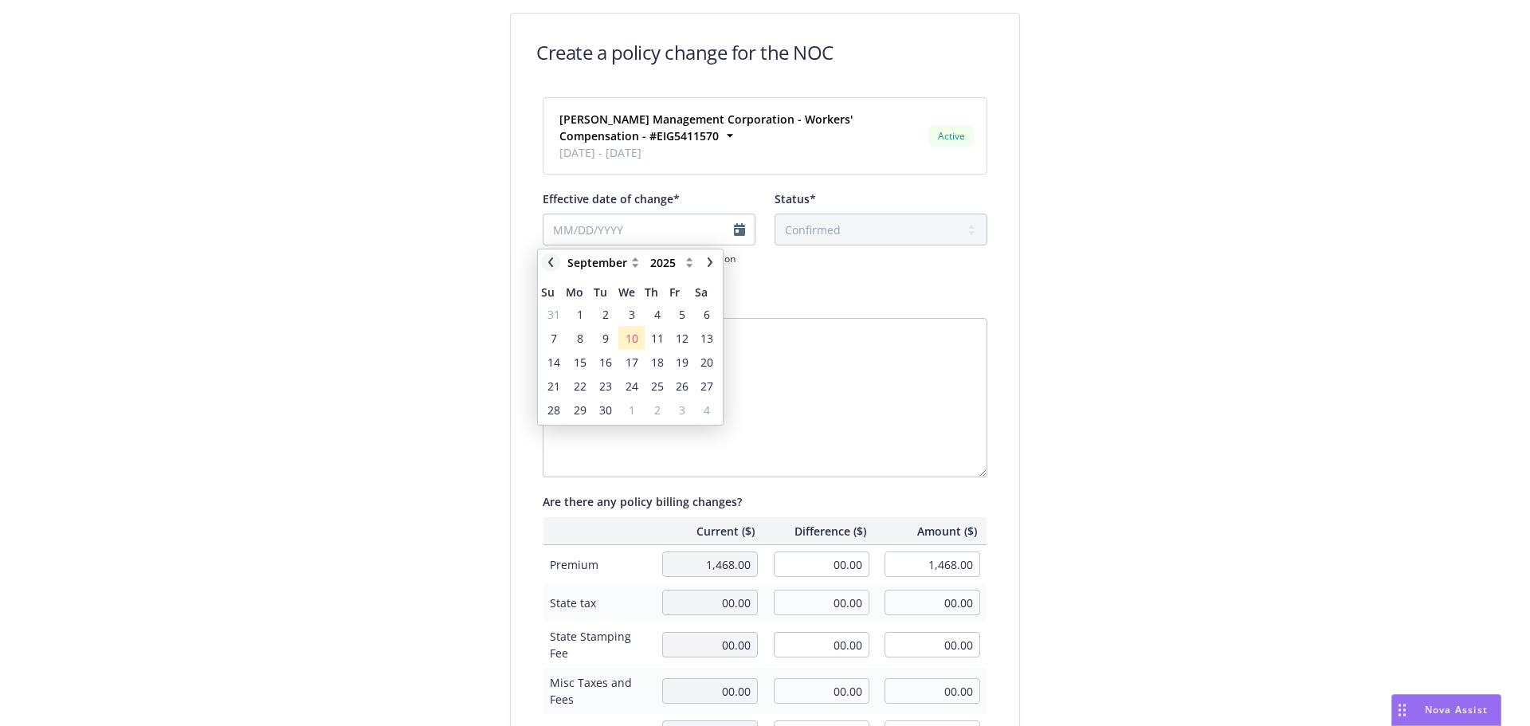
click at [559, 261] on div "January February March April May June July August September October November De…" at bounding box center [630, 262] width 179 height 19
click at [555, 260] on link "chevronLeft" at bounding box center [550, 262] width 19 height 19
click at [553, 259] on icon "chevronLeft" at bounding box center [551, 262] width 10 height 10
select select "June"
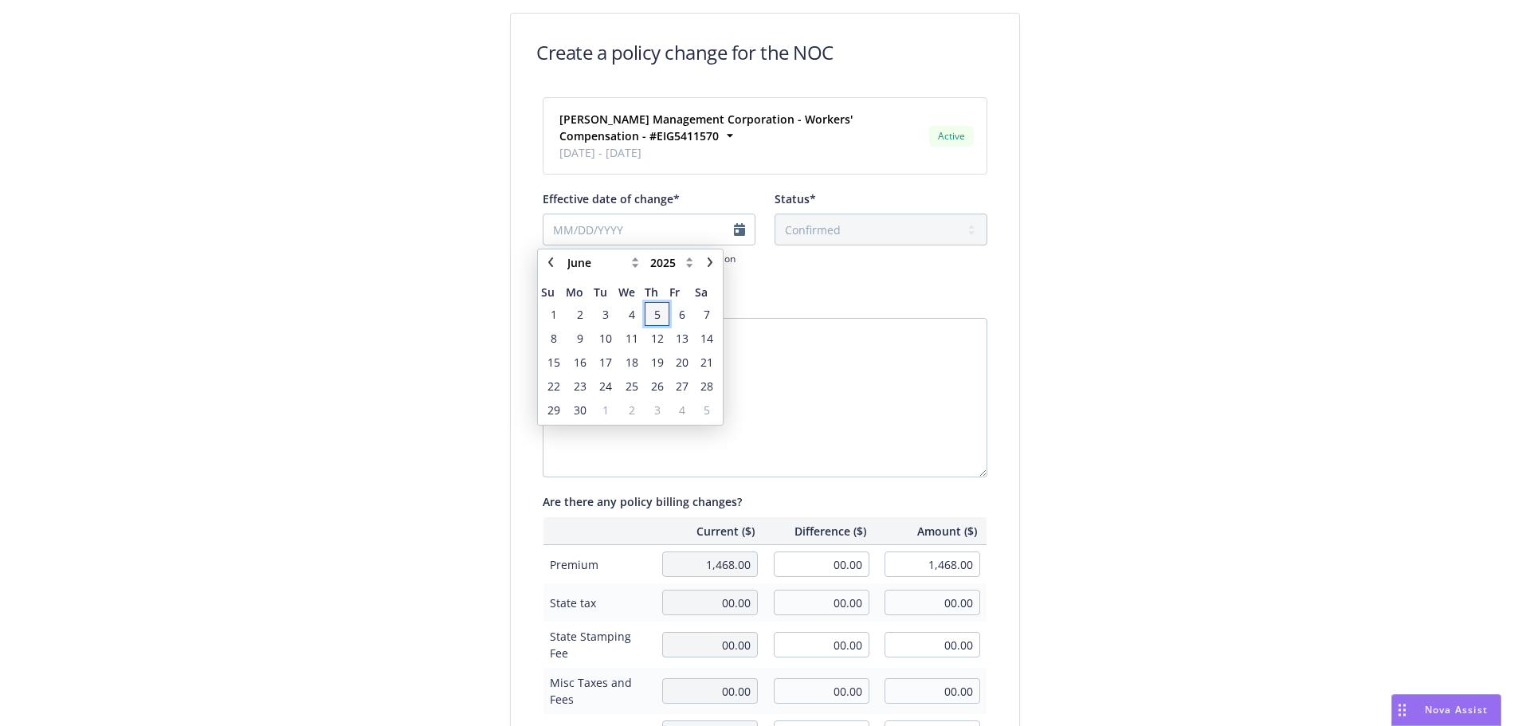
click at [659, 316] on span "5" at bounding box center [657, 314] width 6 height 17
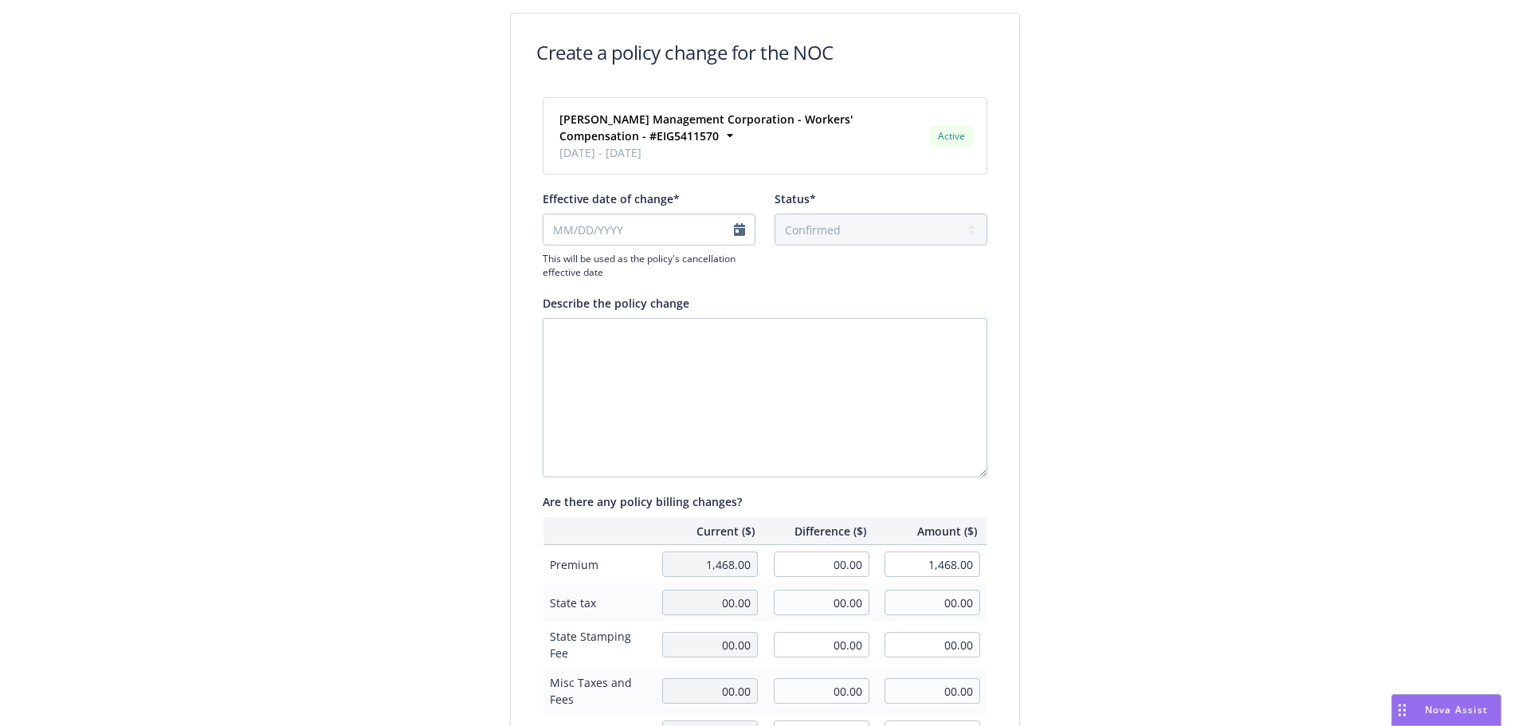
type input "06/05/2025"
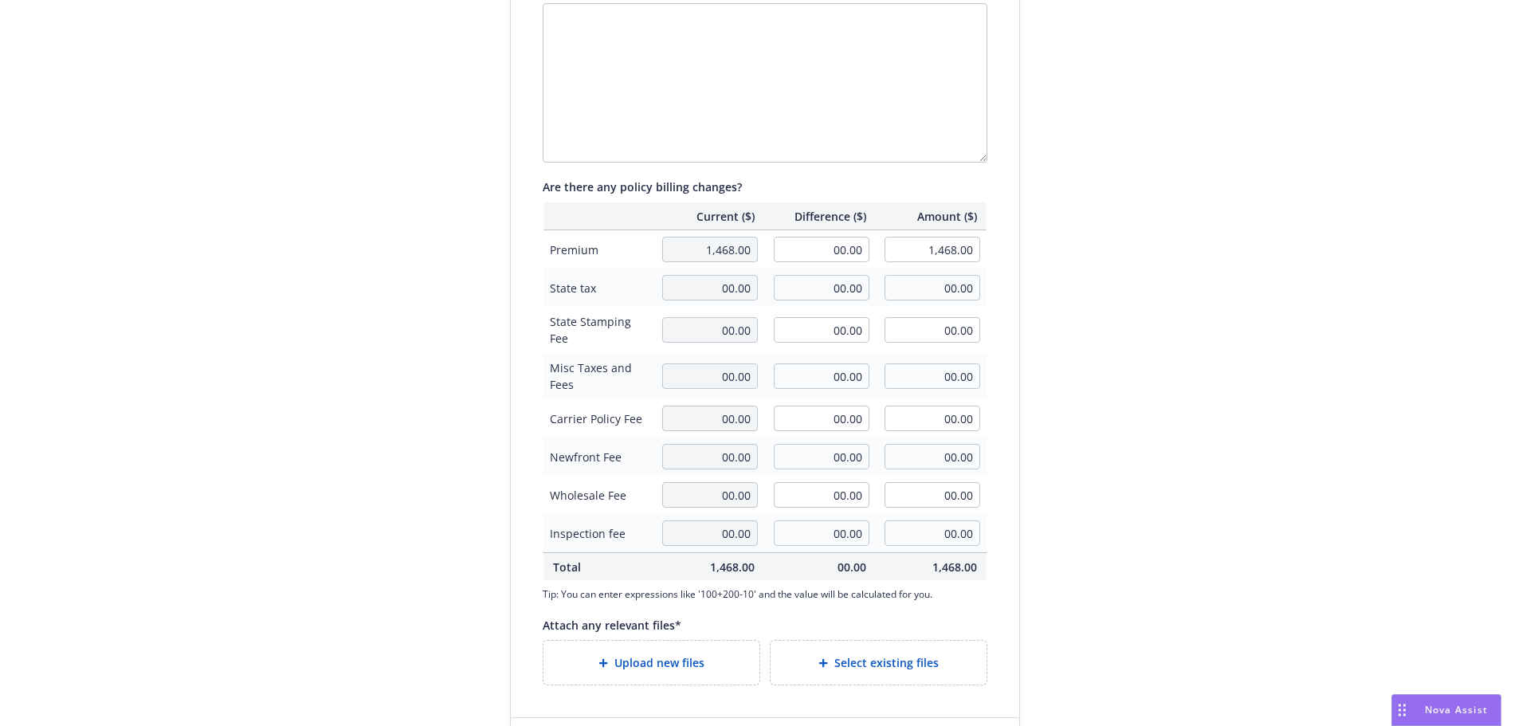
scroll to position [319, 0]
click at [784, 248] on input "00.00" at bounding box center [822, 246] width 96 height 26
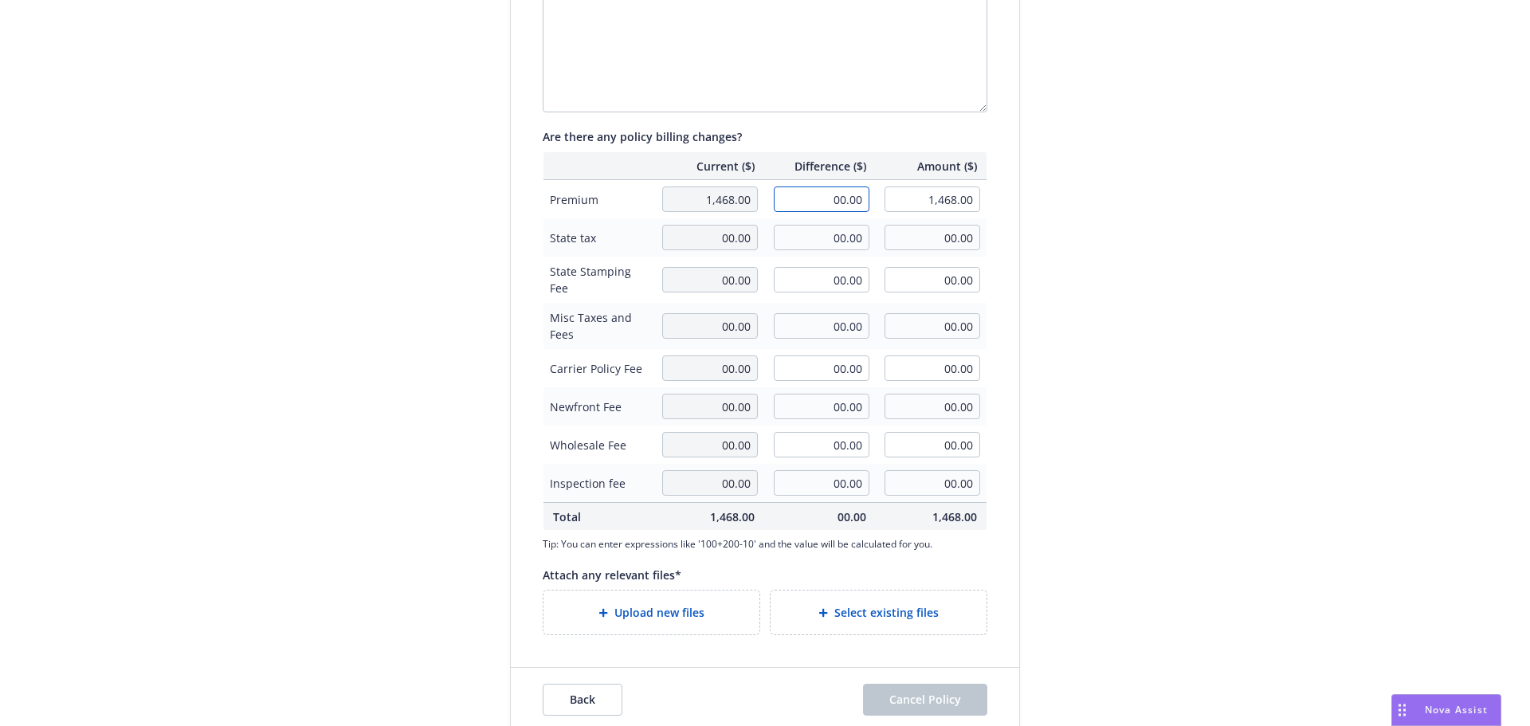
scroll to position [384, 0]
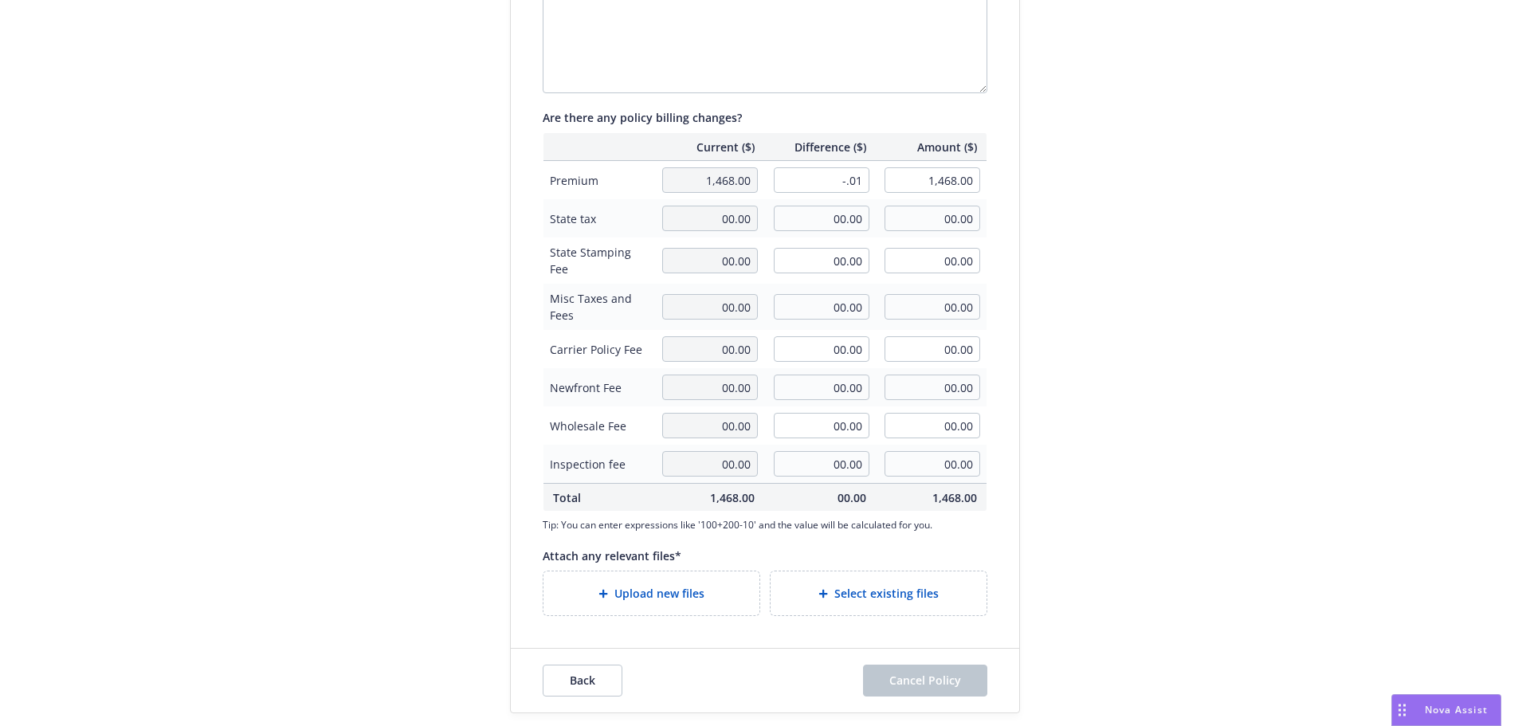
type input "-0.01"
type input "1,467.99"
click at [1046, 489] on div "Create a policy change for the NOC Handley Management Corporation - Workers' Co…" at bounding box center [765, 171] width 612 height 1085
click at [710, 599] on div "Upload new files" at bounding box center [651, 593] width 190 height 18
drag, startPoint x: 818, startPoint y: 175, endPoint x: 873, endPoint y: 179, distance: 55.2
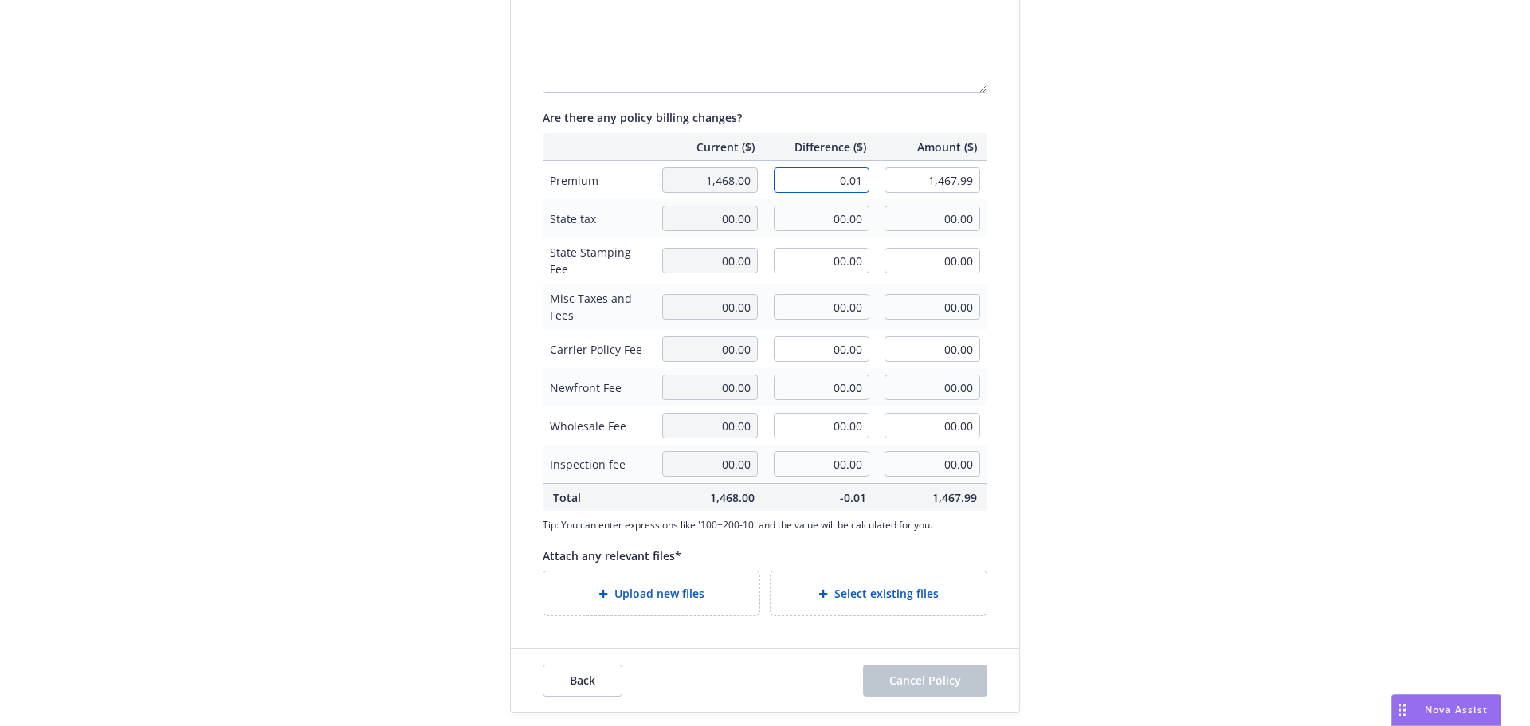
click at [873, 179] on tr "Premium 1,468.00 -0.01 1,467.99" at bounding box center [766, 180] width 444 height 39
type input "00.00"
type input "1,468.00"
click at [1263, 370] on div "Create a policy change for the NOC Handley Management Corporation - Workers' Co…" at bounding box center [765, 171] width 1530 height 1110
click at [687, 593] on span "Upload new files" at bounding box center [659, 593] width 90 height 17
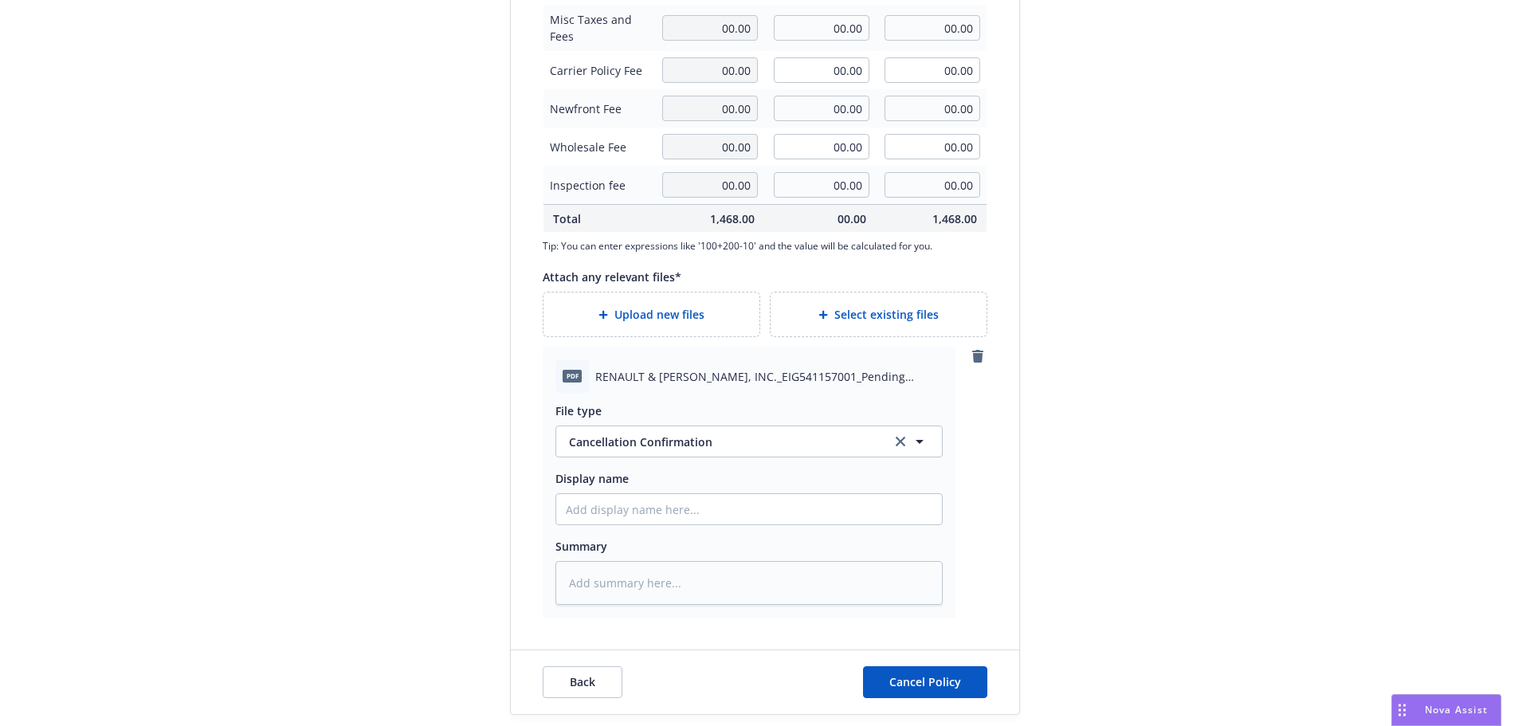
scroll to position [665, 0]
click at [921, 681] on span "Cancel Policy" at bounding box center [925, 680] width 72 height 15
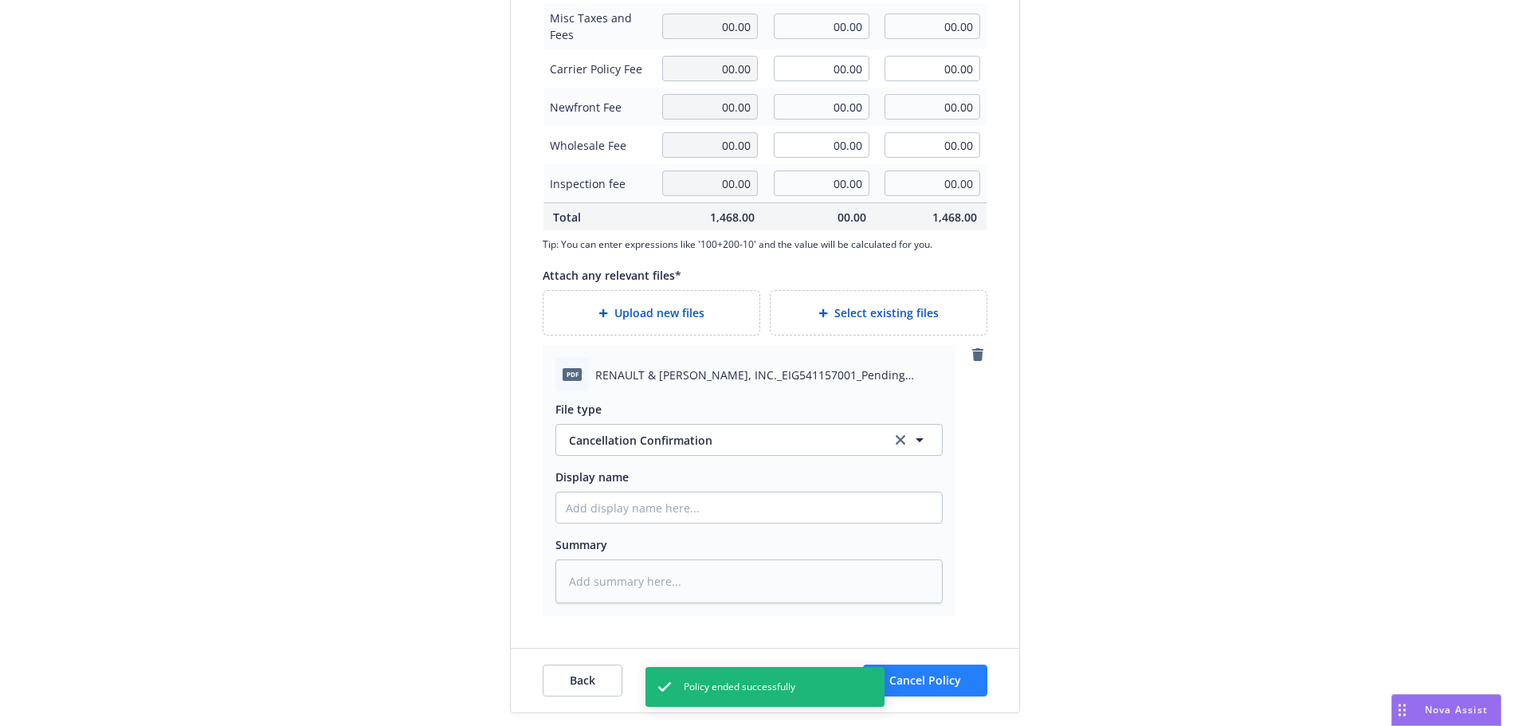
type textarea "x"
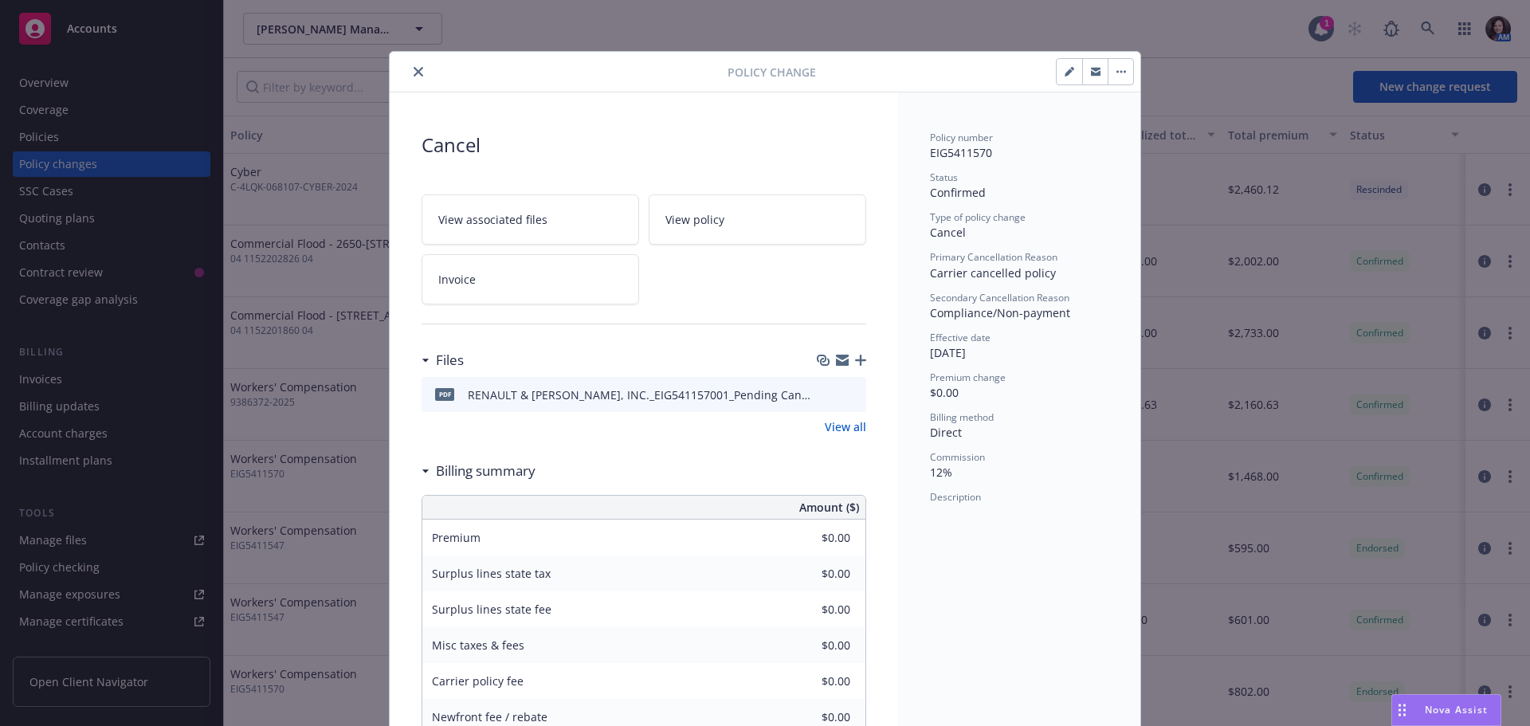
click at [414, 67] on icon "close" at bounding box center [419, 72] width 10 height 10
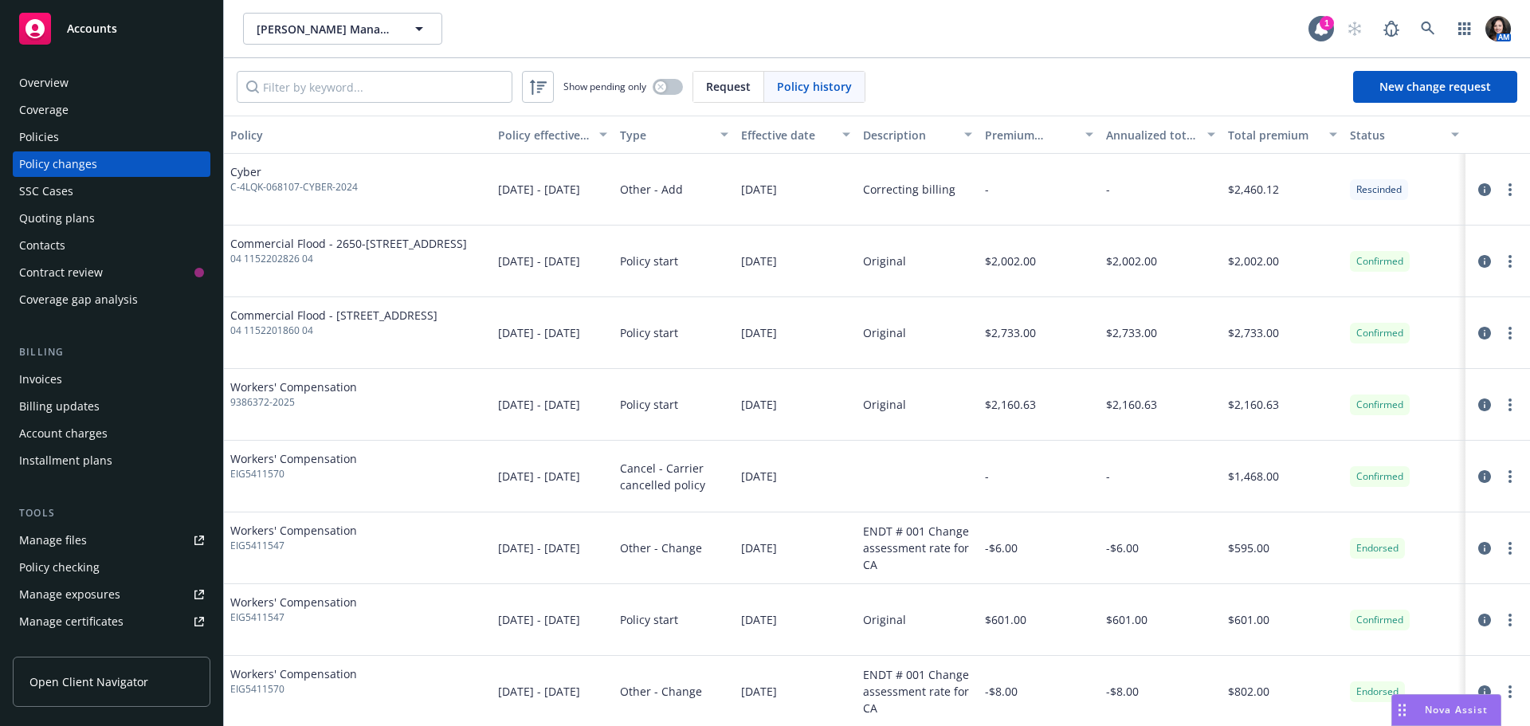
click at [72, 132] on div "Policies" at bounding box center [111, 137] width 185 height 26
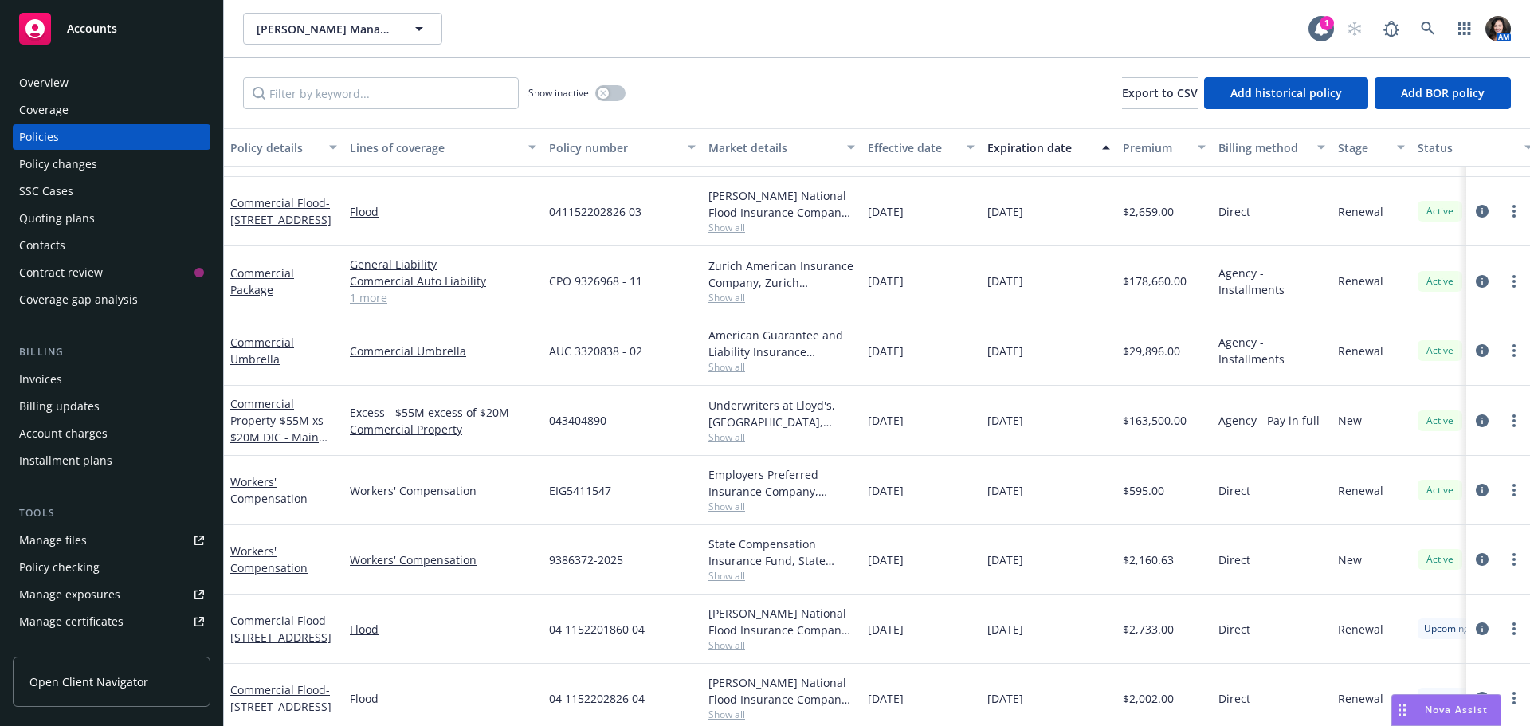
scroll to position [718, 0]
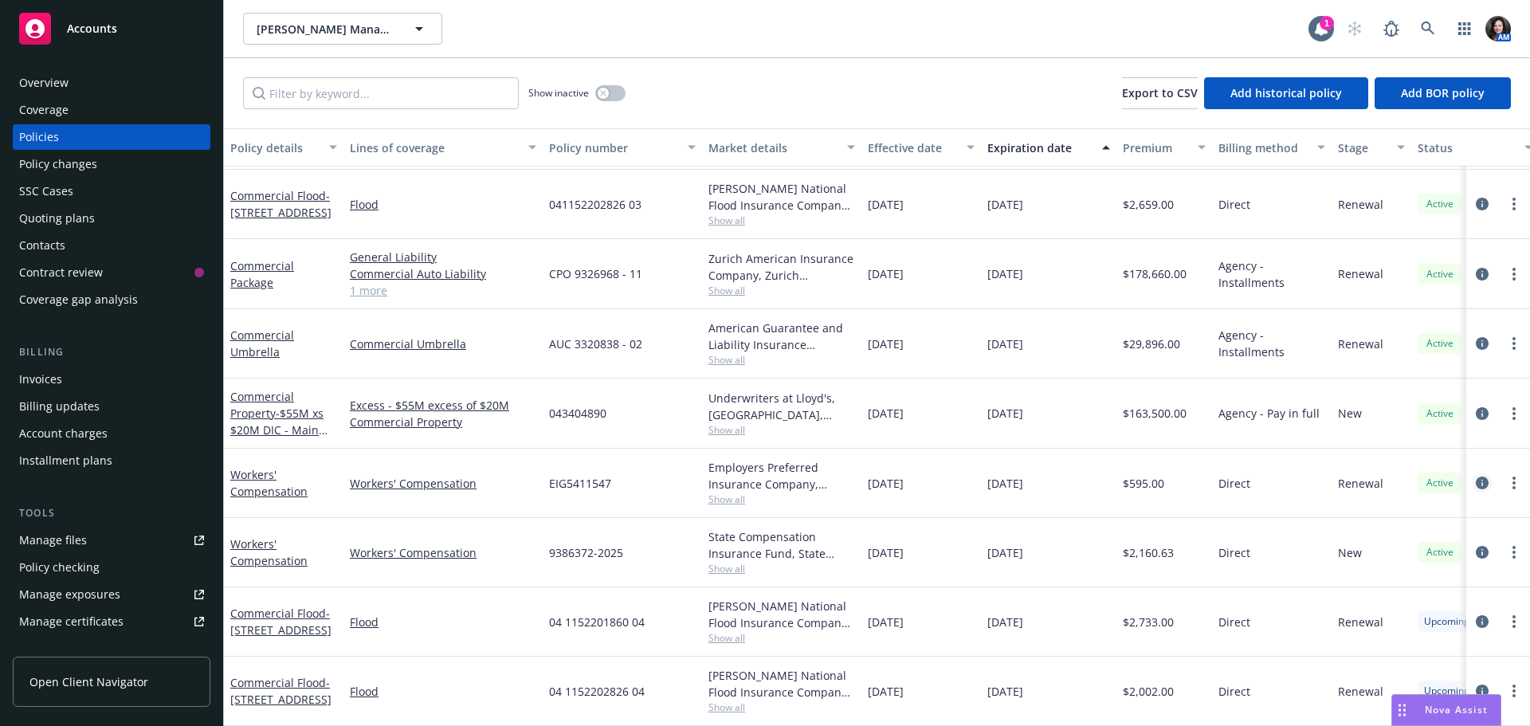
click at [1476, 477] on icon "circleInformation" at bounding box center [1482, 483] width 13 height 13
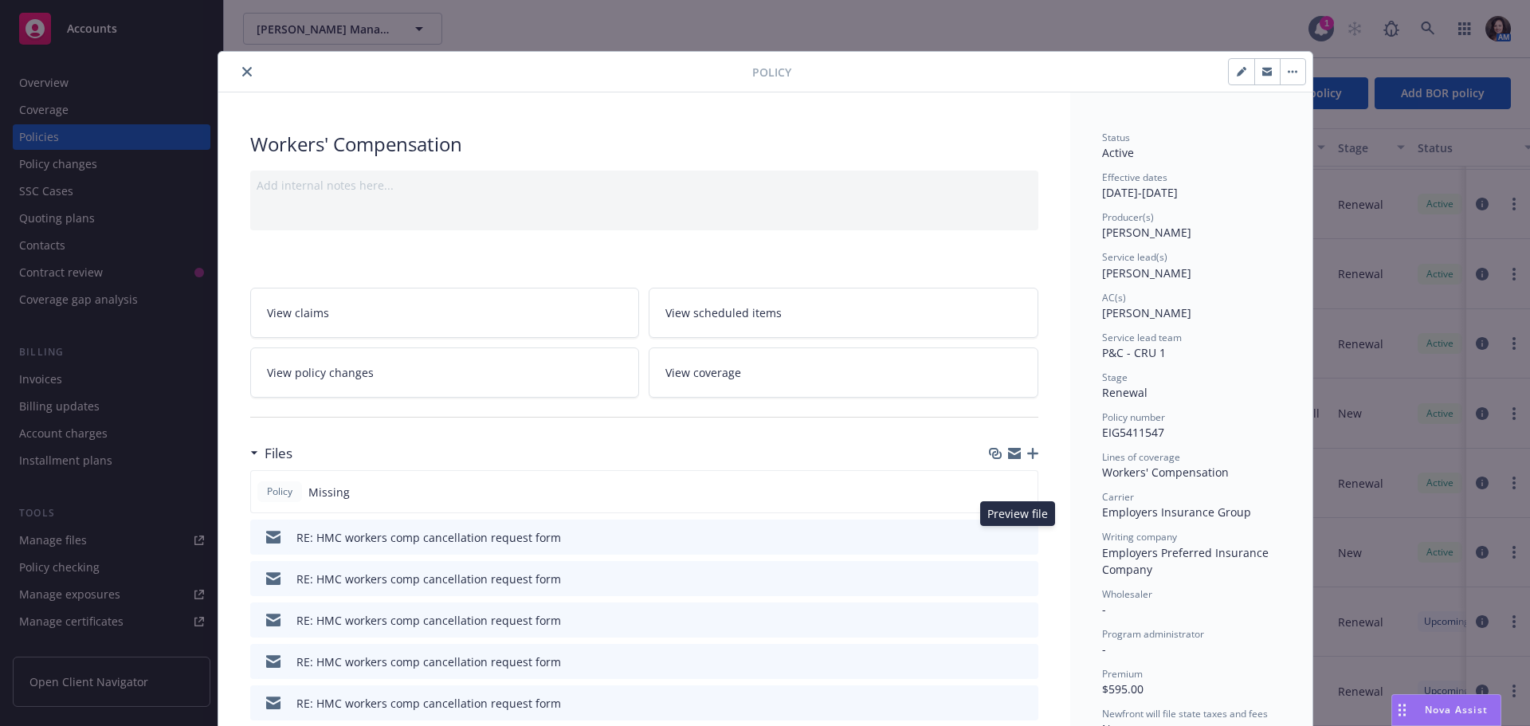
click at [1020, 536] on icon "preview file" at bounding box center [1023, 536] width 14 height 11
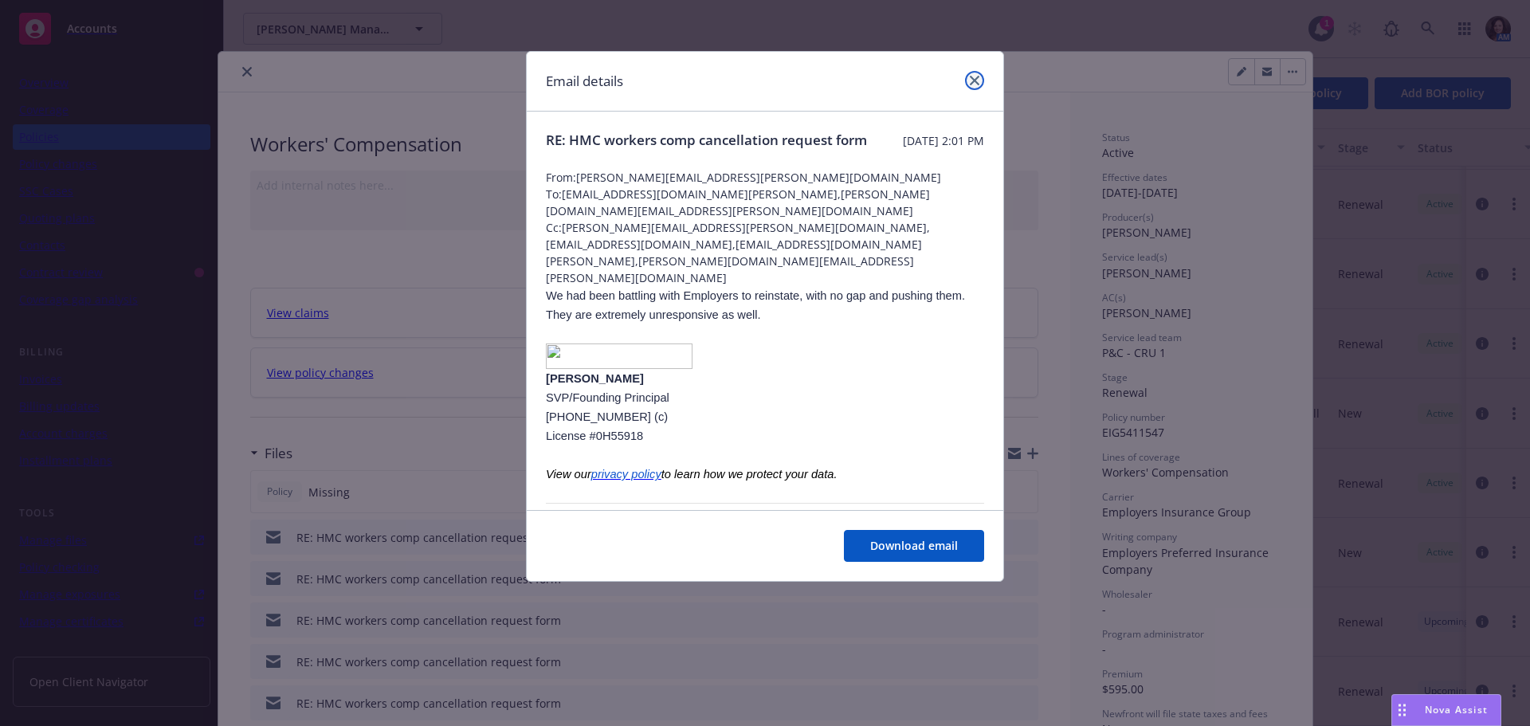
click at [976, 75] on link "close" at bounding box center [974, 80] width 19 height 19
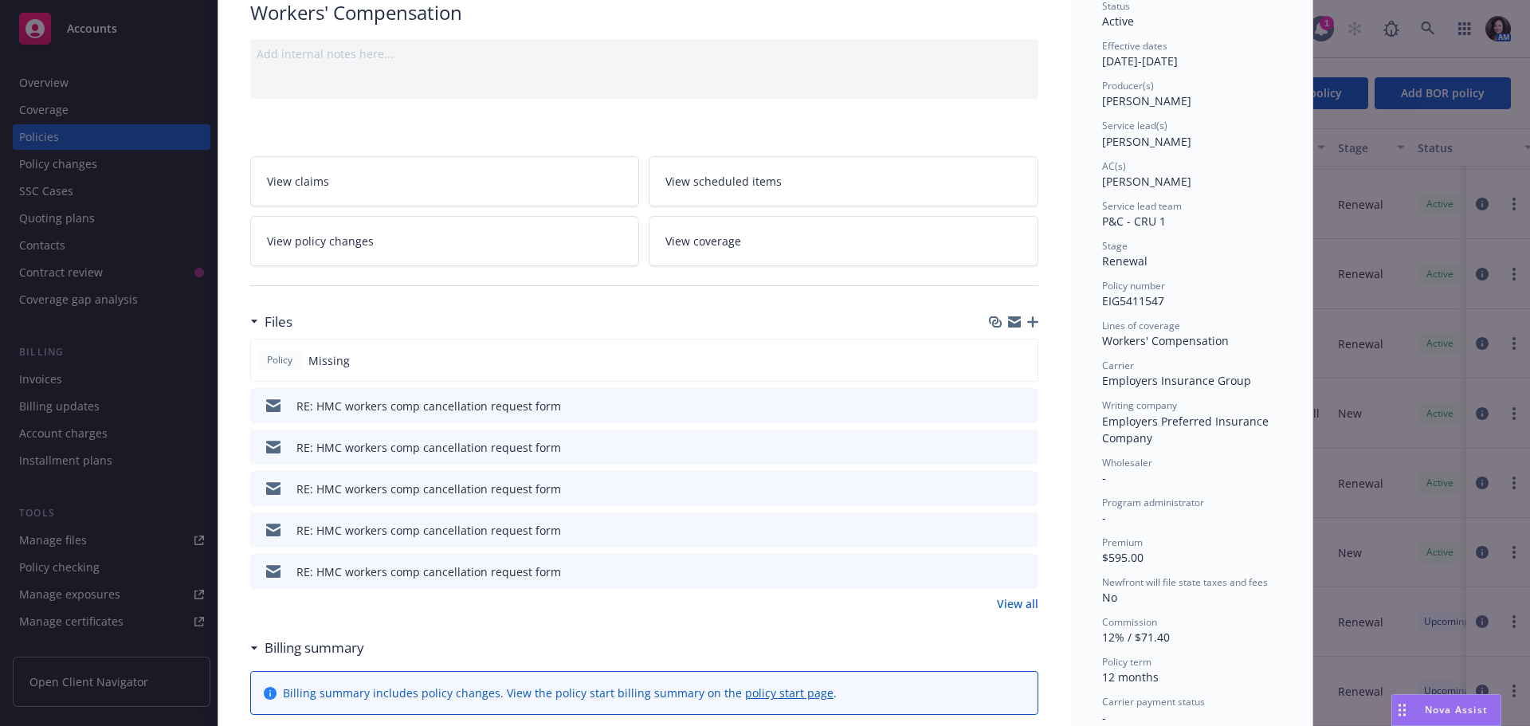
scroll to position [159, 0]
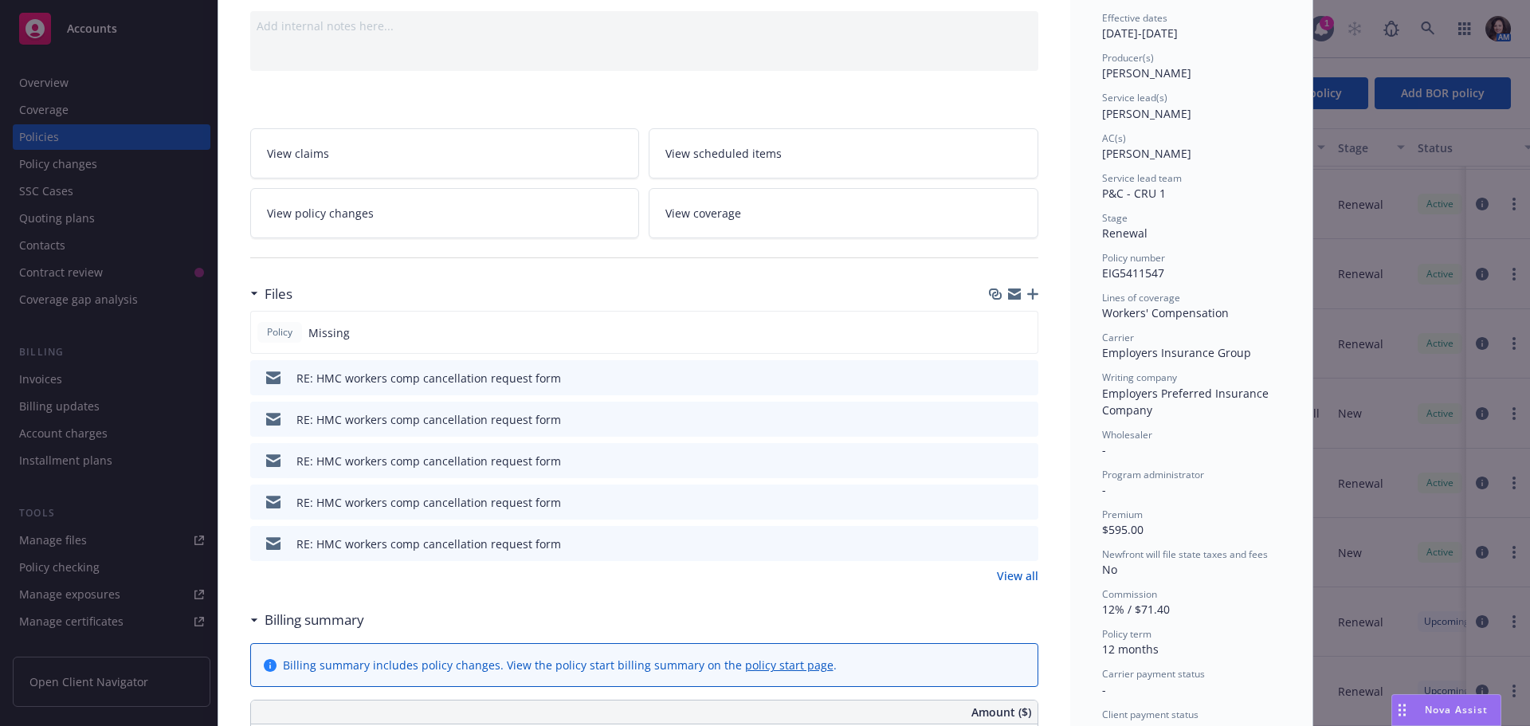
click at [1016, 575] on link "View all" at bounding box center [1017, 575] width 41 height 17
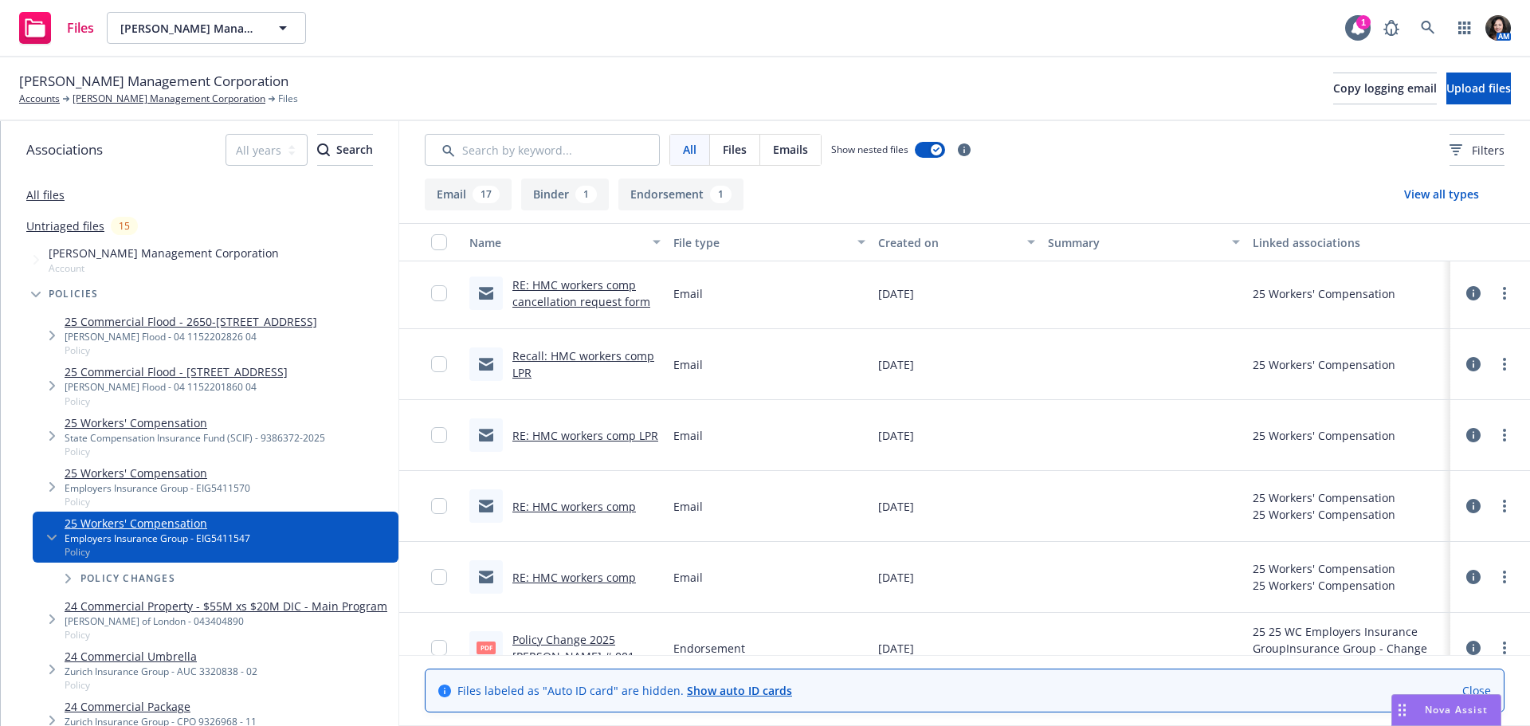
scroll to position [797, 0]
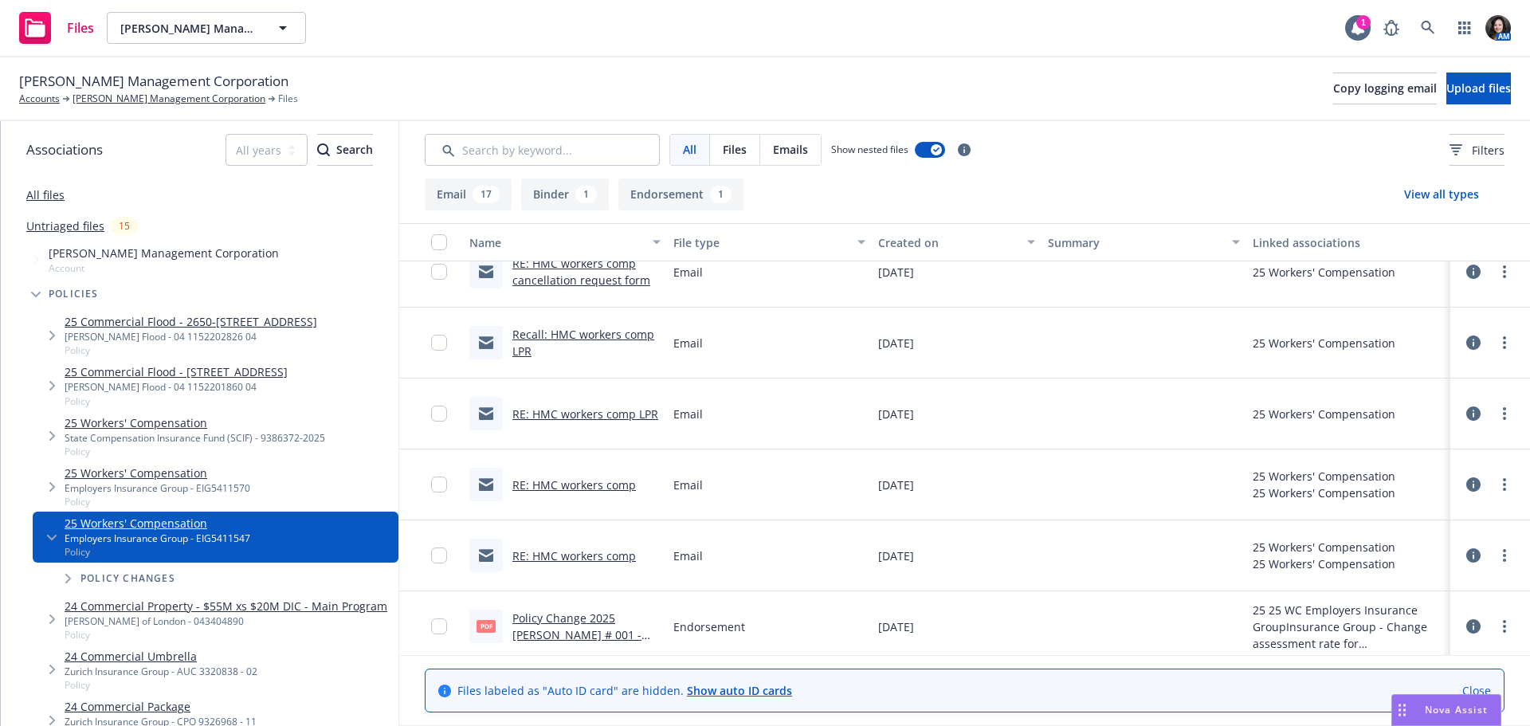
click at [620, 419] on link "RE: HMC workers comp LPR" at bounding box center [585, 413] width 146 height 15
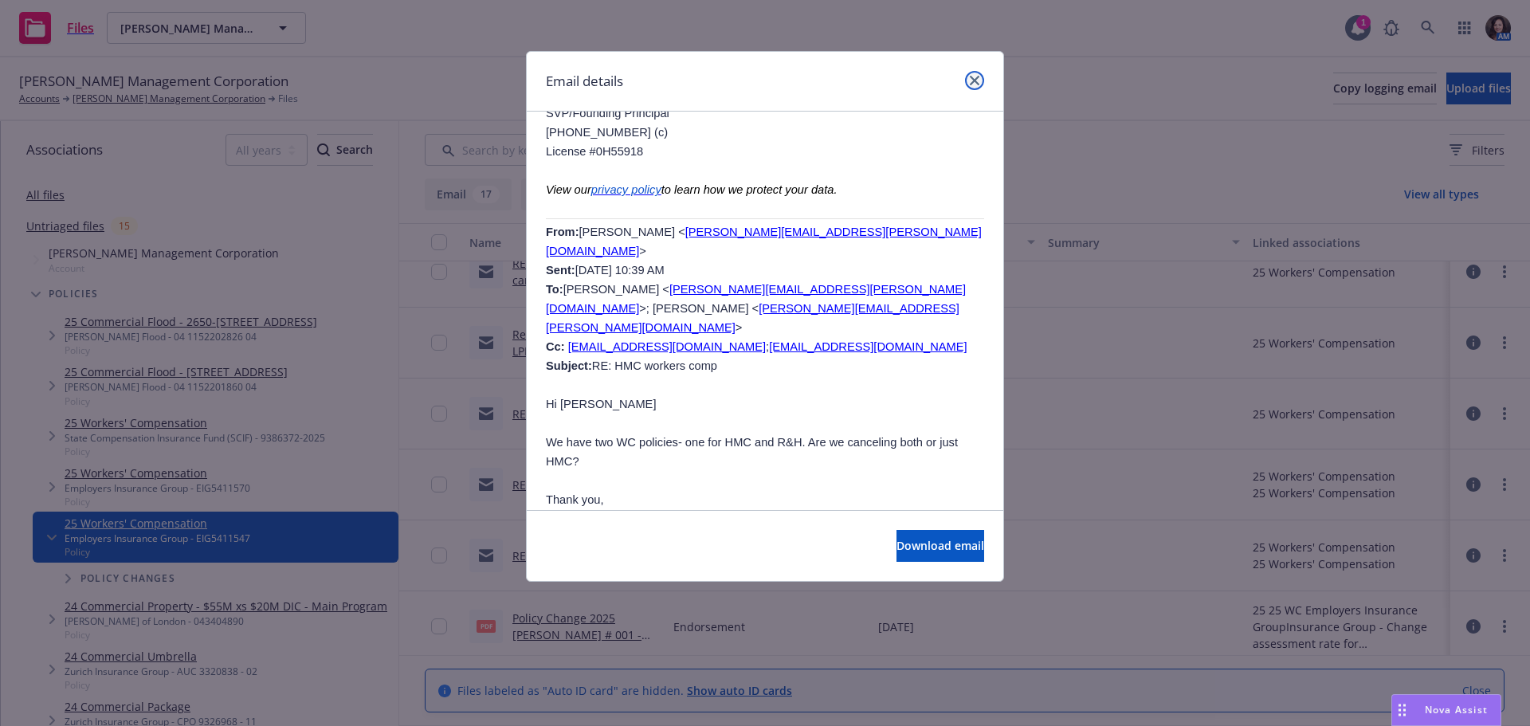
click at [974, 88] on link "close" at bounding box center [974, 80] width 19 height 19
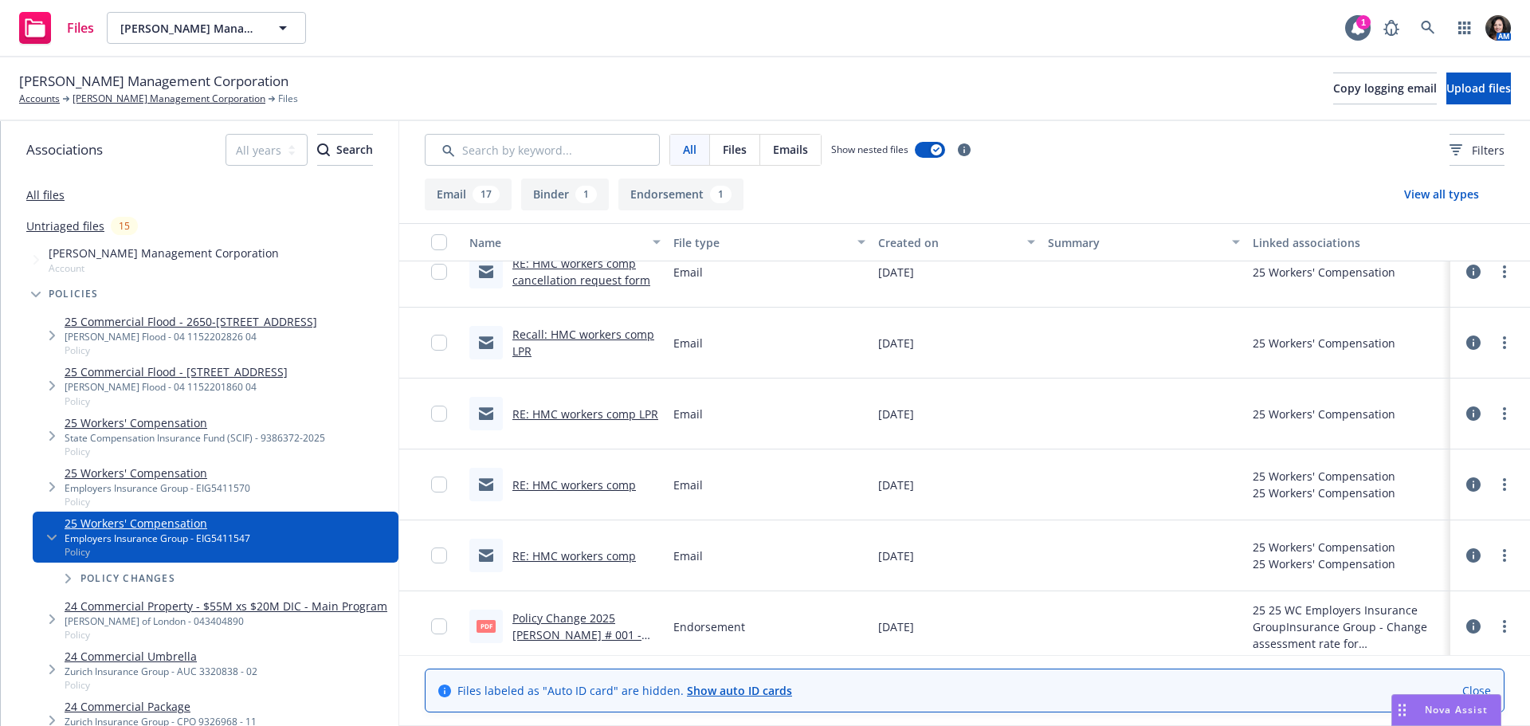
click at [625, 416] on link "RE: HMC workers comp LPR" at bounding box center [585, 413] width 146 height 15
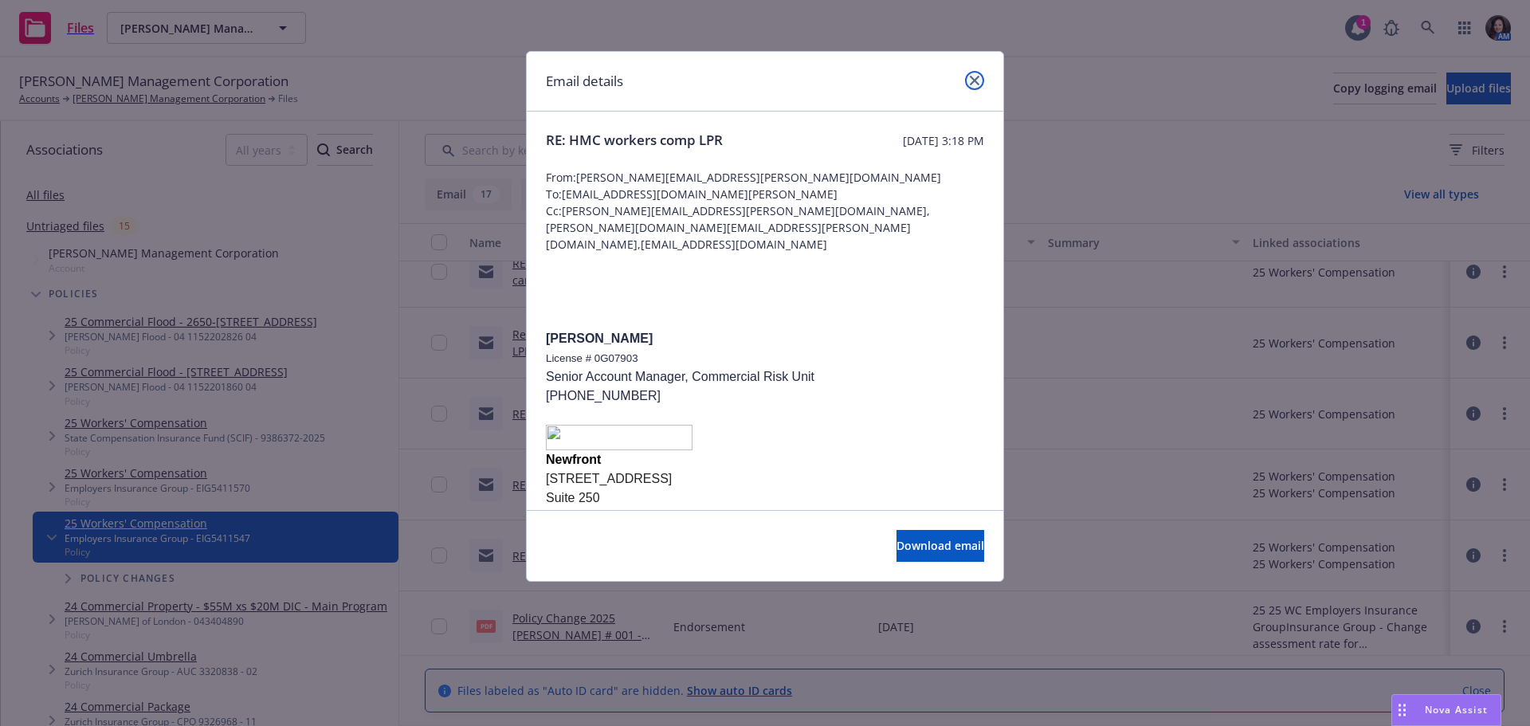
click at [976, 76] on icon "close" at bounding box center [975, 81] width 10 height 10
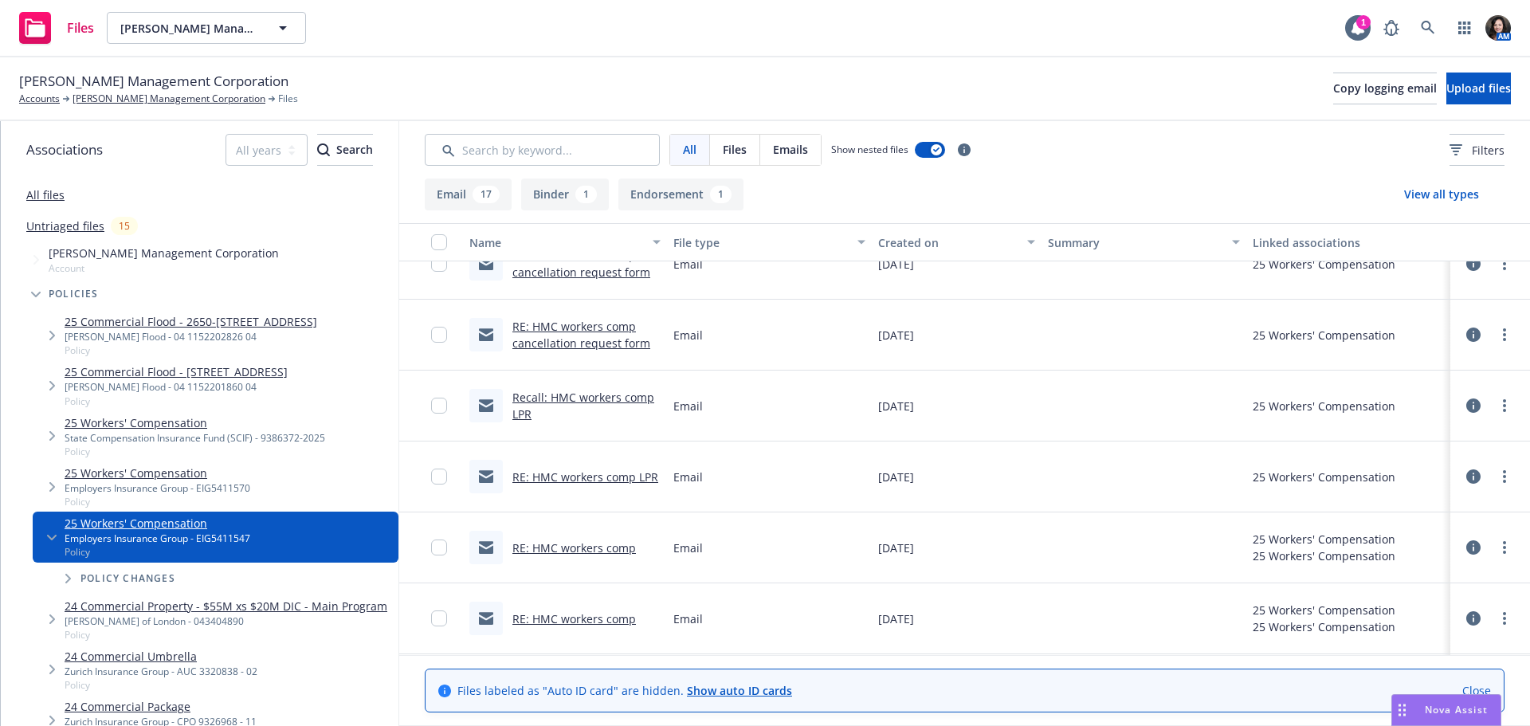
scroll to position [717, 0]
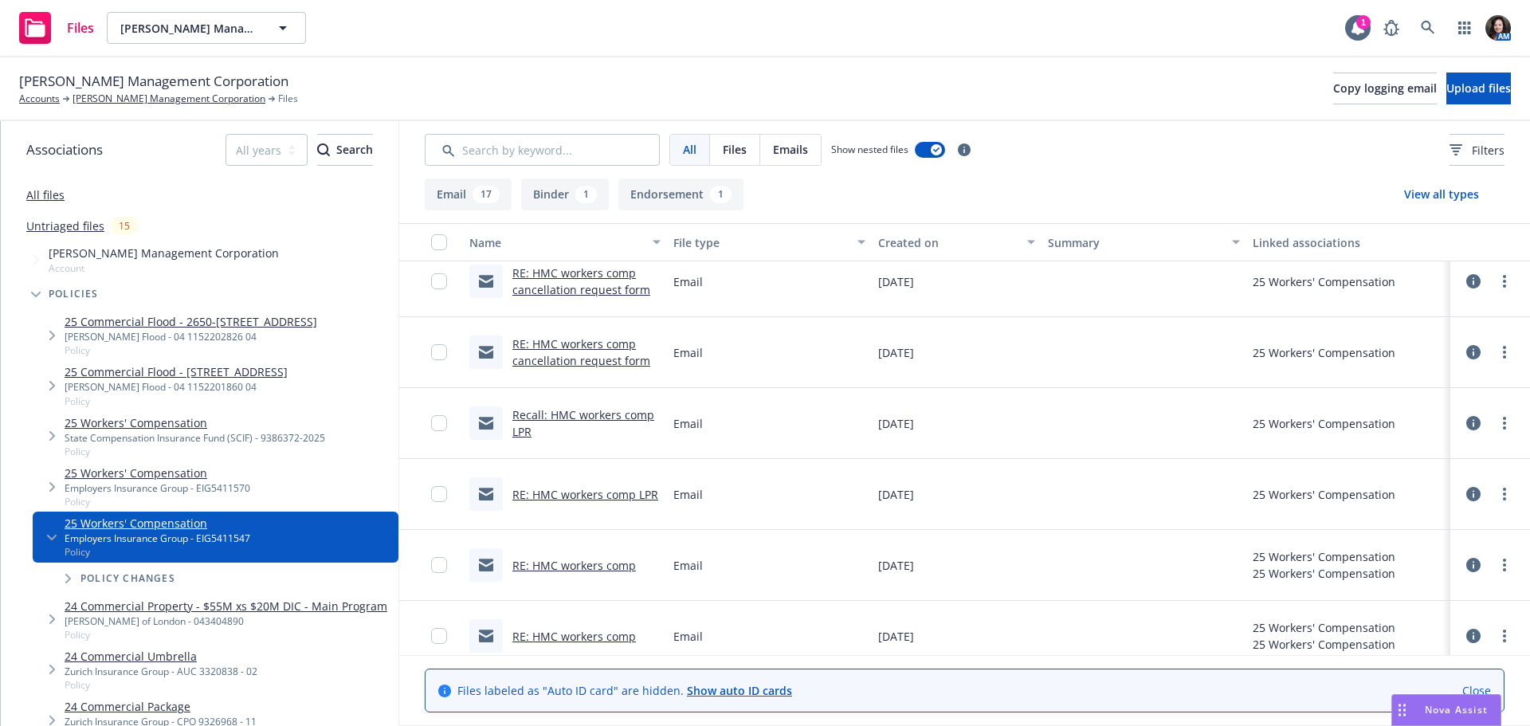
click at [621, 356] on link "RE: HMC workers comp cancellation request form" at bounding box center [581, 352] width 138 height 32
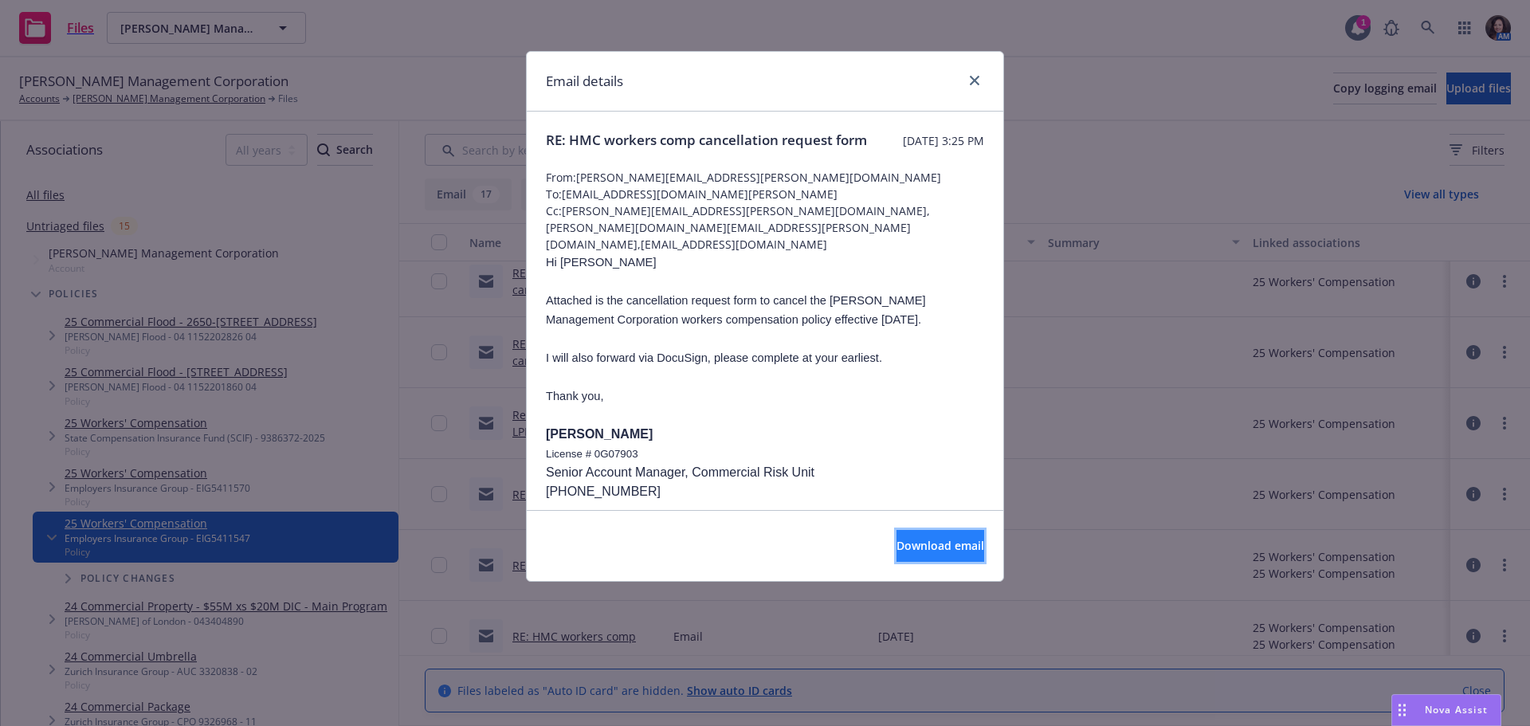
click at [897, 540] on span "Download email" at bounding box center [941, 545] width 88 height 15
click at [1425, 22] on div "Email details RE: HMC workers comp cancellation request form Wednesday, May 14,…" at bounding box center [765, 363] width 1530 height 726
click at [983, 80] on link "close" at bounding box center [974, 80] width 19 height 19
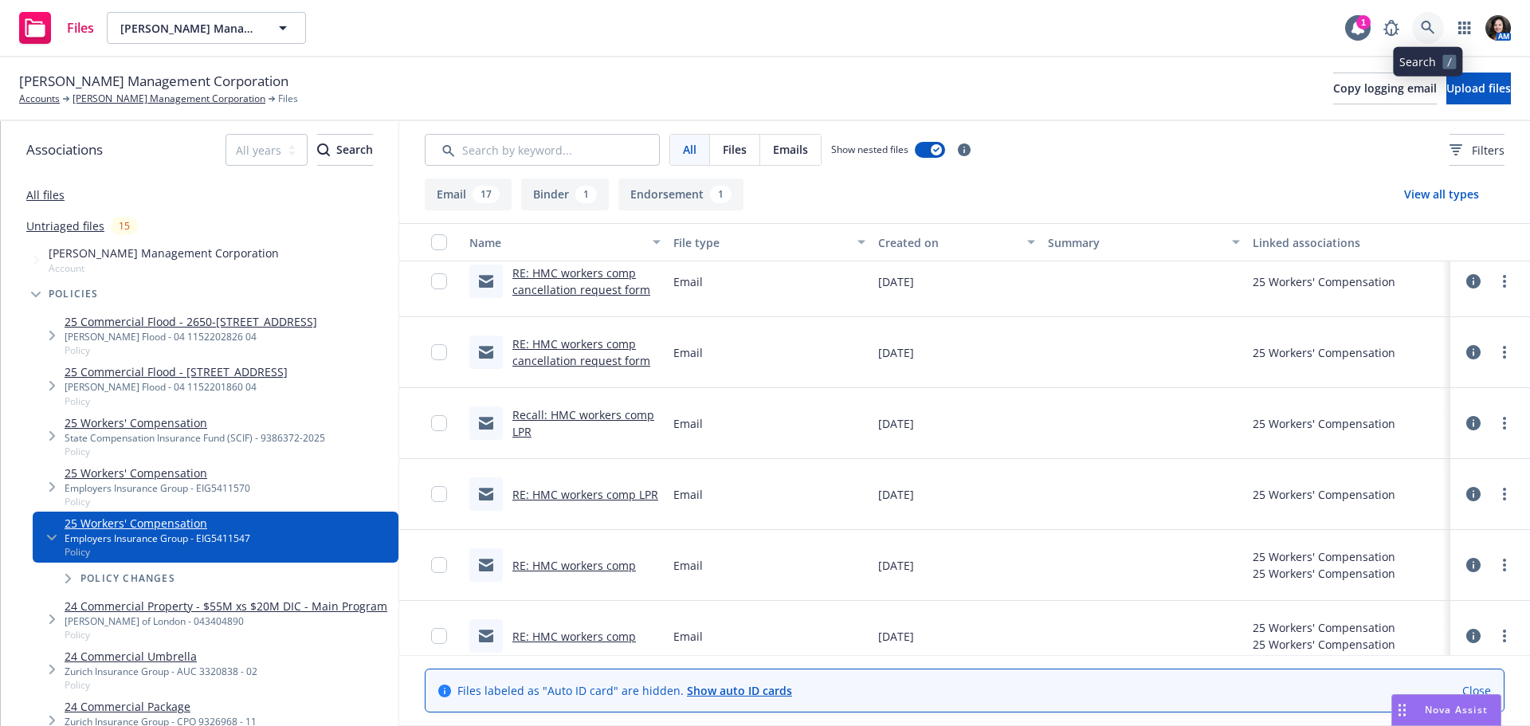
click at [1436, 28] on link at bounding box center [1428, 28] width 32 height 32
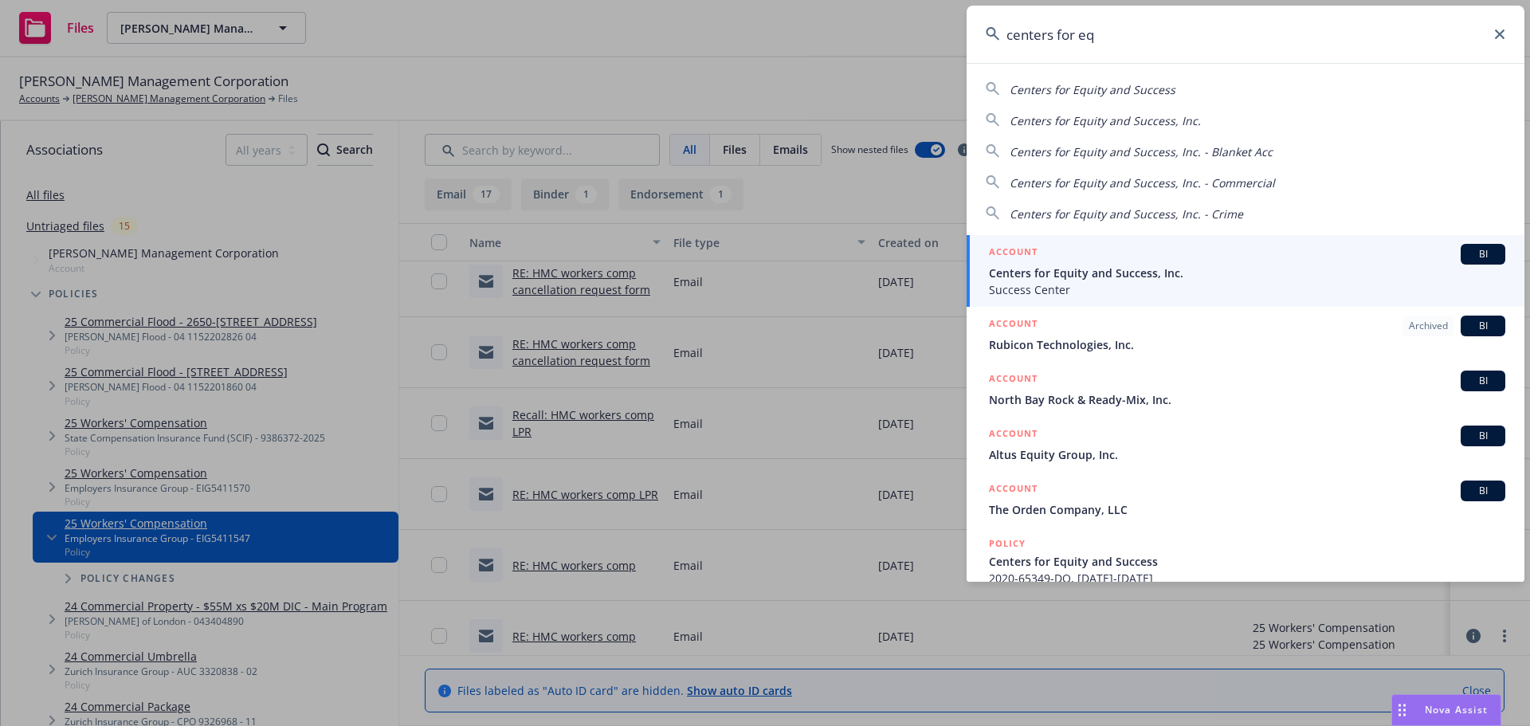
type input "centers for eq"
click at [1300, 262] on div "ACCOUNT BI" at bounding box center [1247, 254] width 516 height 21
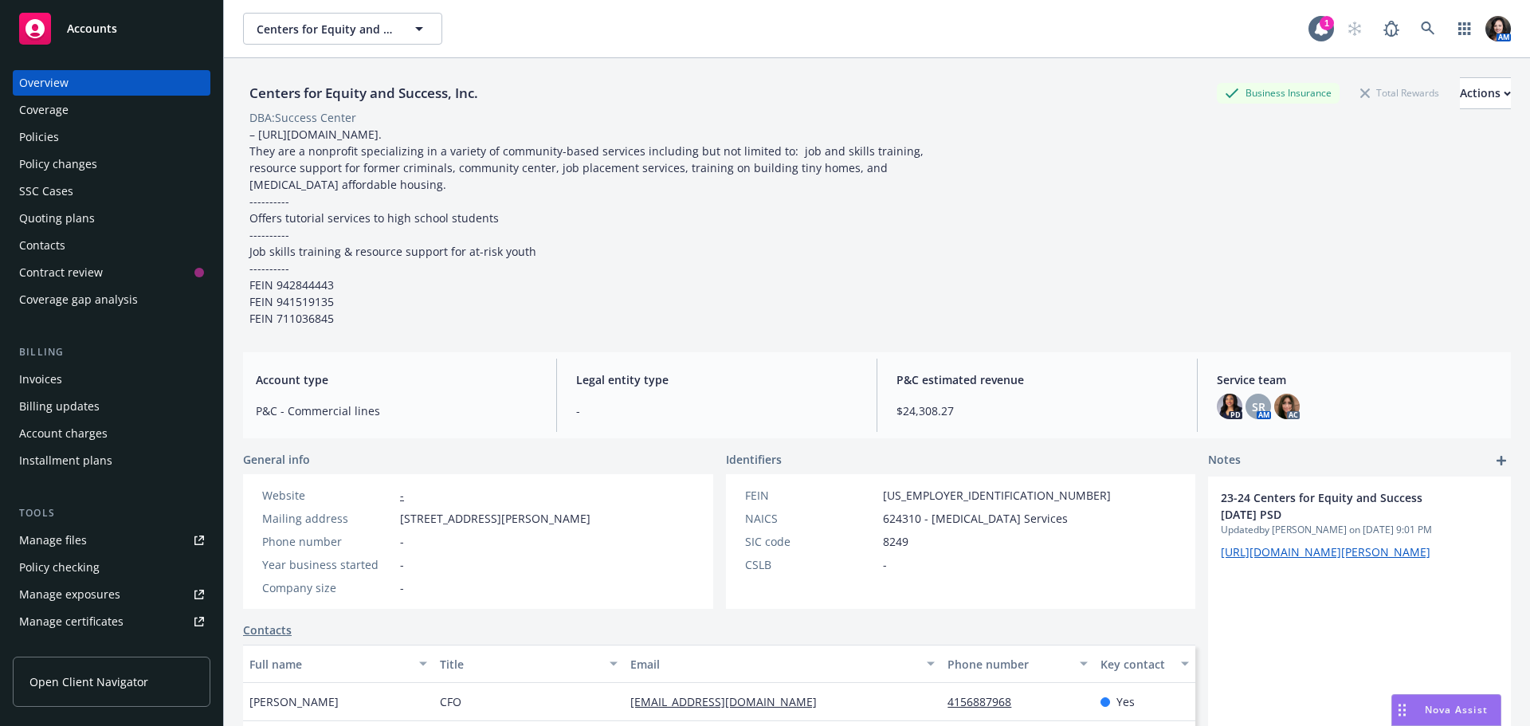
click at [52, 167] on div "Policy changes" at bounding box center [58, 164] width 78 height 26
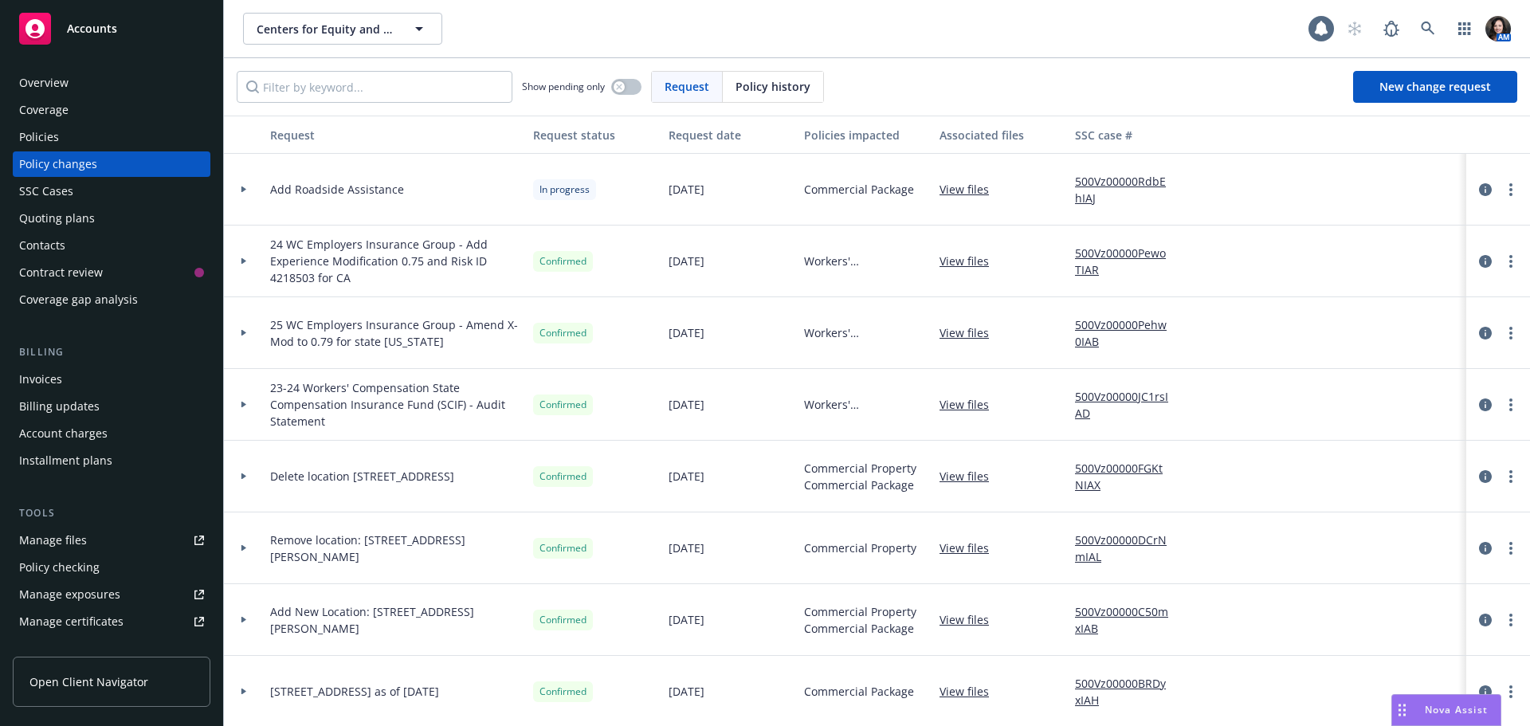
click at [45, 217] on div "Quoting plans" at bounding box center [57, 219] width 76 height 26
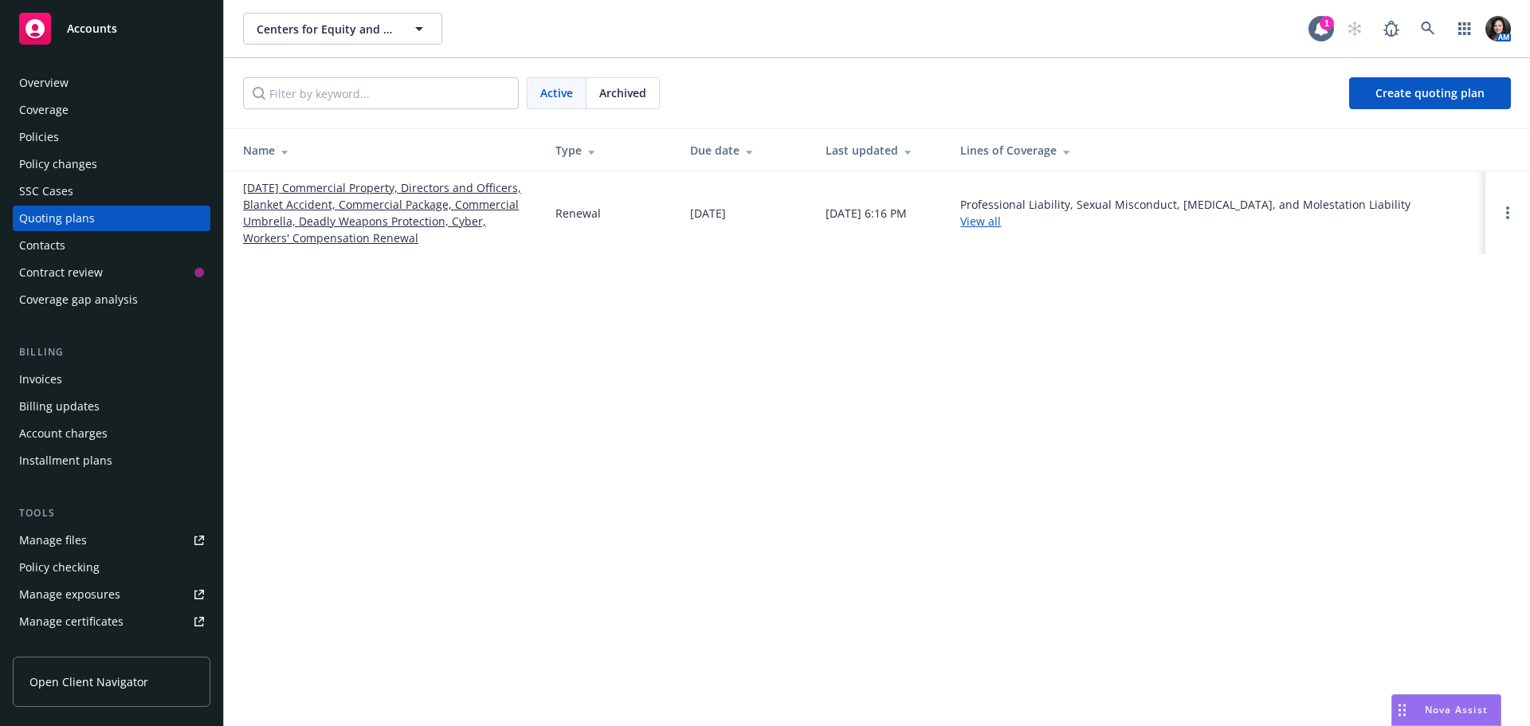
click at [299, 220] on link "11/03/25 Commercial Property, Directors and Officers, Blanket Accident, Commerc…" at bounding box center [386, 212] width 287 height 67
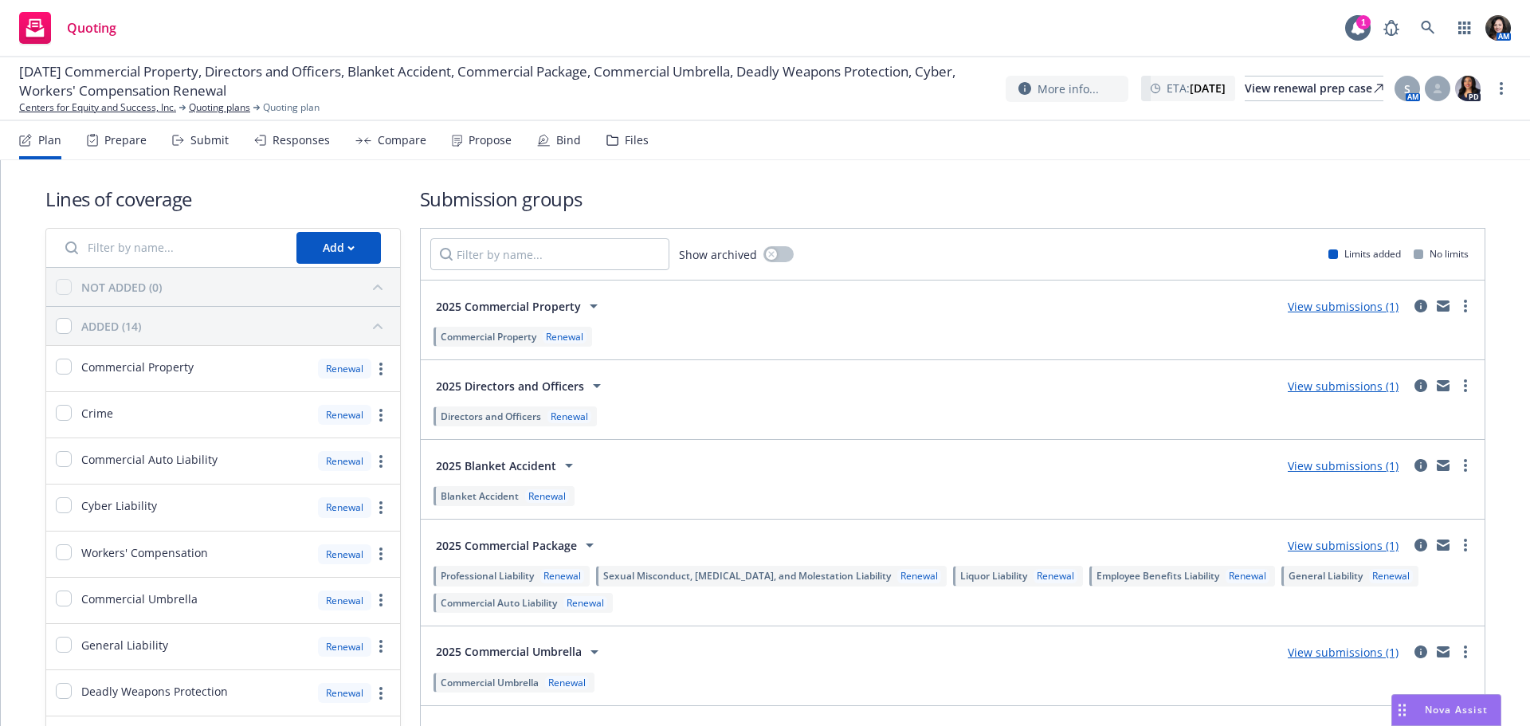
click at [192, 144] on div "Submit" at bounding box center [209, 140] width 38 height 13
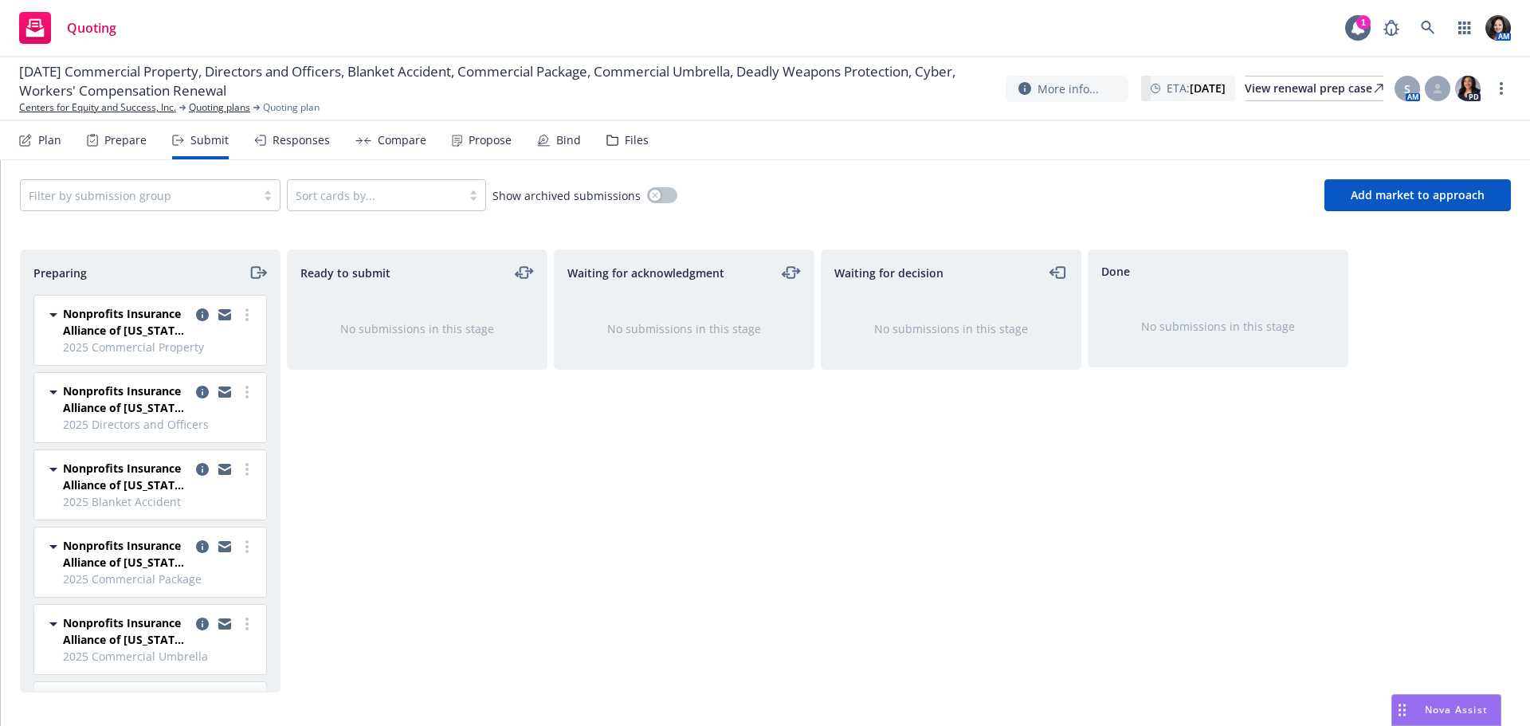
click at [168, 552] on span "Nonprofits Insurance Alliance of [US_STATE], Inc. (NIAC)" at bounding box center [126, 553] width 127 height 33
click at [196, 544] on icon "copy logging email" at bounding box center [202, 546] width 13 height 13
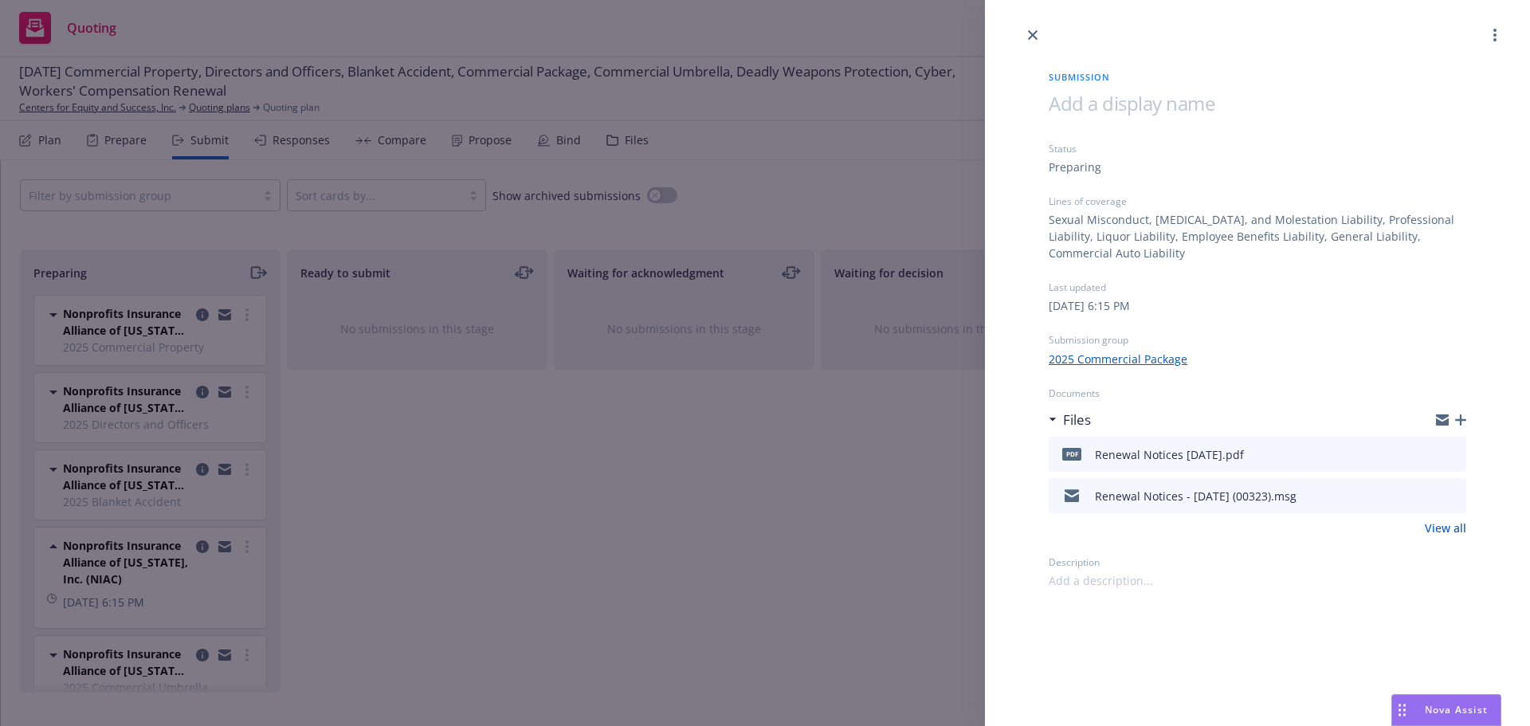
click at [1450, 495] on icon "preview file" at bounding box center [1451, 494] width 14 height 11
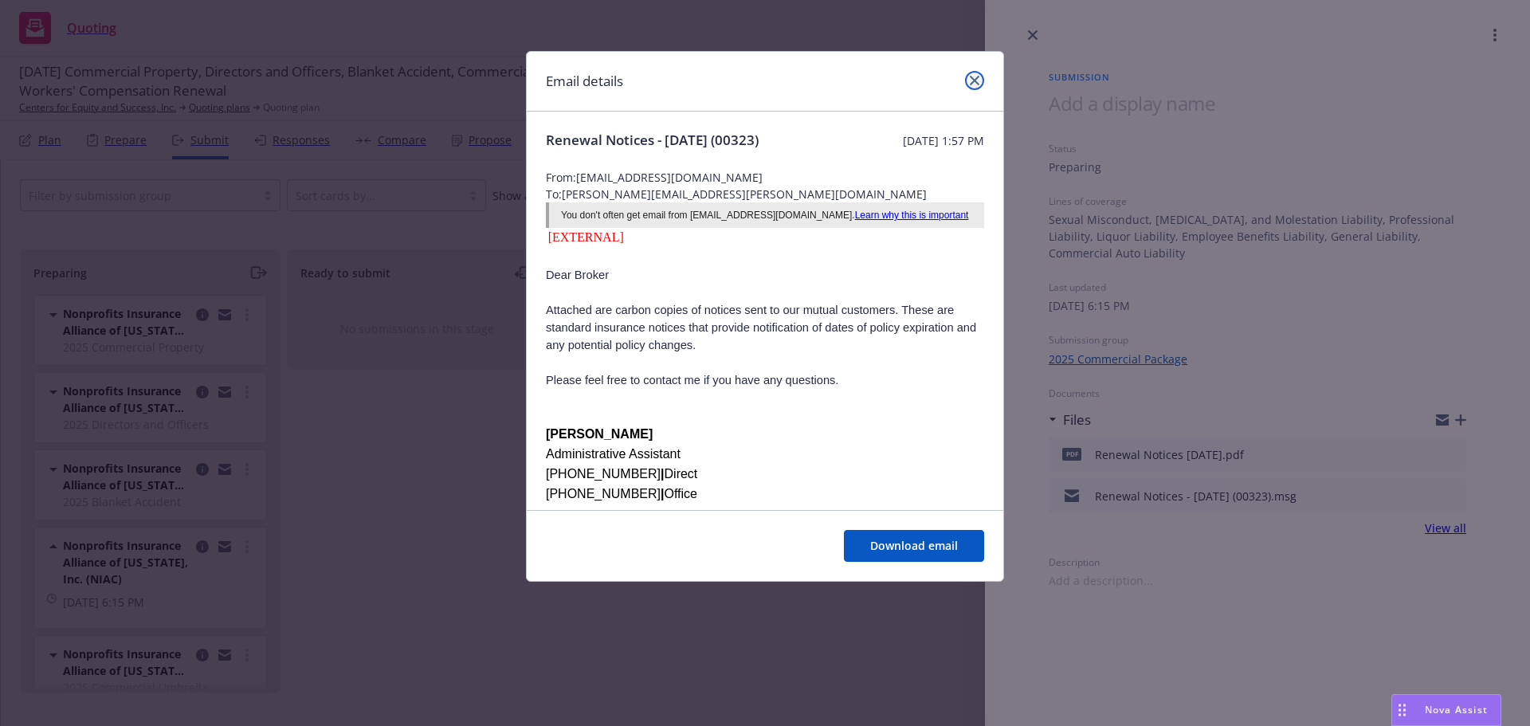
click at [972, 83] on icon "close" at bounding box center [975, 81] width 10 height 10
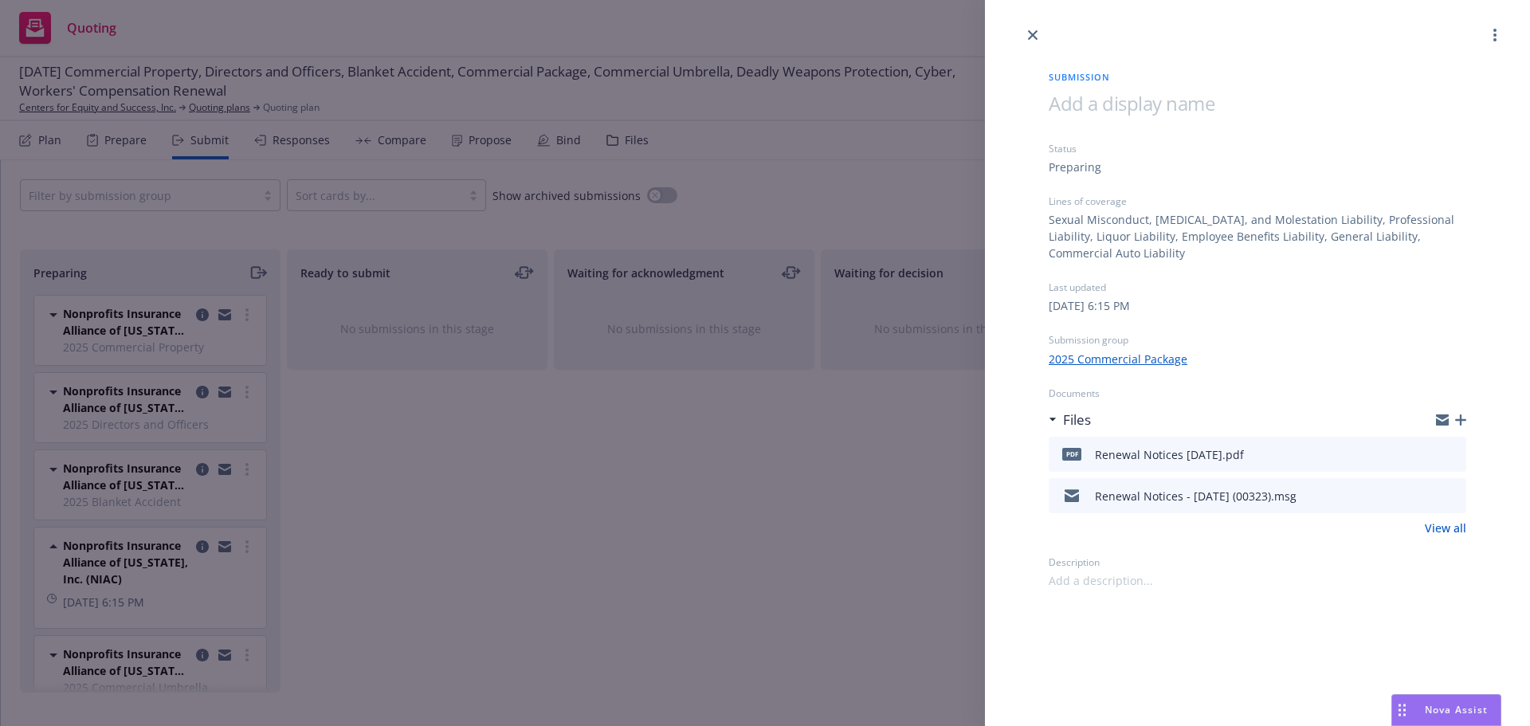
click at [1455, 421] on div at bounding box center [1451, 420] width 30 height 13
click at [1462, 420] on icon "button" at bounding box center [1460, 419] width 11 height 11
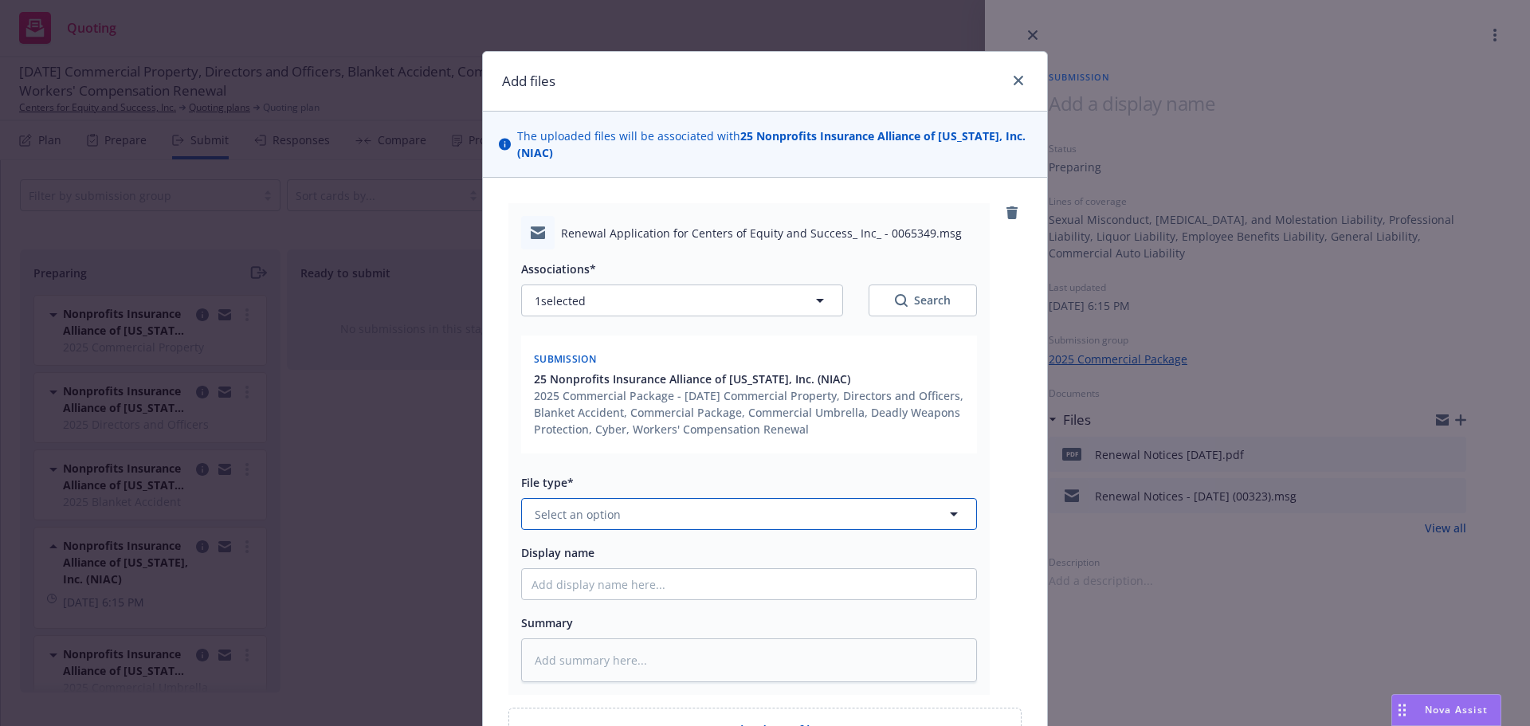
click at [617, 512] on button "Select an option" at bounding box center [749, 514] width 456 height 32
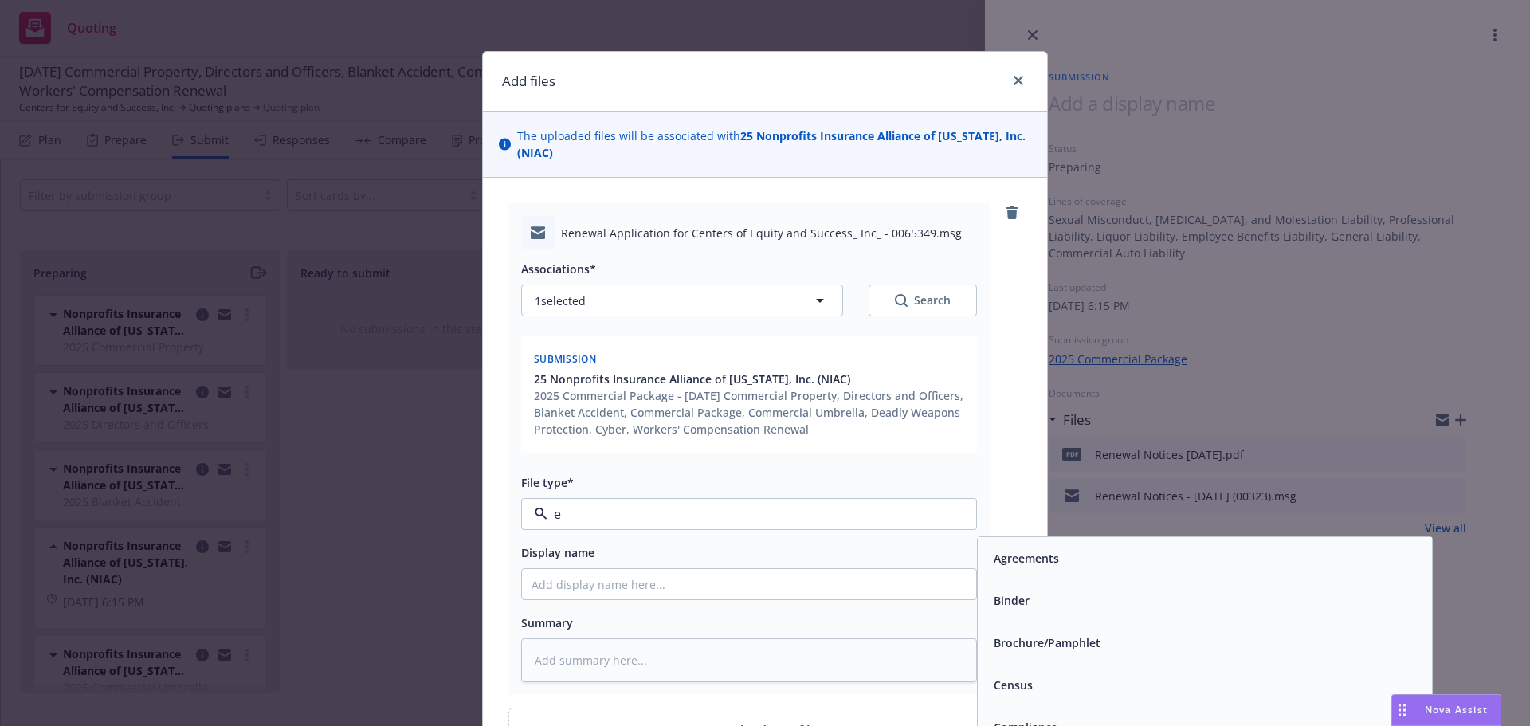
type input "em"
click at [1011, 610] on div "Email" at bounding box center [1006, 600] width 39 height 23
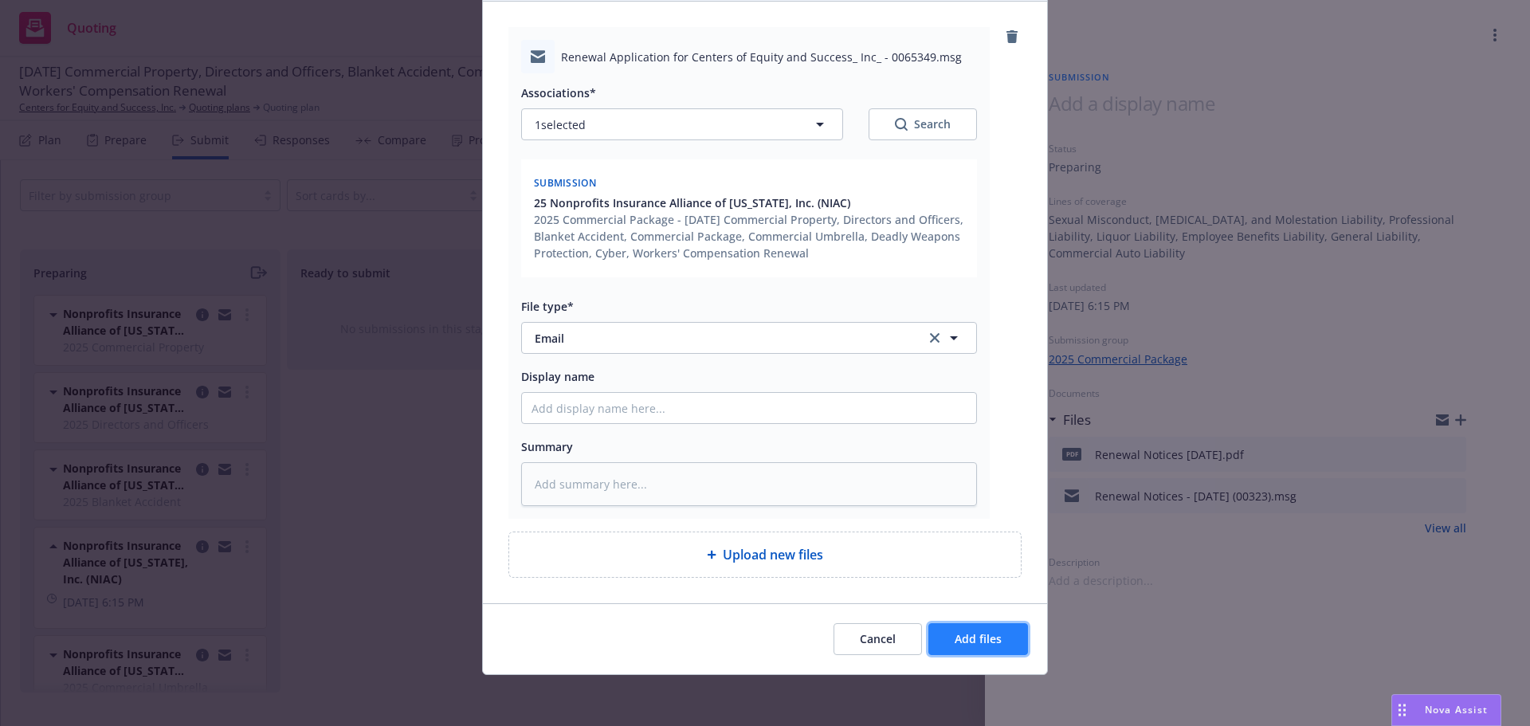
click at [976, 638] on span "Add files" at bounding box center [978, 638] width 47 height 15
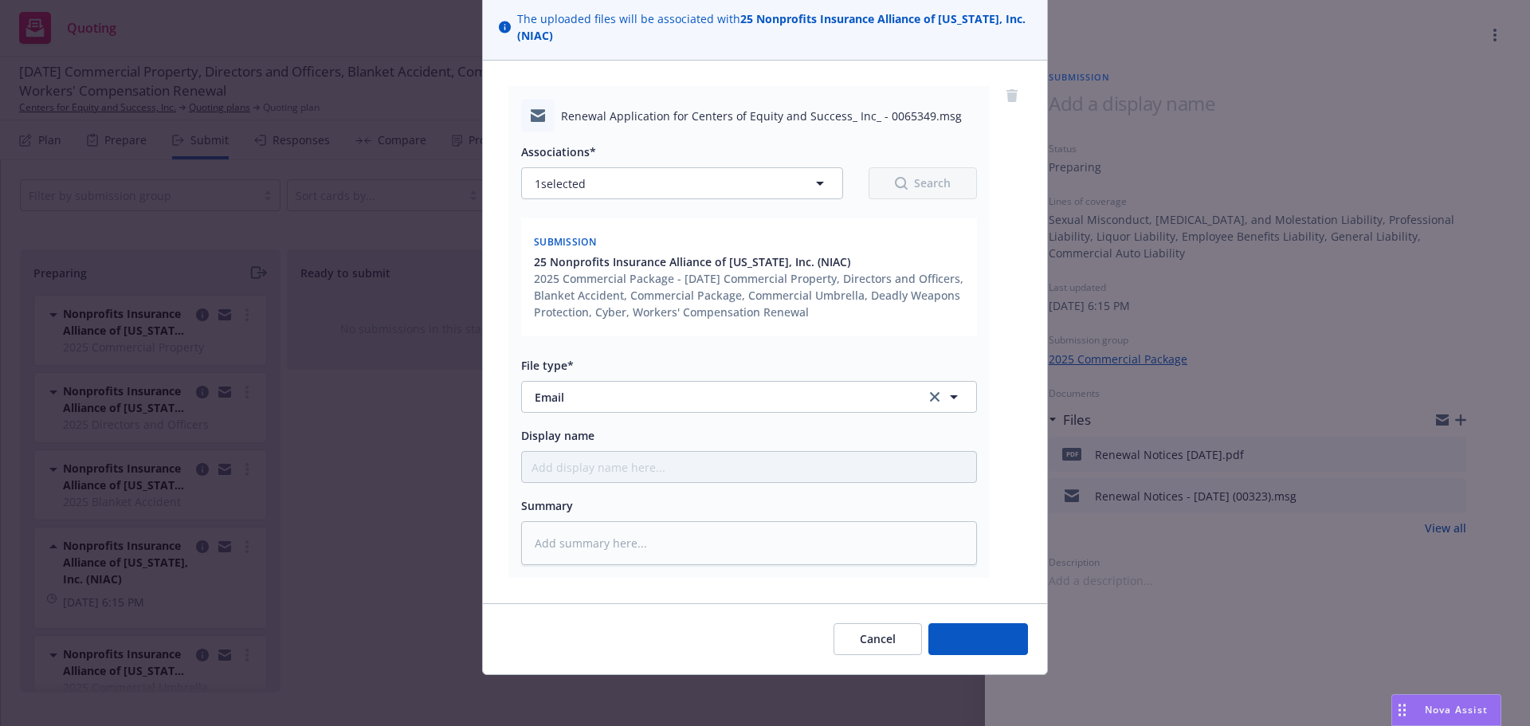
scroll to position [117, 0]
type textarea "x"
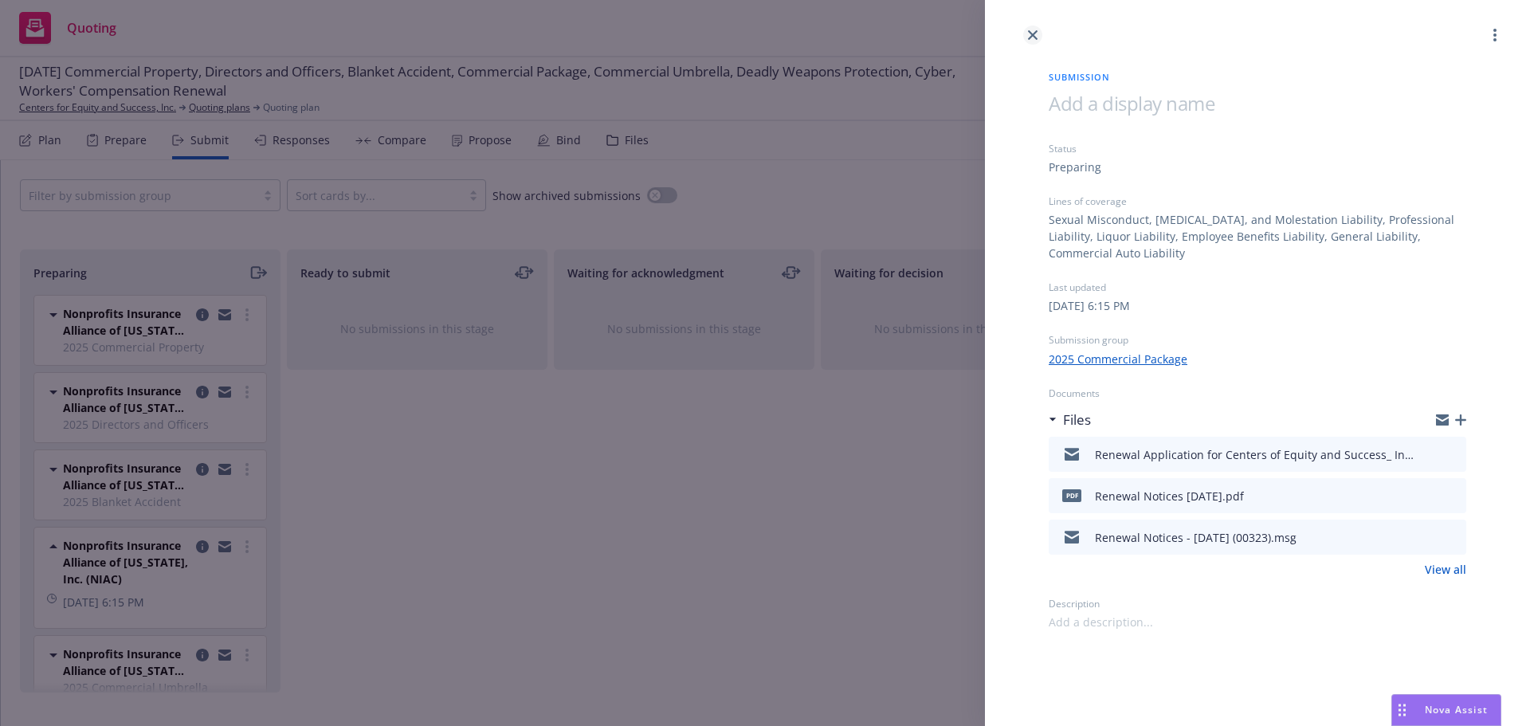
click at [1031, 35] on icon "close" at bounding box center [1033, 35] width 10 height 10
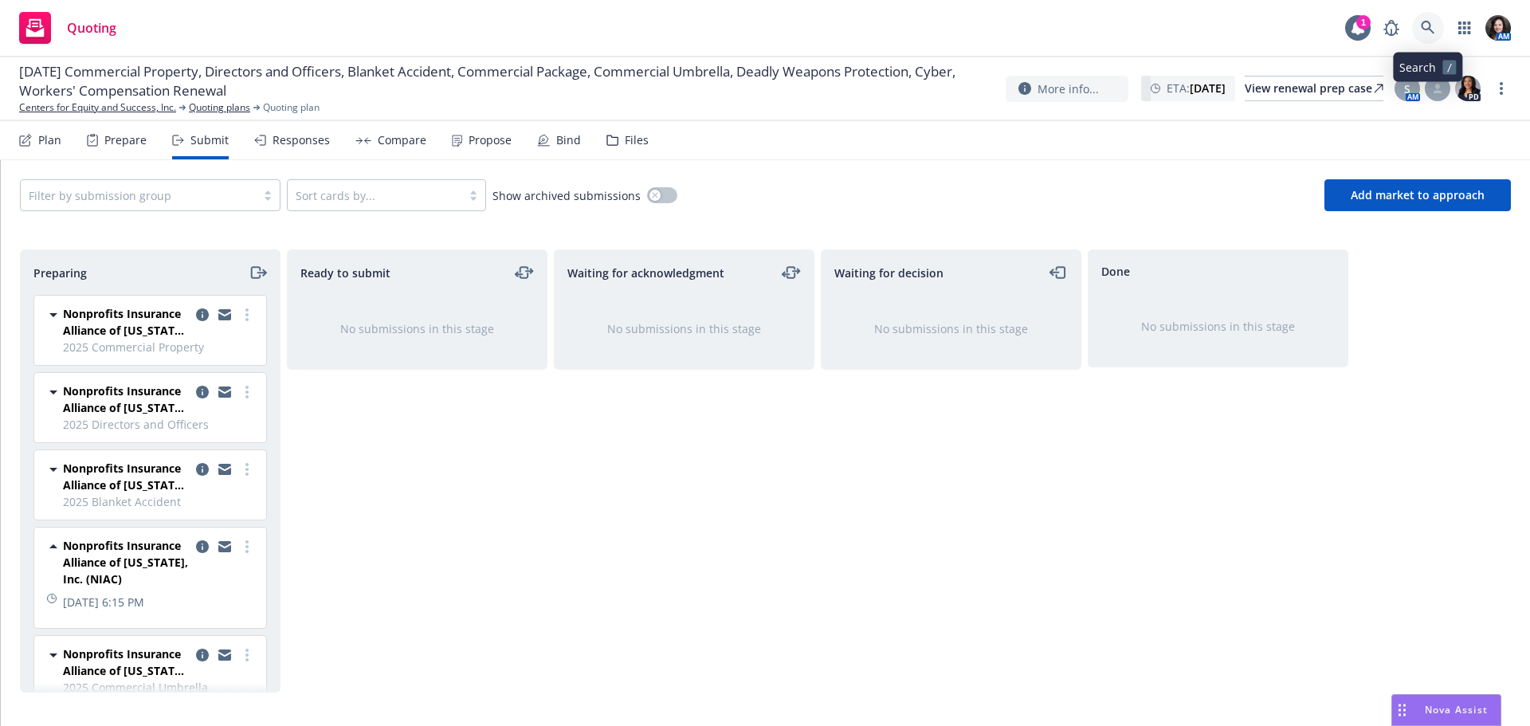
click at [1428, 26] on icon at bounding box center [1428, 28] width 14 height 14
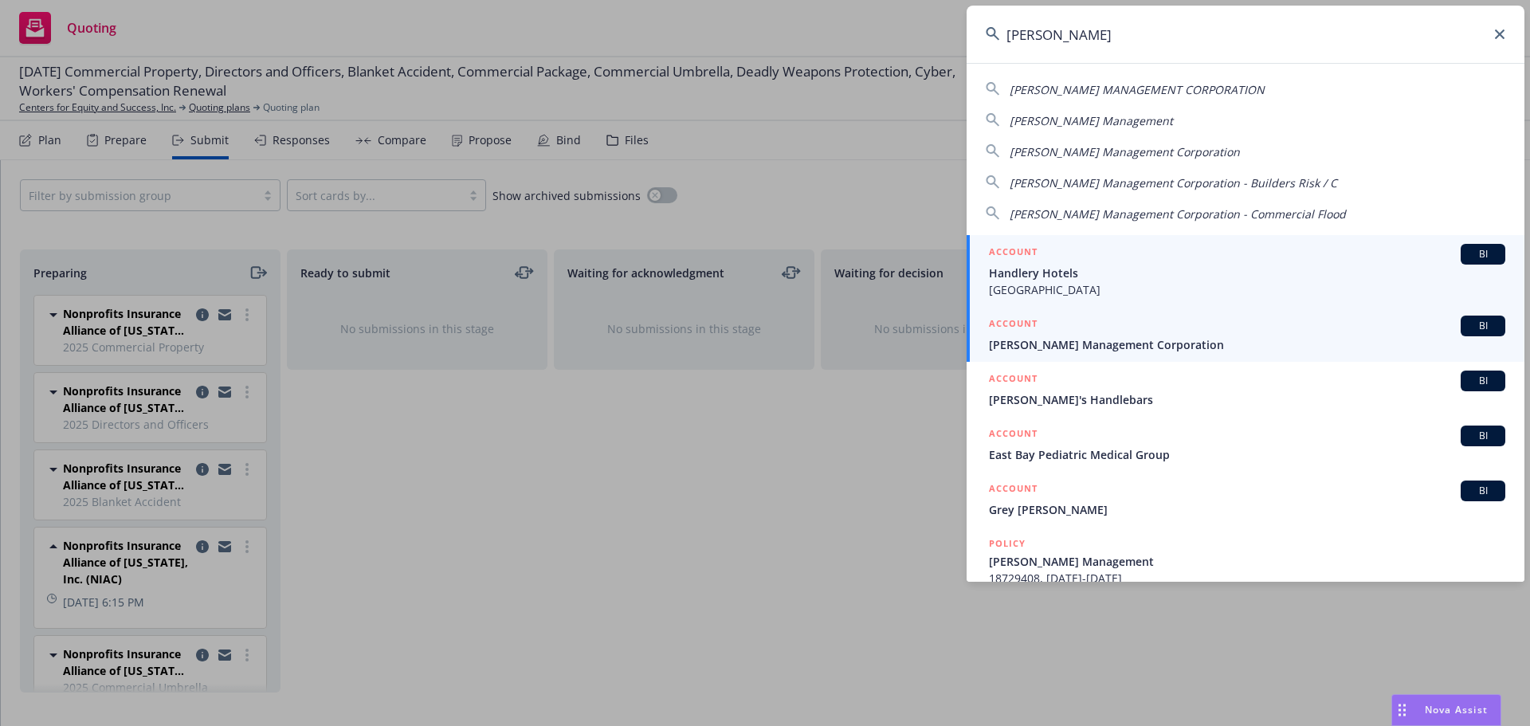
type input "[PERSON_NAME]"
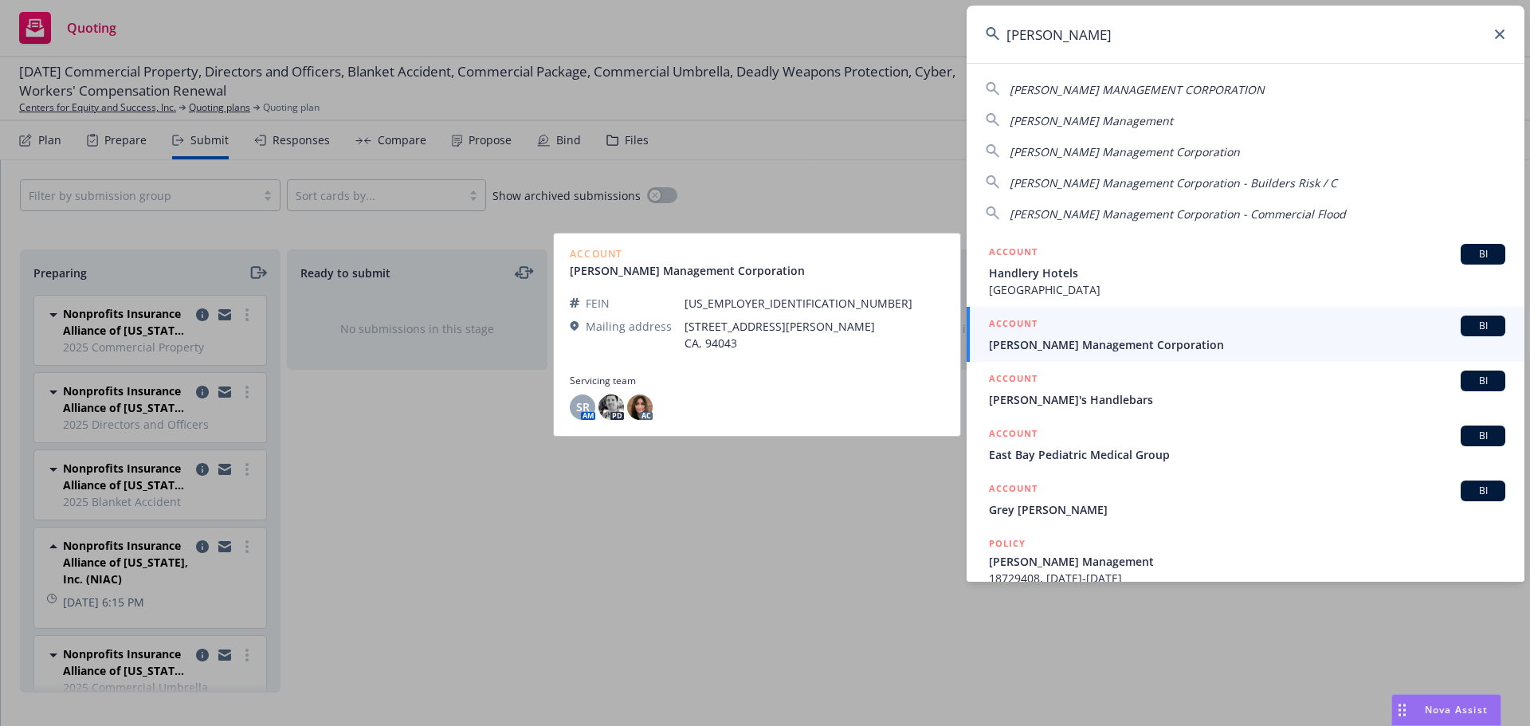
click at [1013, 351] on span "[PERSON_NAME] Management Corporation" at bounding box center [1247, 344] width 516 height 17
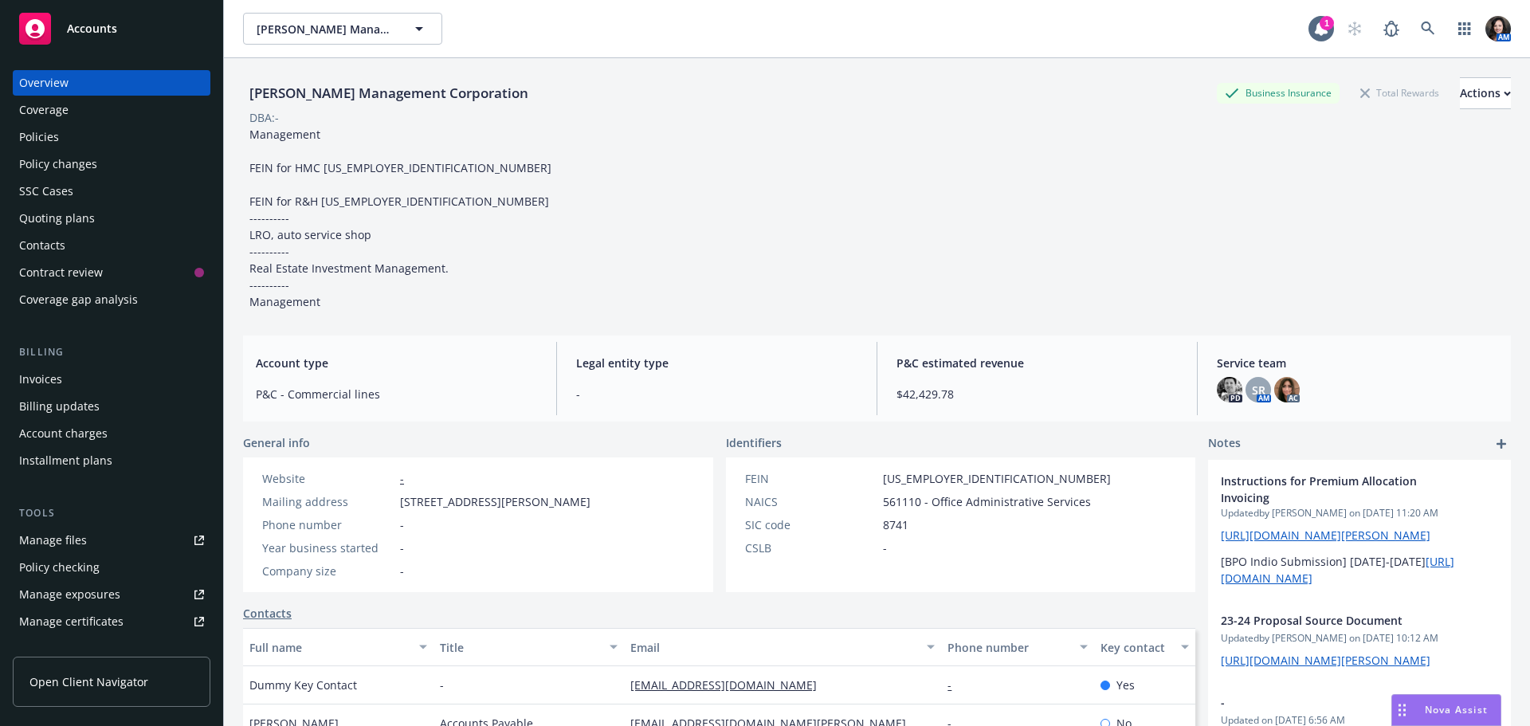
click at [123, 217] on div "Quoting plans" at bounding box center [111, 219] width 185 height 26
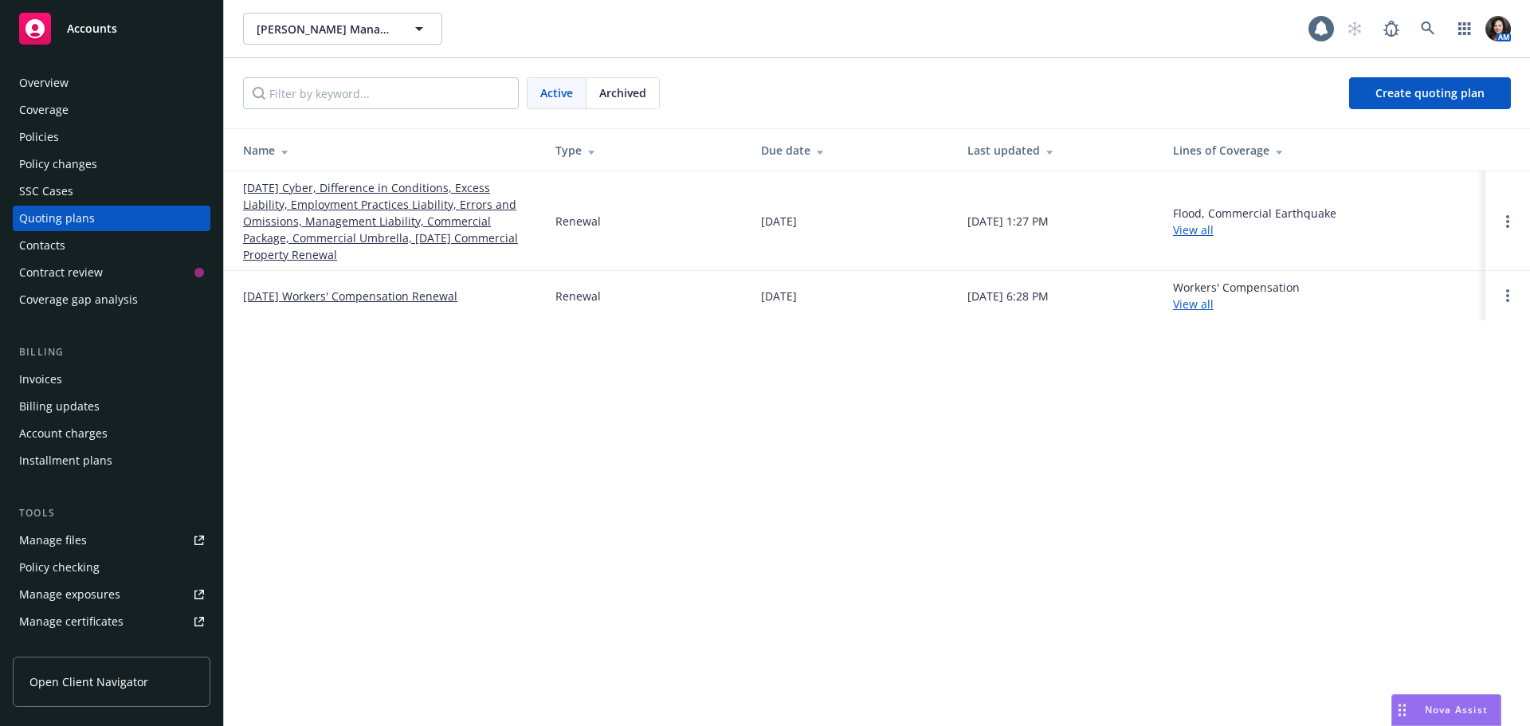
click at [377, 214] on link "[DATE] Cyber, Difference in Conditions, Excess Liability, Employment Practices …" at bounding box center [386, 221] width 287 height 84
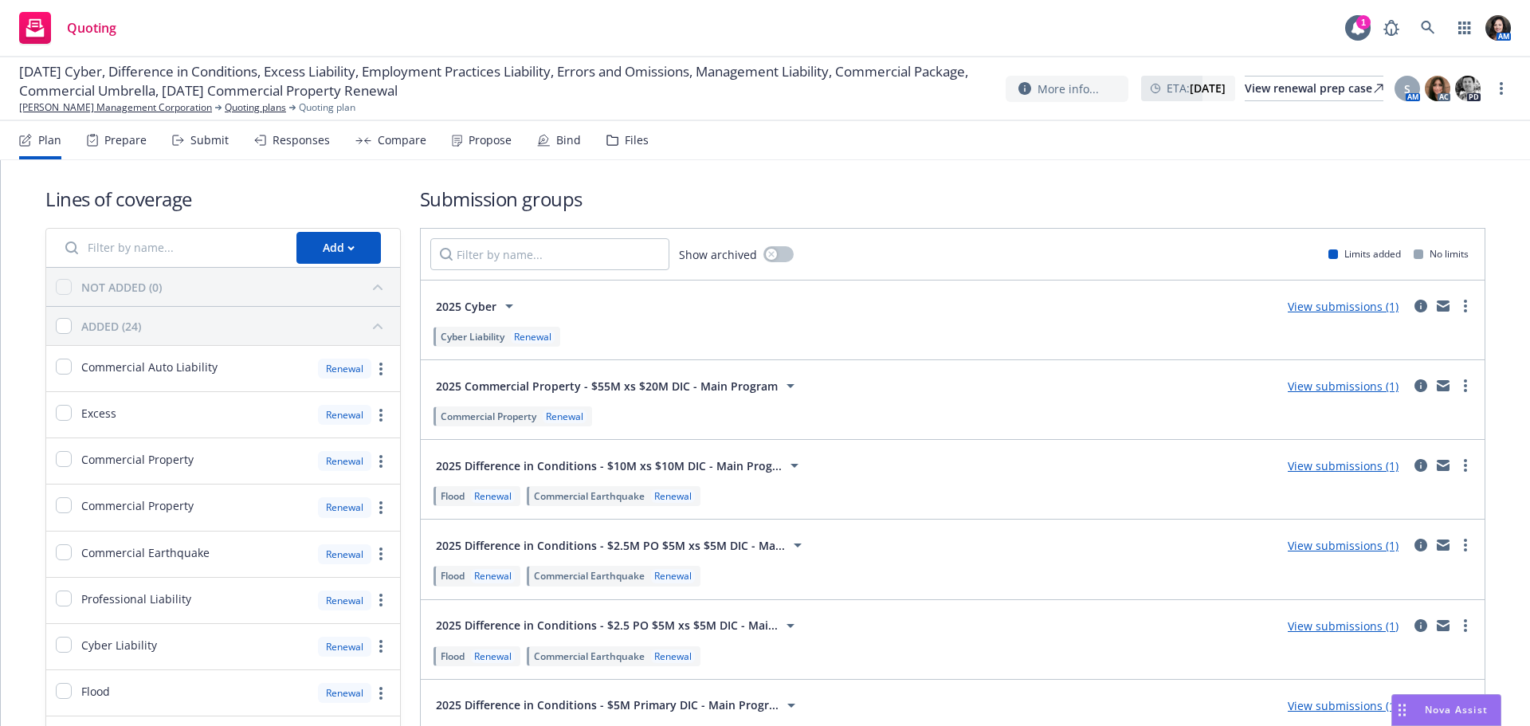
click at [211, 142] on div "Submit" at bounding box center [209, 140] width 38 height 13
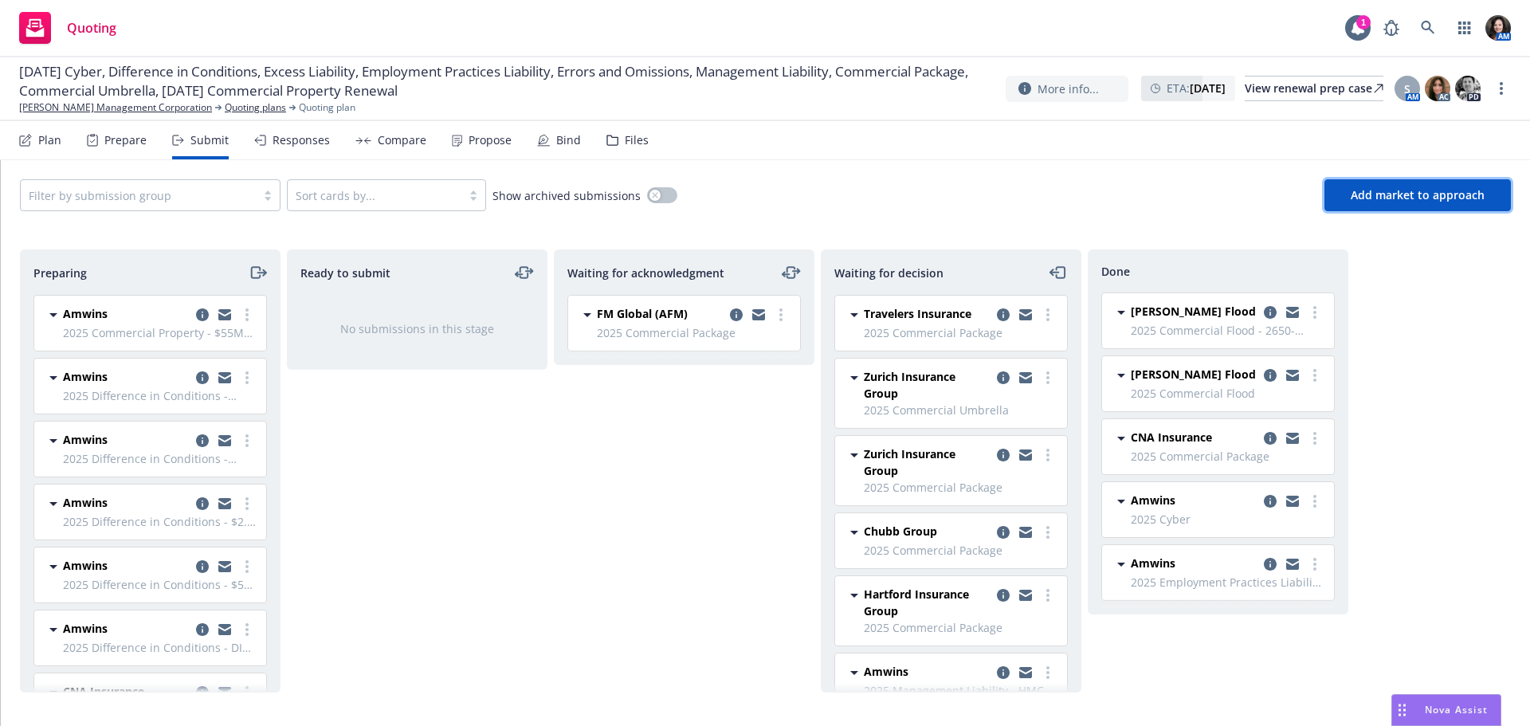
click at [1435, 194] on span "Add market to approach" at bounding box center [1418, 194] width 134 height 15
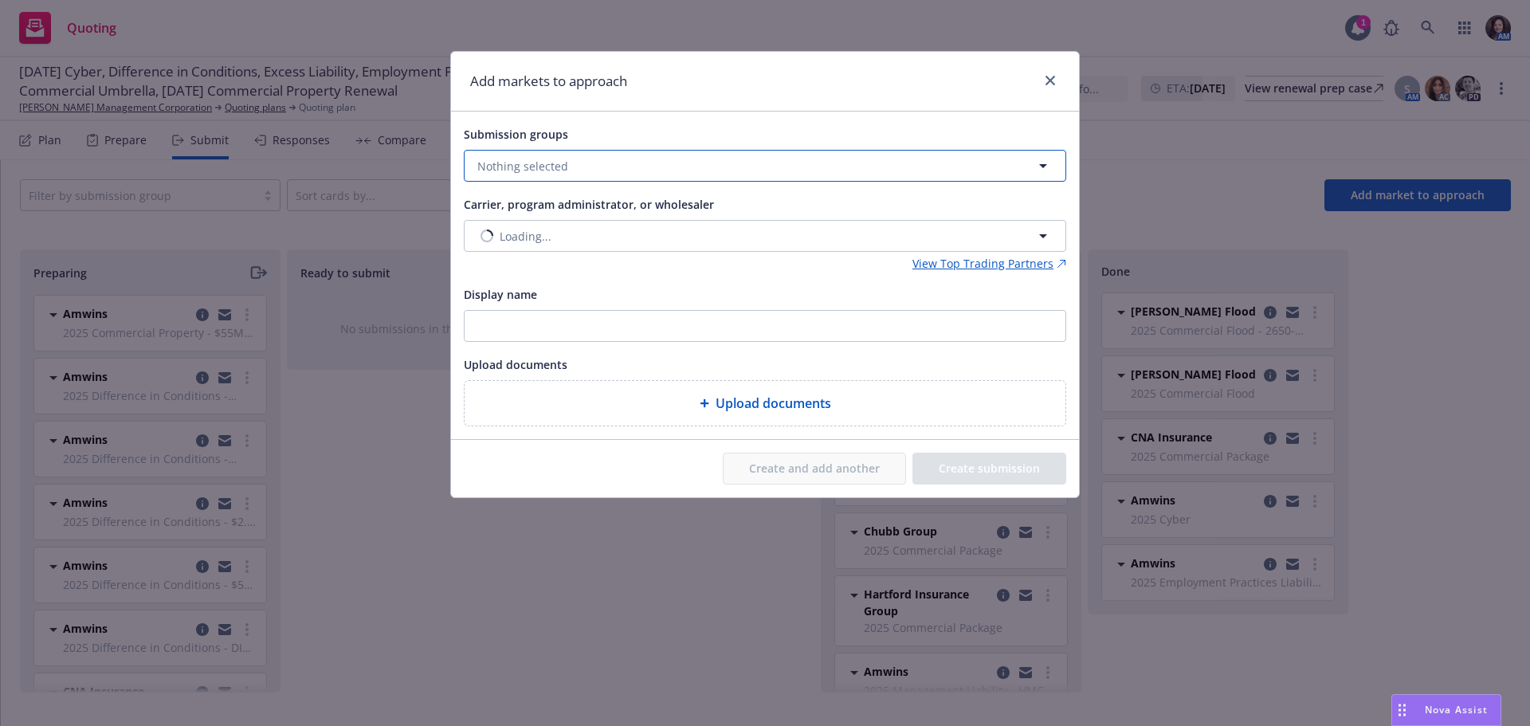
click at [523, 154] on button "Nothing selected" at bounding box center [765, 166] width 603 height 32
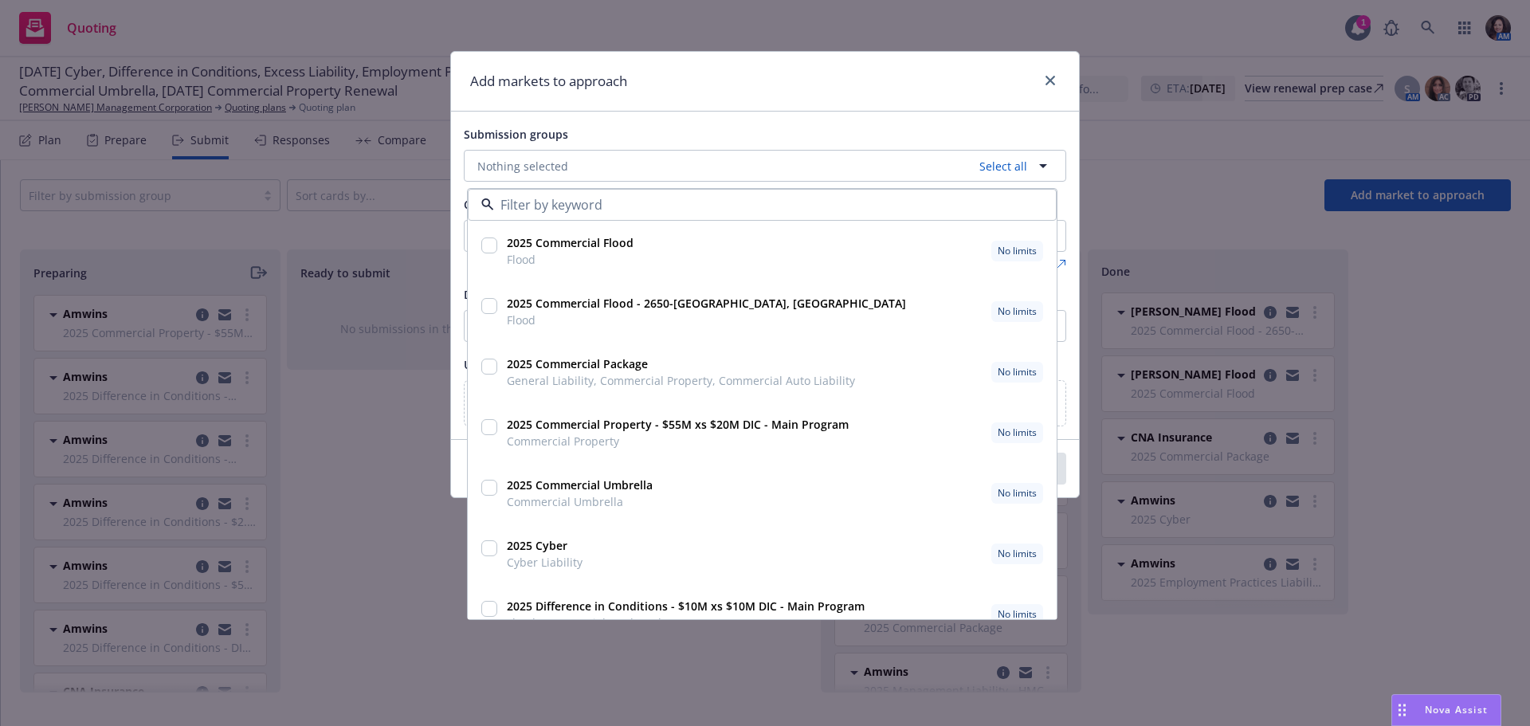
click at [486, 364] on input "checkbox" at bounding box center [489, 367] width 16 height 16
checkbox input "true"
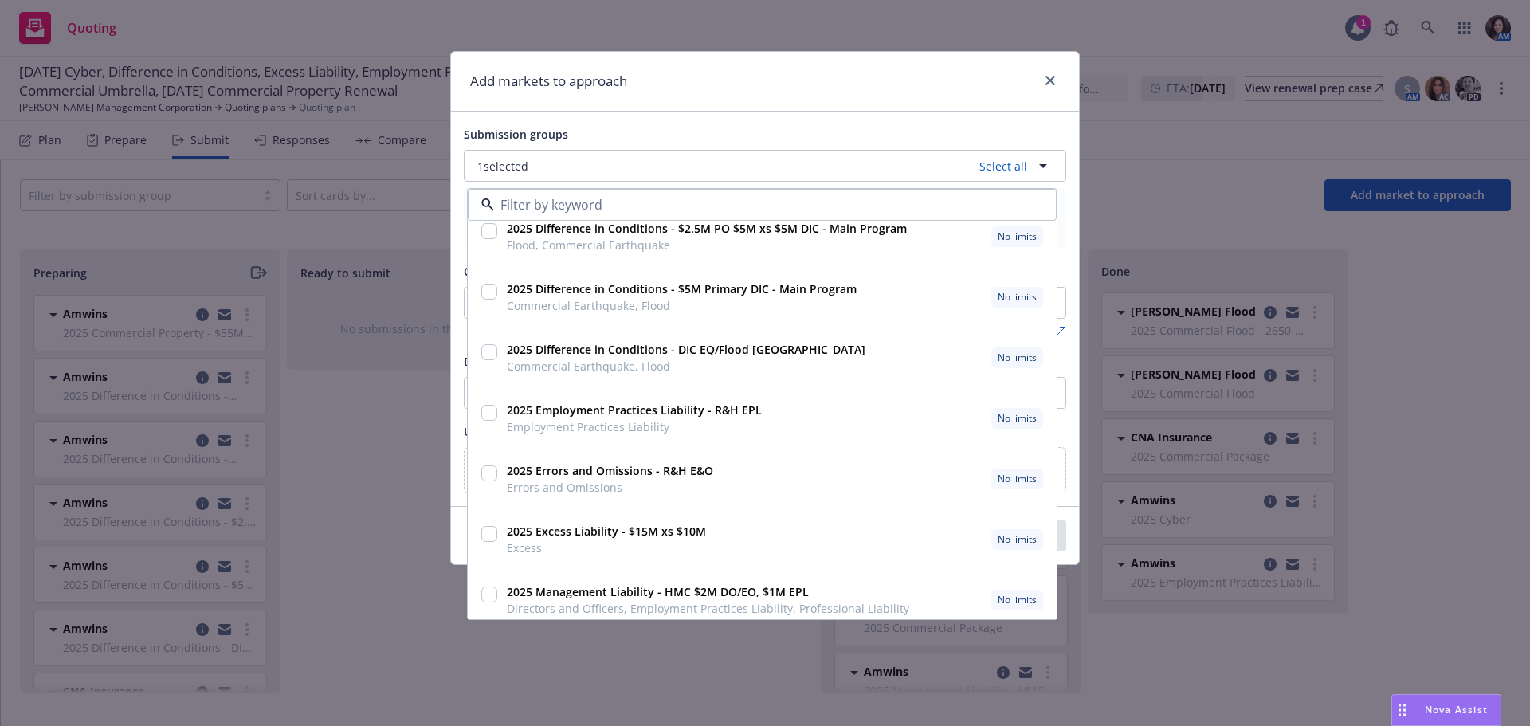
scroll to position [510, 0]
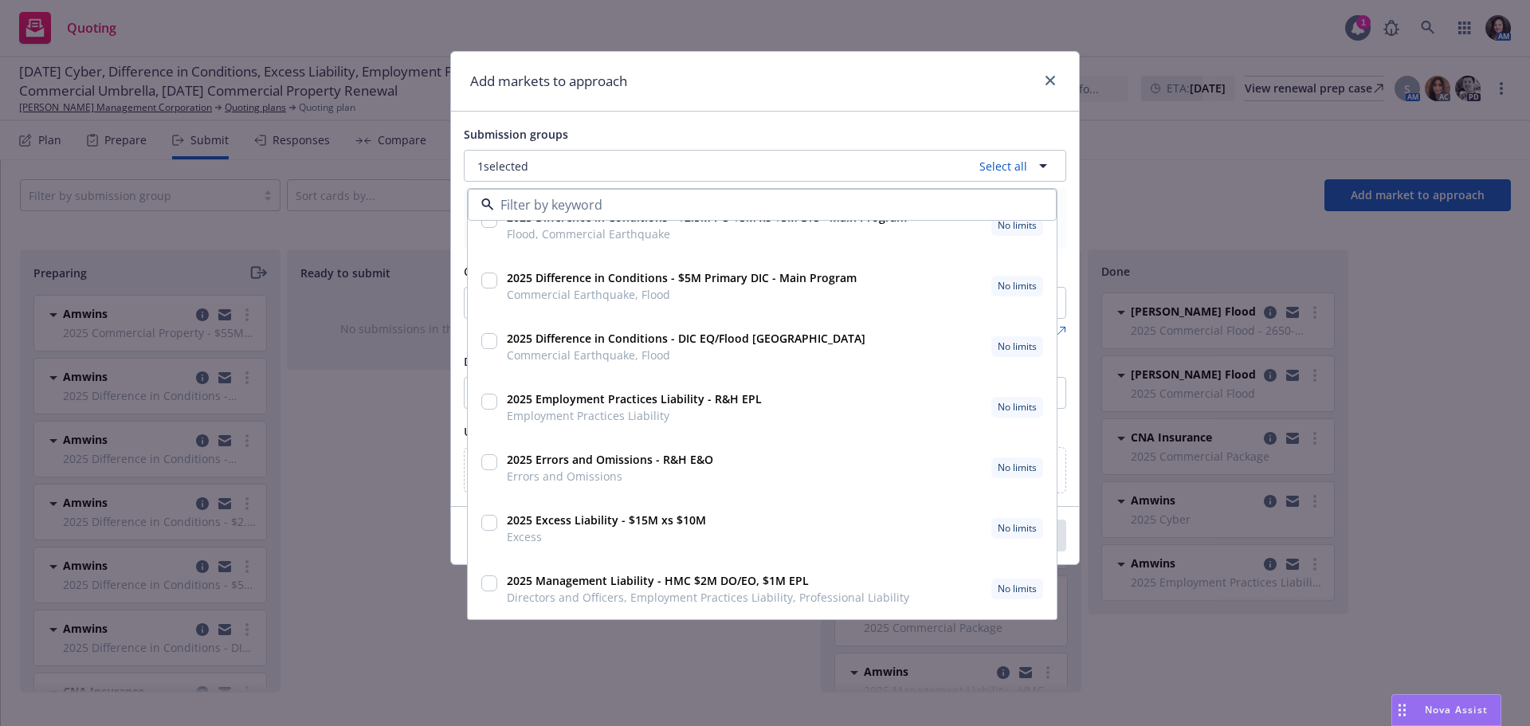
click at [903, 94] on div "Add markets to approach" at bounding box center [765, 82] width 628 height 60
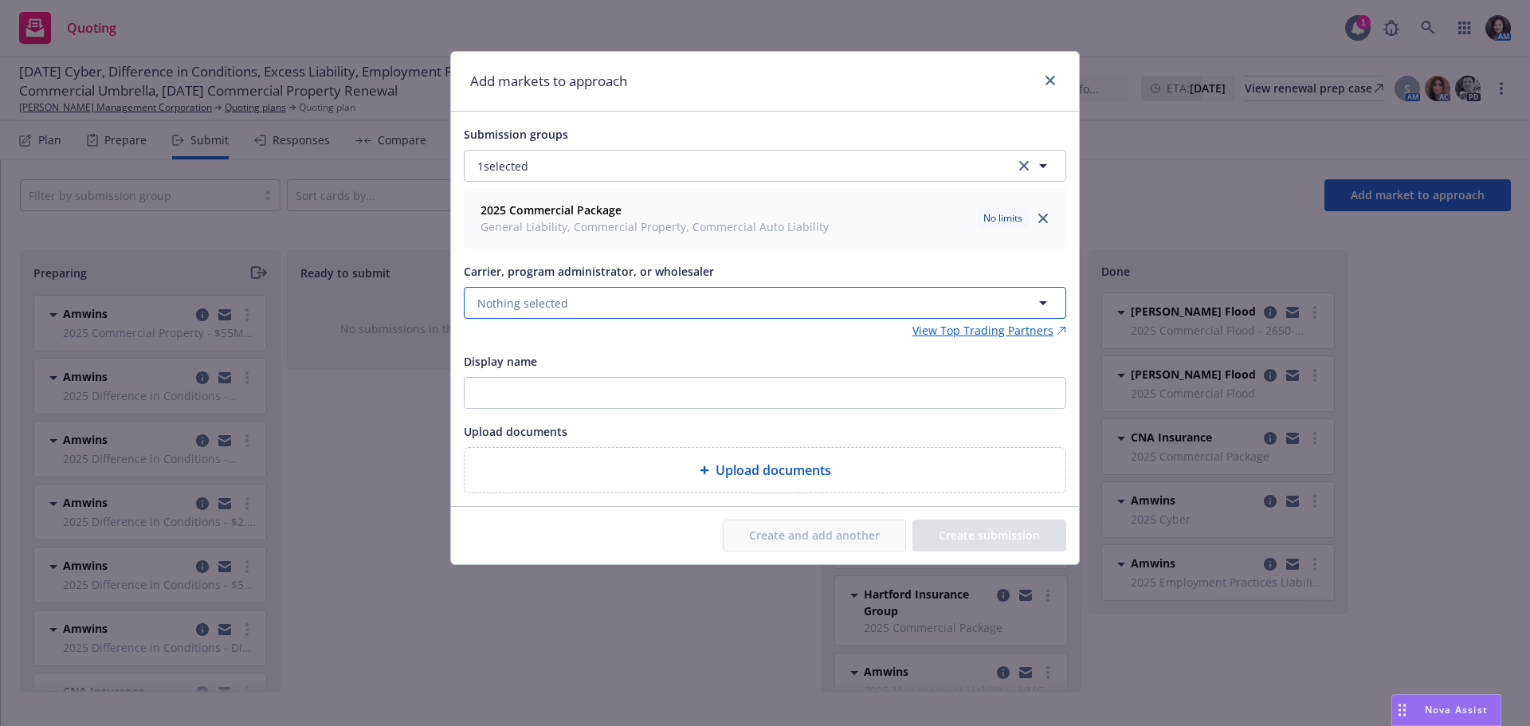
click at [559, 314] on button "Nothing selected" at bounding box center [765, 303] width 603 height 32
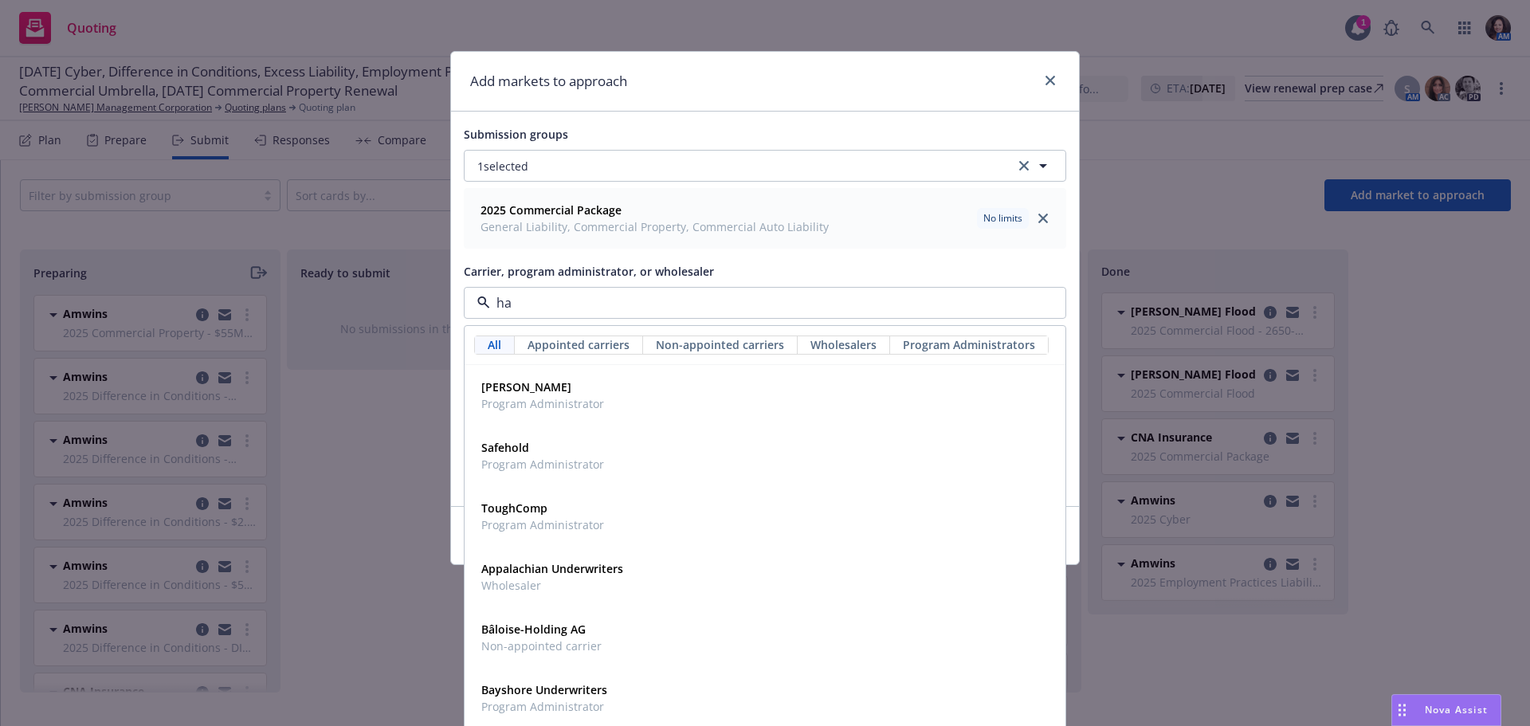
type input "han"
click at [550, 482] on div "Hanover Insurance Group Appointed carrier" at bounding box center [764, 455] width 599 height 59
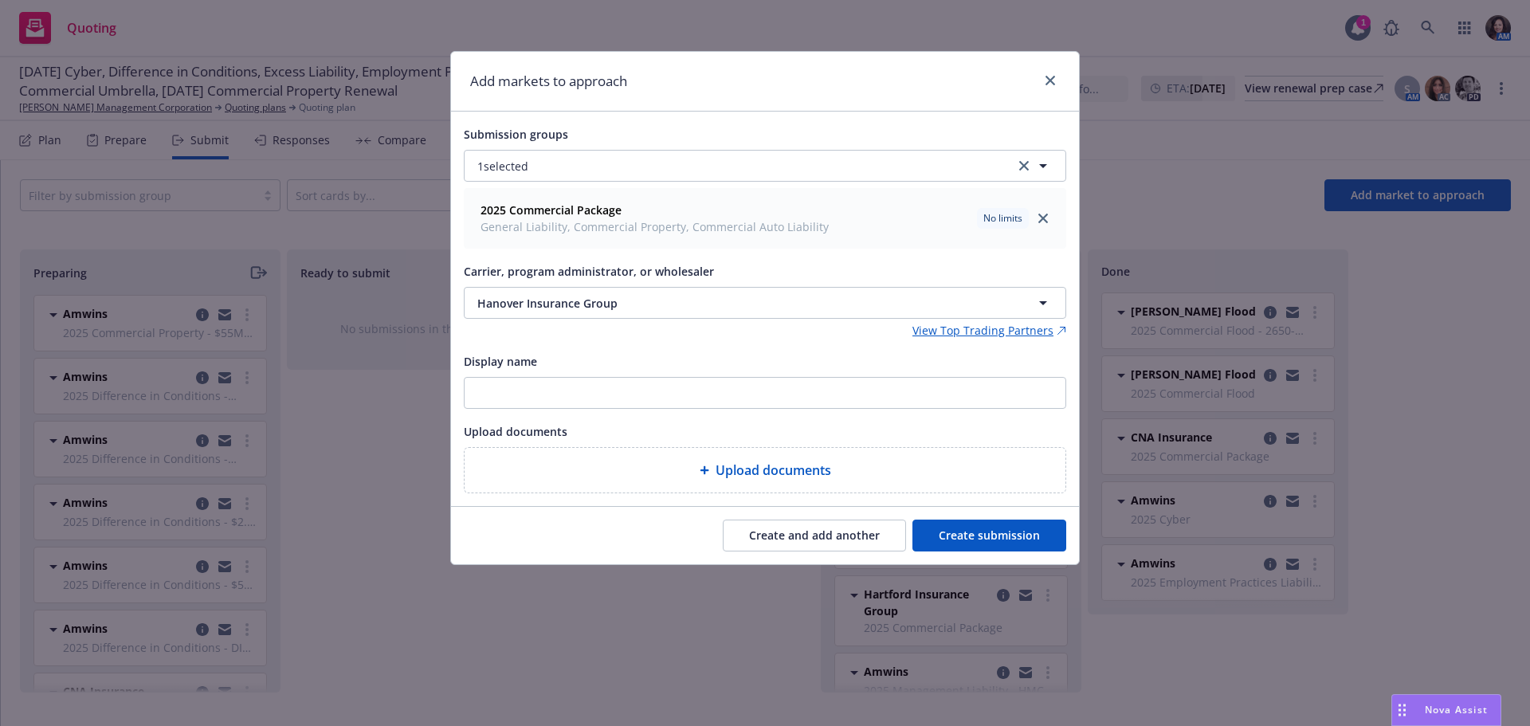
click at [999, 532] on button "Create submission" at bounding box center [990, 536] width 154 height 32
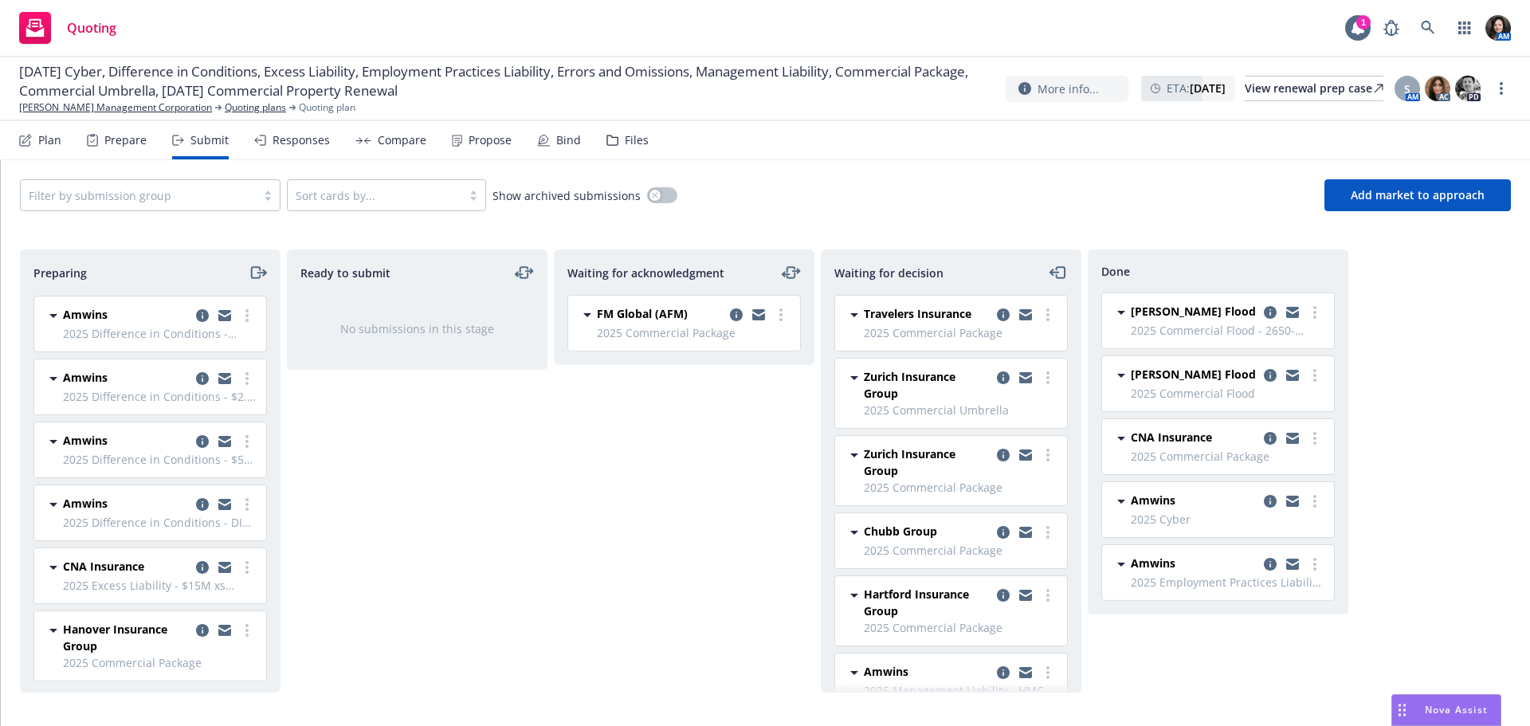
scroll to position [128, 0]
click at [218, 628] on icon "copy logging email" at bounding box center [224, 627] width 13 height 11
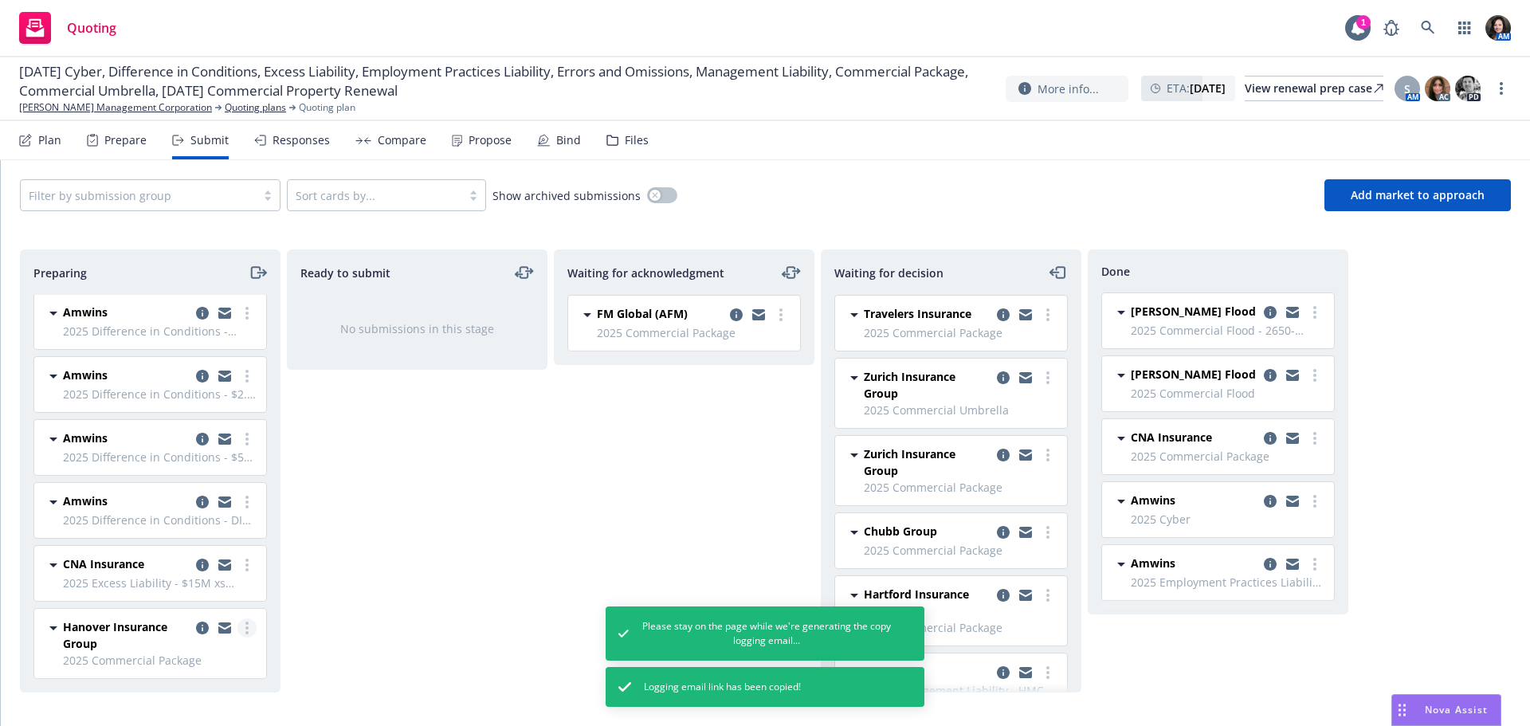
click at [241, 631] on link "more" at bounding box center [247, 627] width 19 height 19
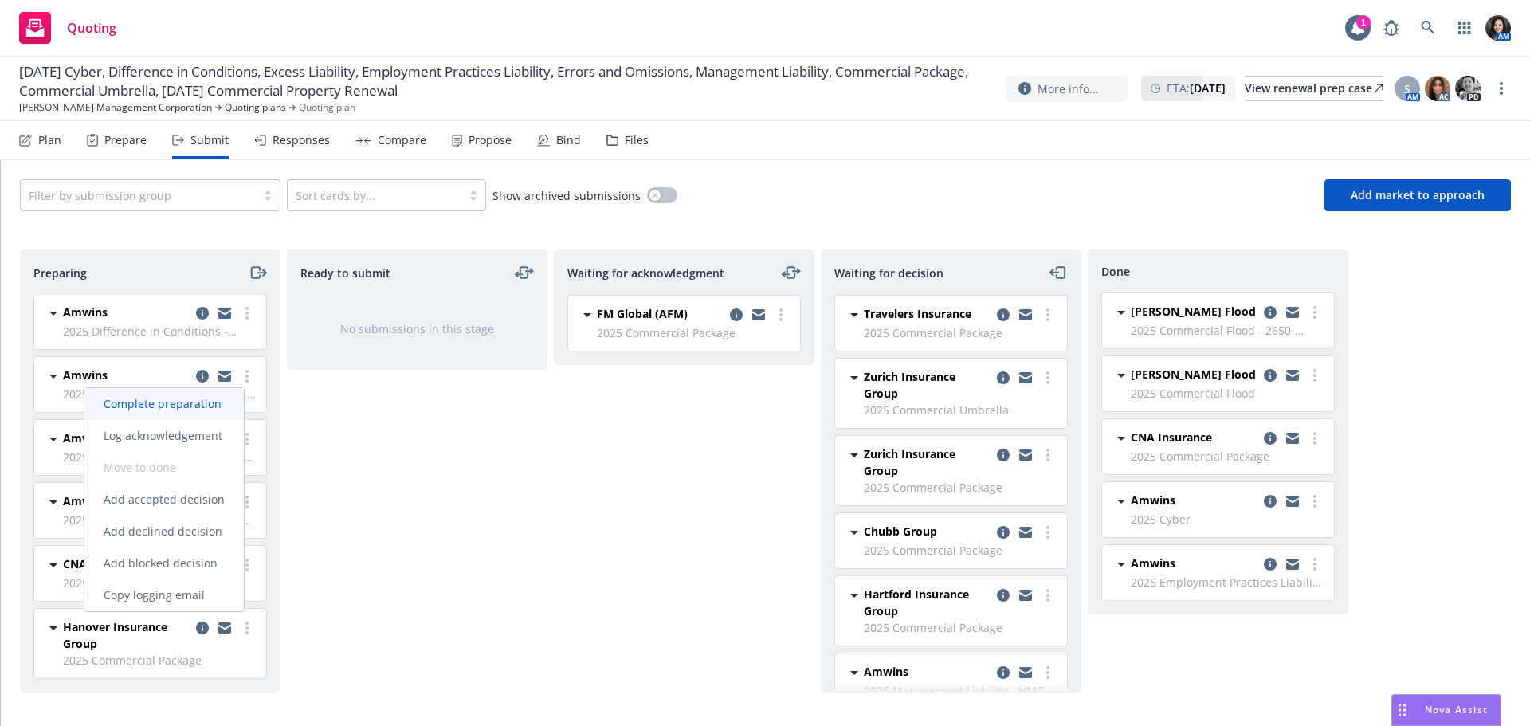
click at [226, 411] on link "Complete preparation" at bounding box center [163, 404] width 159 height 32
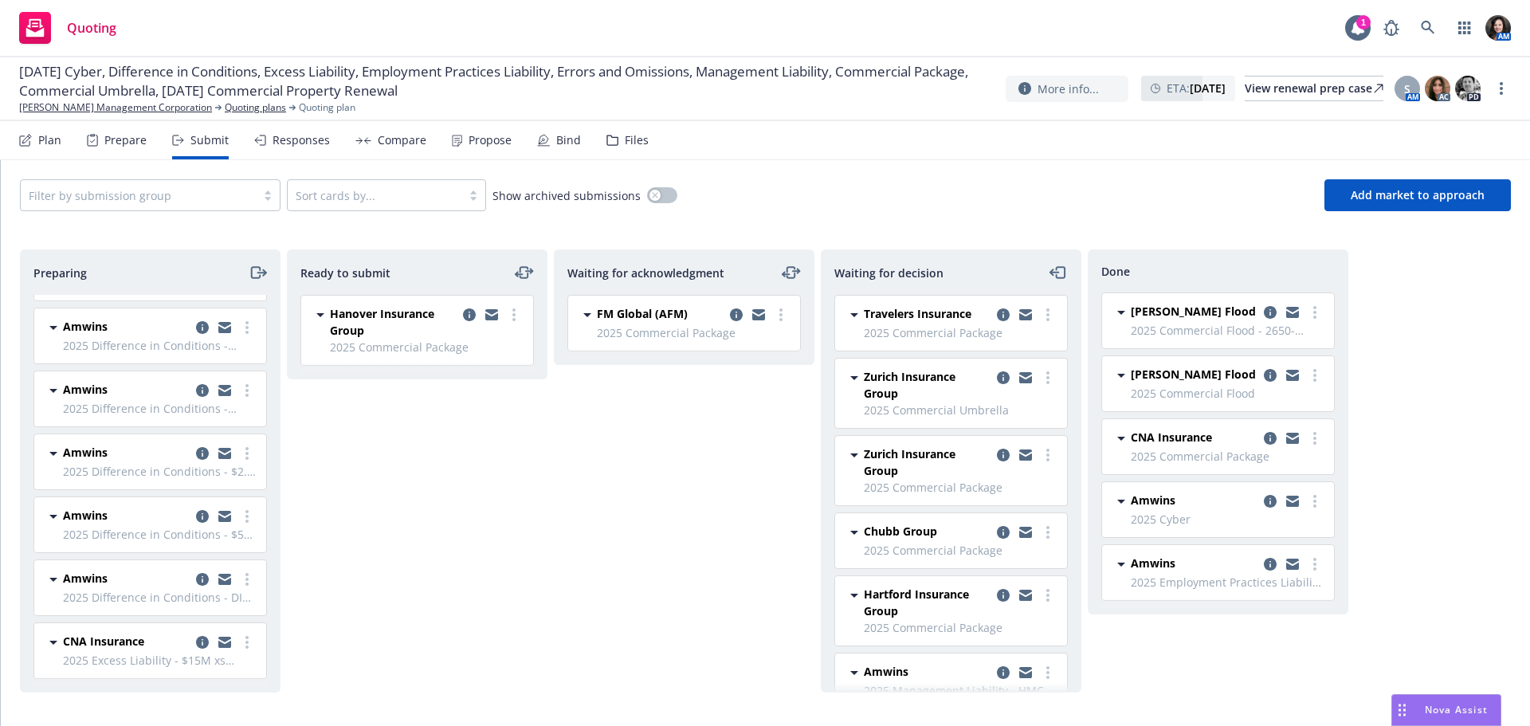
scroll to position [50, 0]
click at [512, 318] on link "more" at bounding box center [513, 314] width 19 height 19
click at [489, 345] on span "Submit to underwriter" at bounding box center [442, 347] width 158 height 15
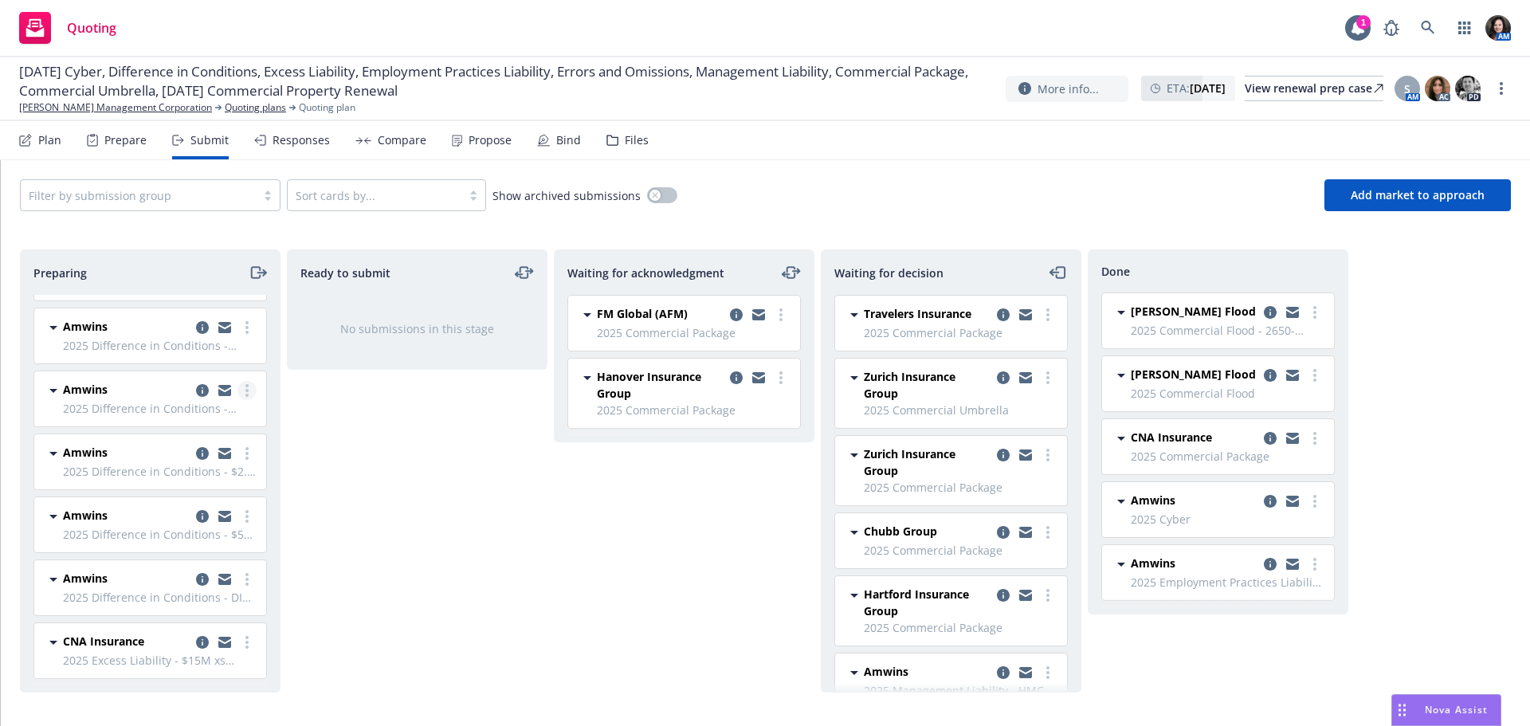
scroll to position [0, 0]
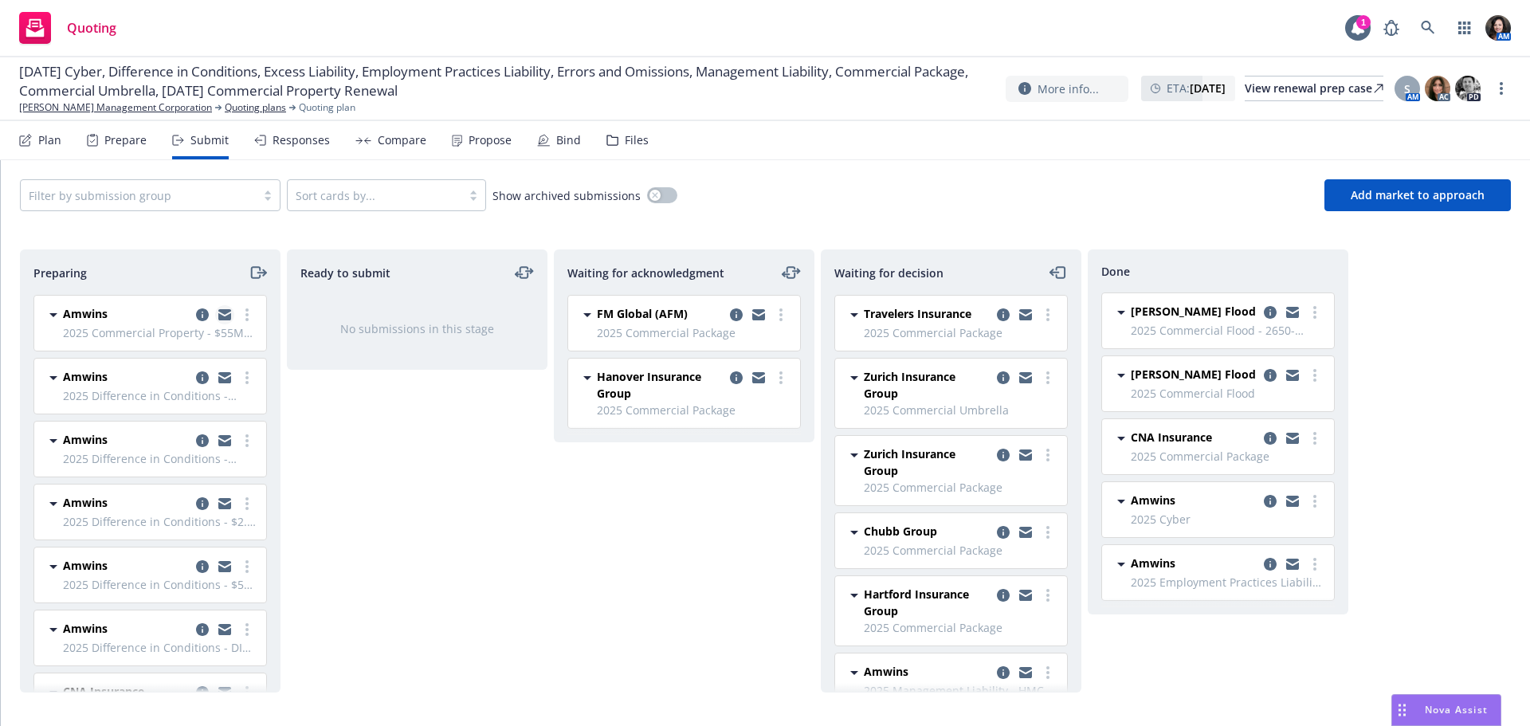
click at [218, 317] on icon "copy logging email" at bounding box center [224, 316] width 13 height 7
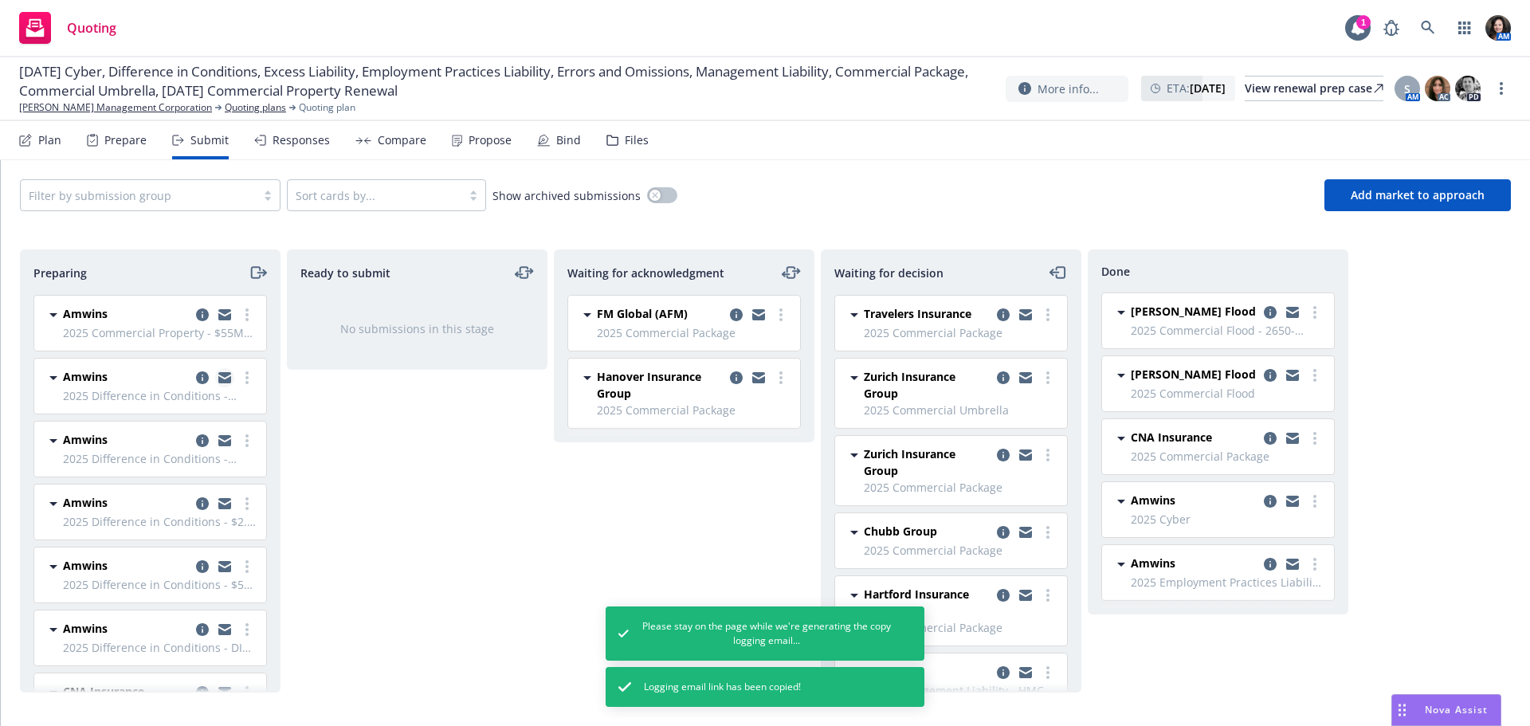
click at [218, 380] on icon "copy logging email" at bounding box center [224, 379] width 13 height 7
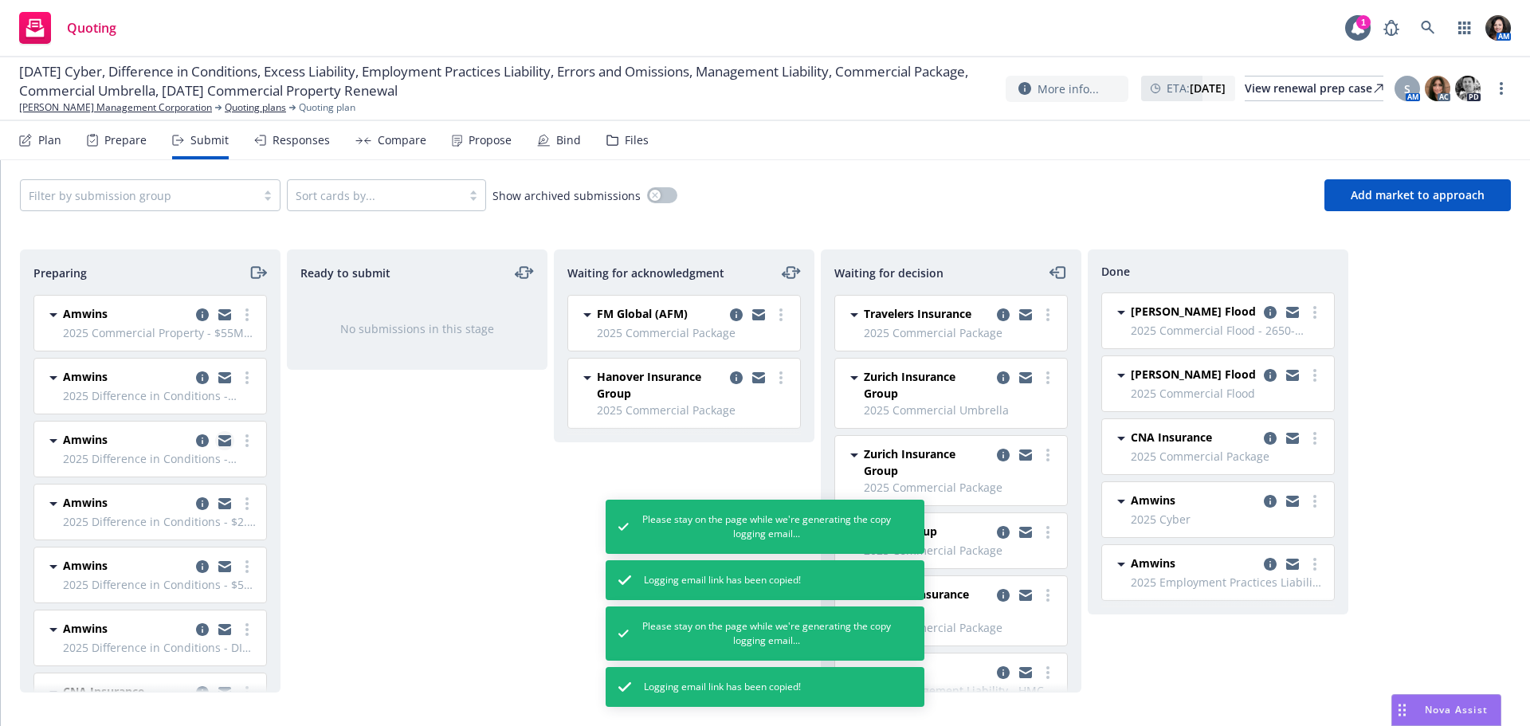
click at [218, 441] on icon "copy logging email" at bounding box center [224, 440] width 13 height 11
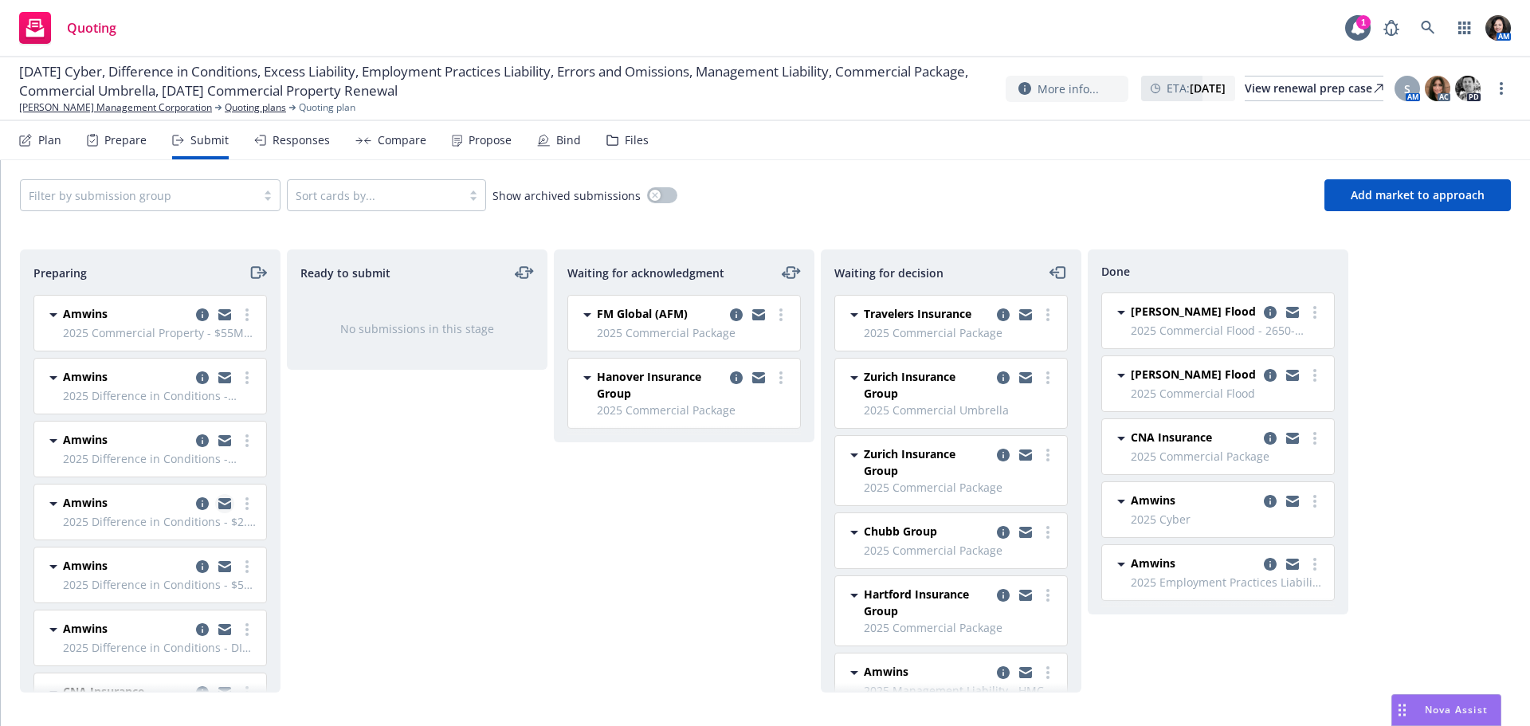
click at [218, 504] on icon "copy logging email" at bounding box center [224, 505] width 13 height 7
click at [218, 570] on icon "copy logging email" at bounding box center [224, 568] width 13 height 7
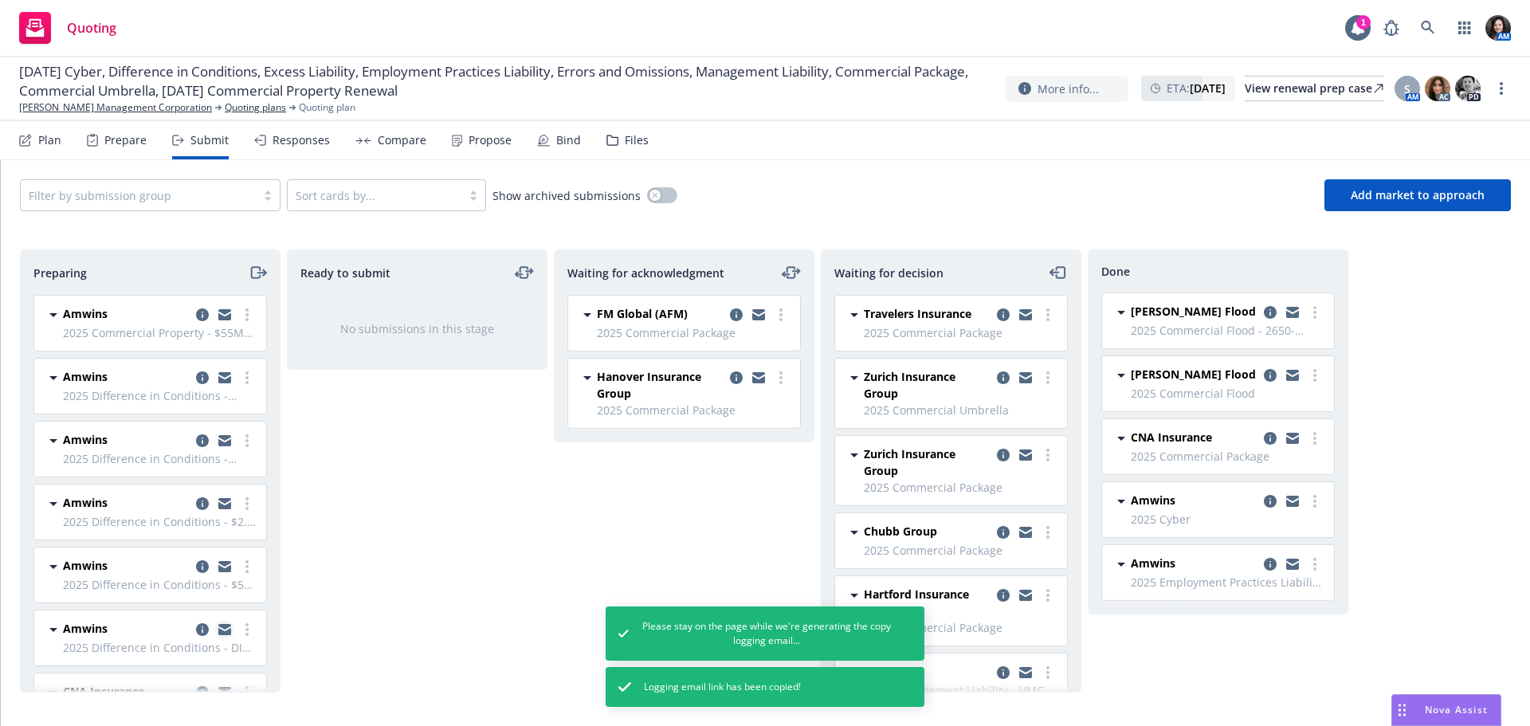
click at [218, 628] on icon "copy logging email" at bounding box center [224, 629] width 13 height 11
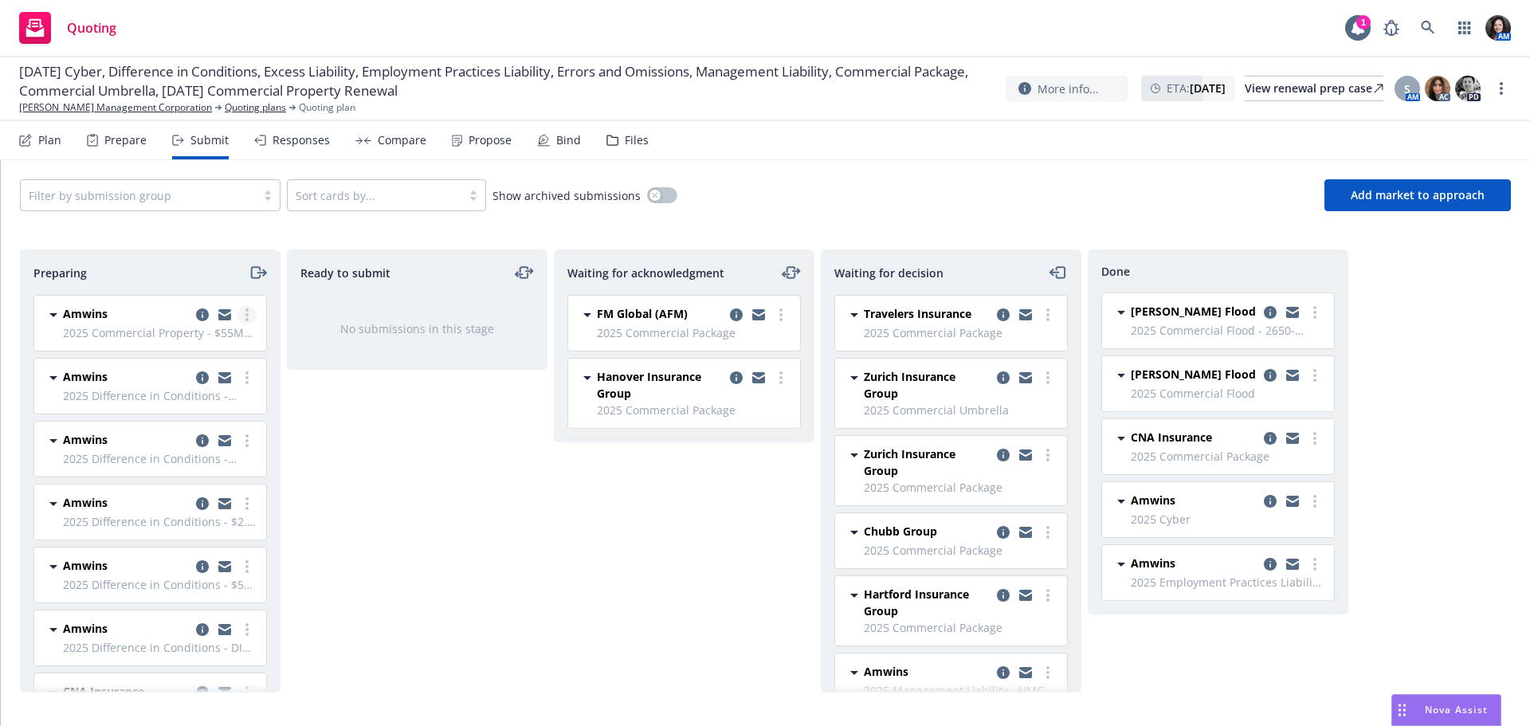
click at [245, 313] on circle "more" at bounding box center [246, 314] width 3 height 3
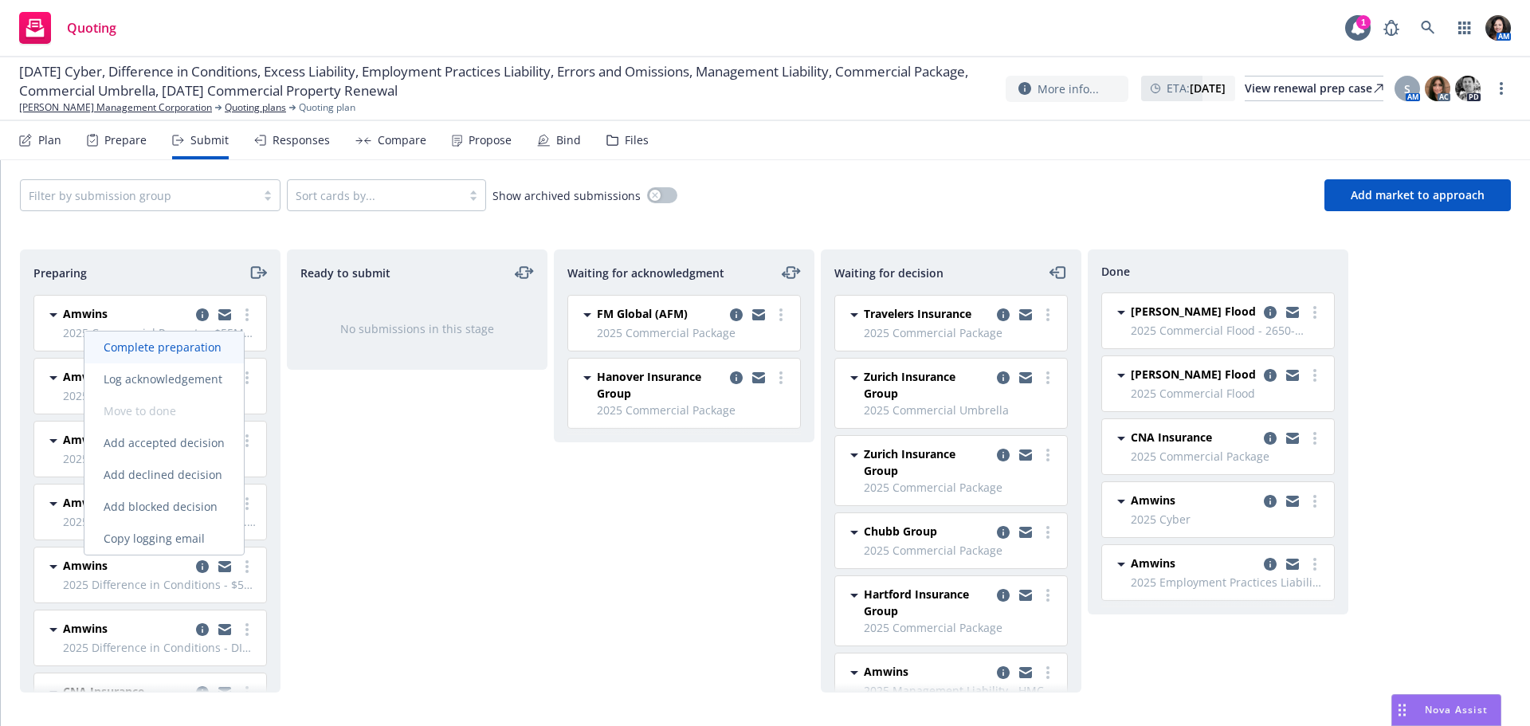
click at [218, 355] on link "Complete preparation" at bounding box center [163, 348] width 159 height 32
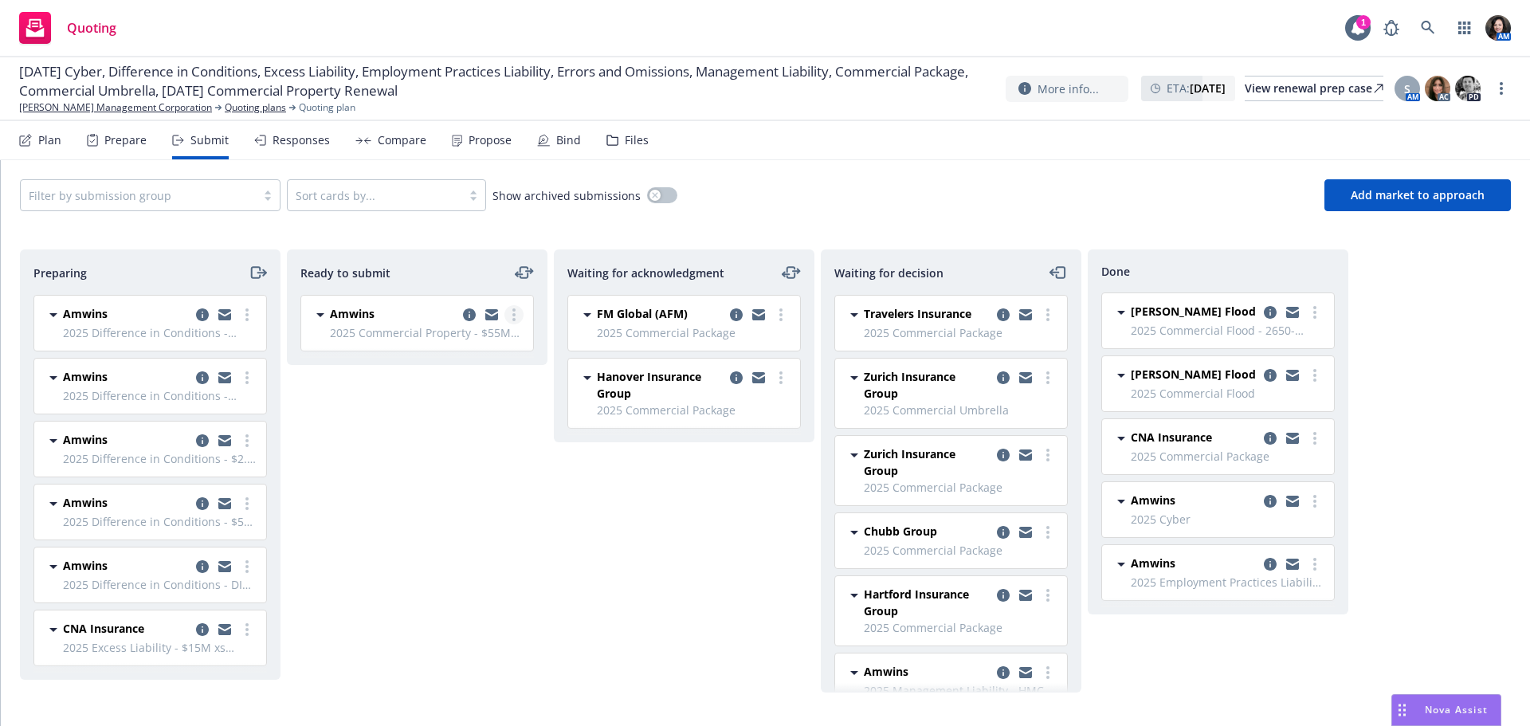
click at [512, 310] on link "more" at bounding box center [513, 314] width 19 height 19
click at [498, 336] on link "Submit to underwriter" at bounding box center [442, 348] width 159 height 32
click at [249, 320] on link "more" at bounding box center [247, 314] width 19 height 19
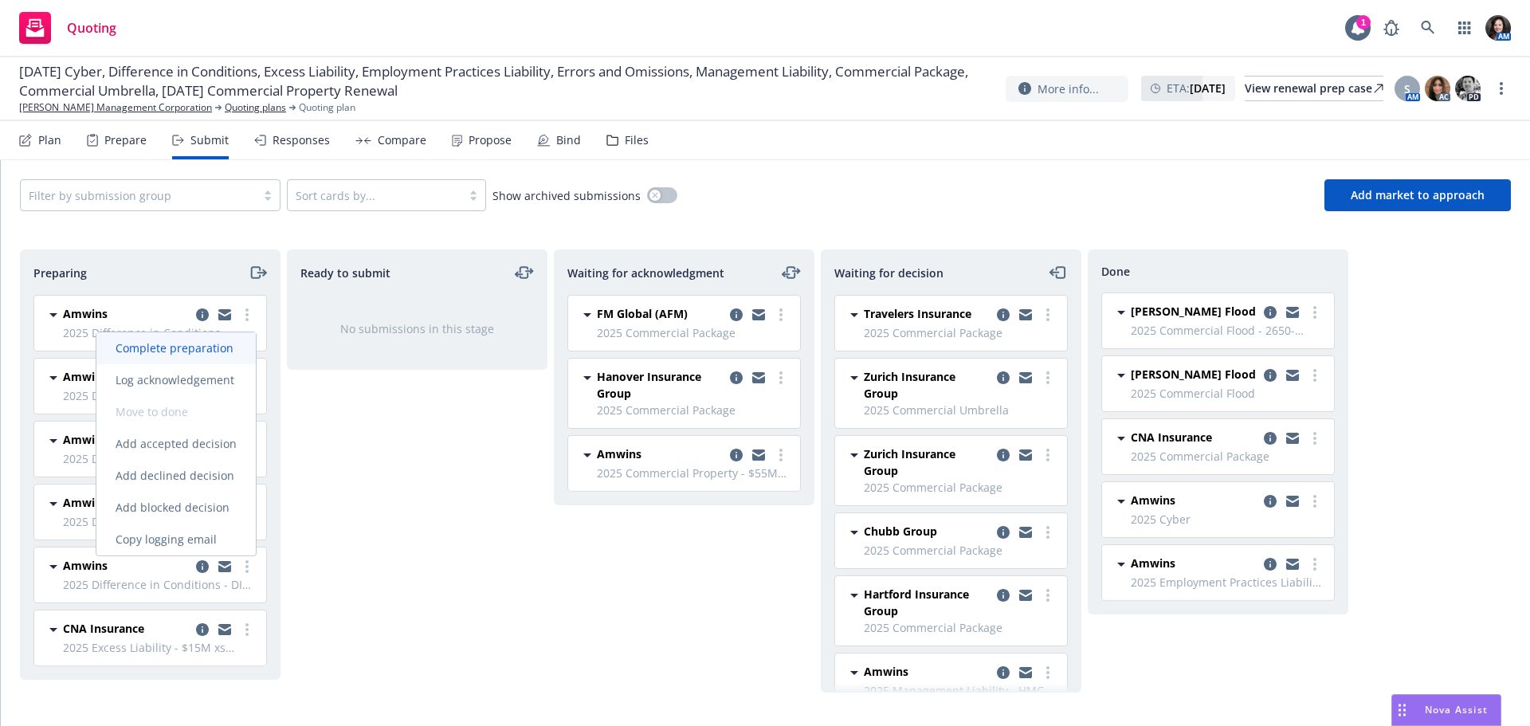
click at [240, 345] on span "Complete preparation" at bounding box center [174, 347] width 156 height 15
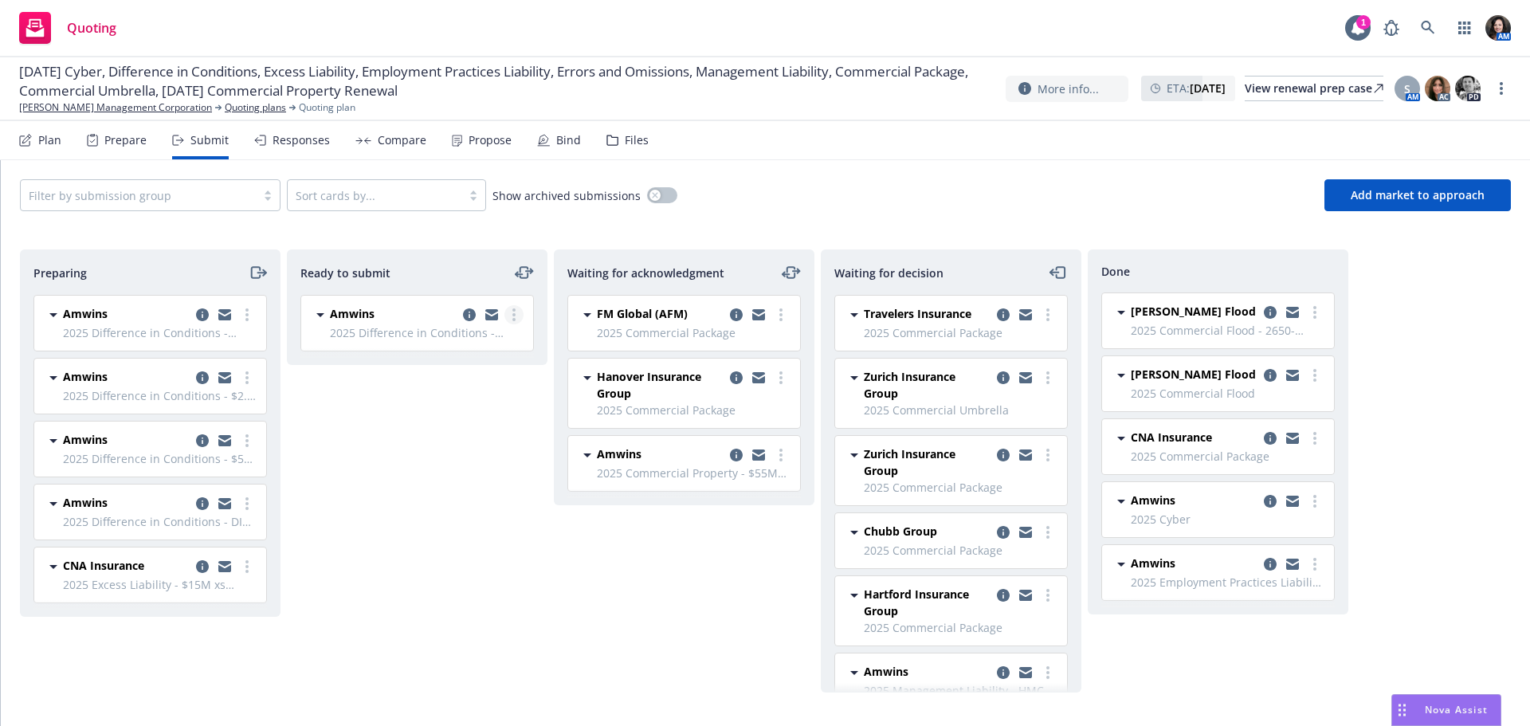
drag, startPoint x: 517, startPoint y: 312, endPoint x: 510, endPoint y: 324, distance: 13.9
click at [516, 312] on link "more" at bounding box center [513, 314] width 19 height 19
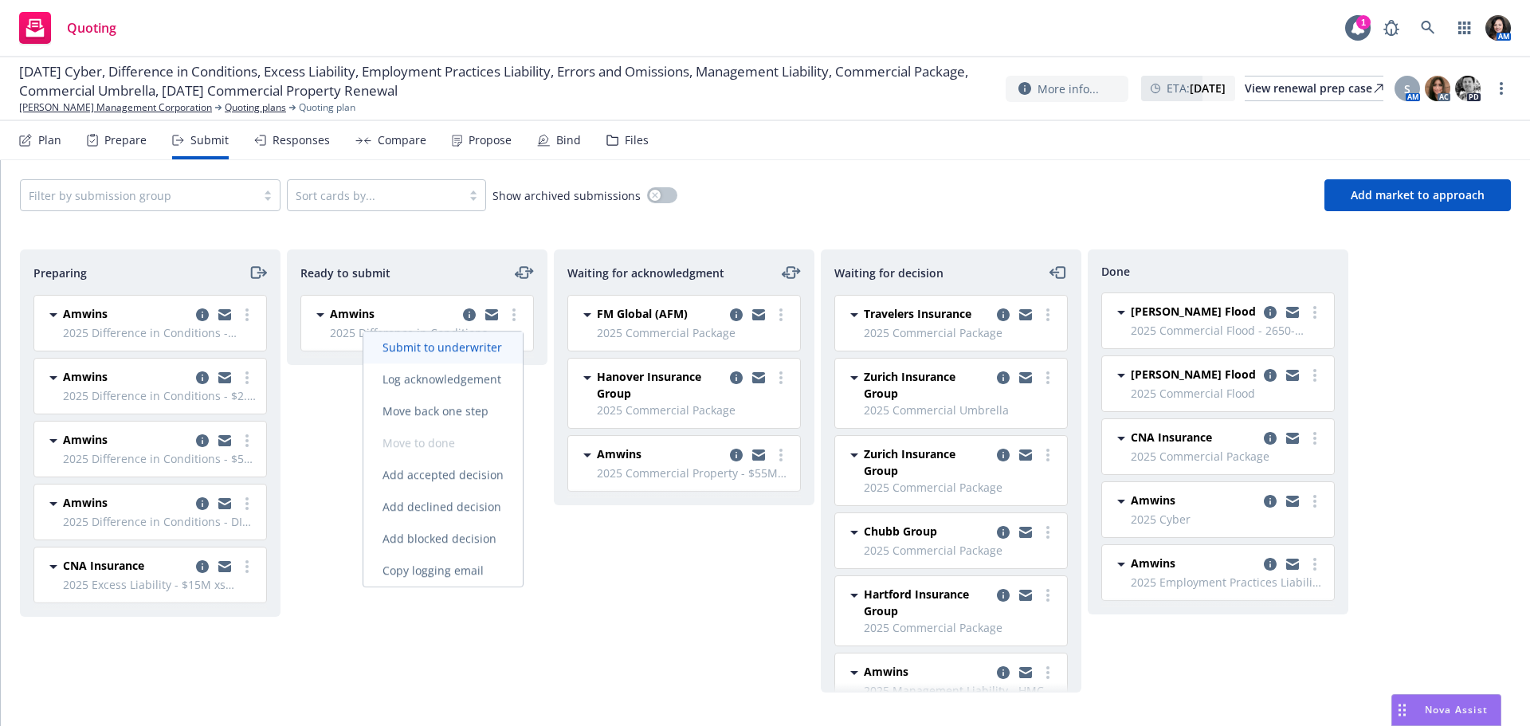
click at [497, 344] on span "Submit to underwriter" at bounding box center [442, 347] width 158 height 15
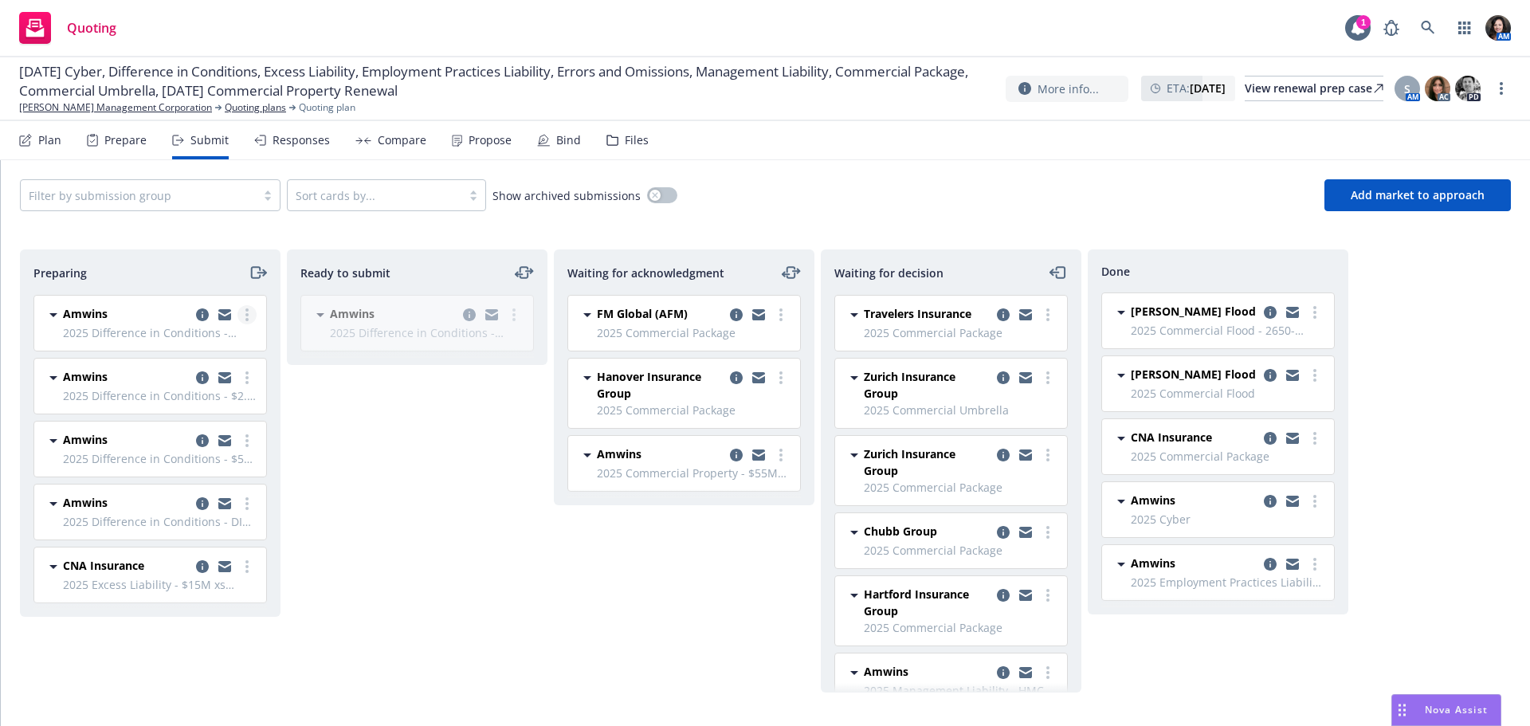
click at [247, 318] on circle "more" at bounding box center [246, 319] width 3 height 3
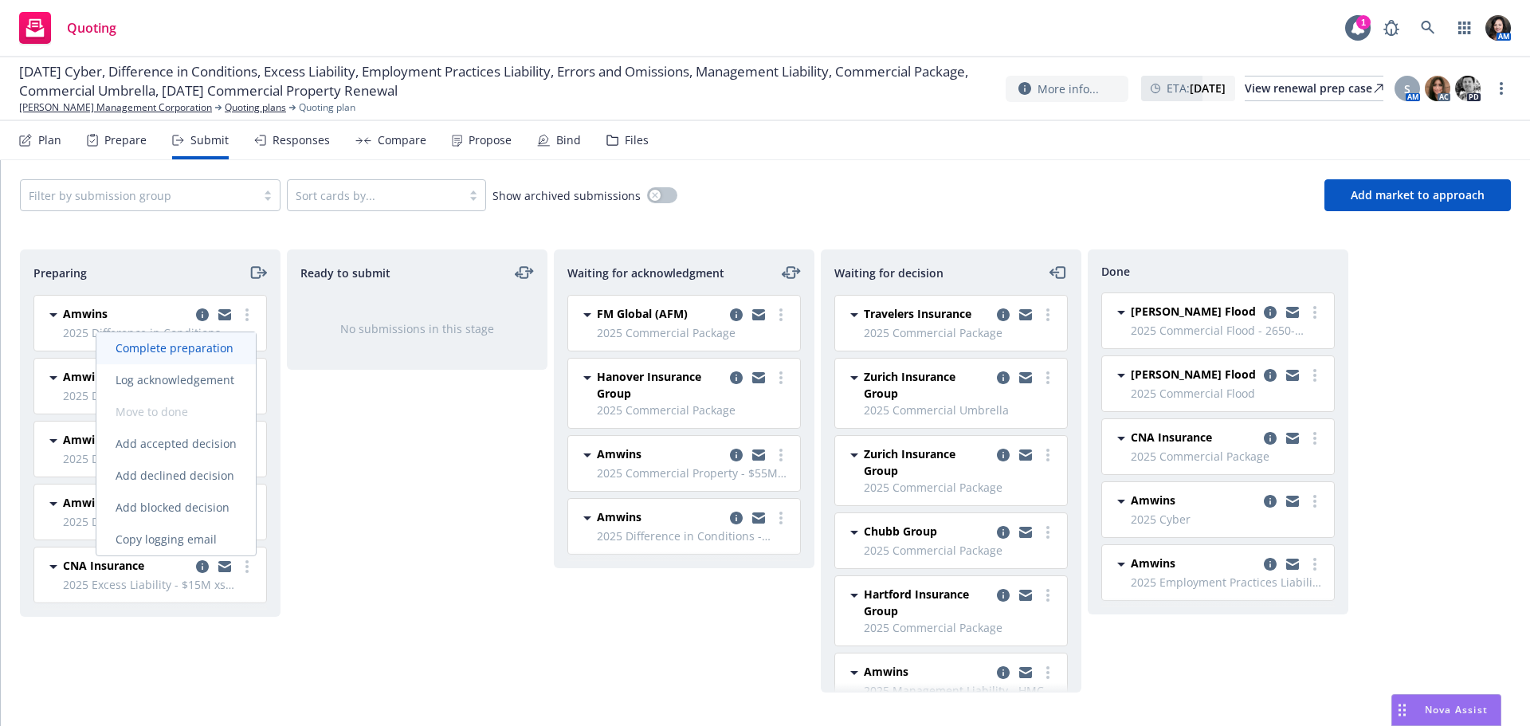
click at [245, 344] on span "Complete preparation" at bounding box center [174, 347] width 156 height 15
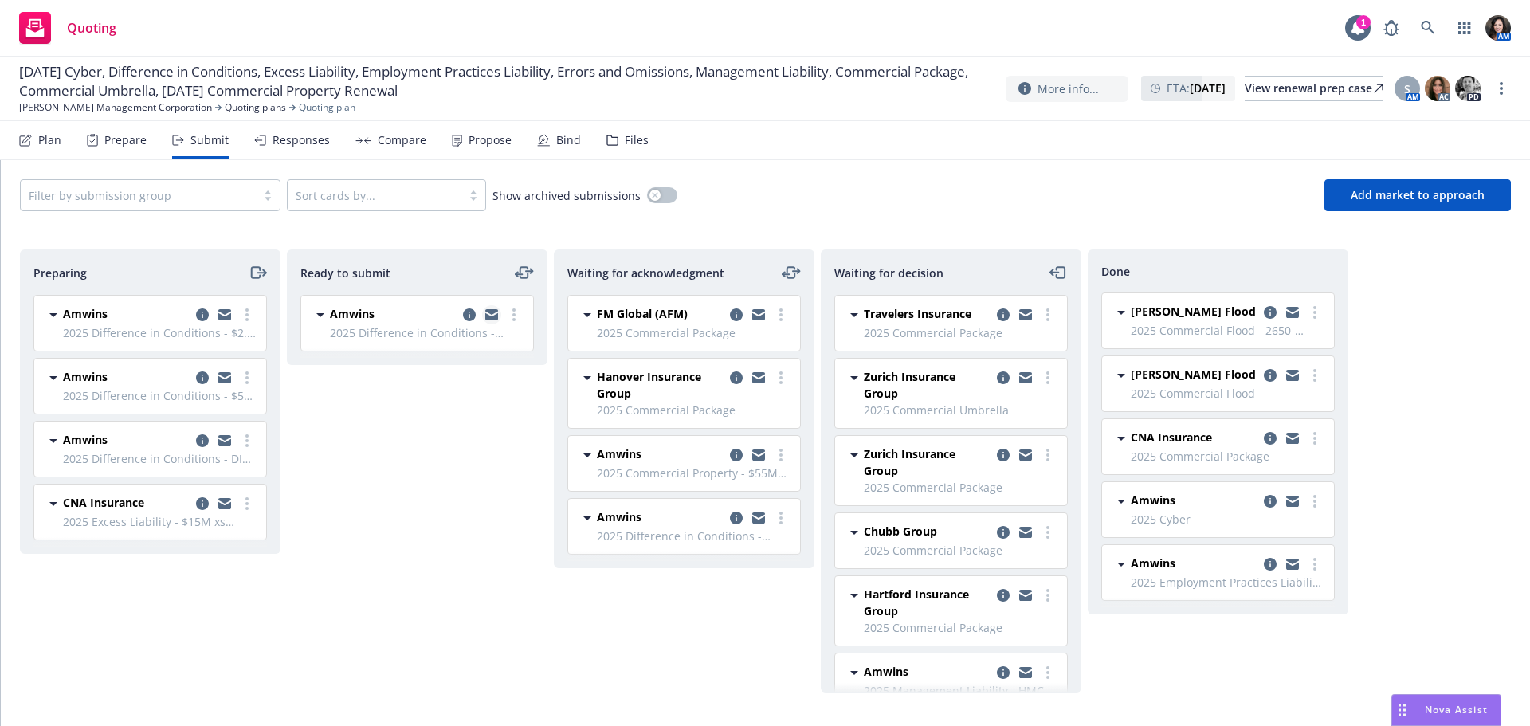
click at [494, 312] on icon "copy logging email" at bounding box center [491, 312] width 13 height 6
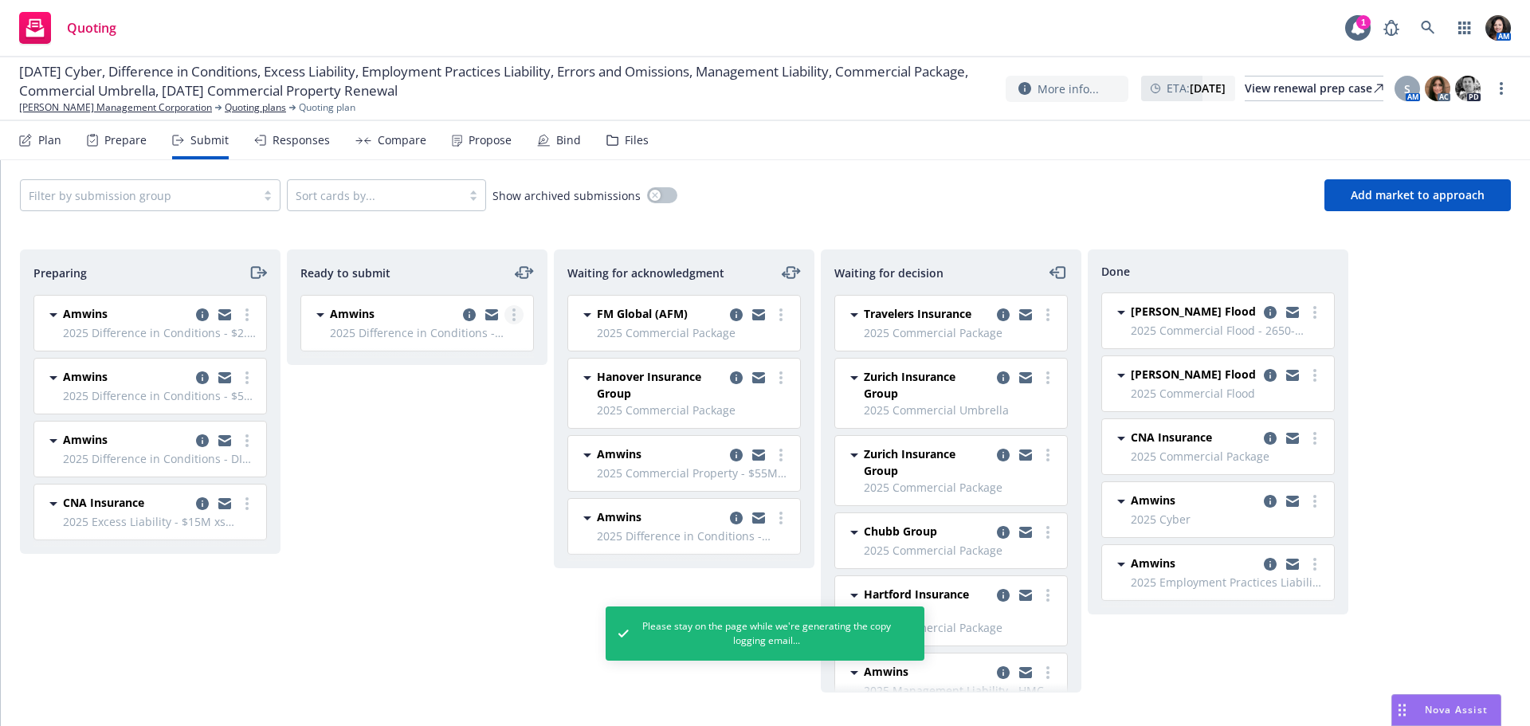
click at [516, 315] on link "more" at bounding box center [513, 314] width 19 height 19
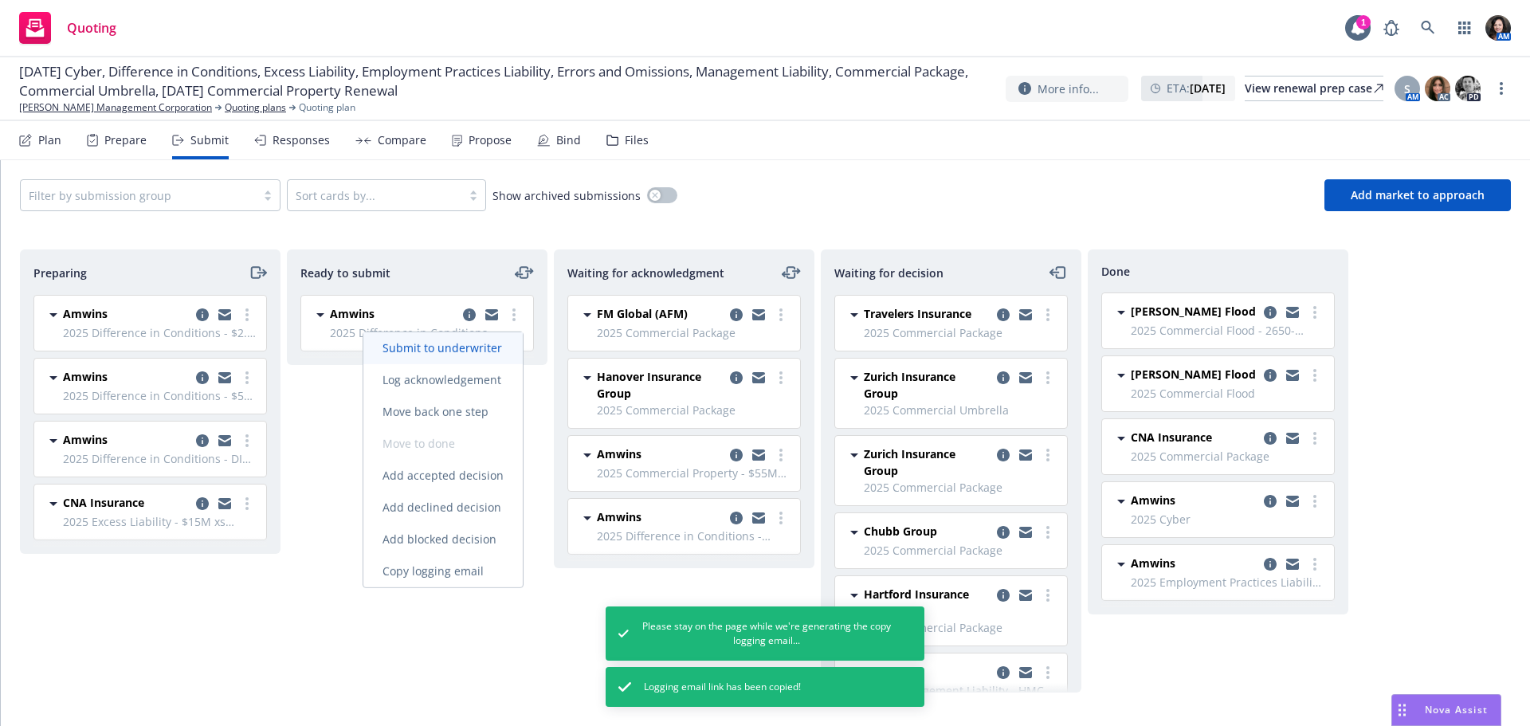
click at [512, 343] on span "Submit to underwriter" at bounding box center [442, 347] width 158 height 15
click at [245, 317] on icon "more" at bounding box center [246, 314] width 3 height 13
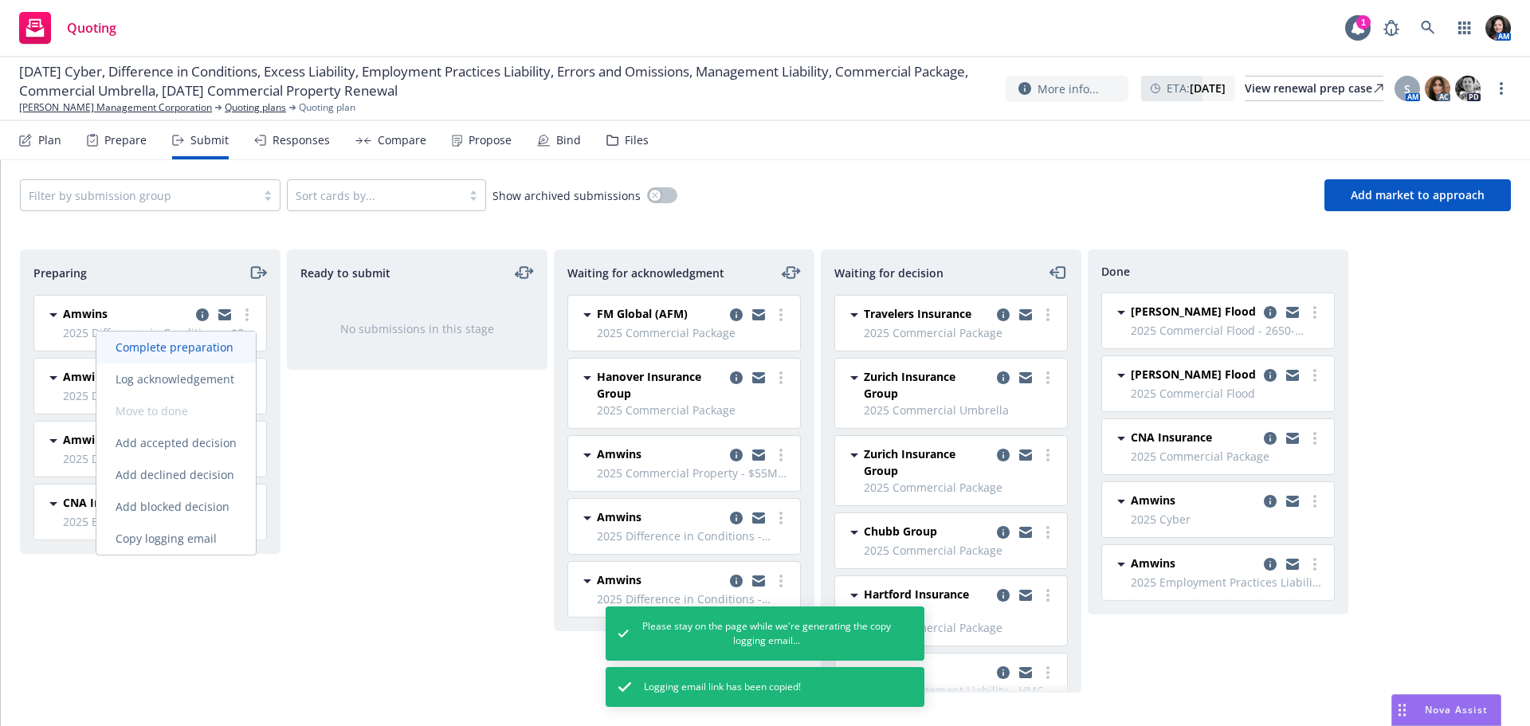
click at [241, 338] on link "Complete preparation" at bounding box center [175, 348] width 159 height 32
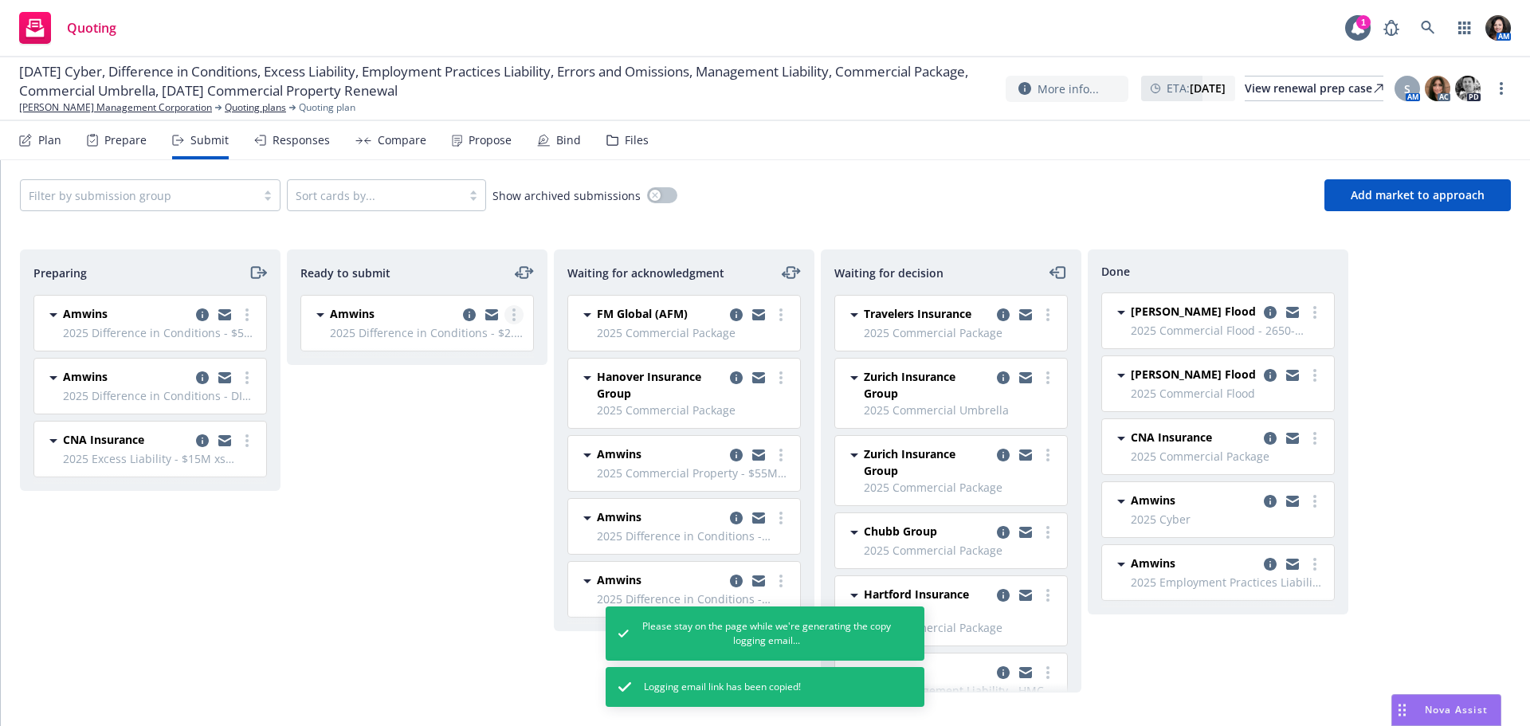
click at [508, 315] on link "more" at bounding box center [513, 314] width 19 height 19
drag, startPoint x: 506, startPoint y: 338, endPoint x: 387, endPoint y: 338, distance: 119.5
click at [505, 338] on link "Submit to underwriter" at bounding box center [442, 348] width 159 height 32
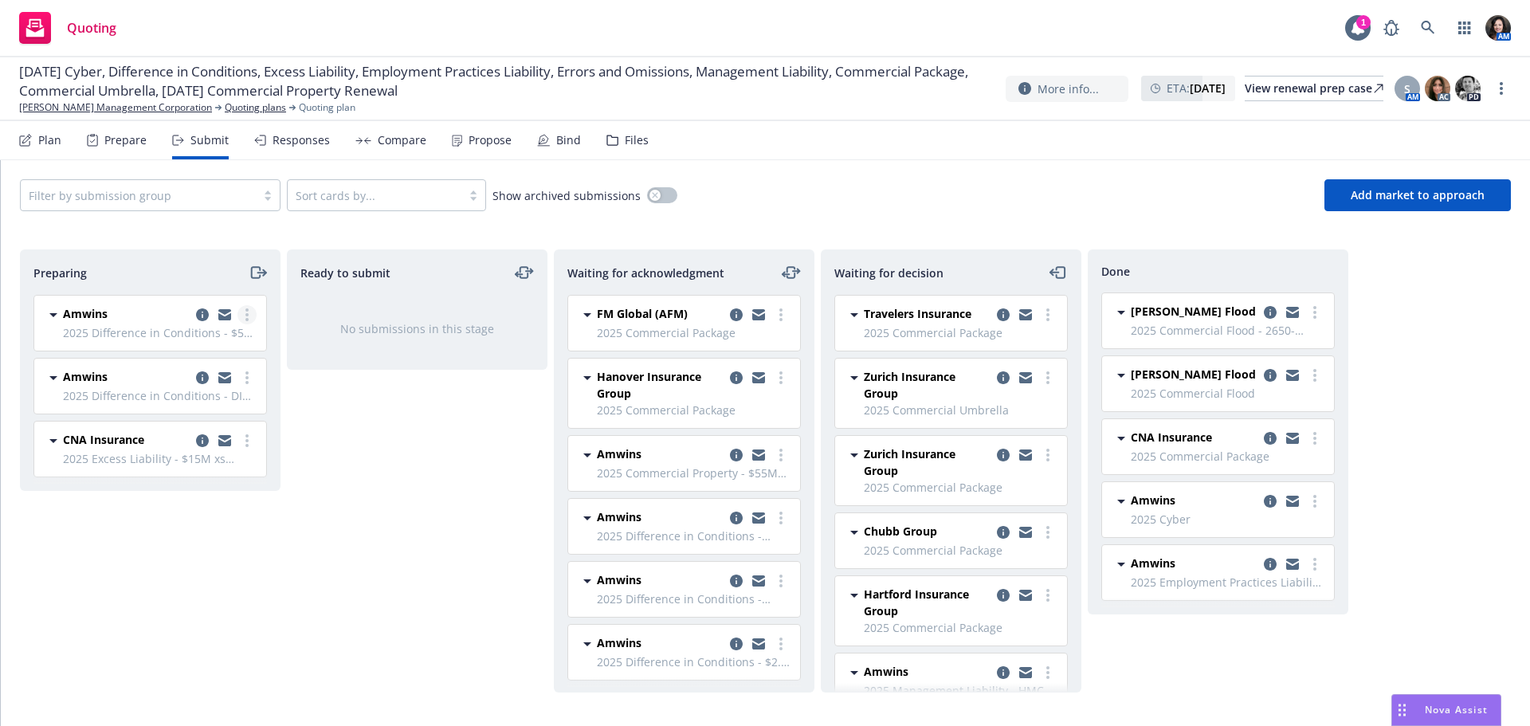
click at [244, 314] on link "more" at bounding box center [247, 314] width 19 height 19
click at [236, 346] on span "Complete preparation" at bounding box center [174, 347] width 156 height 15
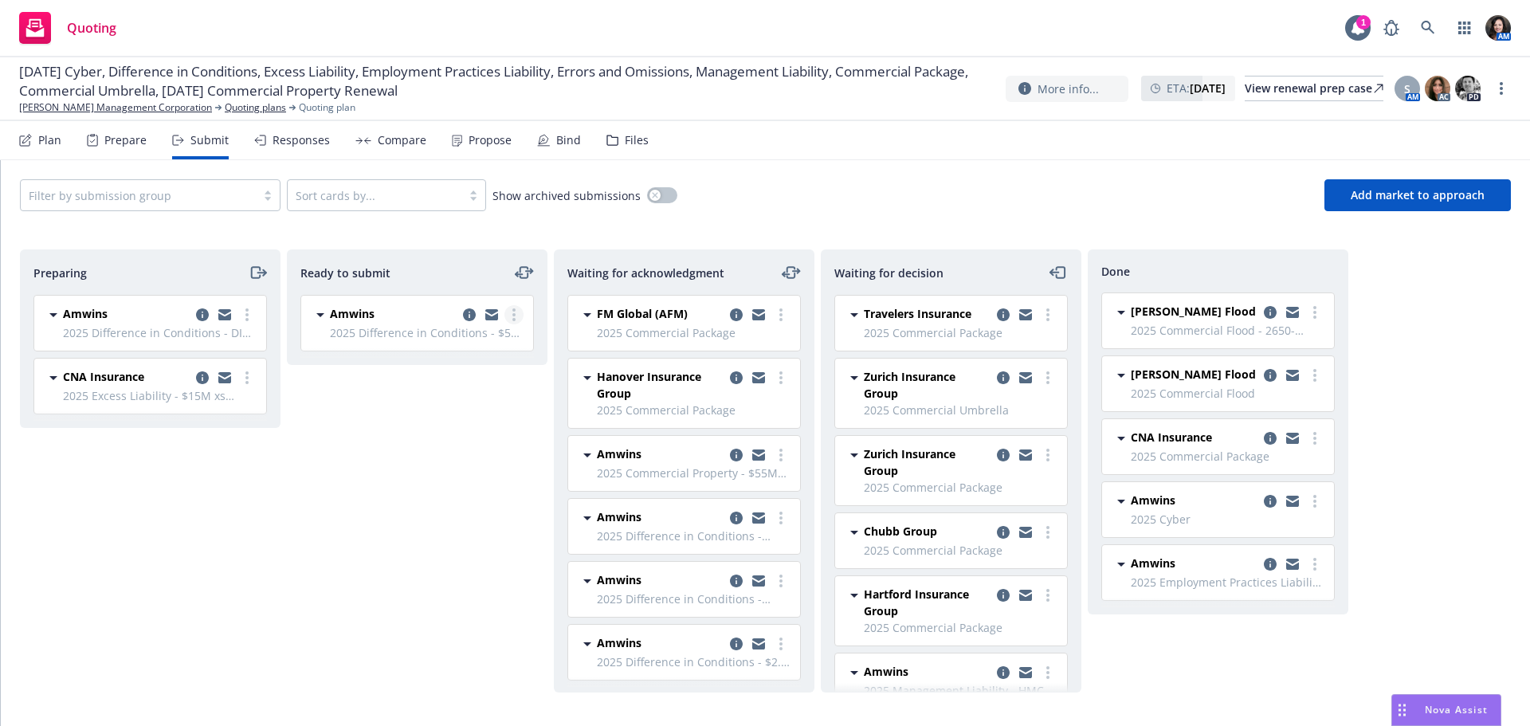
click at [512, 319] on link "more" at bounding box center [513, 314] width 19 height 19
drag, startPoint x: 507, startPoint y: 341, endPoint x: 397, endPoint y: 347, distance: 110.1
click at [506, 342] on span "Submit to underwriter" at bounding box center [442, 347] width 158 height 15
click at [246, 316] on icon "more" at bounding box center [246, 314] width 3 height 13
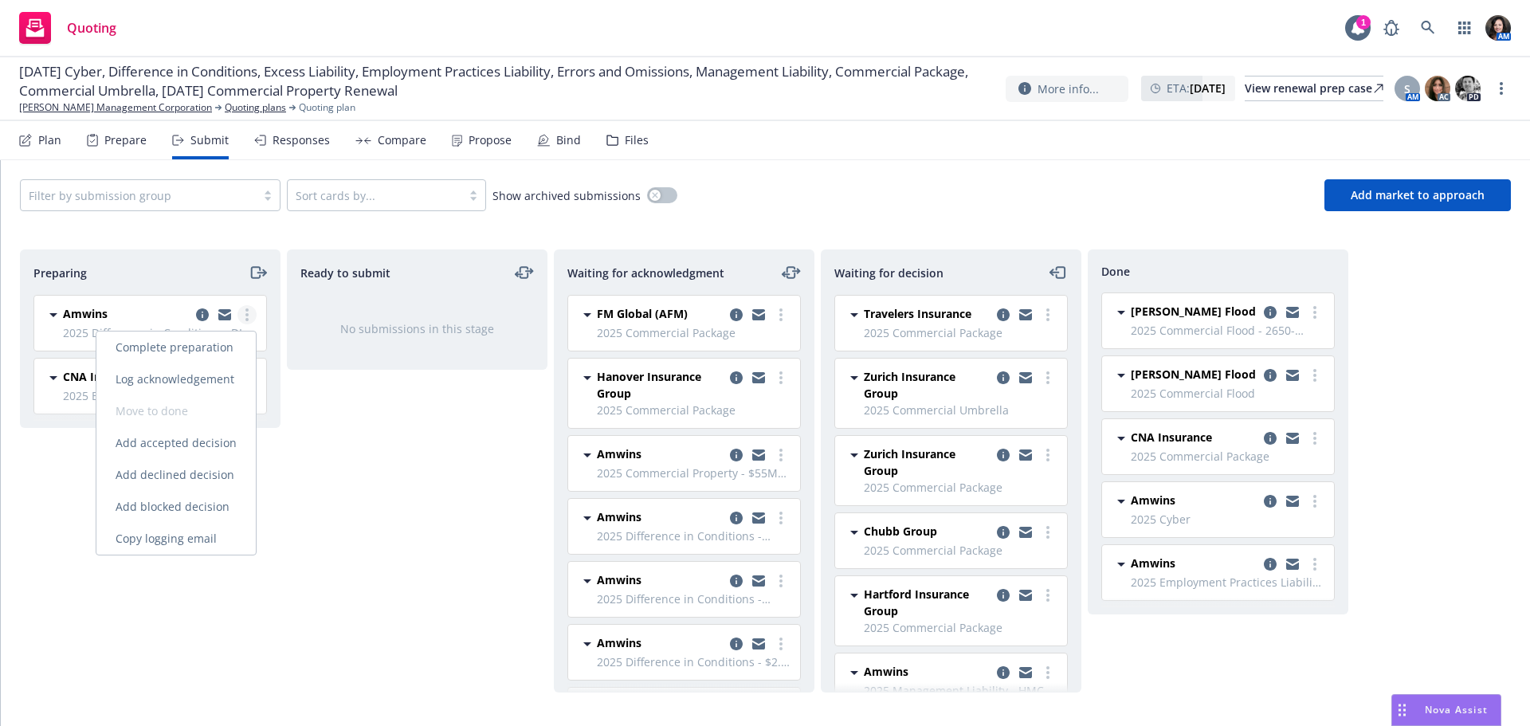
click at [236, 342] on span "Complete preparation" at bounding box center [174, 347] width 156 height 15
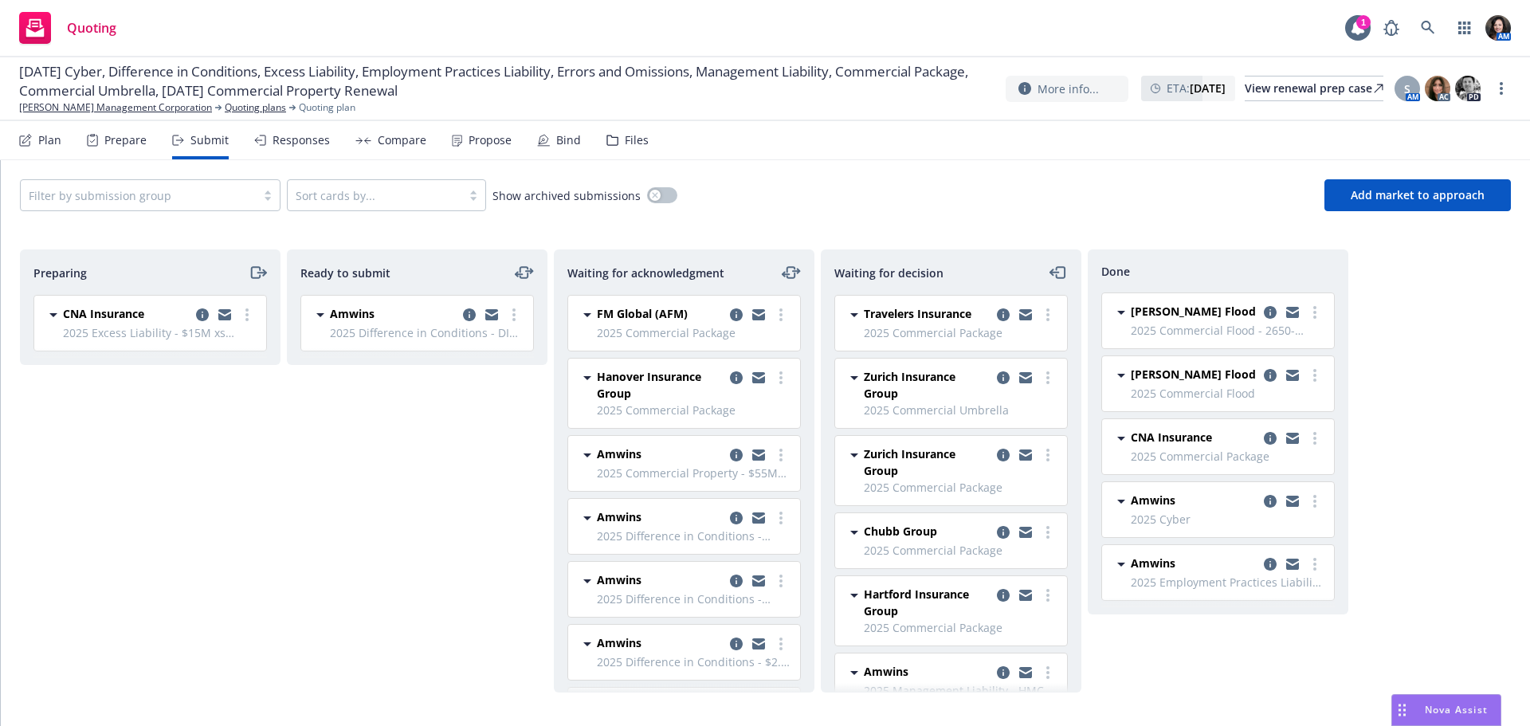
click at [512, 318] on icon "more" at bounding box center [513, 314] width 3 height 13
click at [506, 340] on span "Submit to underwriter" at bounding box center [442, 347] width 158 height 15
